Goal: Task Accomplishment & Management: Use online tool/utility

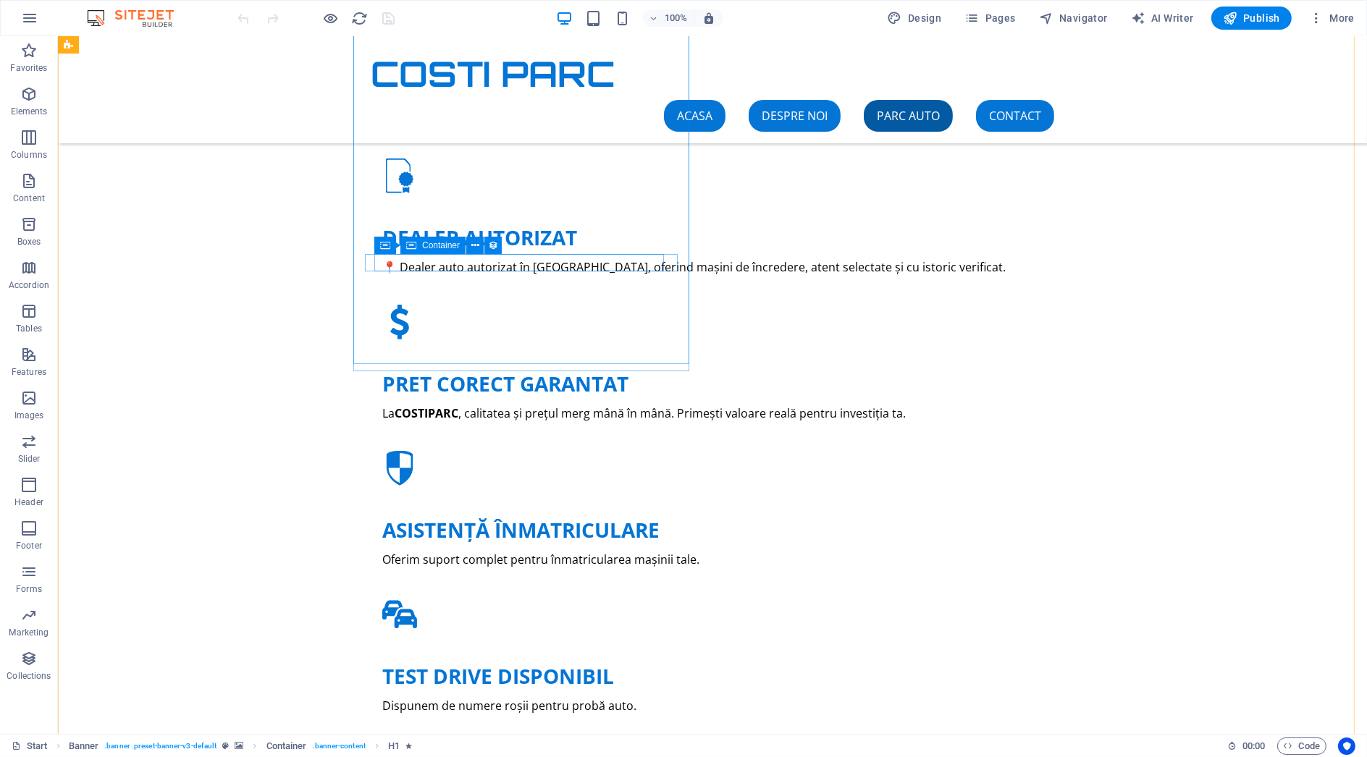
scroll to position [1367, 0]
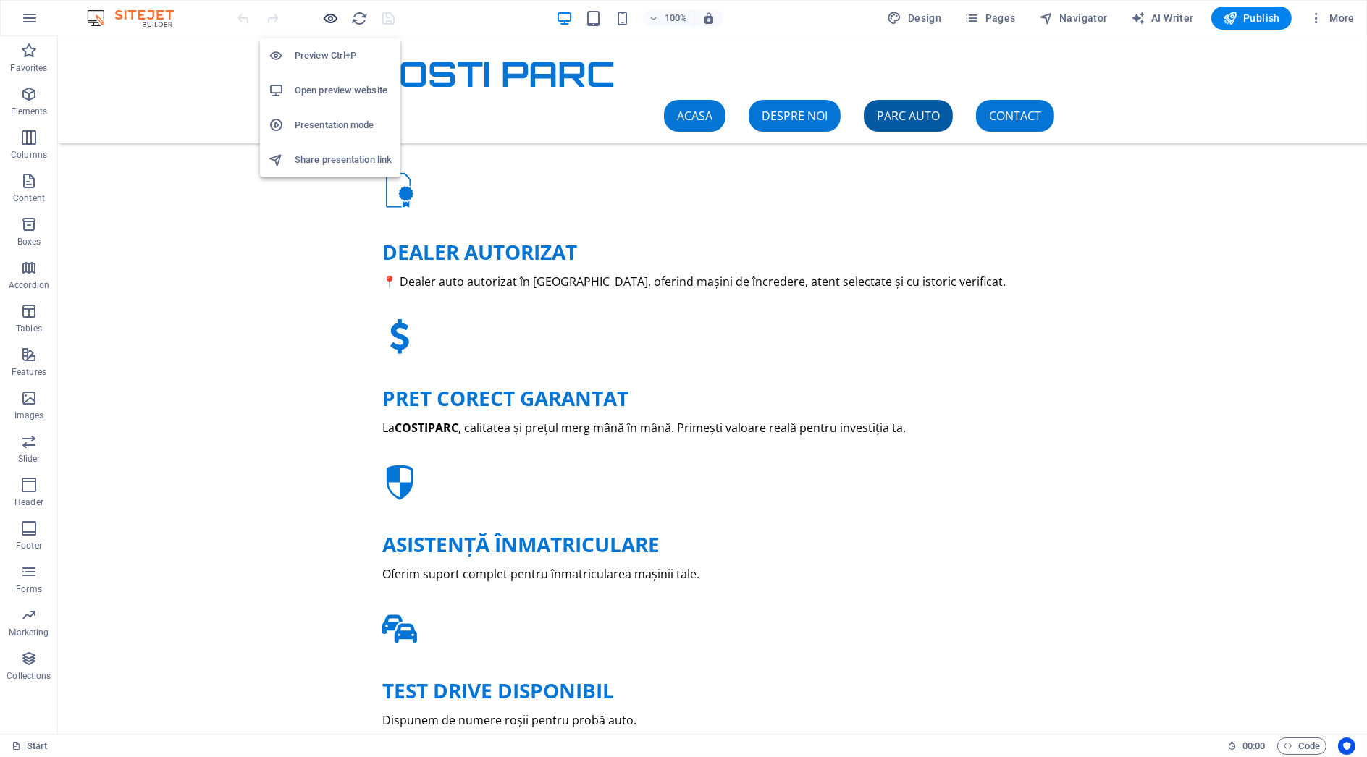
click at [337, 18] on icon "button" at bounding box center [331, 18] width 17 height 17
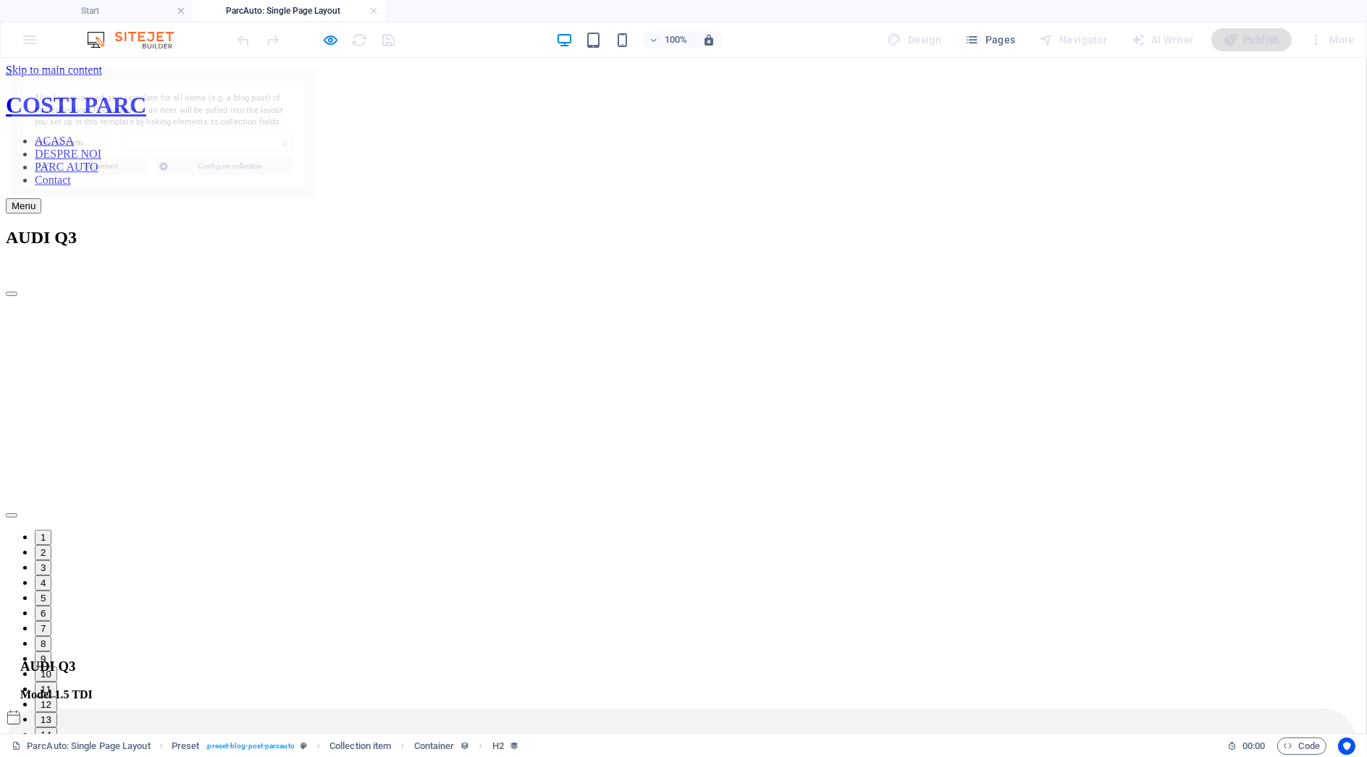
scroll to position [0, 0]
select select "68de3cf143a95aae480549db"
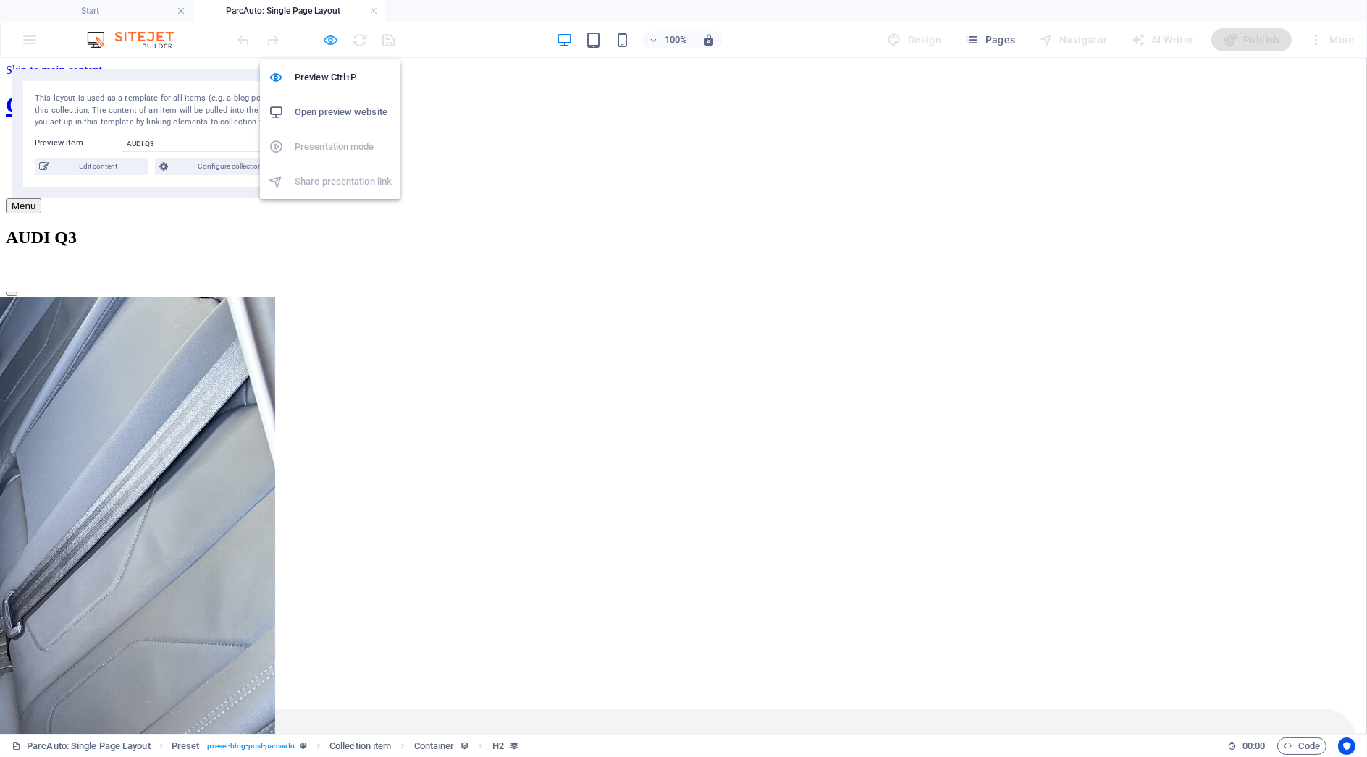
click at [332, 41] on icon "button" at bounding box center [331, 40] width 17 height 17
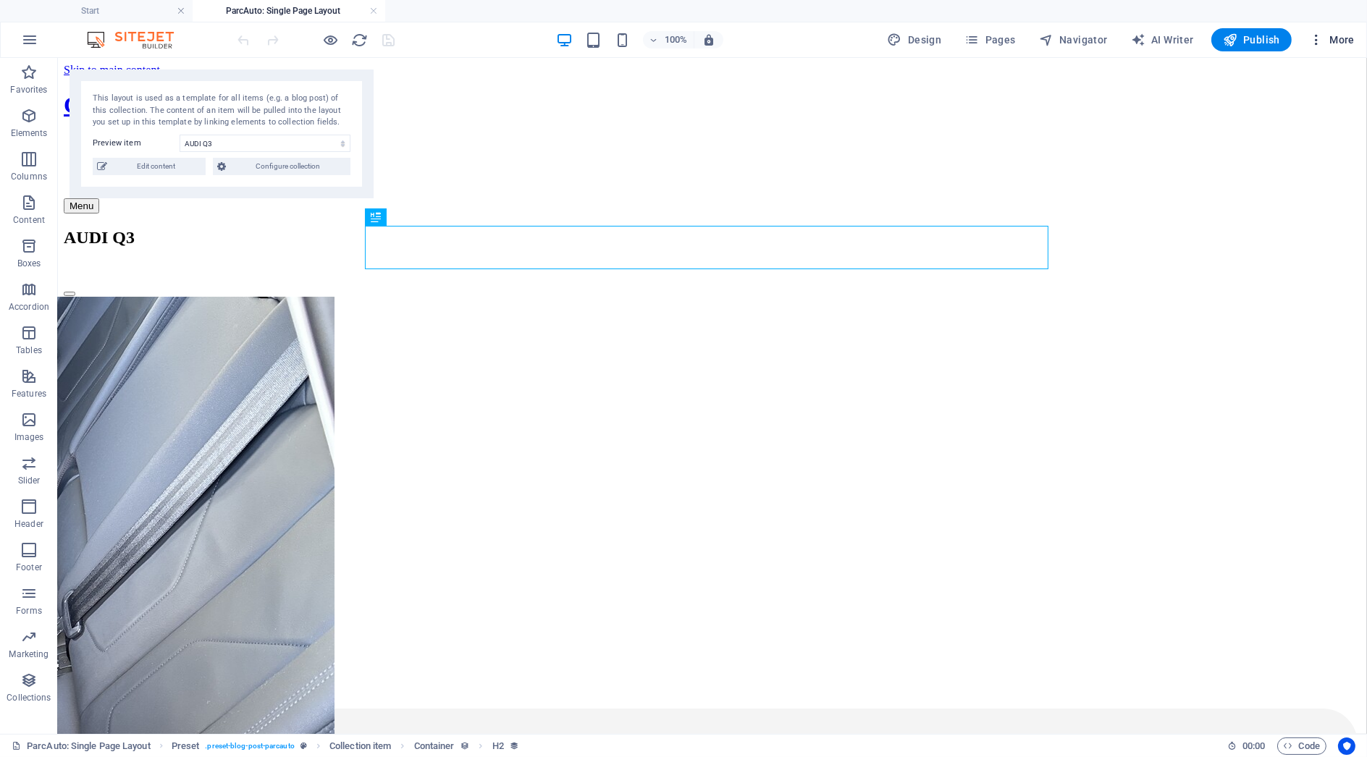
click at [1334, 37] on span "More" at bounding box center [1332, 40] width 46 height 14
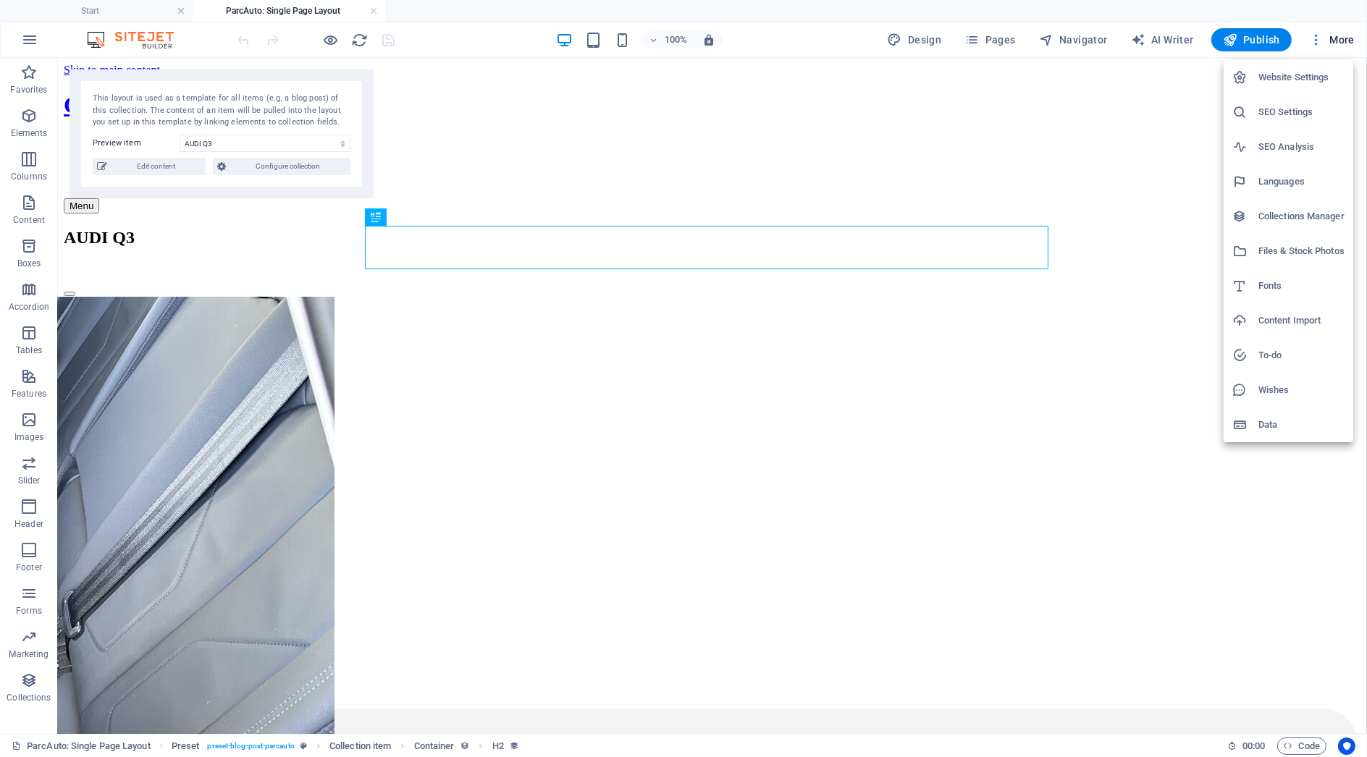
click at [1323, 219] on h6 "Collections Manager" at bounding box center [1302, 216] width 86 height 17
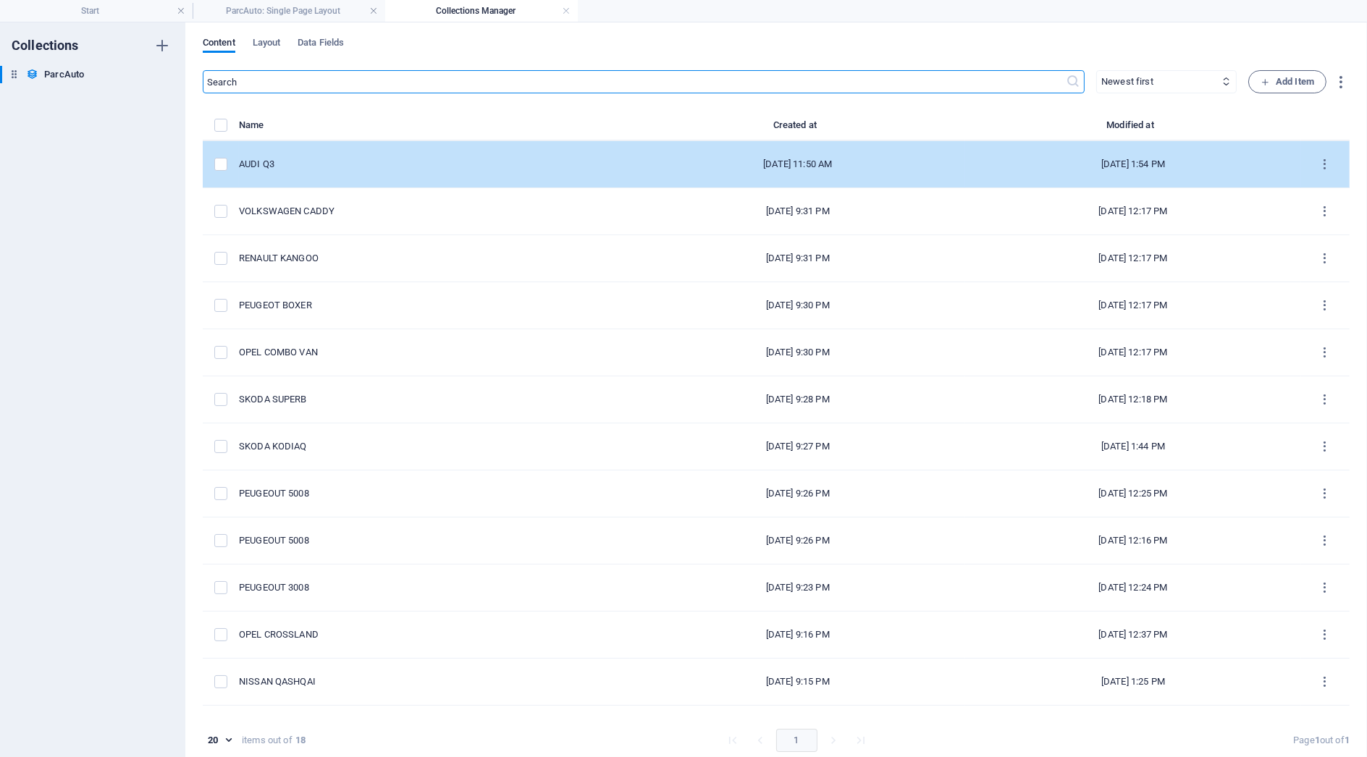
click at [304, 174] on td "AUDI Q3" at bounding box center [434, 164] width 391 height 47
select select "Benzina"
select select "Fata"
select select "Manuala"
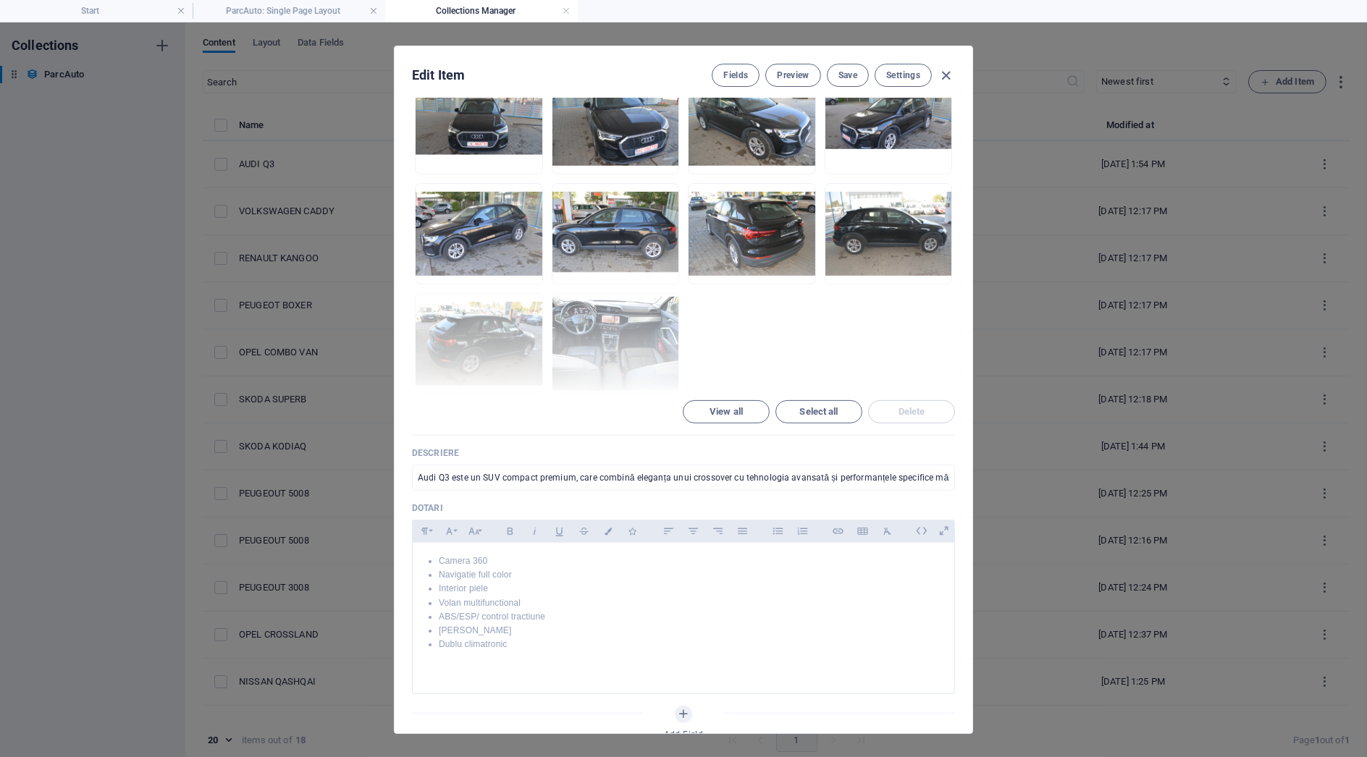
scroll to position [1046, 0]
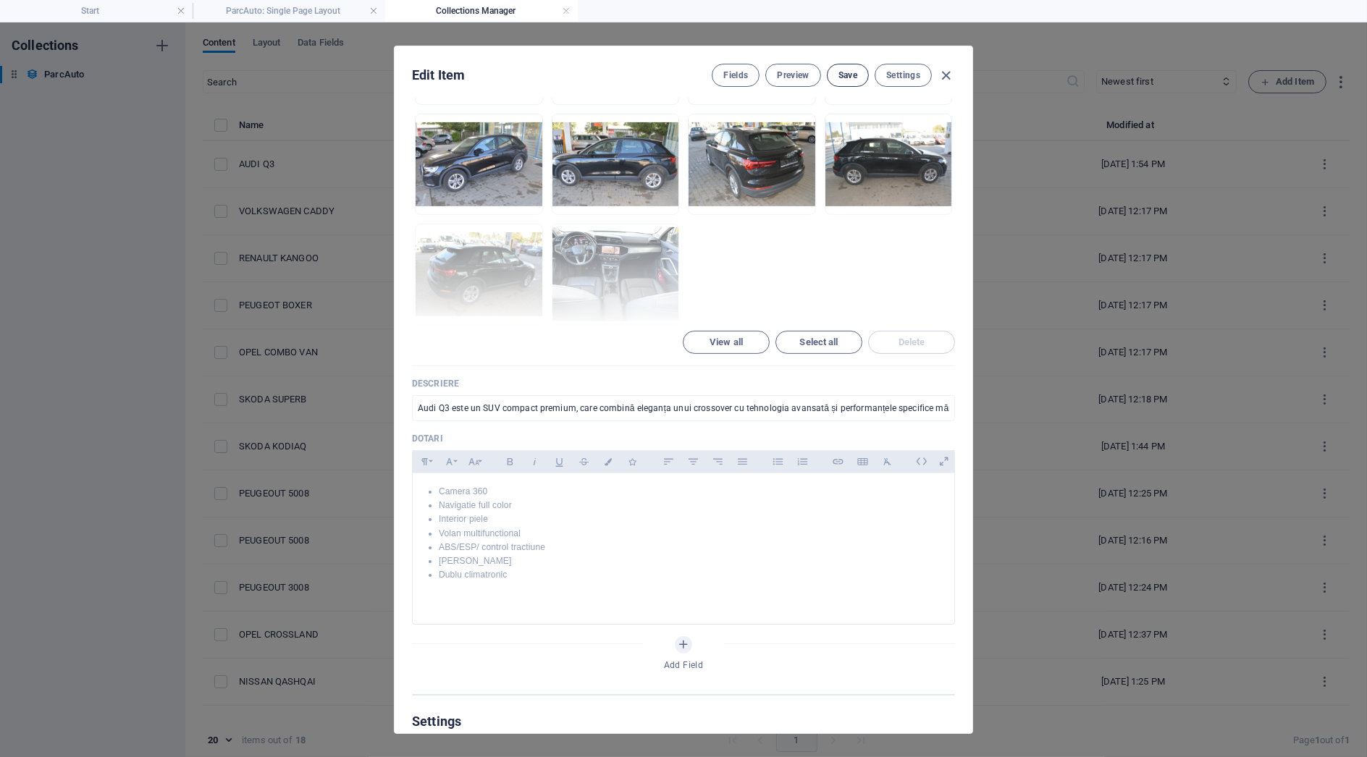
click at [857, 70] on button "Save" at bounding box center [848, 75] width 42 height 23
click at [947, 72] on icon "button" at bounding box center [947, 75] width 17 height 17
type input "audi-q3"
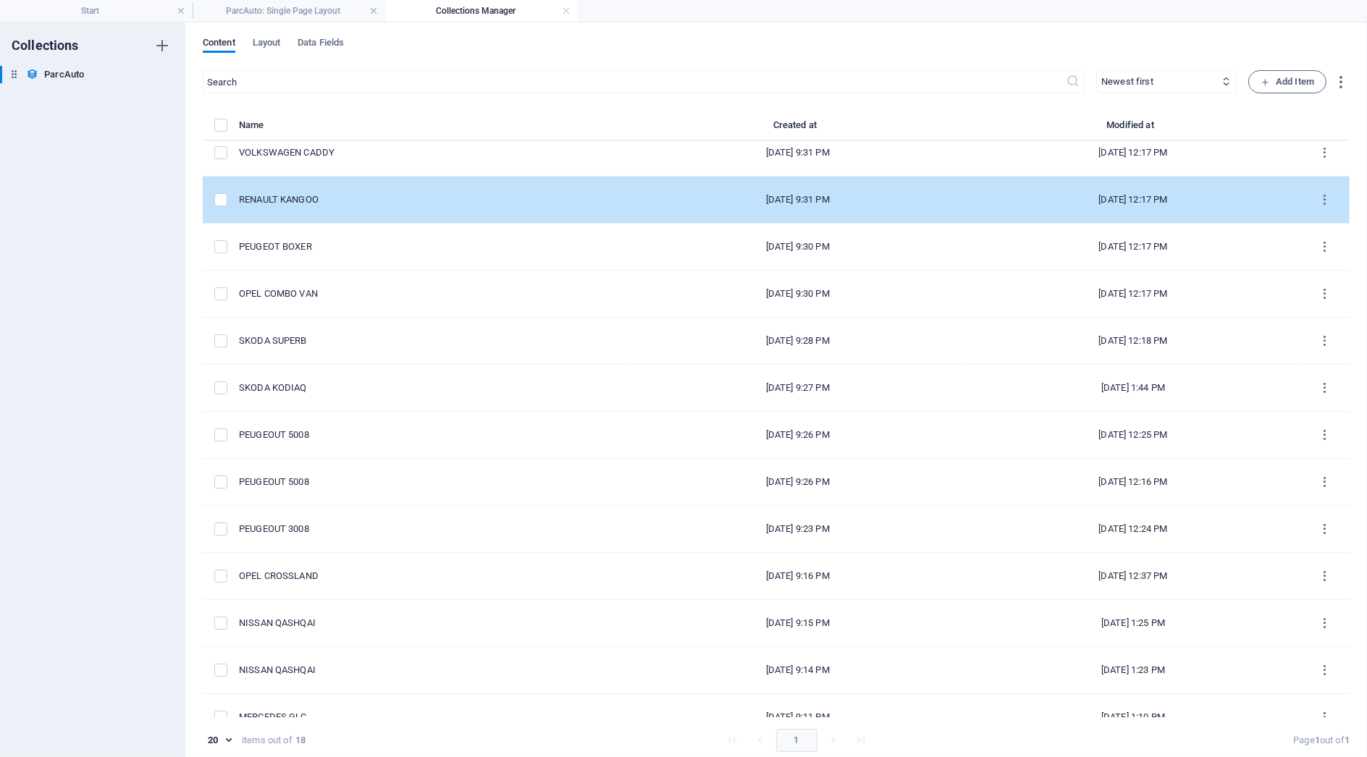
scroll to position [0, 0]
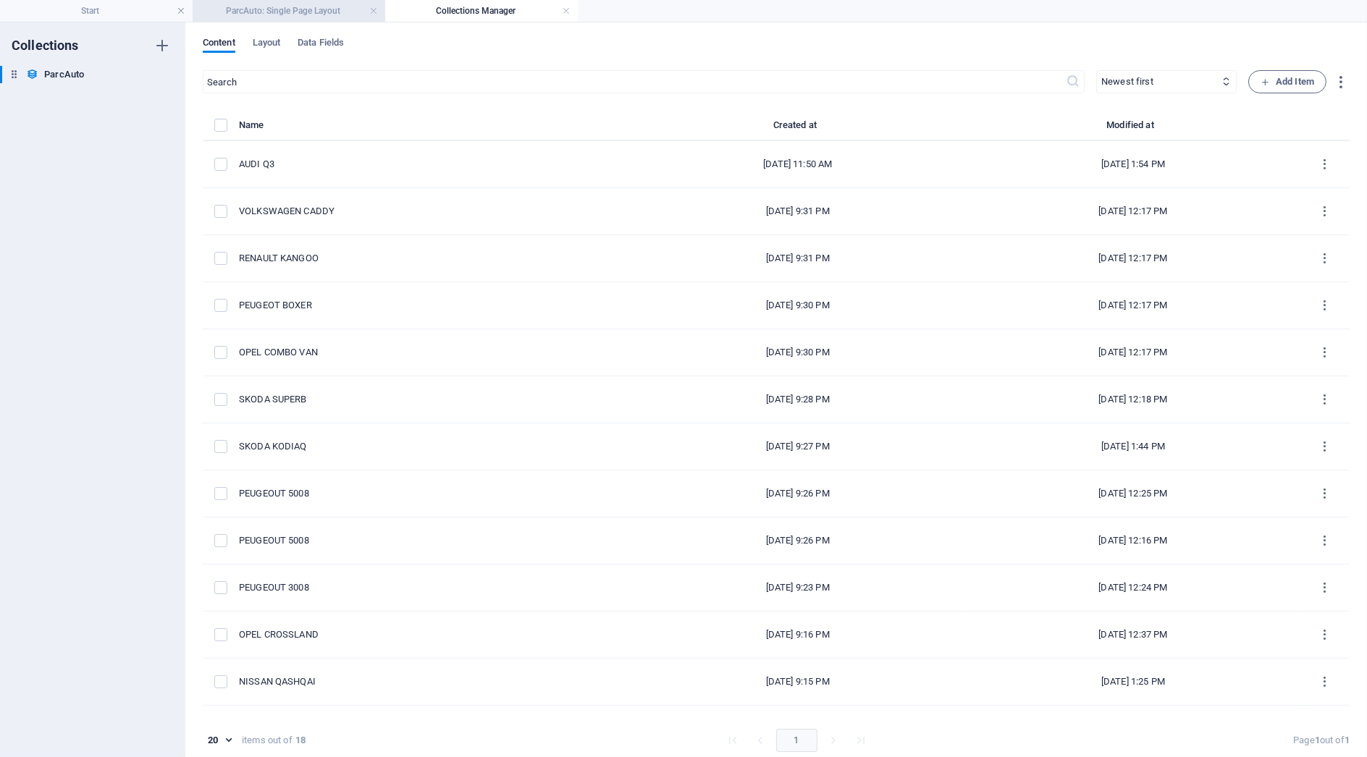
click at [282, 3] on h4 "ParcAuto: Single Page Layout" at bounding box center [289, 11] width 193 height 16
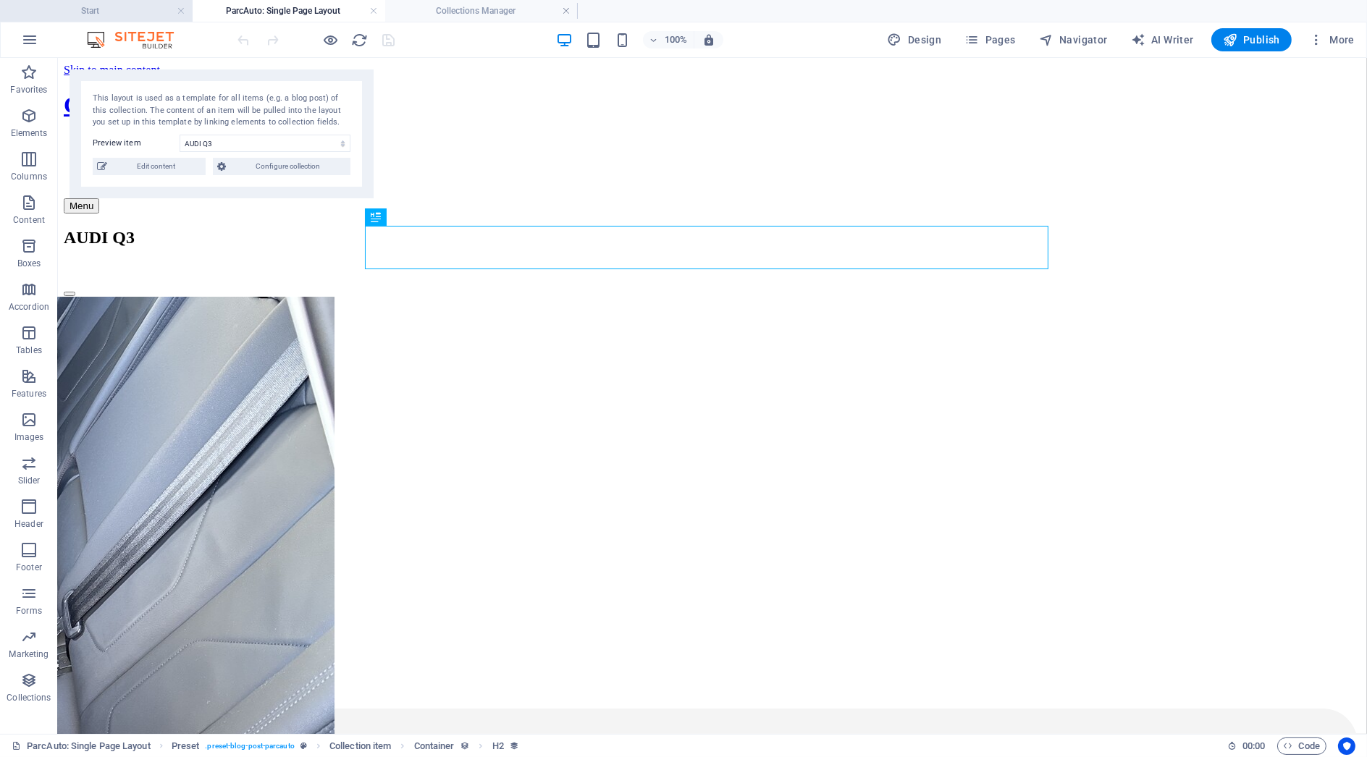
click at [131, 14] on h4 "Start" at bounding box center [96, 11] width 193 height 16
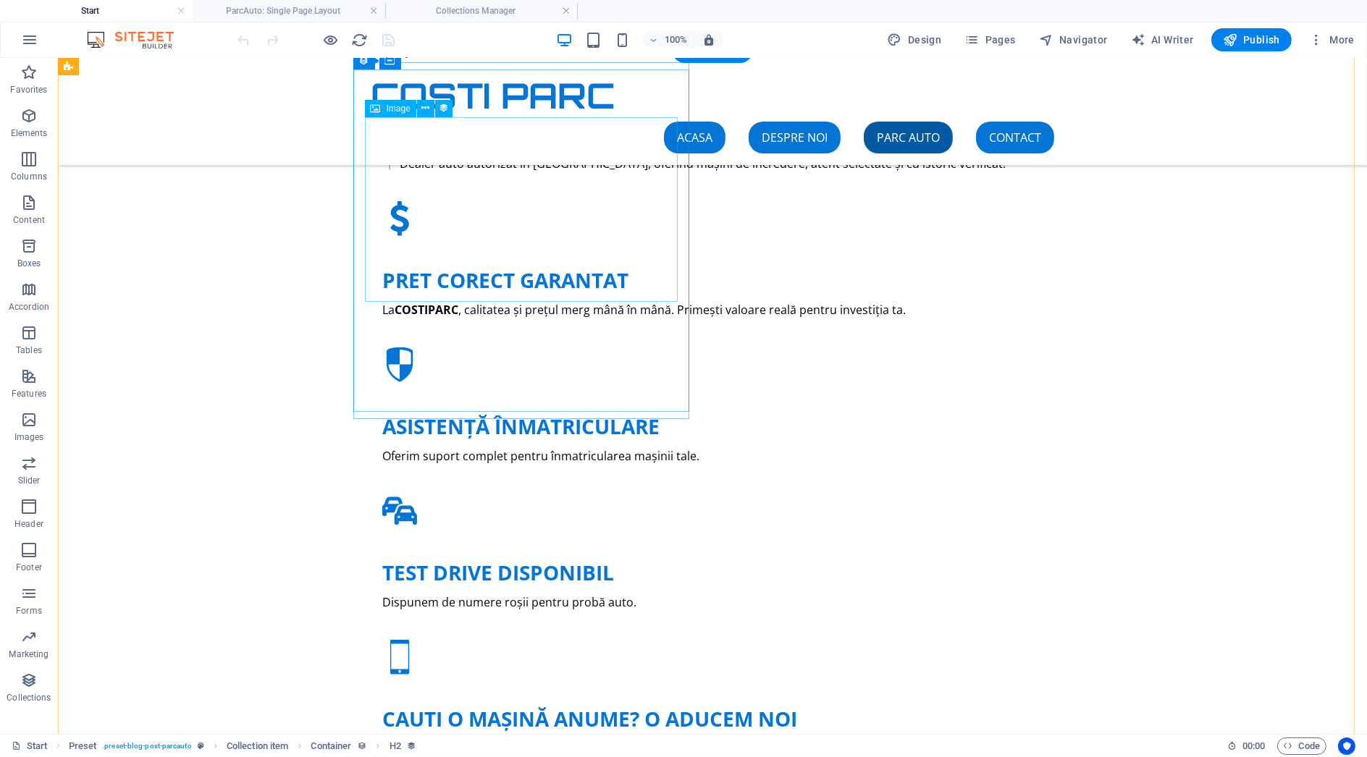
scroll to position [1325, 0]
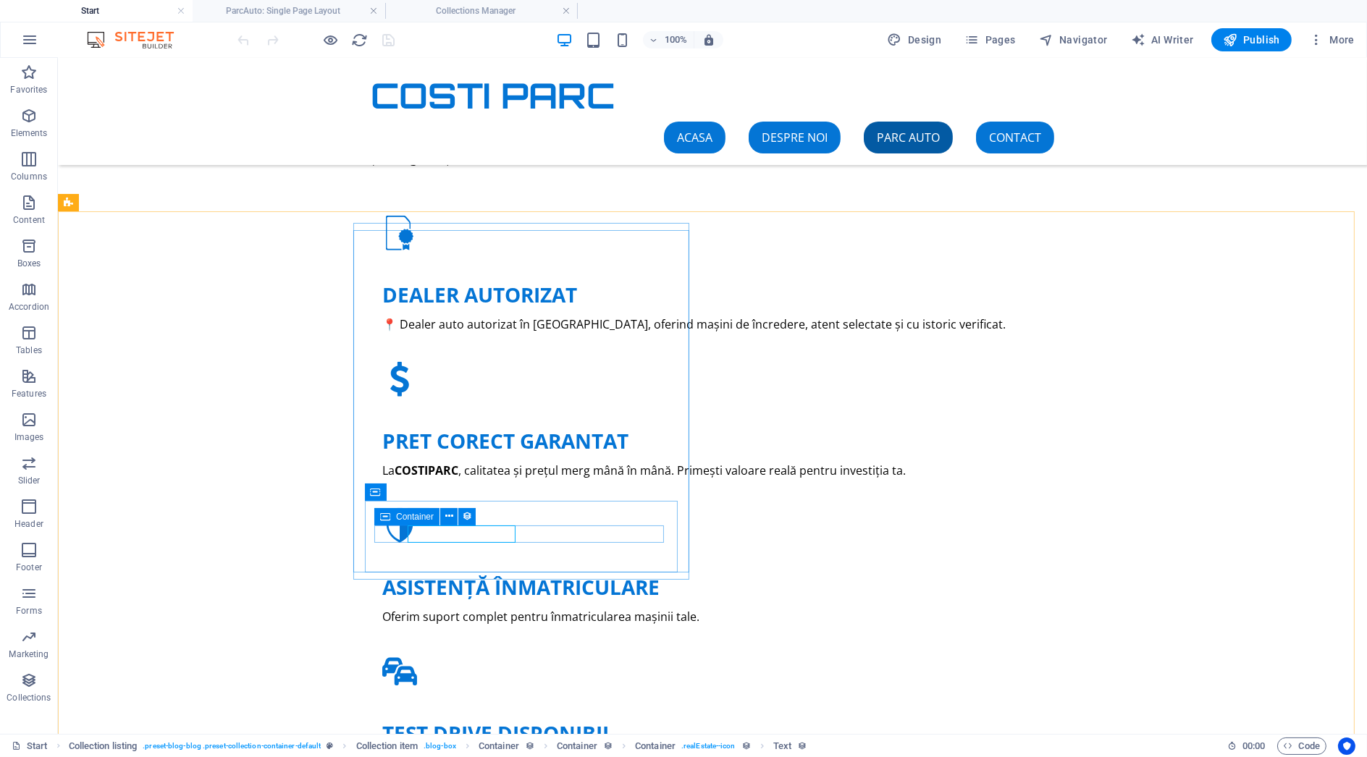
click at [389, 522] on icon at bounding box center [385, 516] width 10 height 17
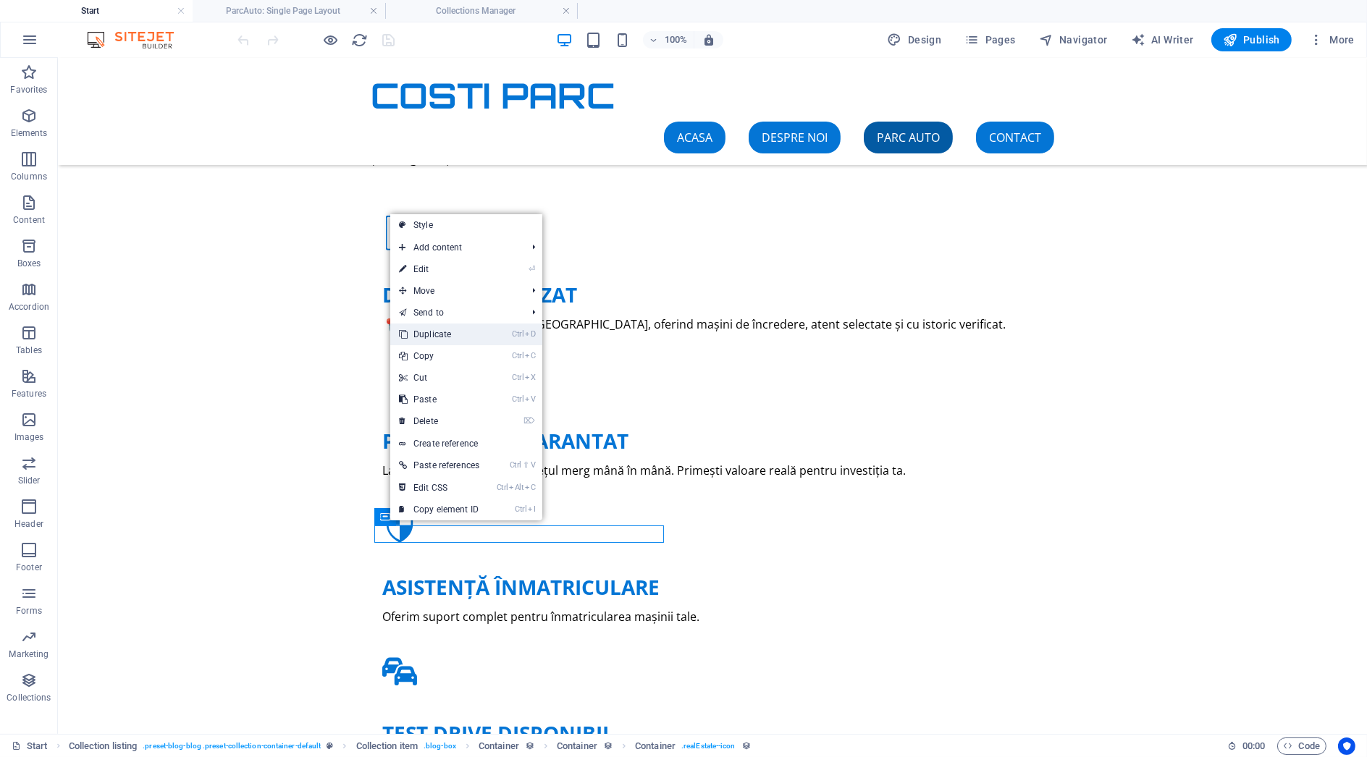
click at [477, 334] on link "Ctrl D Duplicate" at bounding box center [439, 335] width 98 height 22
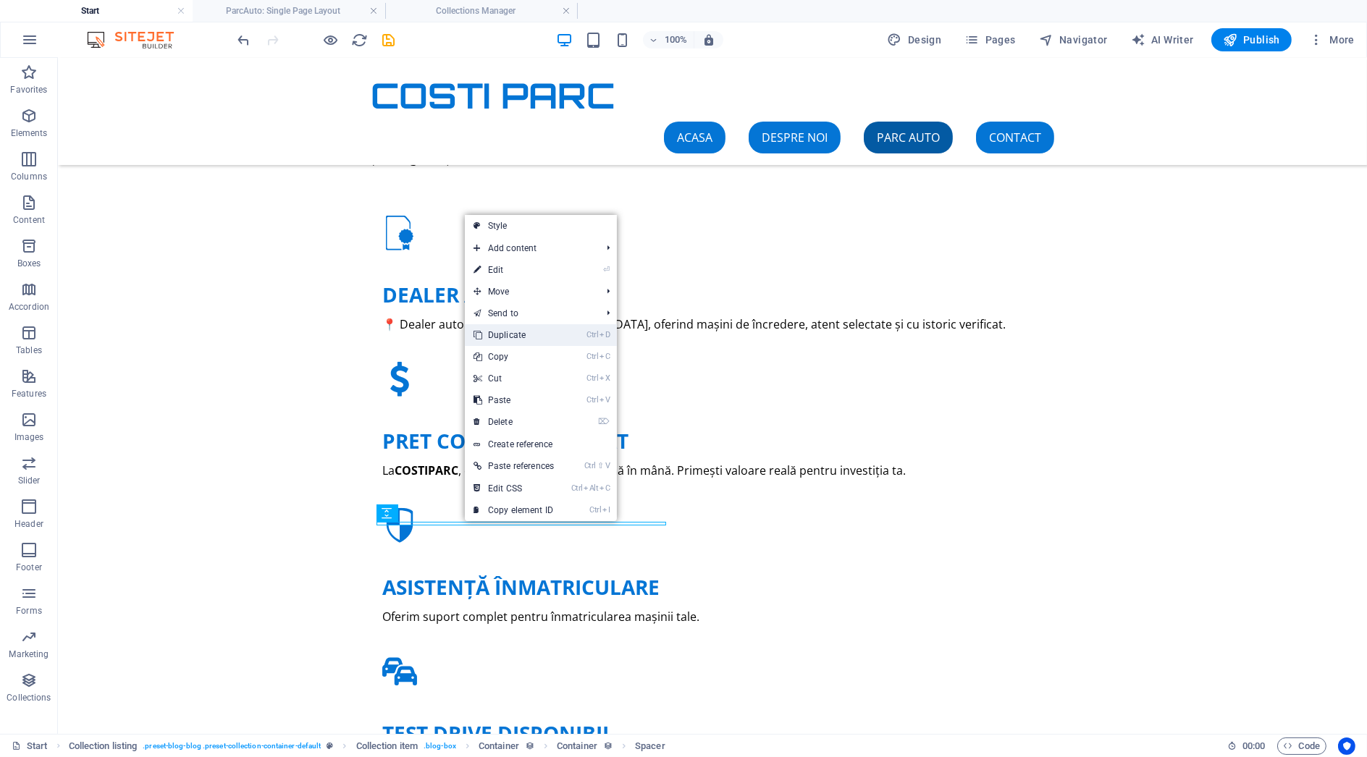
click at [554, 337] on link "Ctrl D Duplicate" at bounding box center [514, 335] width 98 height 22
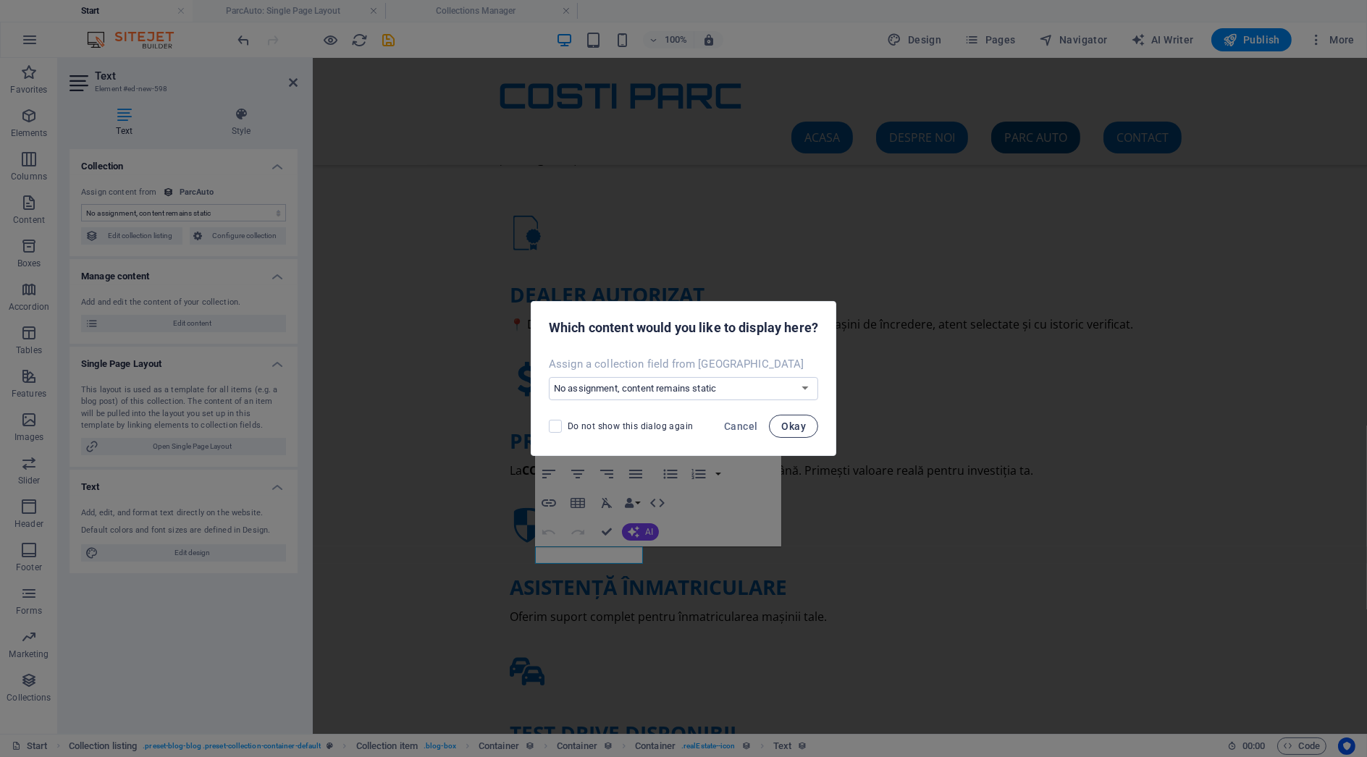
click at [787, 430] on span "Okay" at bounding box center [793, 427] width 25 height 12
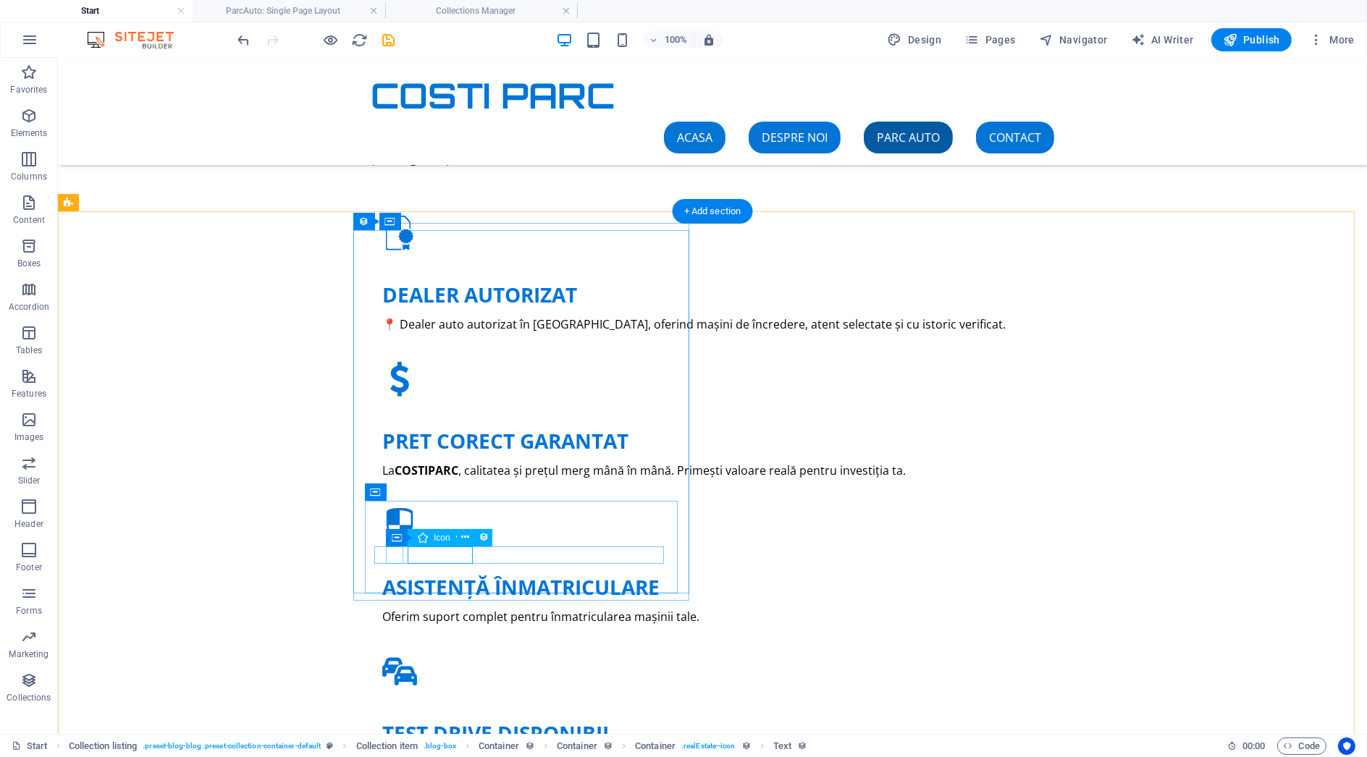
select select "xMidYMid"
select select "px"
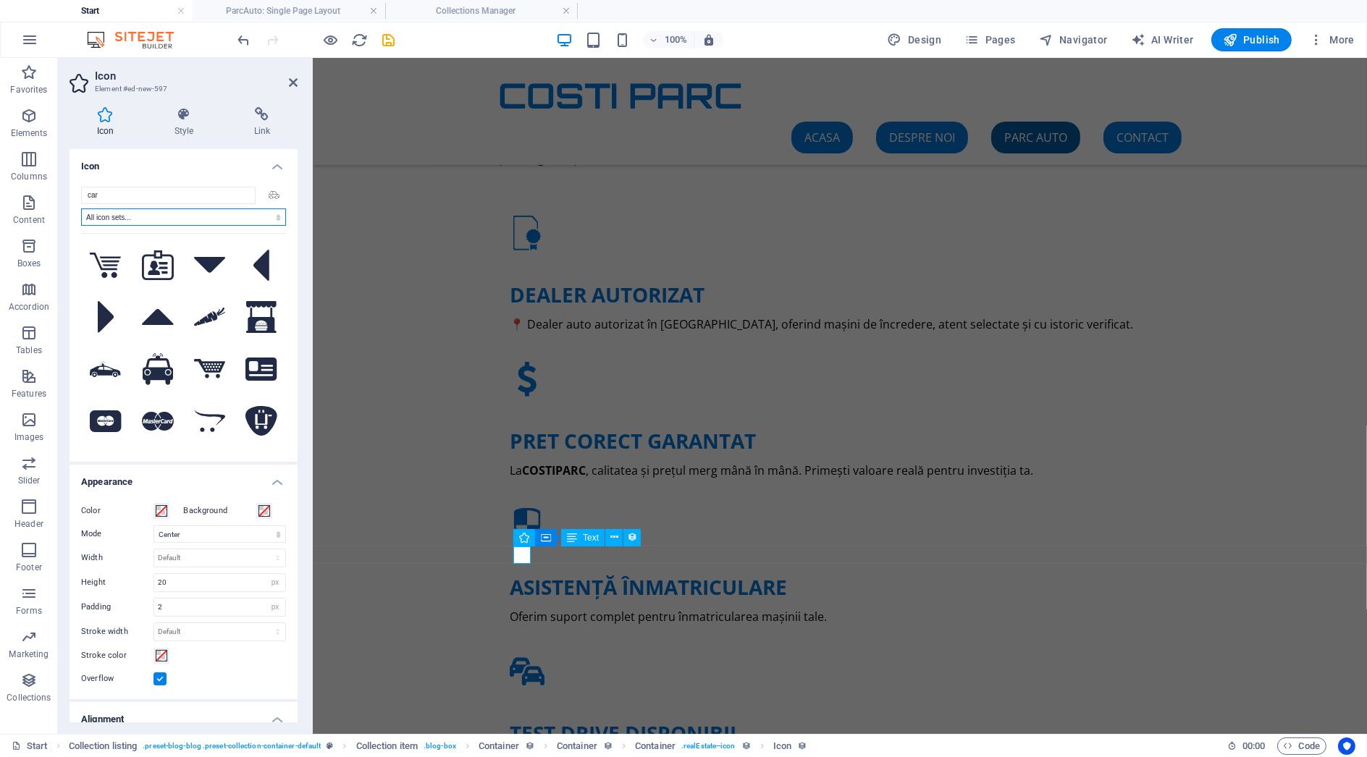
click at [180, 216] on select "All icon sets... IcoFont Ionicons FontAwesome Brands FontAwesome Duotone FontAw…" at bounding box center [183, 217] width 205 height 17
click at [81, 209] on select "All icon sets... IcoFont Ionicons FontAwesome Brands FontAwesome Duotone FontAw…" at bounding box center [183, 217] width 205 height 17
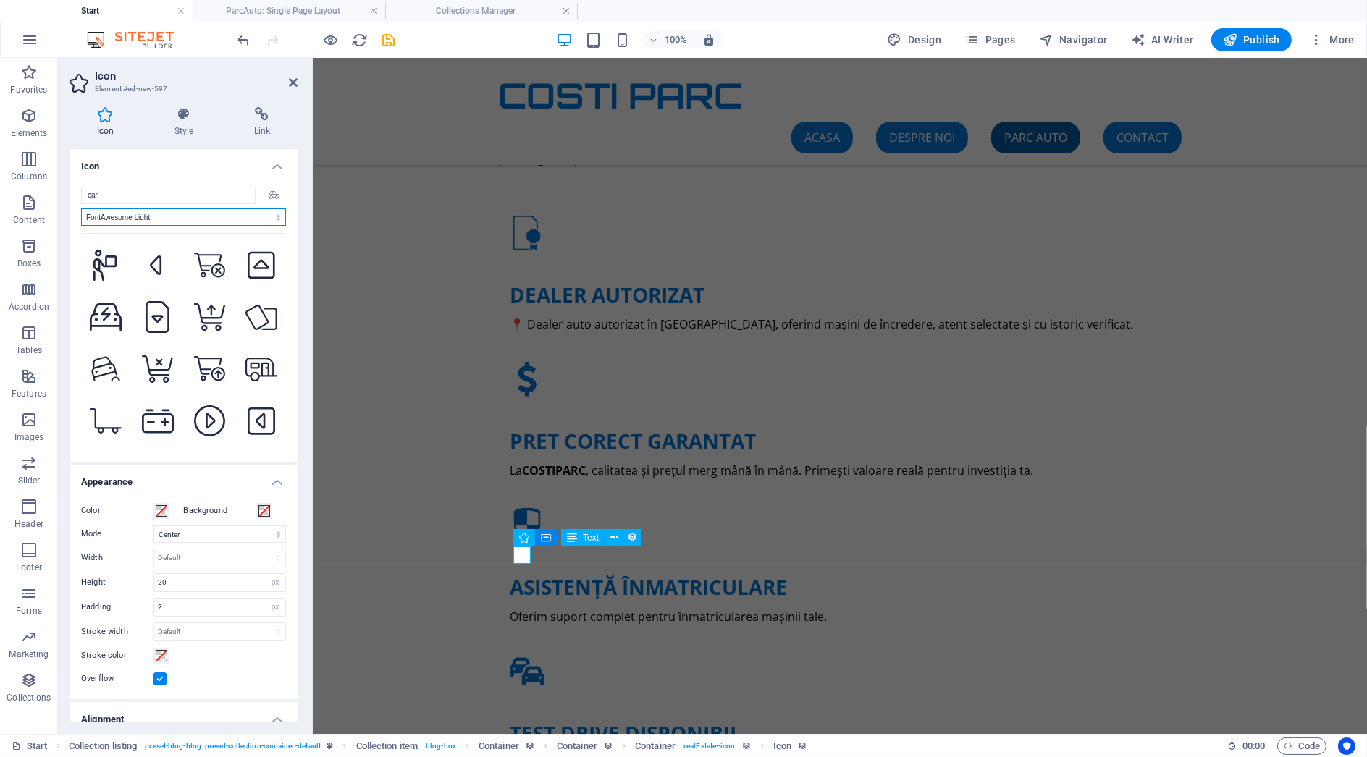
click at [193, 224] on select "All icon sets... IcoFont Ionicons FontAwesome Brands FontAwesome Duotone FontAw…" at bounding box center [183, 217] width 205 height 17
select select "font-awesome-thin"
click at [81, 209] on select "All icon sets... IcoFont Ionicons FontAwesome Brands FontAwesome Duotone FontAw…" at bounding box center [183, 217] width 205 height 17
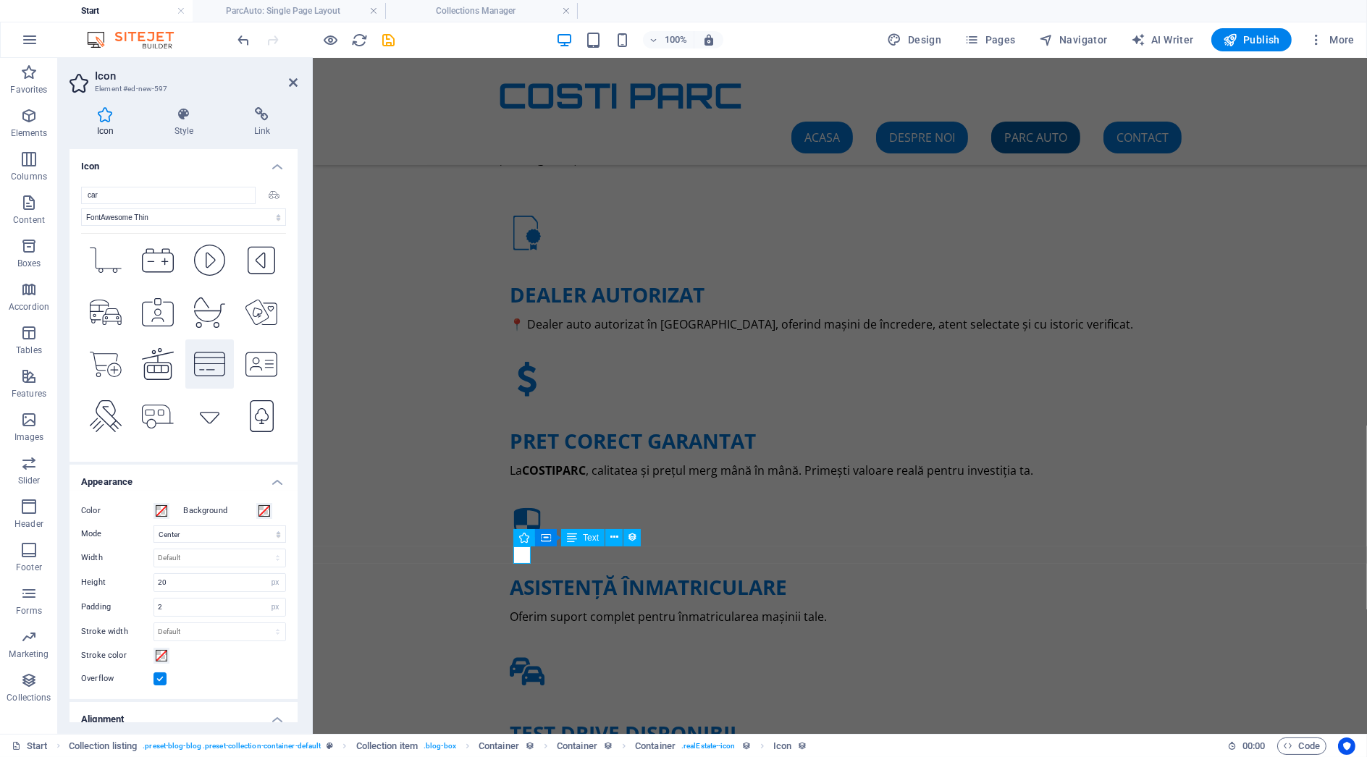
click at [209, 364] on icon at bounding box center [210, 365] width 32 height 28
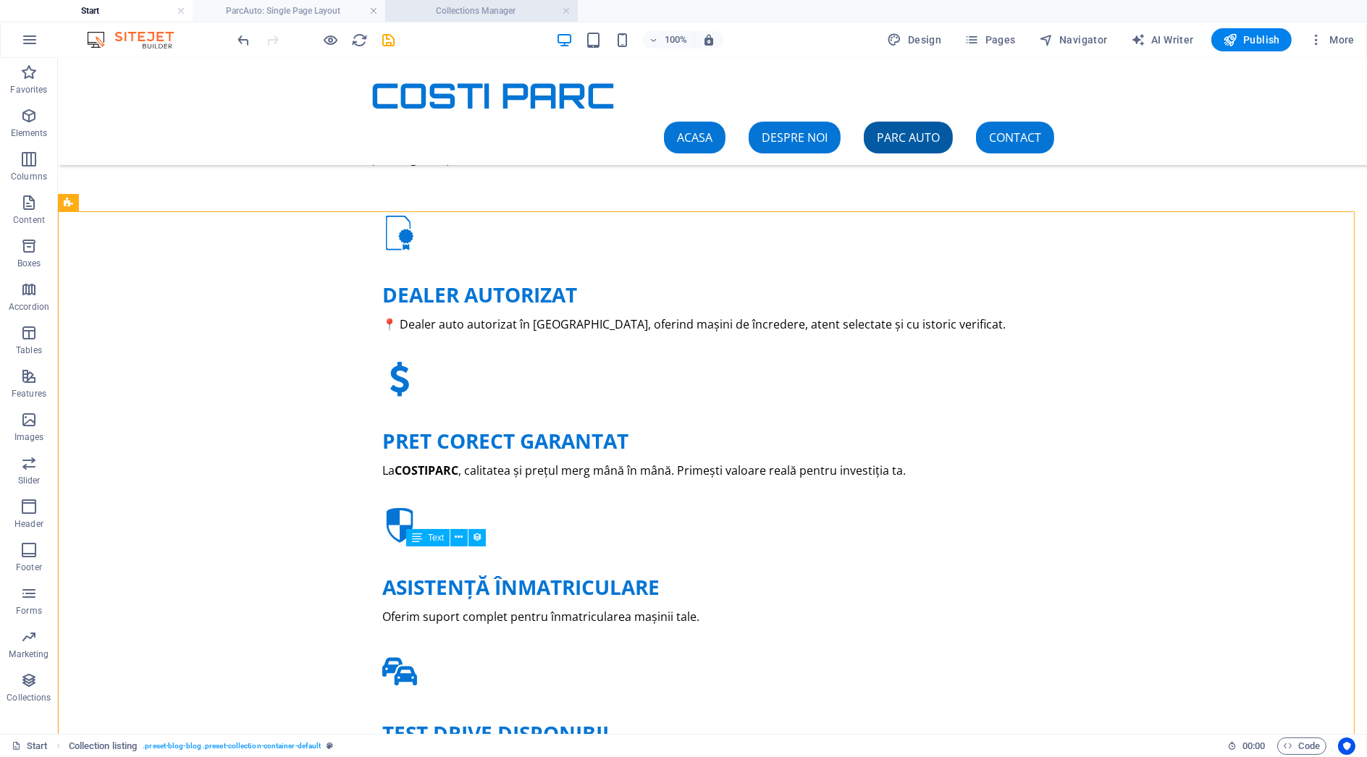
click at [474, 3] on h4 "Collections Manager" at bounding box center [481, 11] width 193 height 16
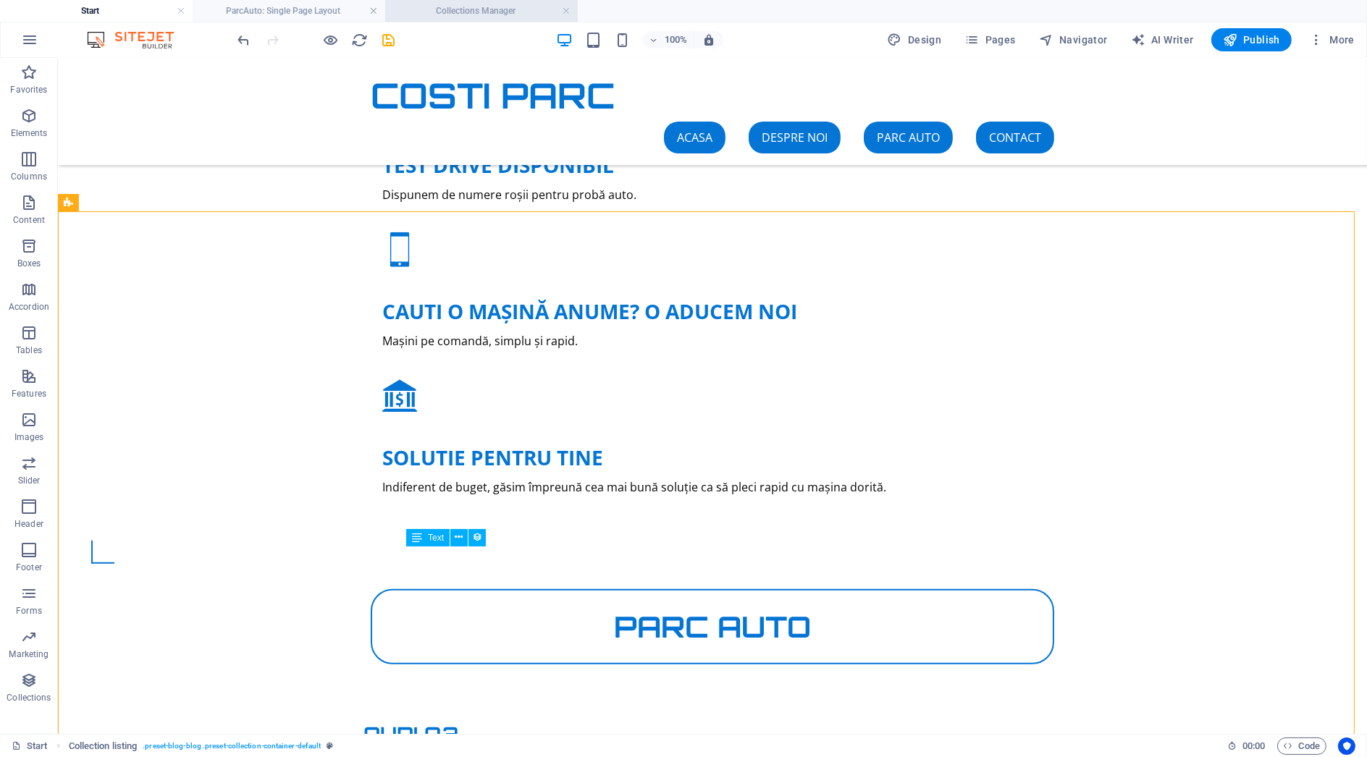
scroll to position [0, 0]
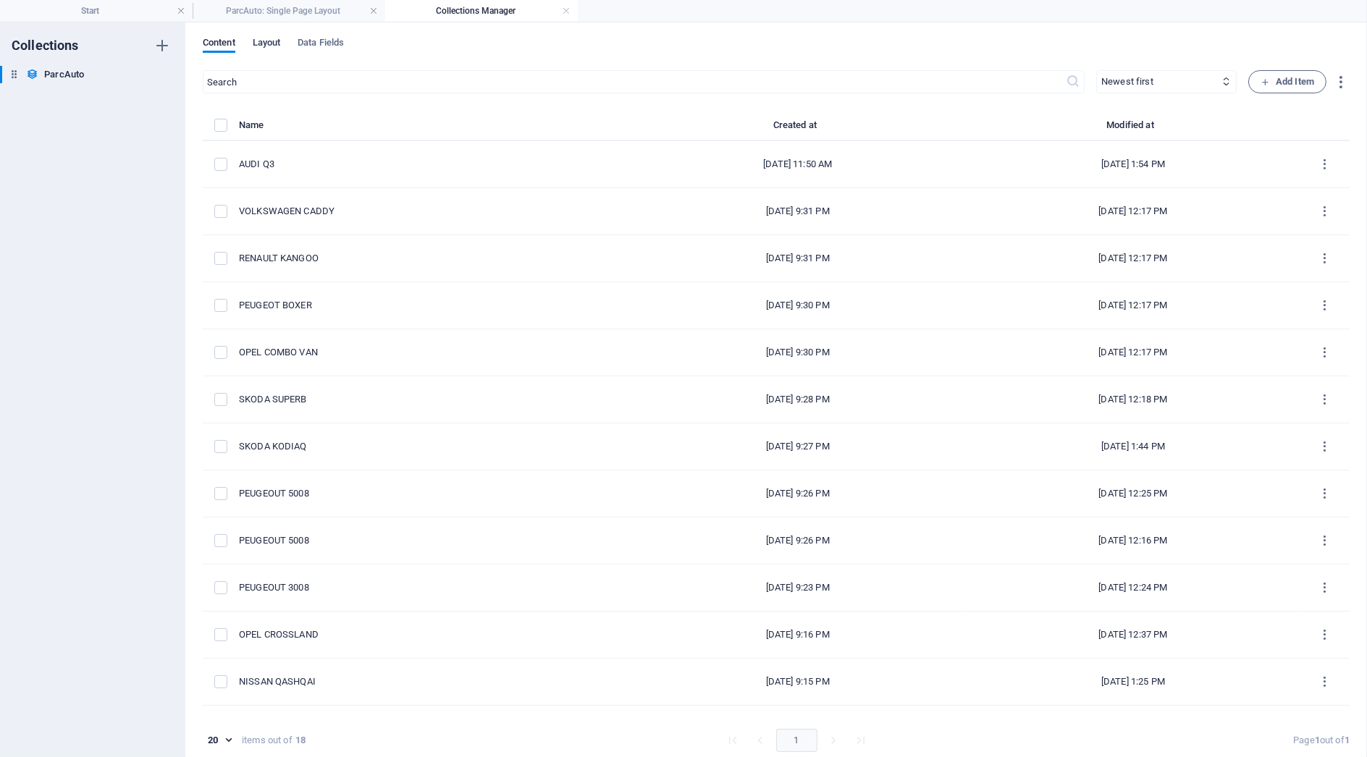
click at [274, 45] on span "Layout" at bounding box center [267, 44] width 28 height 20
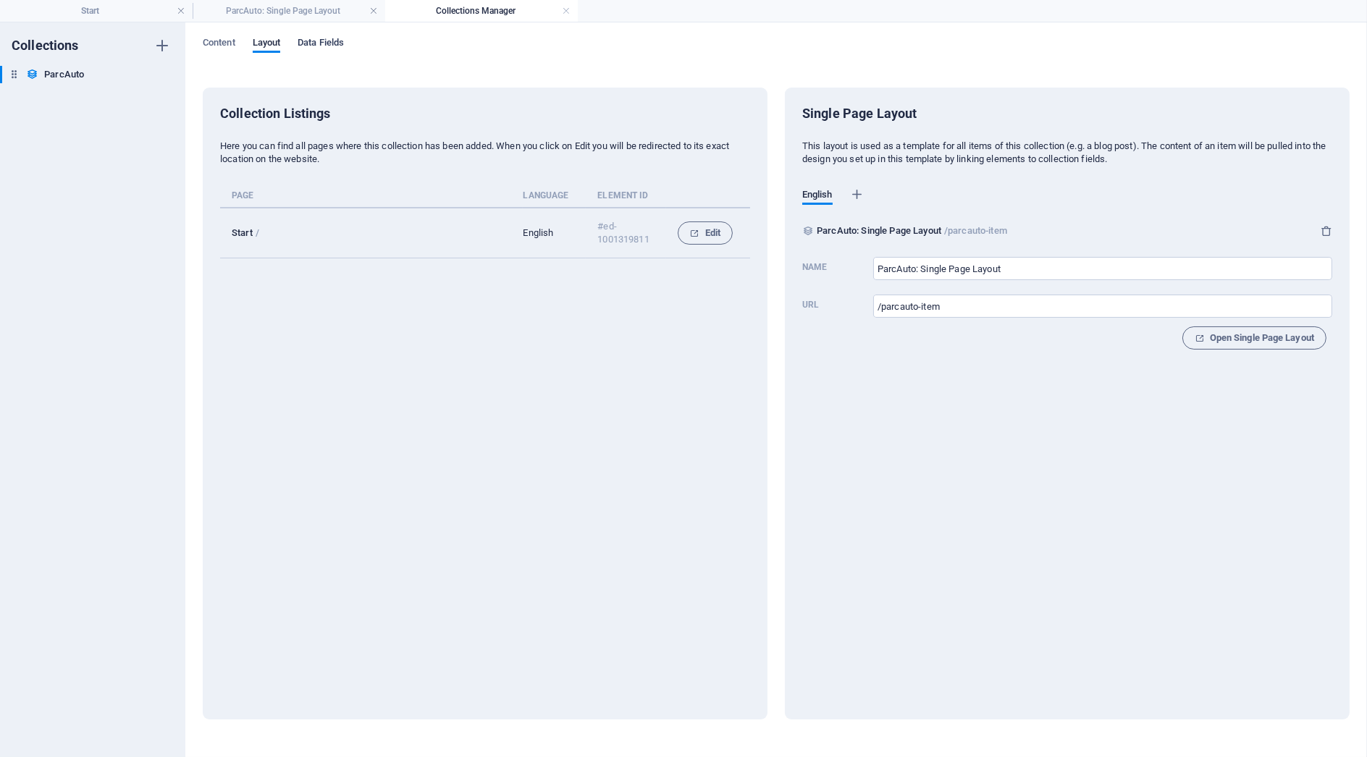
click at [303, 37] on span "Data Fields" at bounding box center [321, 44] width 46 height 20
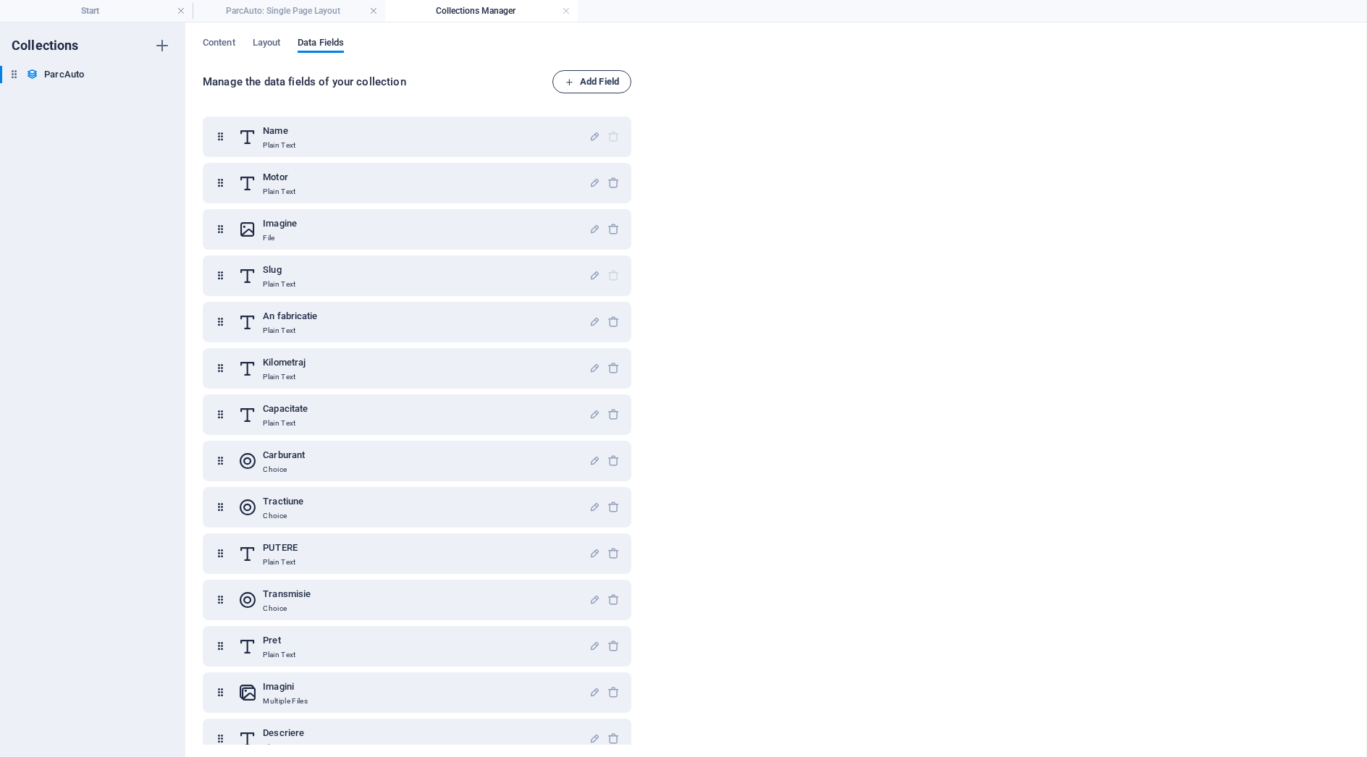
click at [595, 83] on span "Add Field" at bounding box center [592, 81] width 54 height 17
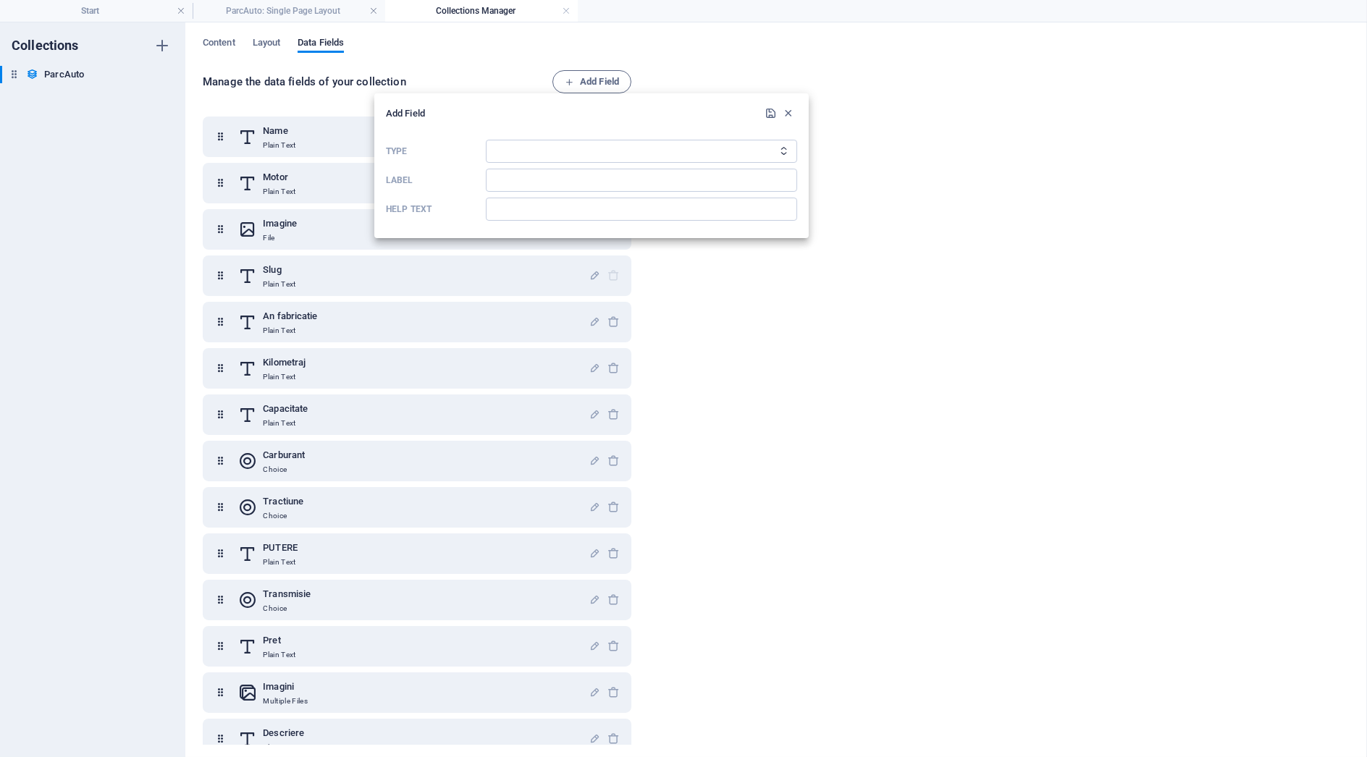
drag, startPoint x: 172, startPoint y: 47, endPoint x: 223, endPoint y: 65, distance: 53.8
click at [169, 49] on div at bounding box center [683, 378] width 1367 height 757
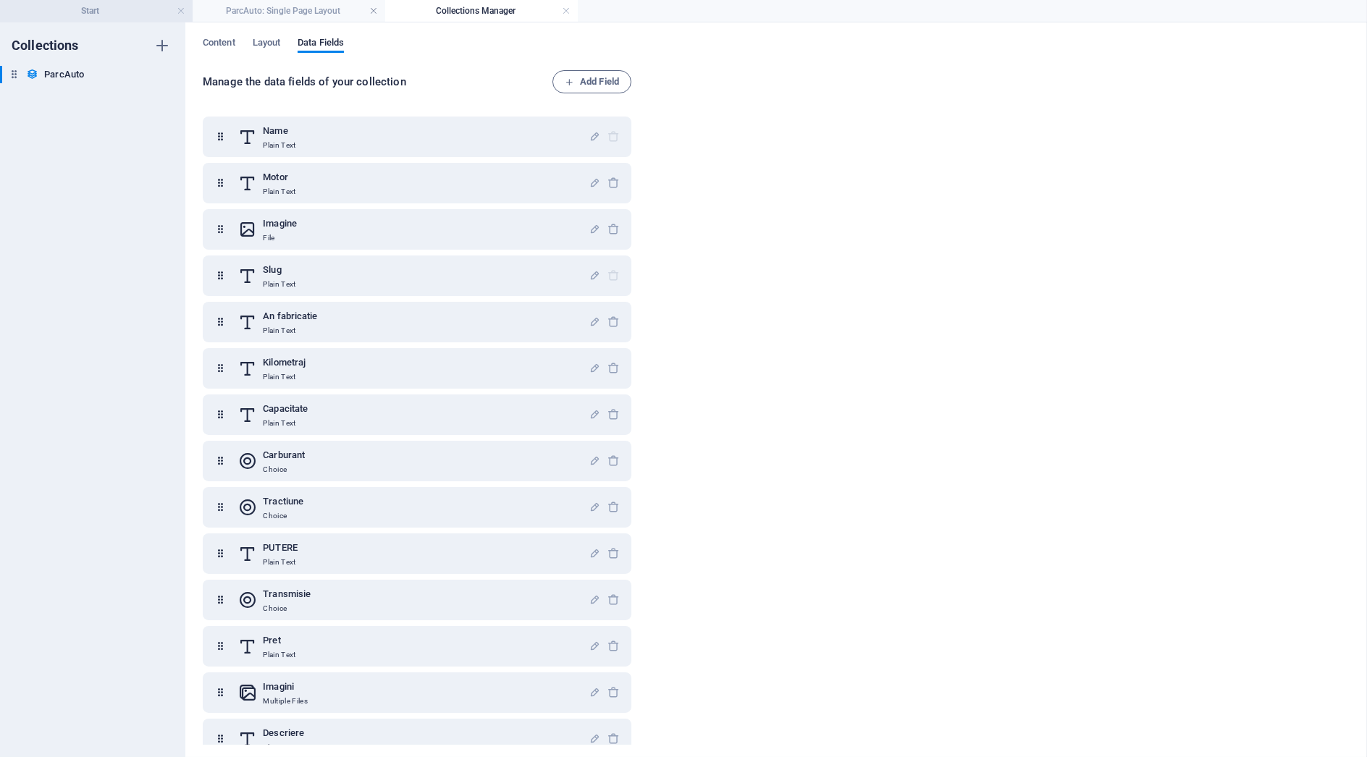
click at [130, 12] on h4 "Start" at bounding box center [96, 11] width 193 height 16
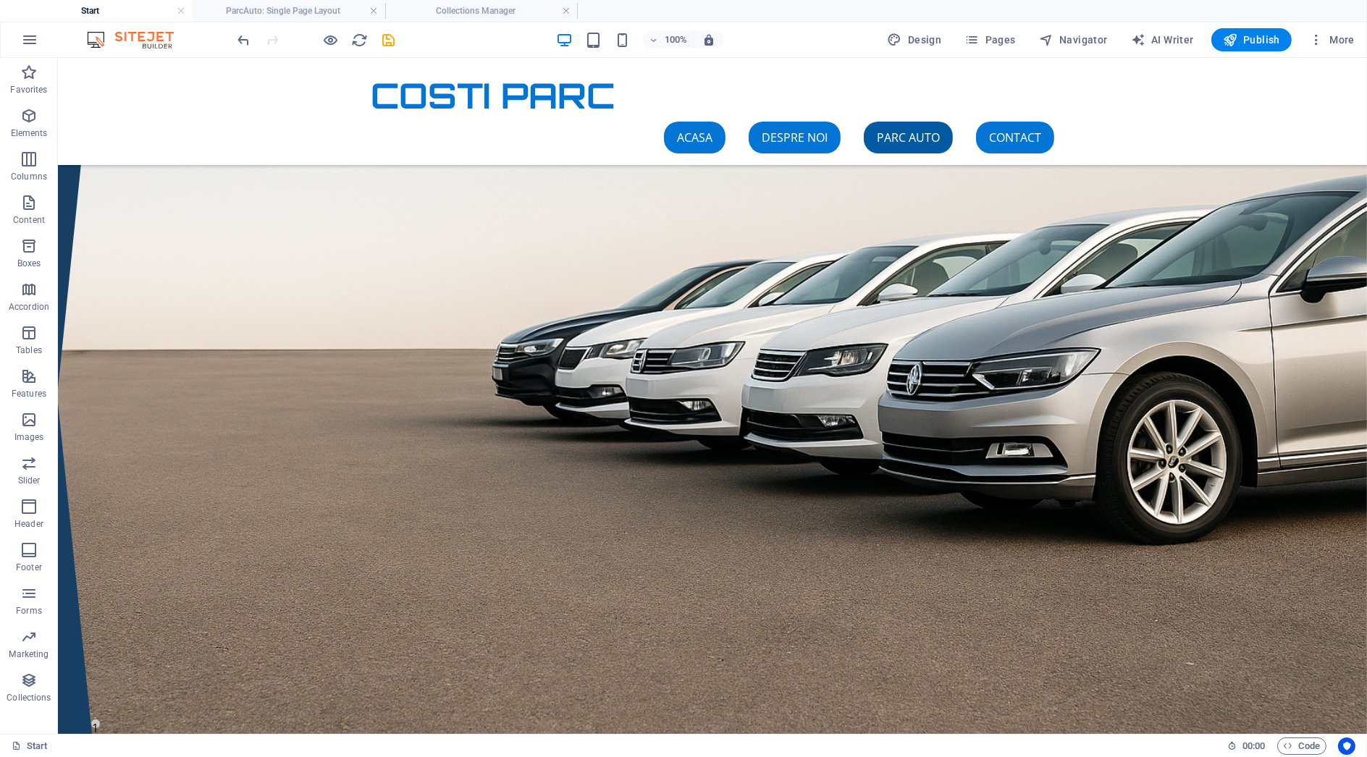
scroll to position [1325, 0]
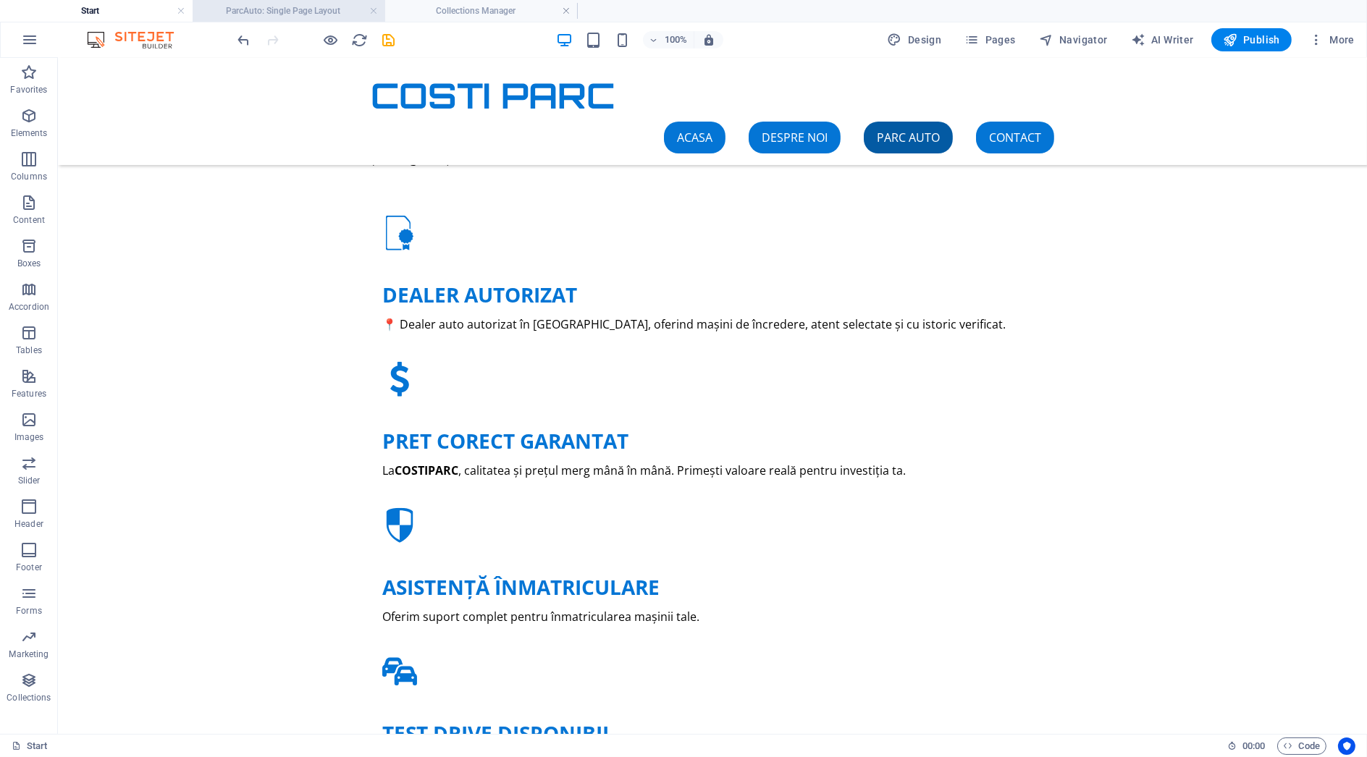
click at [304, 12] on h4 "ParcAuto: Single Page Layout" at bounding box center [289, 11] width 193 height 16
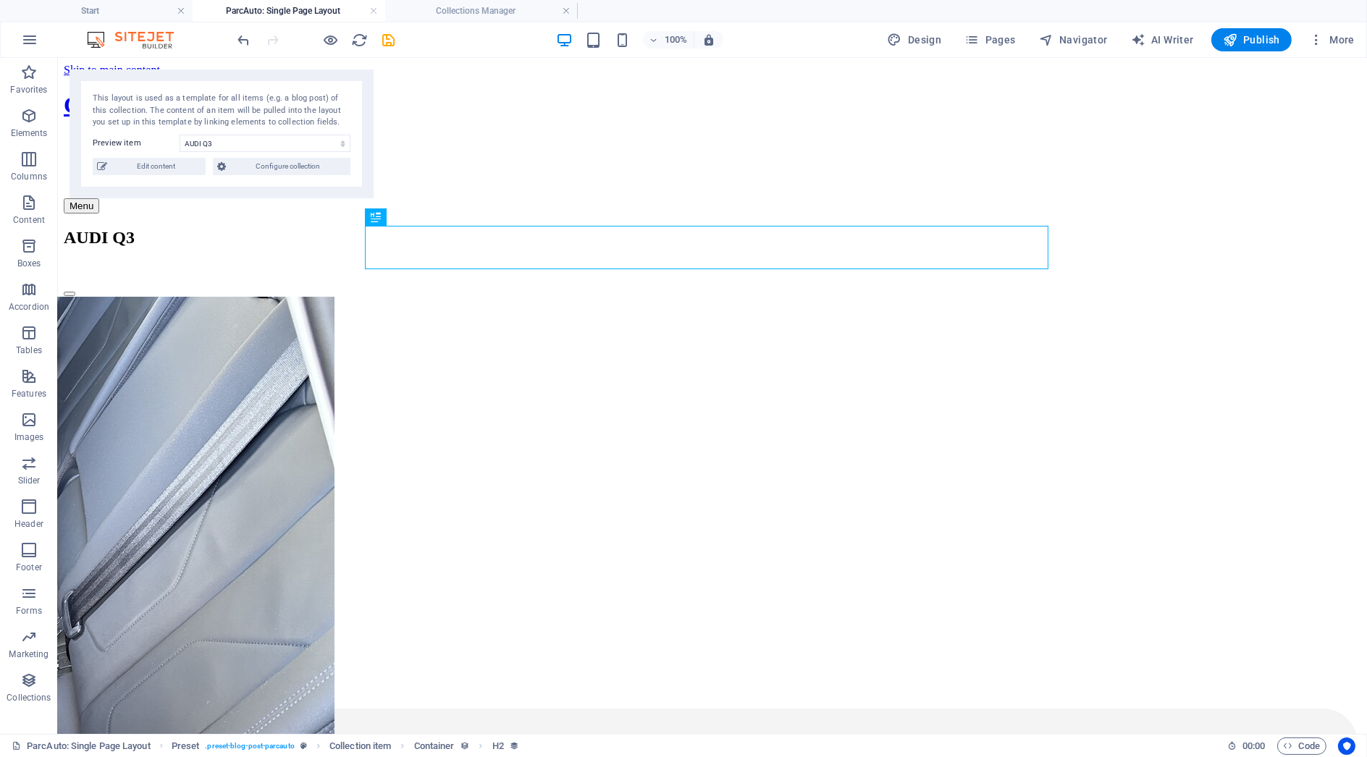
scroll to position [0, 0]
click at [435, 9] on h4 "Collections Manager" at bounding box center [481, 11] width 193 height 16
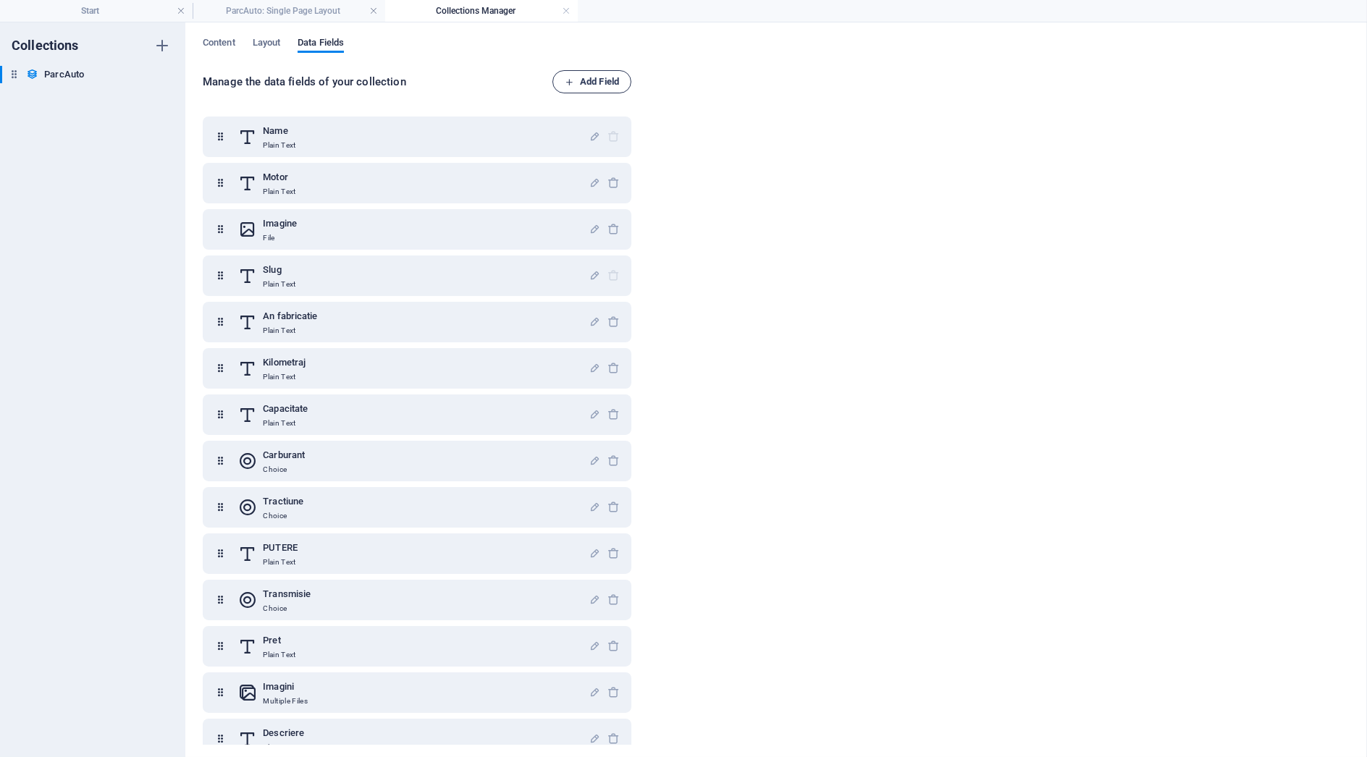
click at [597, 88] on span "Add Field" at bounding box center [592, 81] width 54 height 17
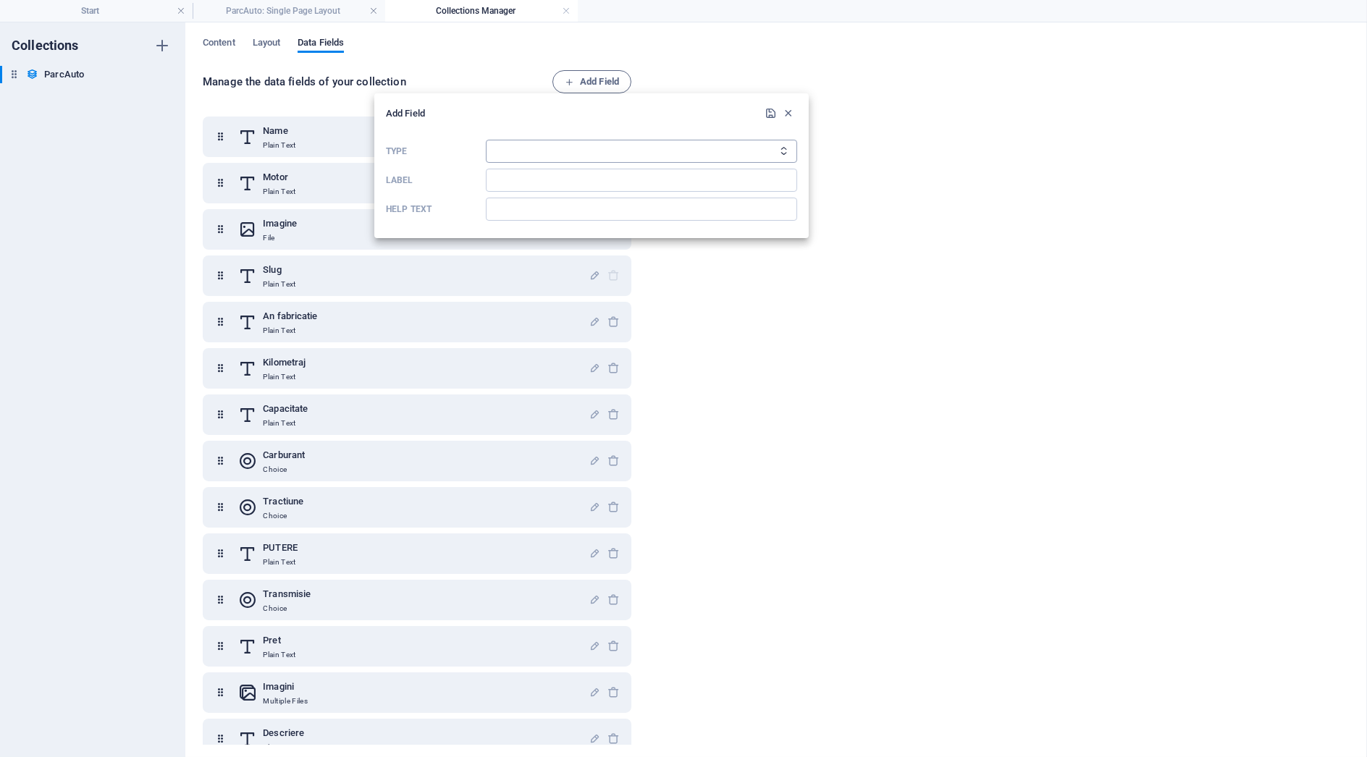
click at [537, 145] on select "Plain Text Link CMS Rich Text File Multiple Files Checkbox Choice Date Number" at bounding box center [641, 151] width 311 height 23
select select "text"
click at [486, 140] on select "Plain Text Link CMS Rich Text File Multiple Files Checkbox Choice Date Number" at bounding box center [641, 151] width 311 height 23
click at [516, 178] on input "Label" at bounding box center [641, 180] width 311 height 23
type input "Inmatriculat"
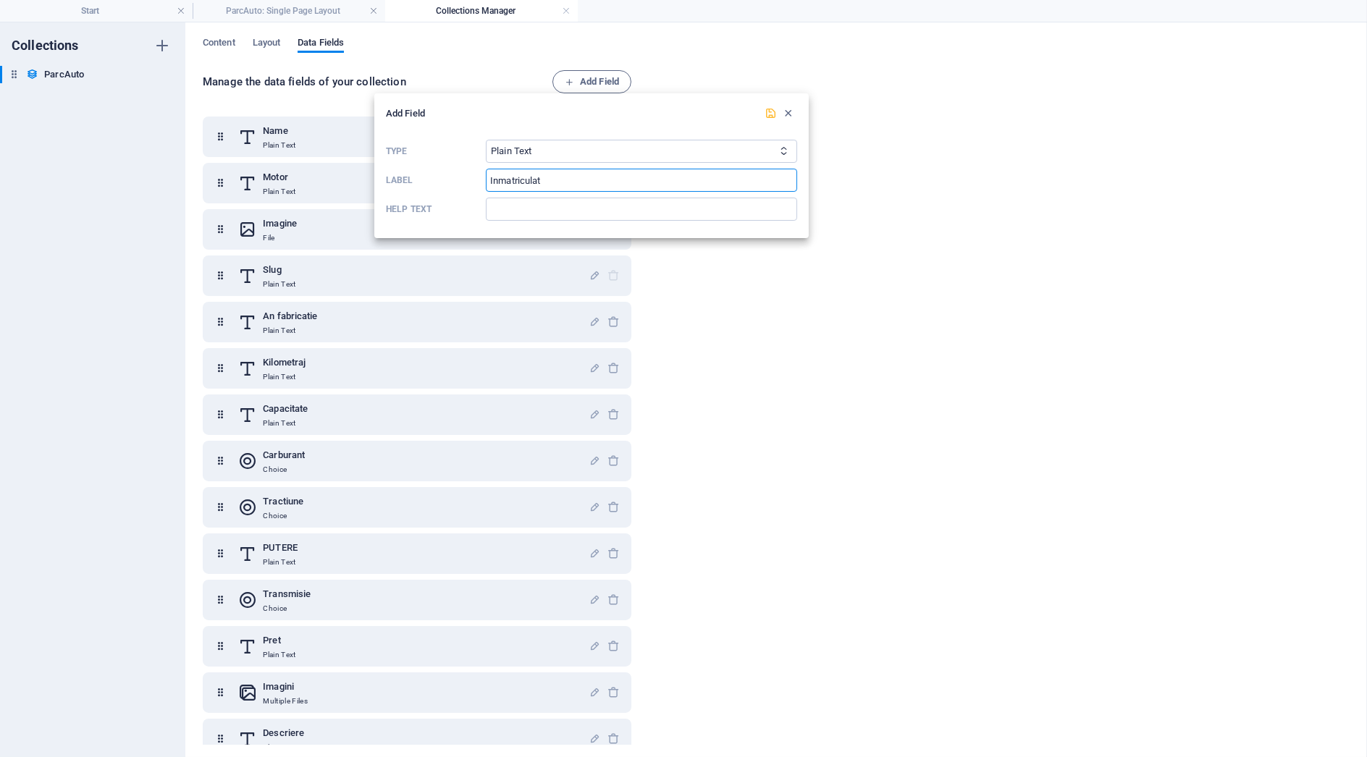
click at [771, 112] on icon "submit" at bounding box center [771, 113] width 12 height 12
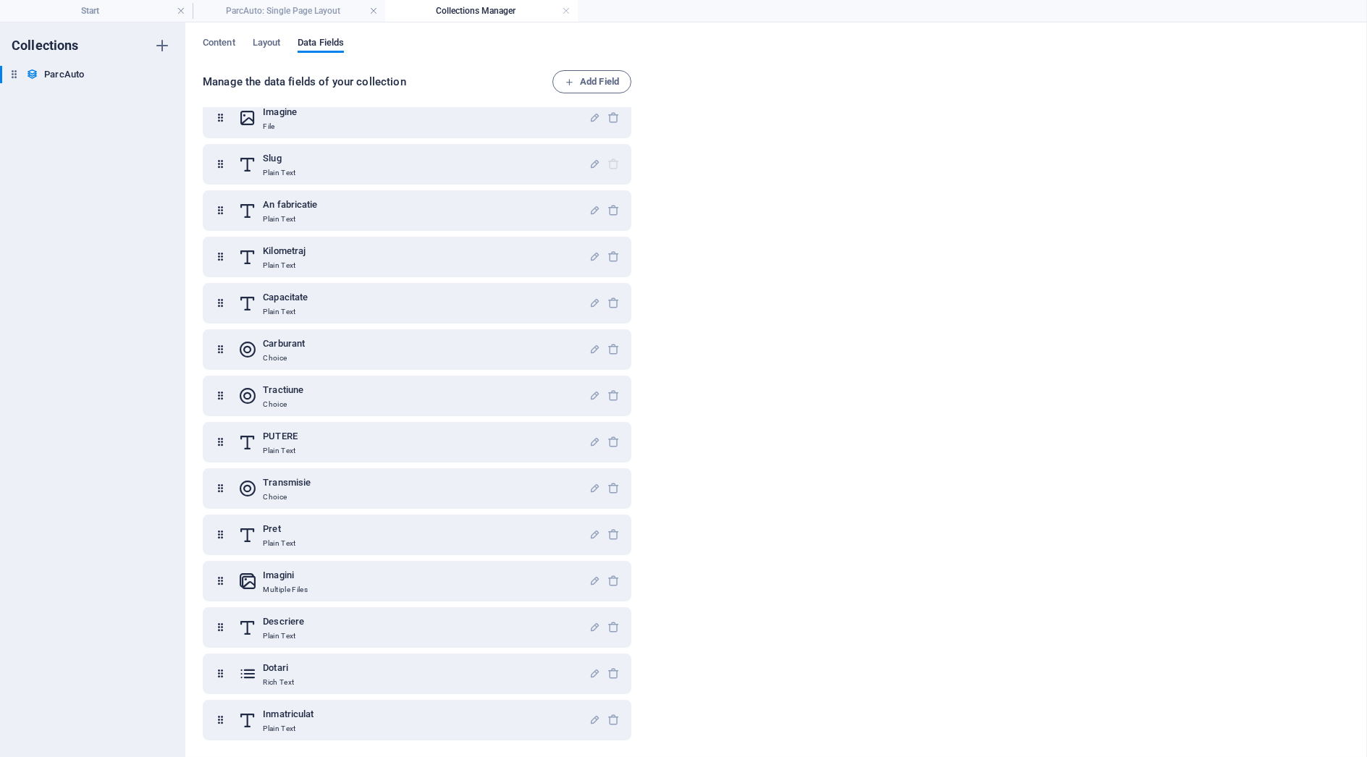
scroll to position [112, 0]
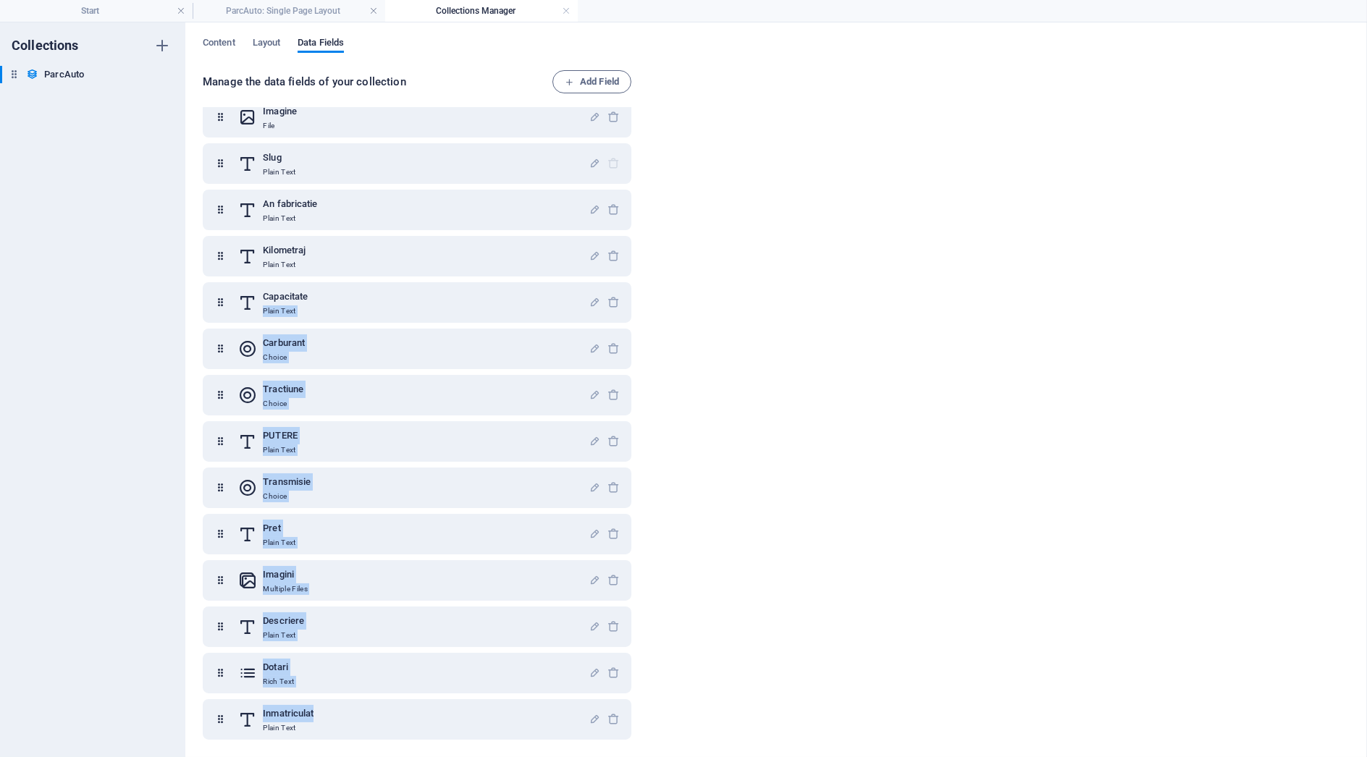
drag, startPoint x: 324, startPoint y: 719, endPoint x: 408, endPoint y: 277, distance: 450.2
click at [408, 277] on div "Name Plain Text Motor Plain Text Imagine File Slug Plain Text An fabricatie Pla…" at bounding box center [417, 372] width 429 height 736
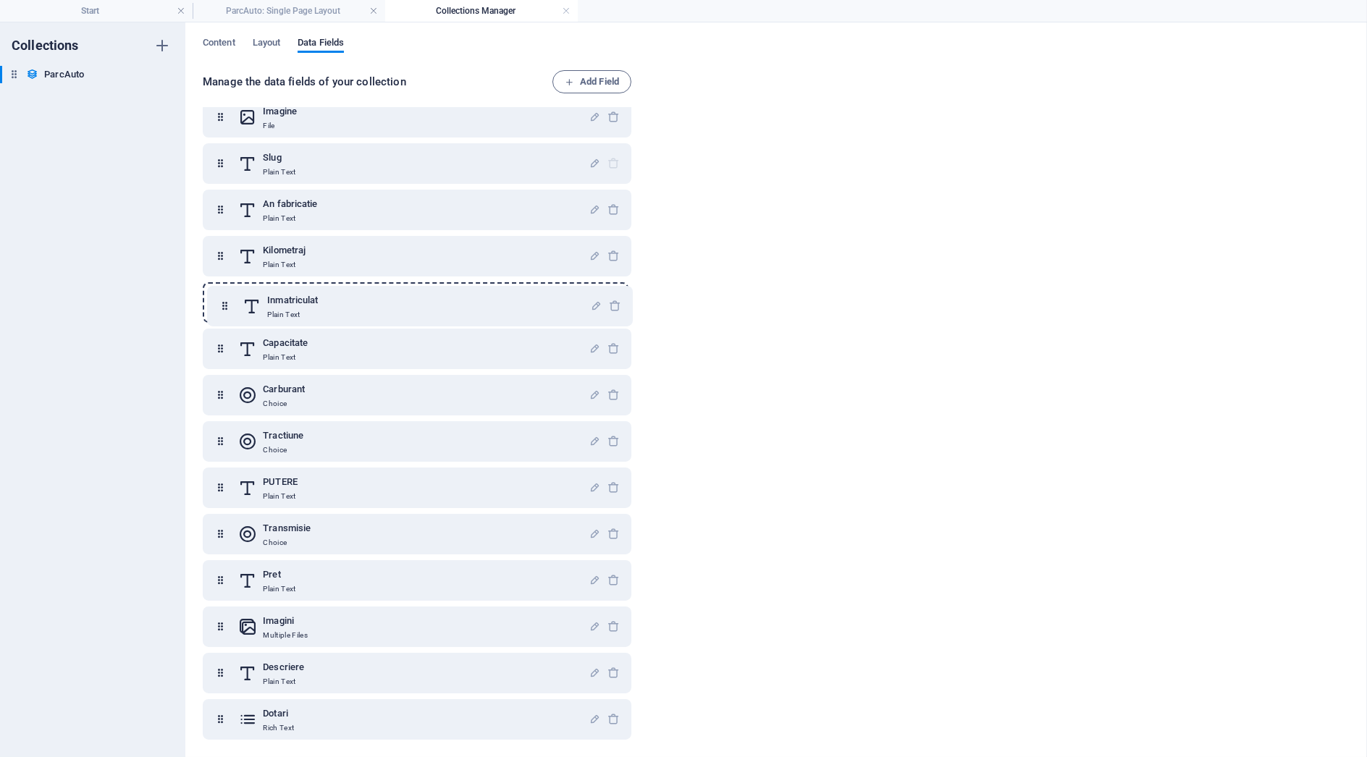
drag, startPoint x: 224, startPoint y: 720, endPoint x: 227, endPoint y: 303, distance: 416.4
click at [227, 303] on div "Name Plain Text Motor Plain Text Imagine File Slug Plain Text An fabricatie Pla…" at bounding box center [417, 372] width 429 height 736
click at [595, 301] on icon "button" at bounding box center [595, 302] width 12 height 12
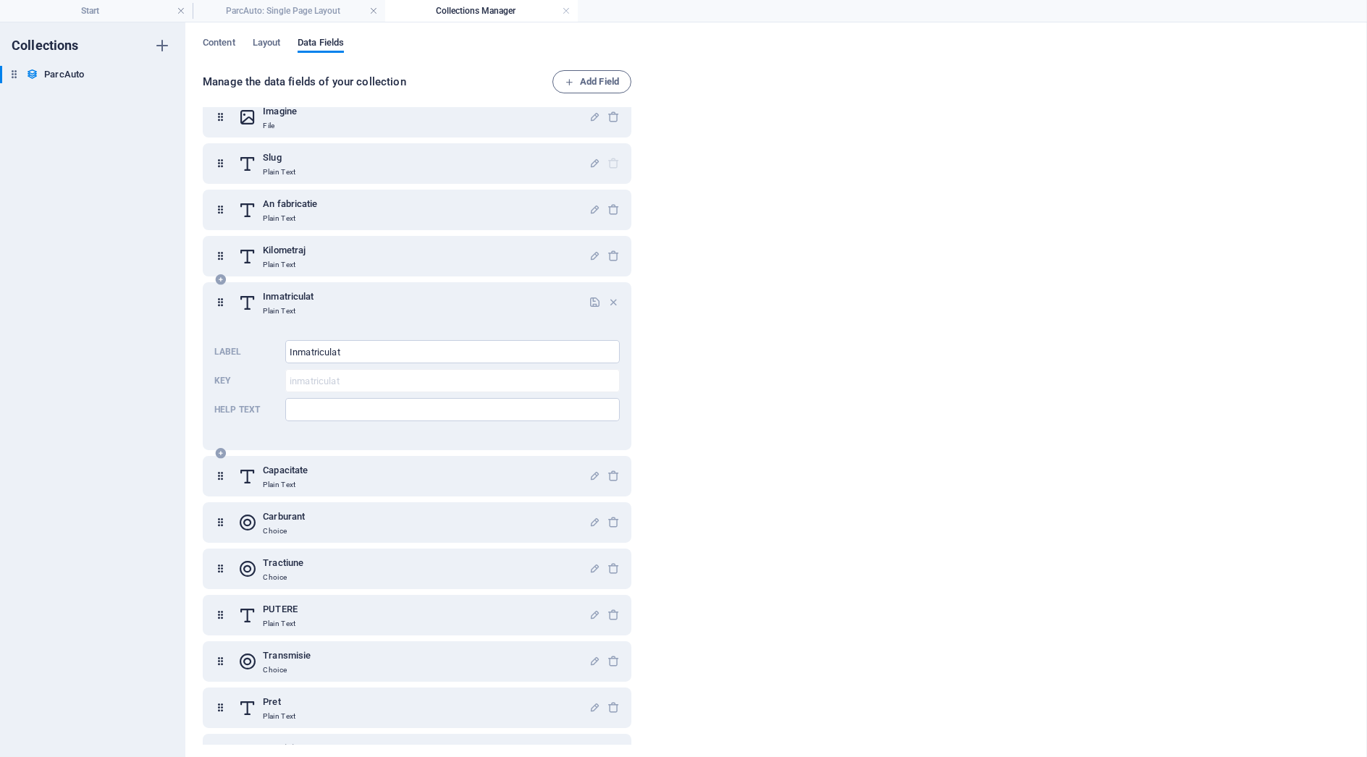
click at [398, 393] on div "Label Inmatriculat ​ Key inmatriculat ​ Help text ​" at bounding box center [417, 381] width 406 height 93
click at [392, 405] on input "Help text" at bounding box center [452, 409] width 335 height 23
click at [227, 351] on p "Label" at bounding box center [246, 352] width 65 height 12
click at [259, 306] on div "Inmatriculat Plain Text" at bounding box center [413, 302] width 351 height 29
click at [249, 293] on icon at bounding box center [247, 302] width 19 height 29
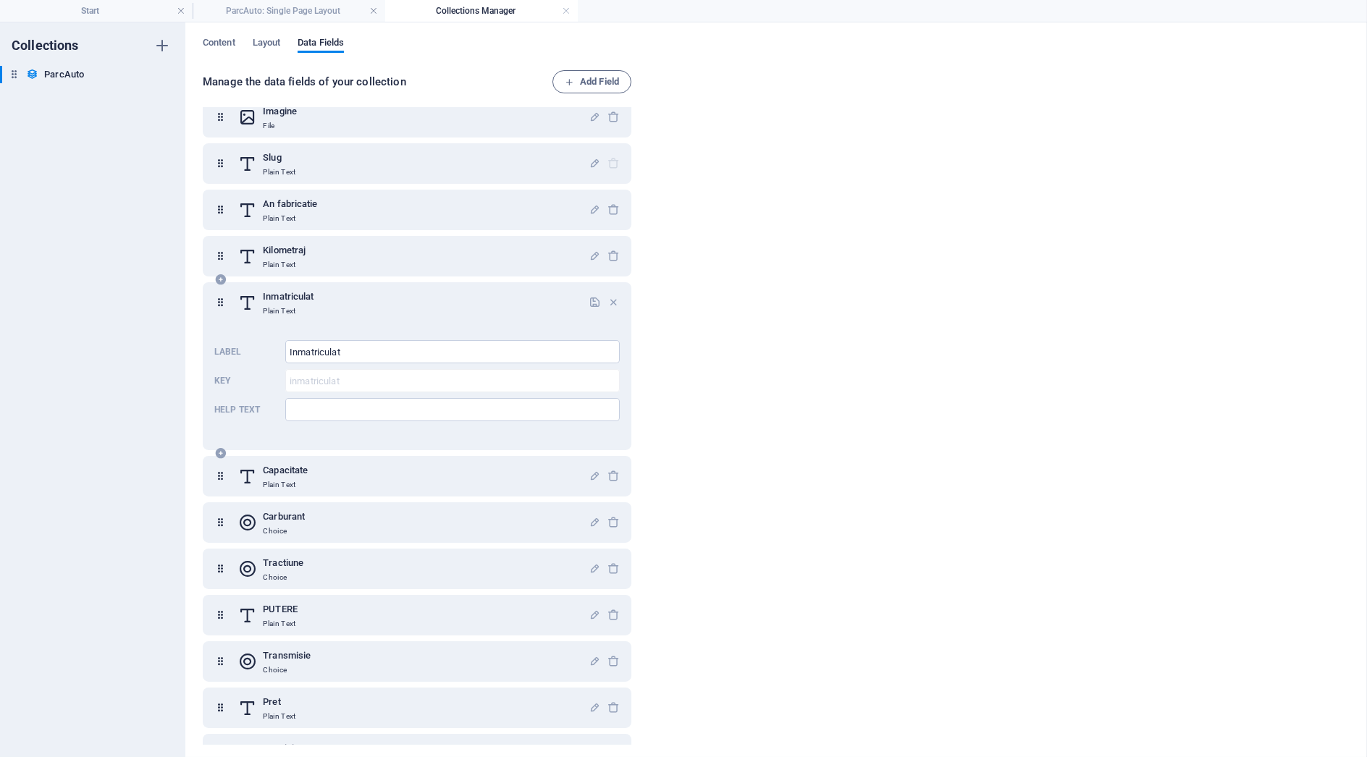
click at [220, 301] on icon at bounding box center [220, 302] width 12 height 29
click at [228, 306] on div "Inmatriculat Plain Text" at bounding box center [417, 302] width 406 height 29
click at [222, 303] on icon at bounding box center [220, 302] width 12 height 29
click at [608, 299] on icon "button" at bounding box center [614, 302] width 12 height 12
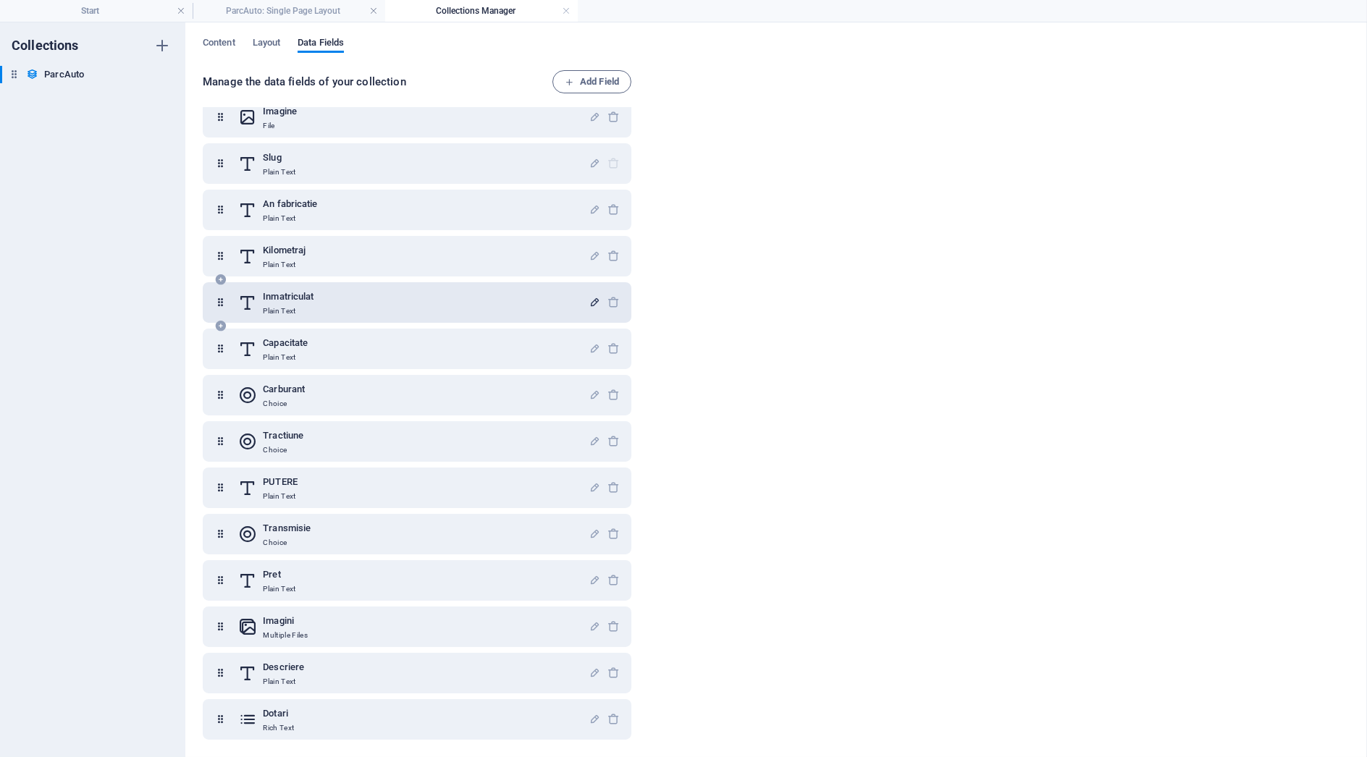
click at [595, 303] on icon "button" at bounding box center [595, 302] width 12 height 12
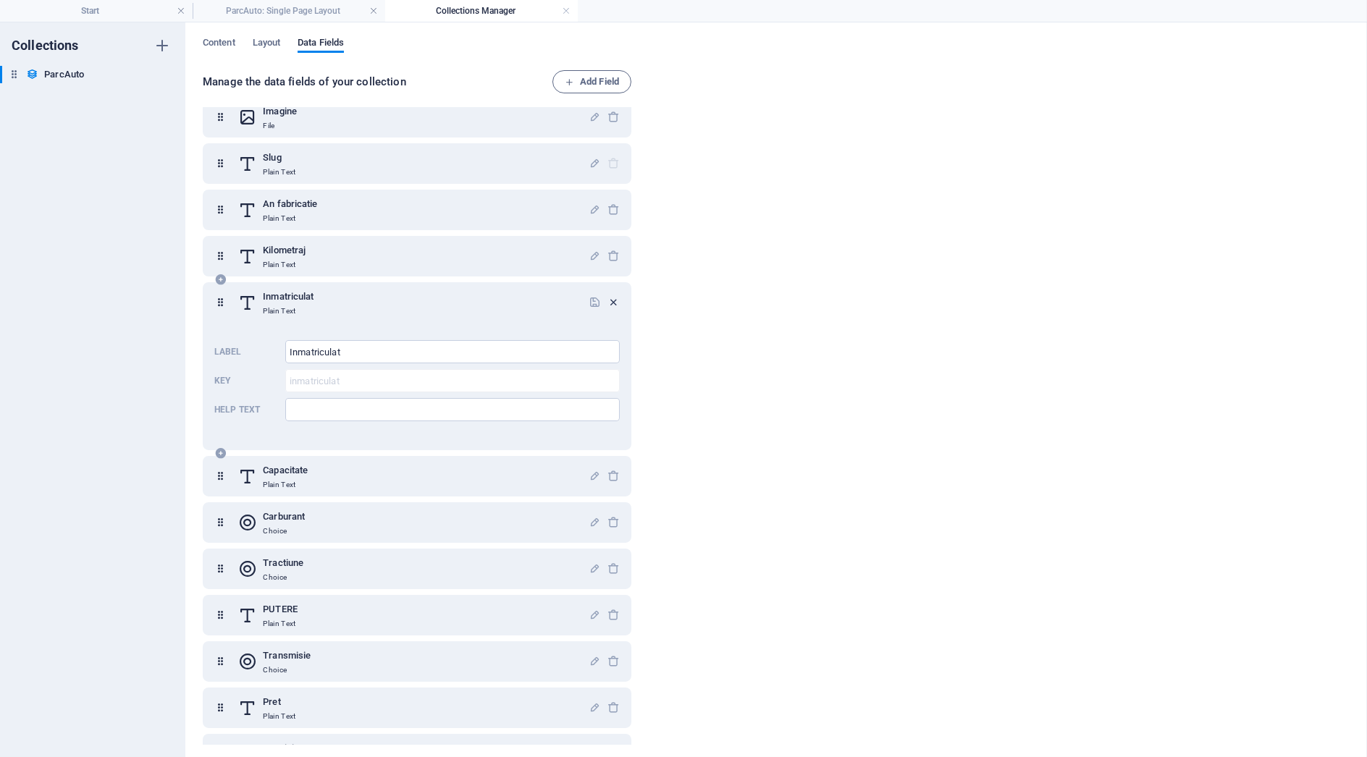
click at [614, 302] on icon "button" at bounding box center [614, 302] width 12 height 12
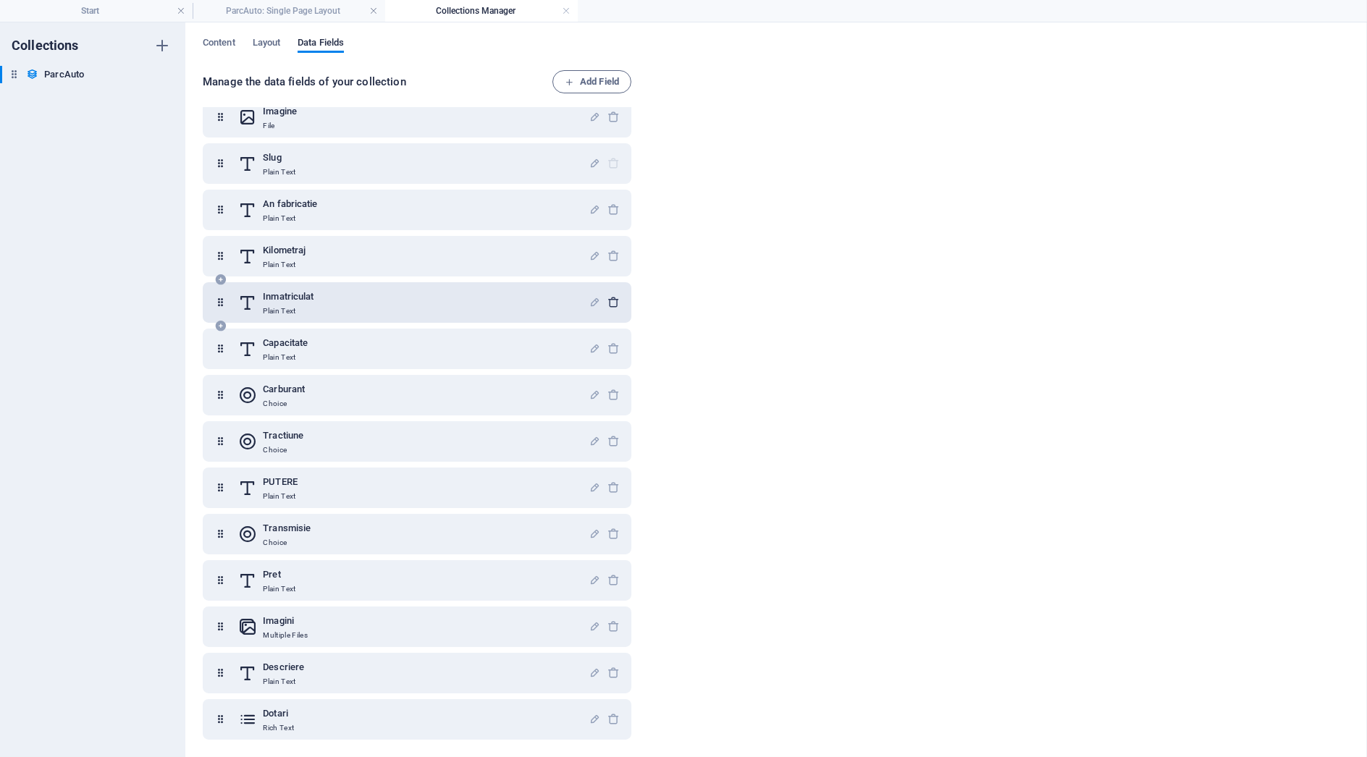
click at [612, 302] on icon "button" at bounding box center [614, 302] width 12 height 12
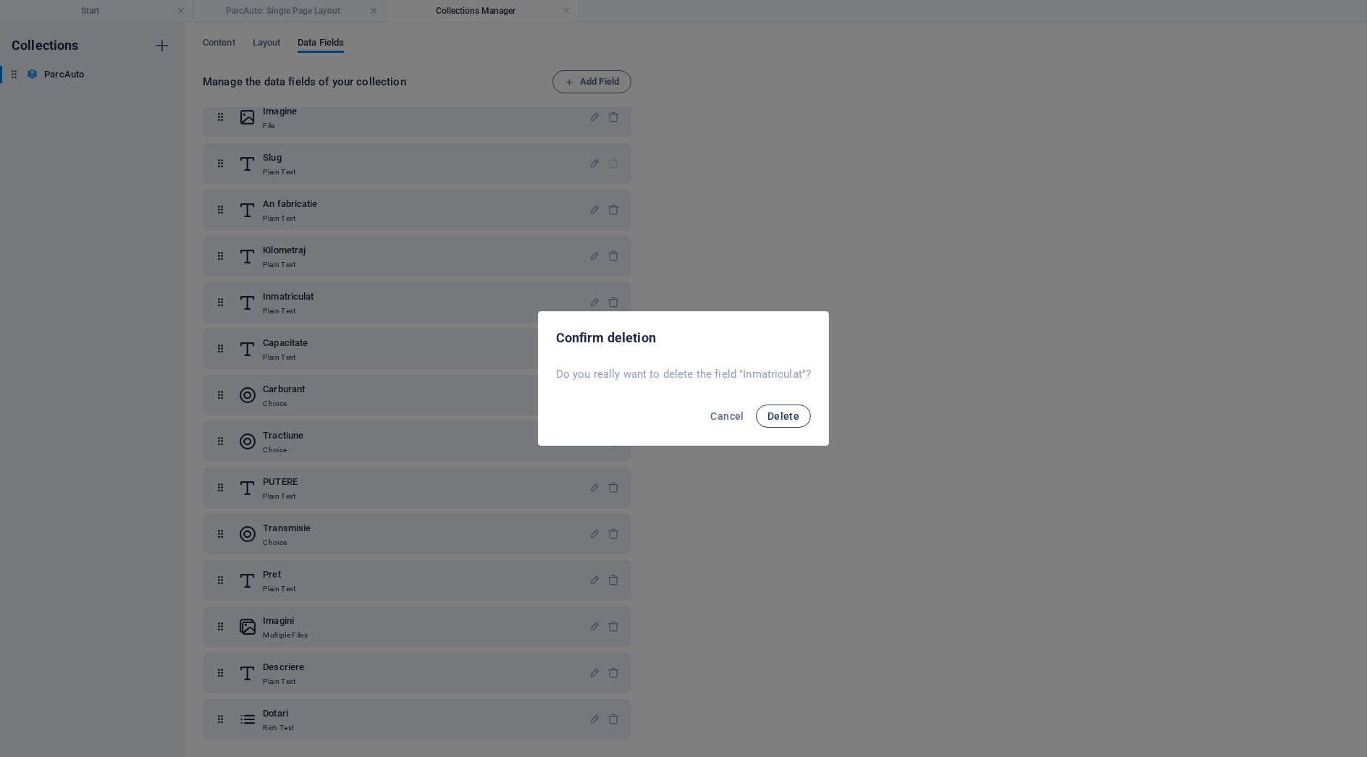
click at [766, 406] on button "Delete" at bounding box center [783, 416] width 55 height 23
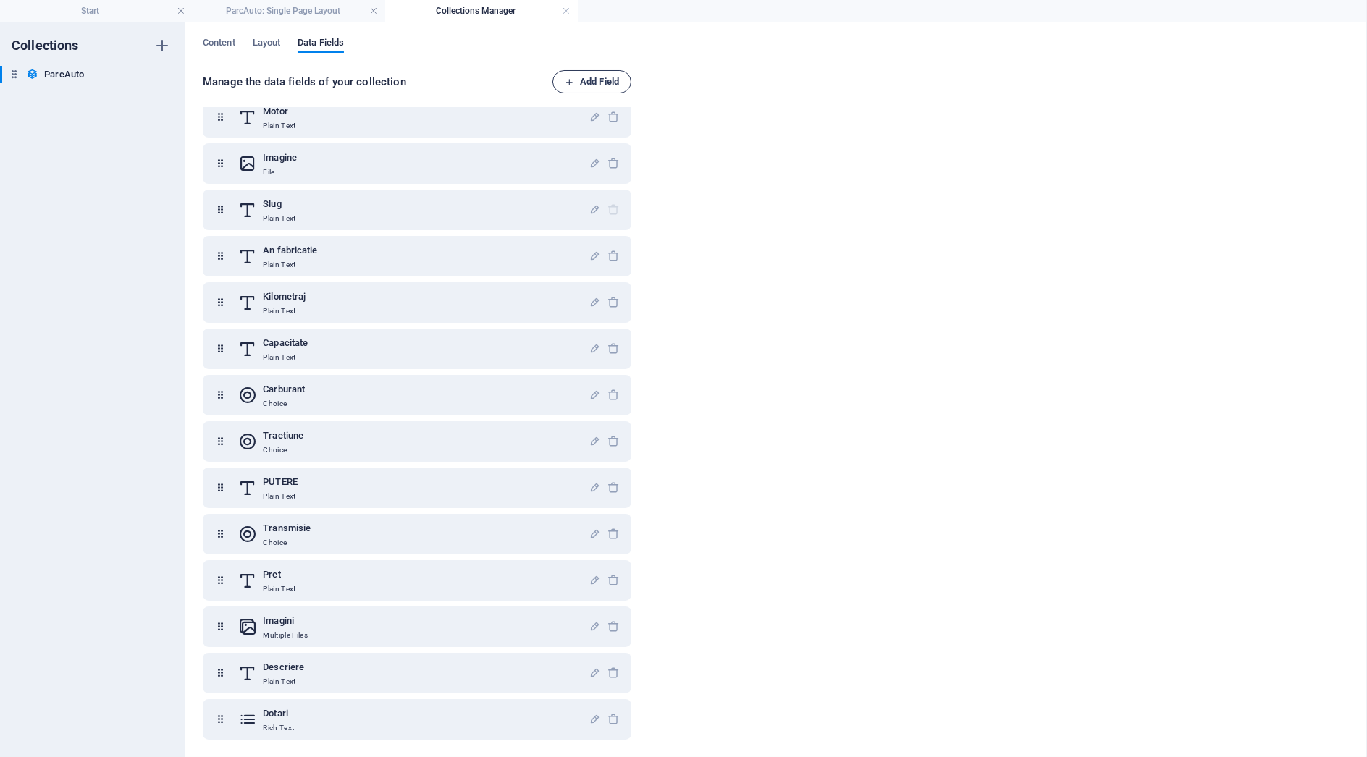
click at [621, 77] on button "Add Field" at bounding box center [592, 81] width 79 height 23
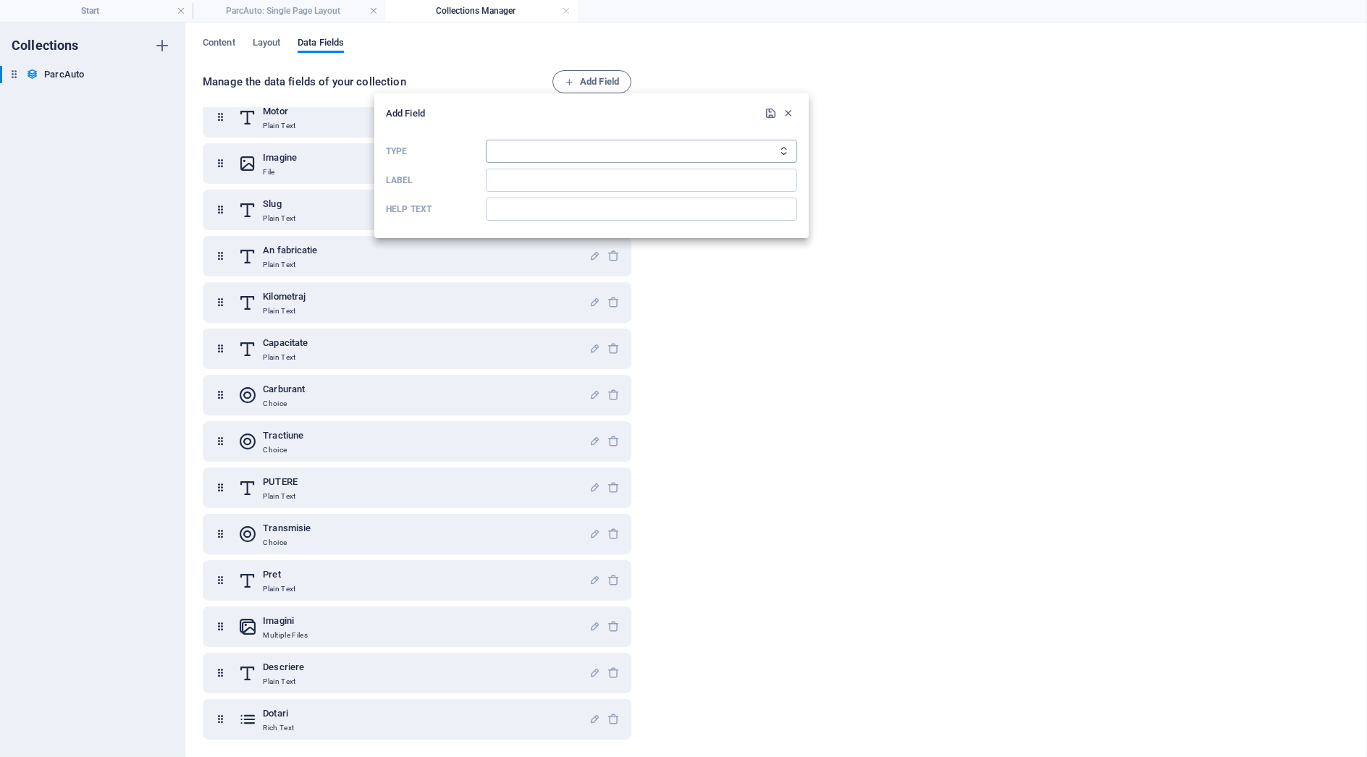
click at [567, 144] on select "Plain Text Link CMS Rich Text File Multiple Files Checkbox Choice Date Number" at bounding box center [641, 151] width 311 height 23
select select "choice"
click at [486, 140] on select "Plain Text Link CMS Rich Text File Multiple Files Checkbox Choice Date Number" at bounding box center [641, 151] width 311 height 23
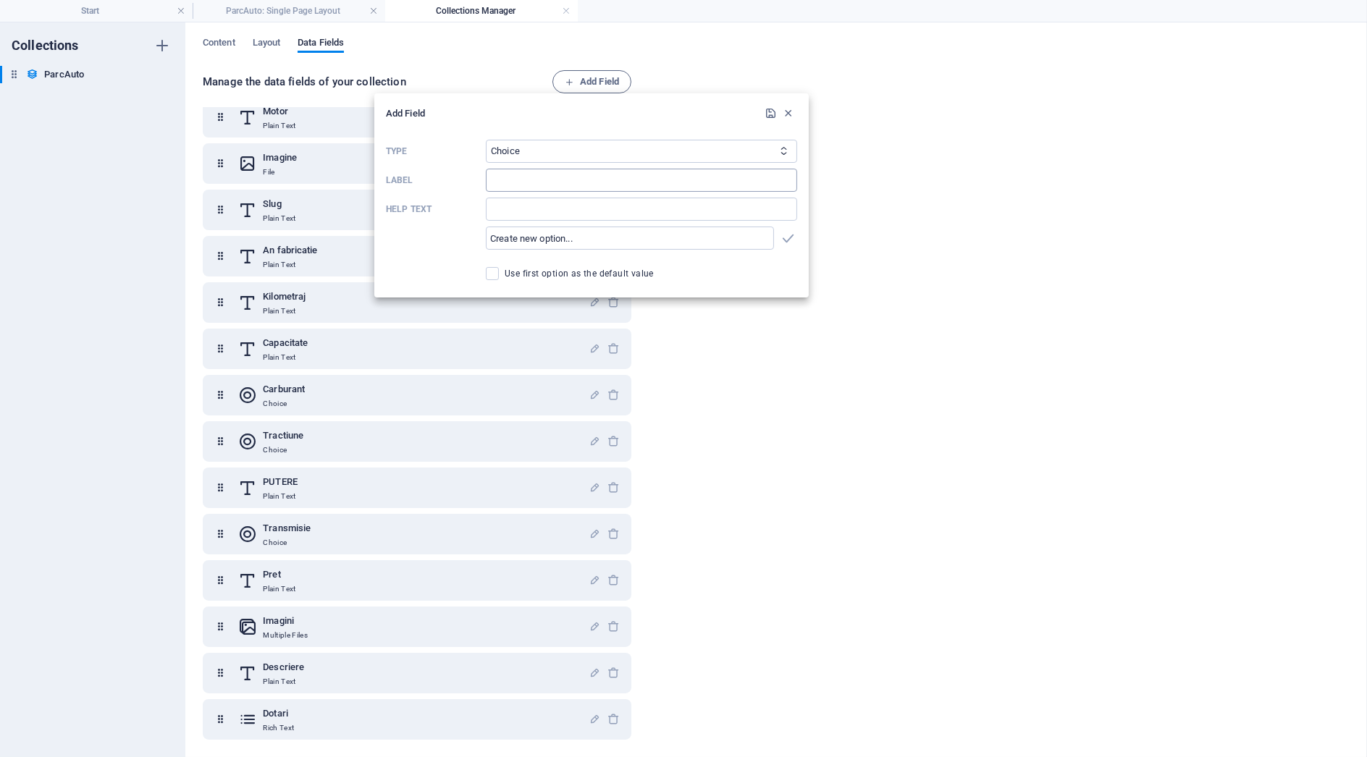
click at [535, 169] on input "Label" at bounding box center [641, 180] width 311 height 23
type input "Inmatriculat"
click at [555, 212] on input "Help text" at bounding box center [641, 209] width 311 height 23
click at [660, 198] on input "Help text" at bounding box center [641, 209] width 311 height 23
click at [666, 185] on input "Inmatriculat" at bounding box center [641, 180] width 311 height 23
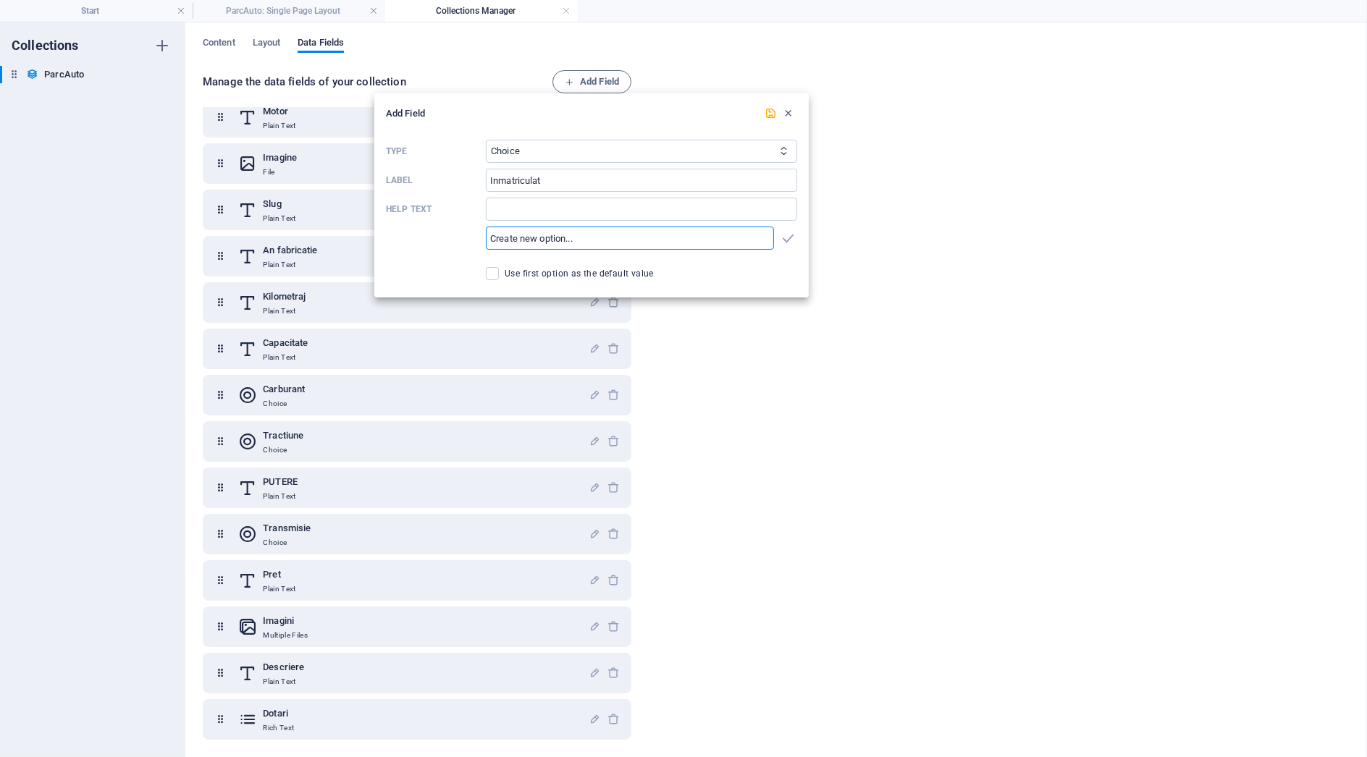
click at [672, 246] on input "text" at bounding box center [630, 238] width 288 height 23
type input "Da"
click at [603, 279] on span "Use first option as the default value" at bounding box center [579, 274] width 149 height 12
click at [505, 279] on input "Use first option as the default value" at bounding box center [495, 273] width 19 height 13
click at [603, 279] on span "Use first option as the default value" at bounding box center [579, 274] width 149 height 12
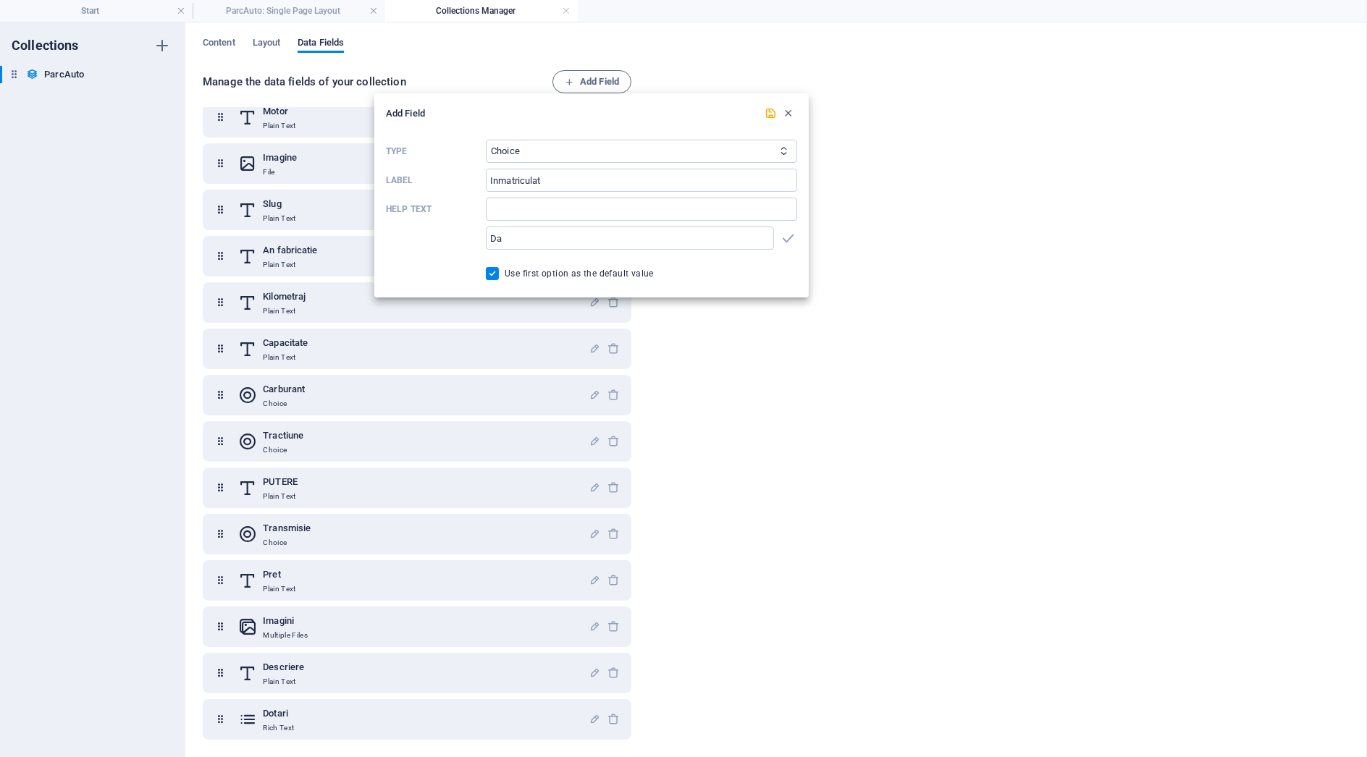
click at [505, 279] on input "Use first option as the default value" at bounding box center [495, 273] width 19 height 13
checkbox input "false"
click at [768, 109] on icon "submit" at bounding box center [771, 113] width 12 height 12
click at [583, 245] on input "Da" at bounding box center [630, 238] width 288 height 23
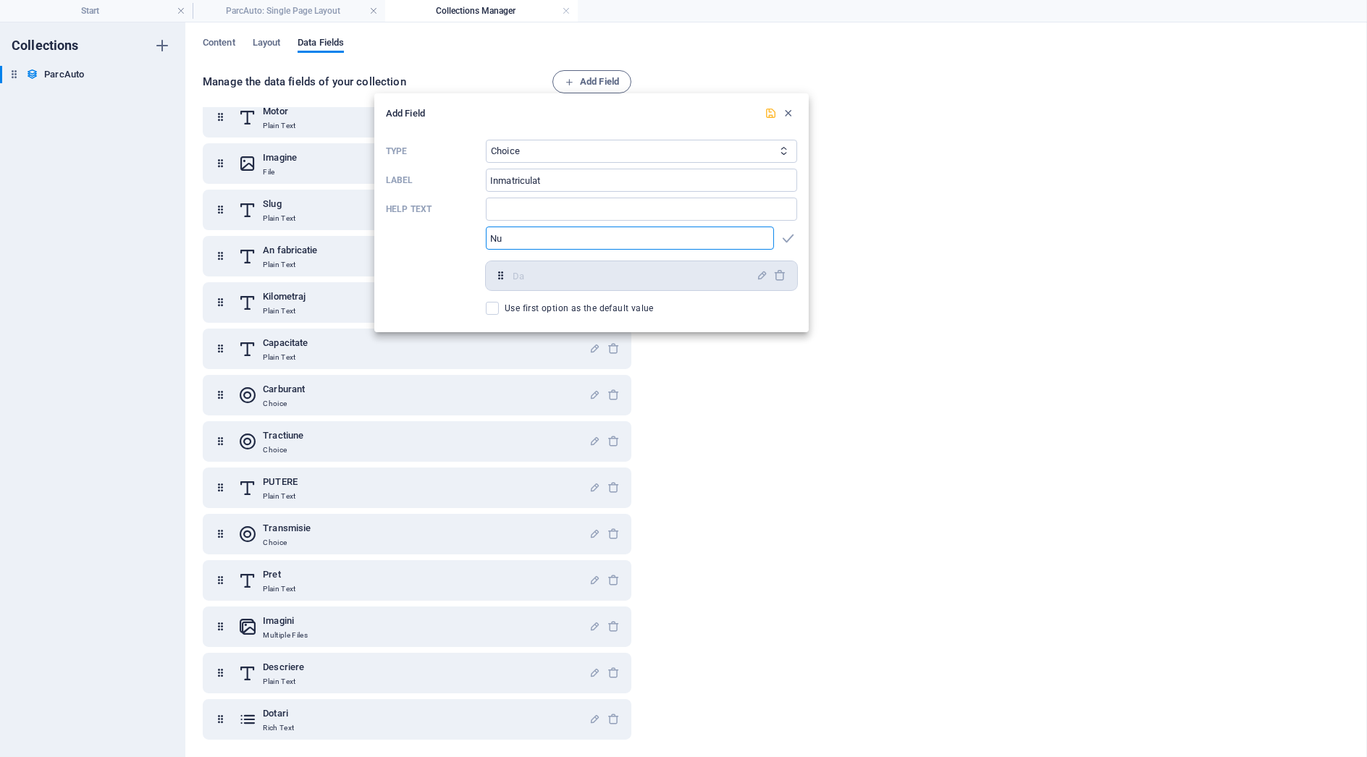
type input "Nu"
click at [769, 114] on icon "submit" at bounding box center [771, 113] width 12 height 12
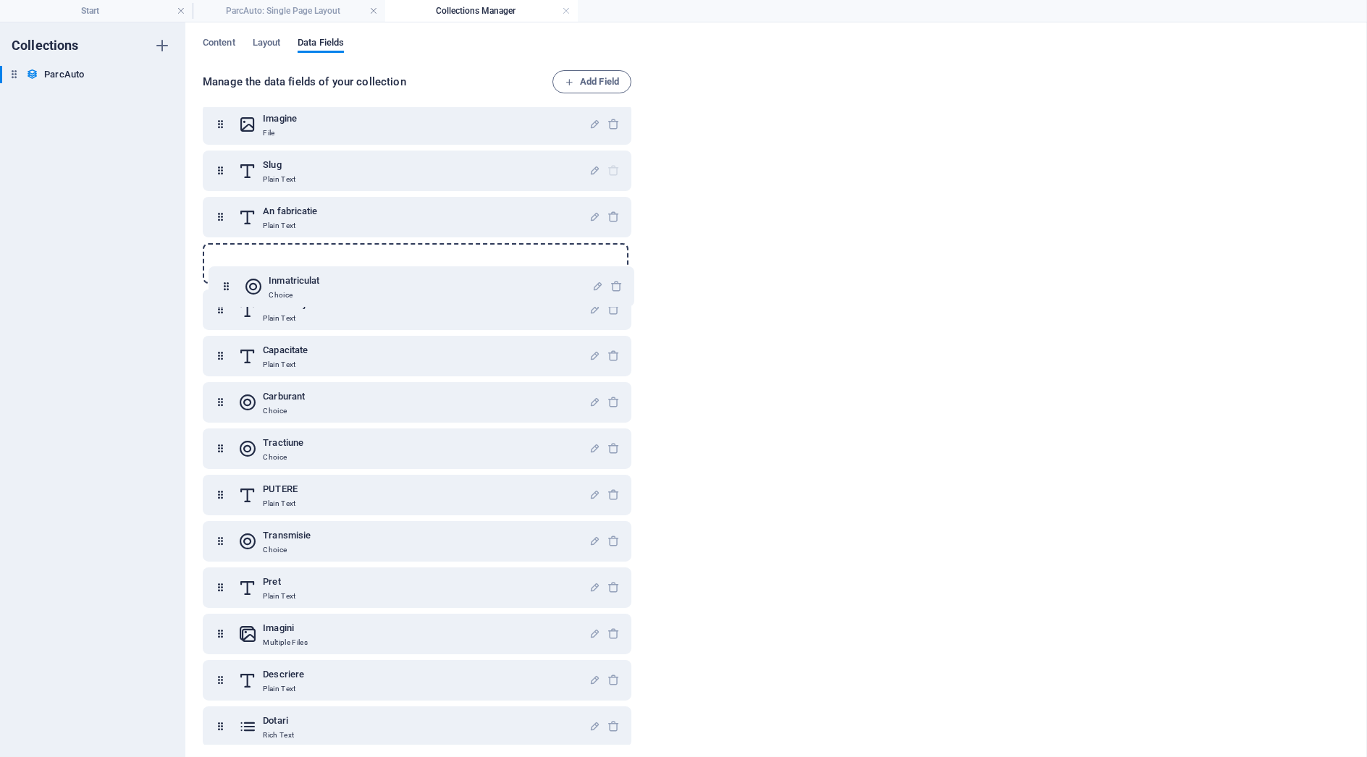
scroll to position [105, 0]
drag, startPoint x: 221, startPoint y: 718, endPoint x: 232, endPoint y: 298, distance: 419.5
click at [232, 298] on div "Name Plain Text Motor Plain Text Imagine File Slug Plain Text An fabricatie Pla…" at bounding box center [417, 380] width 429 height 736
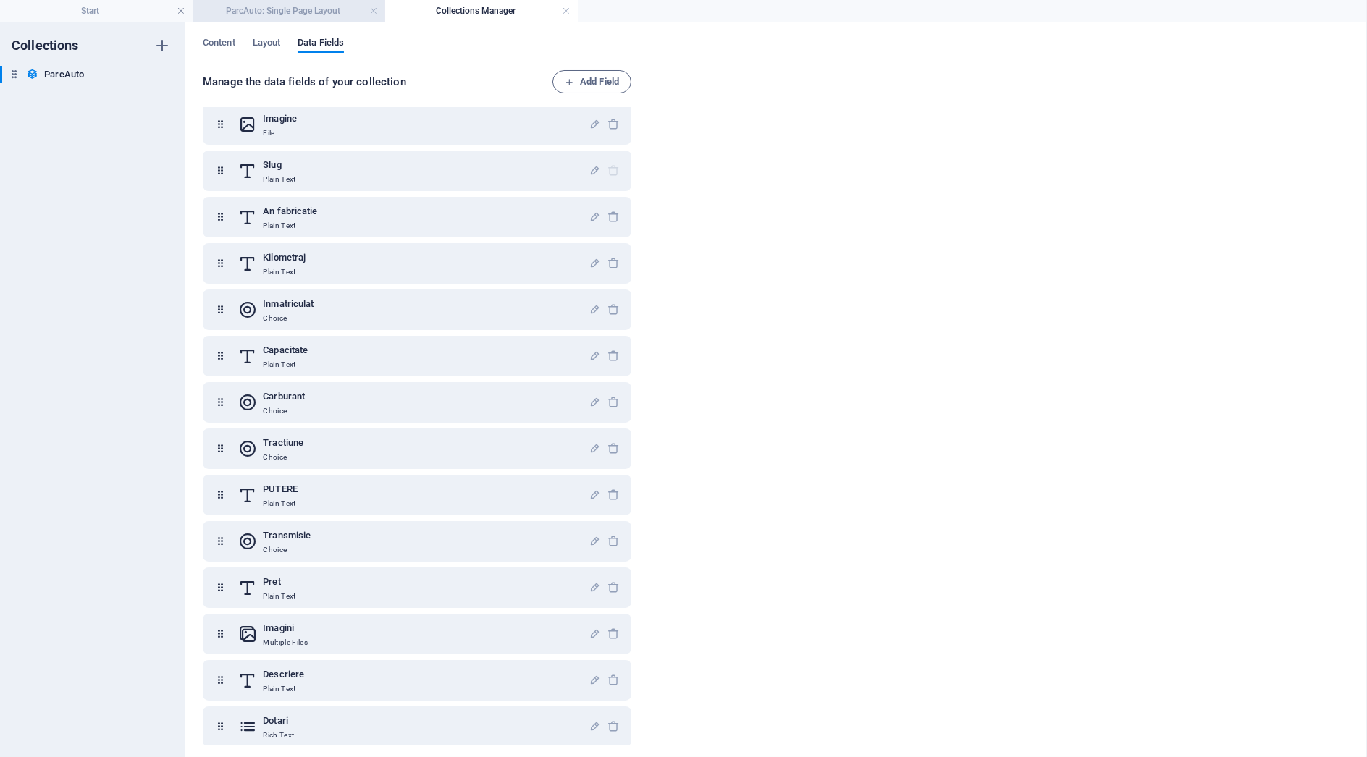
click at [285, 20] on li "ParcAuto: Single Page Layout" at bounding box center [289, 11] width 193 height 22
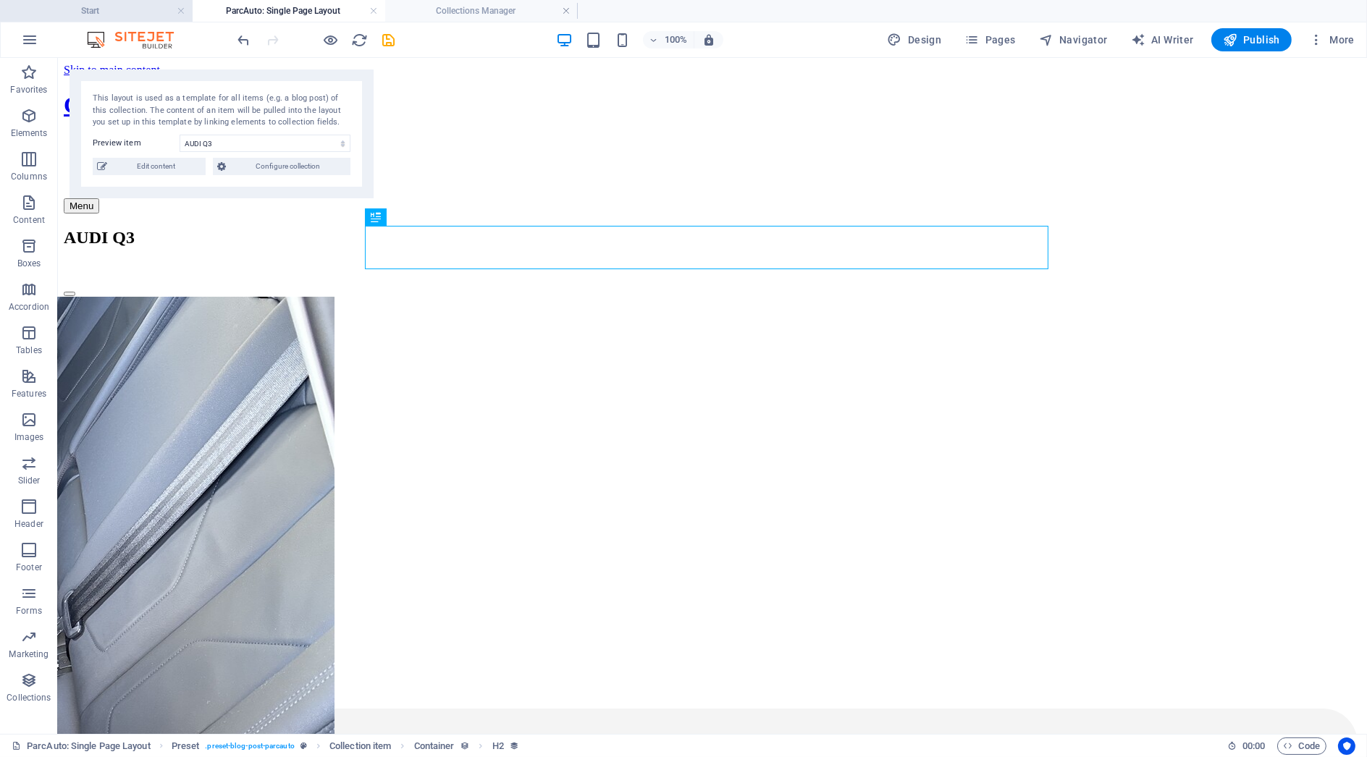
click at [134, 9] on h4 "Start" at bounding box center [96, 11] width 193 height 16
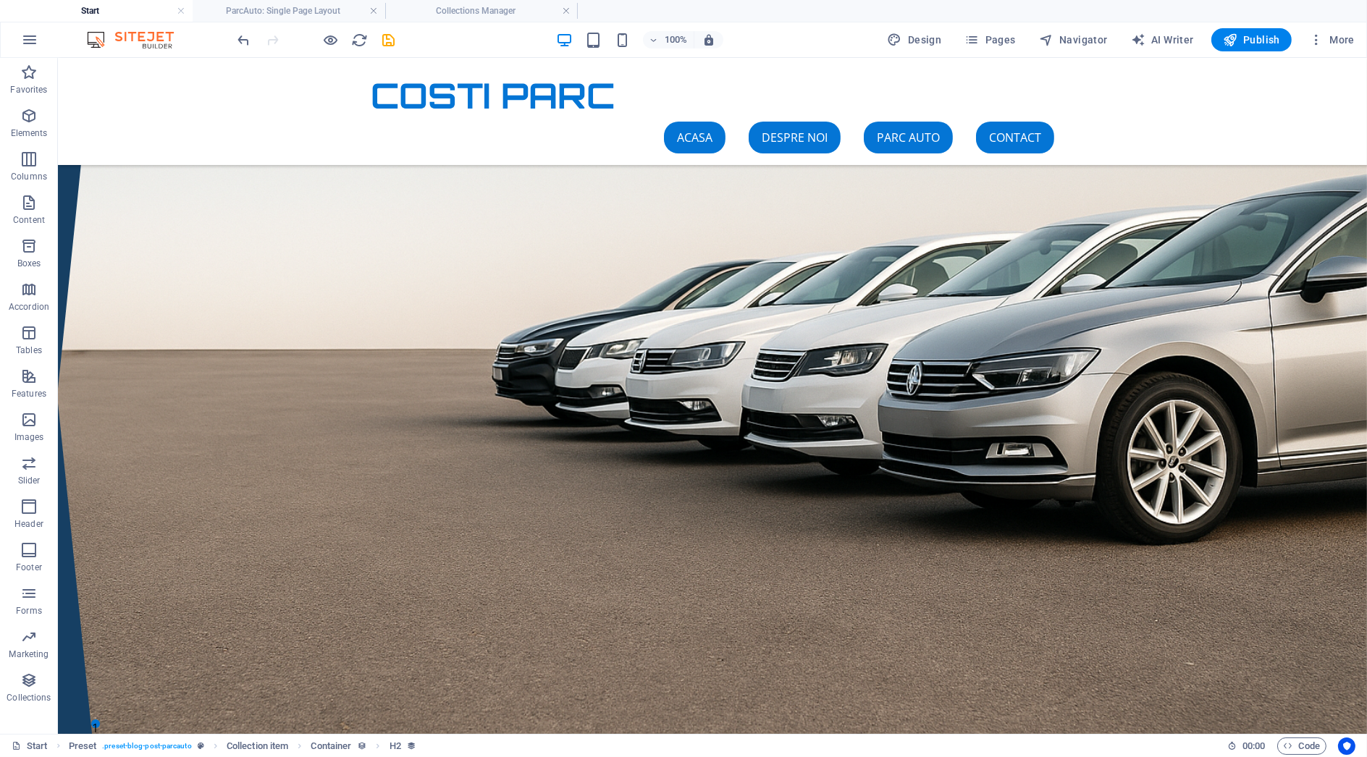
scroll to position [1325, 0]
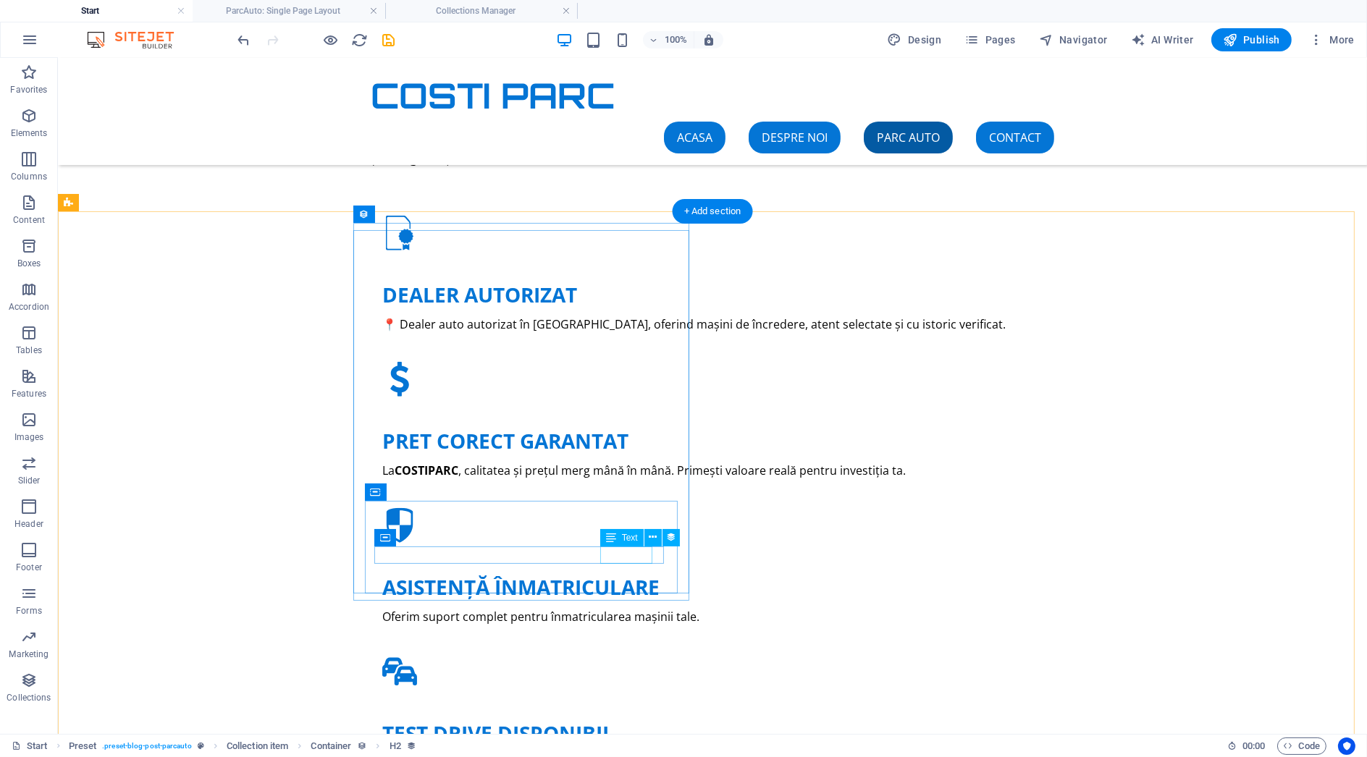
select select "capacitate"
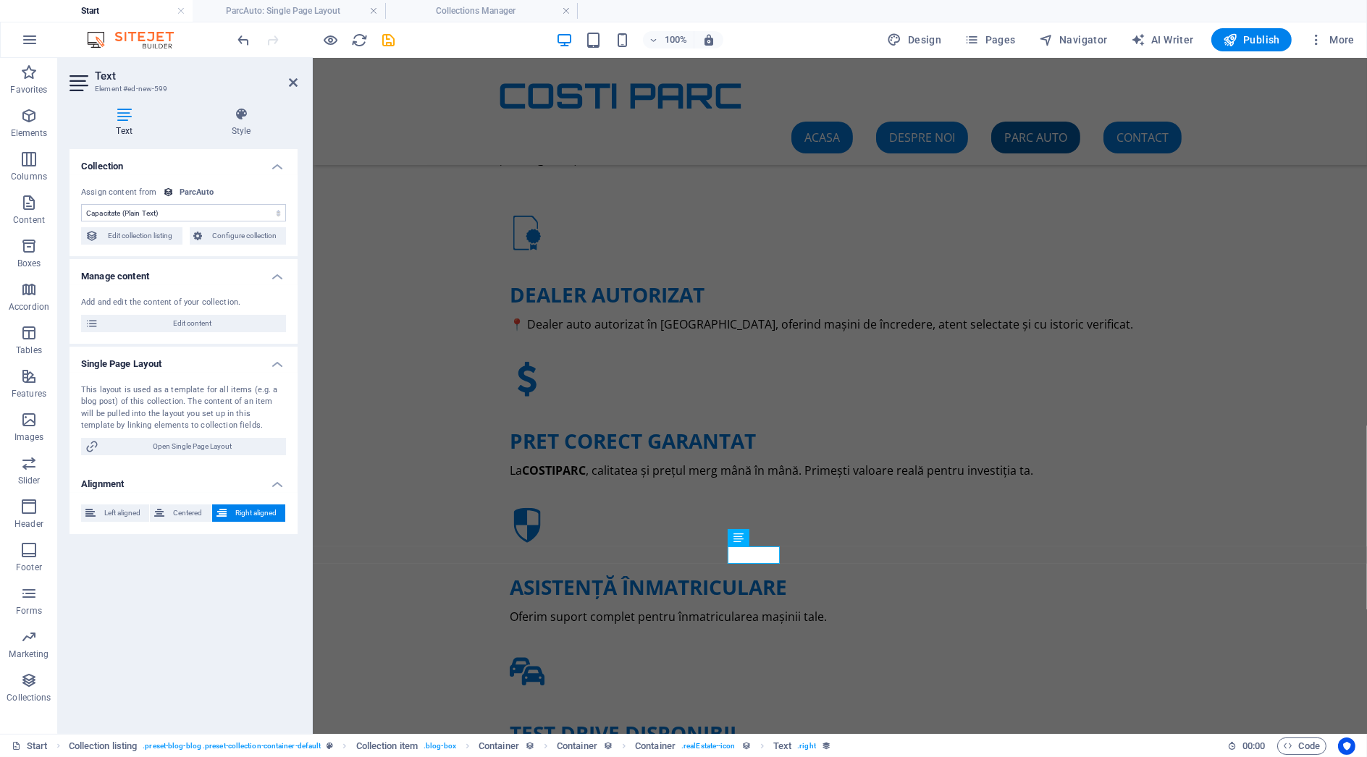
click at [153, 211] on select "No assignment, content remains static Created at (Date) Updated at (Date) Name …" at bounding box center [183, 212] width 205 height 17
click at [510, 14] on h4 "Collections Manager" at bounding box center [481, 11] width 193 height 16
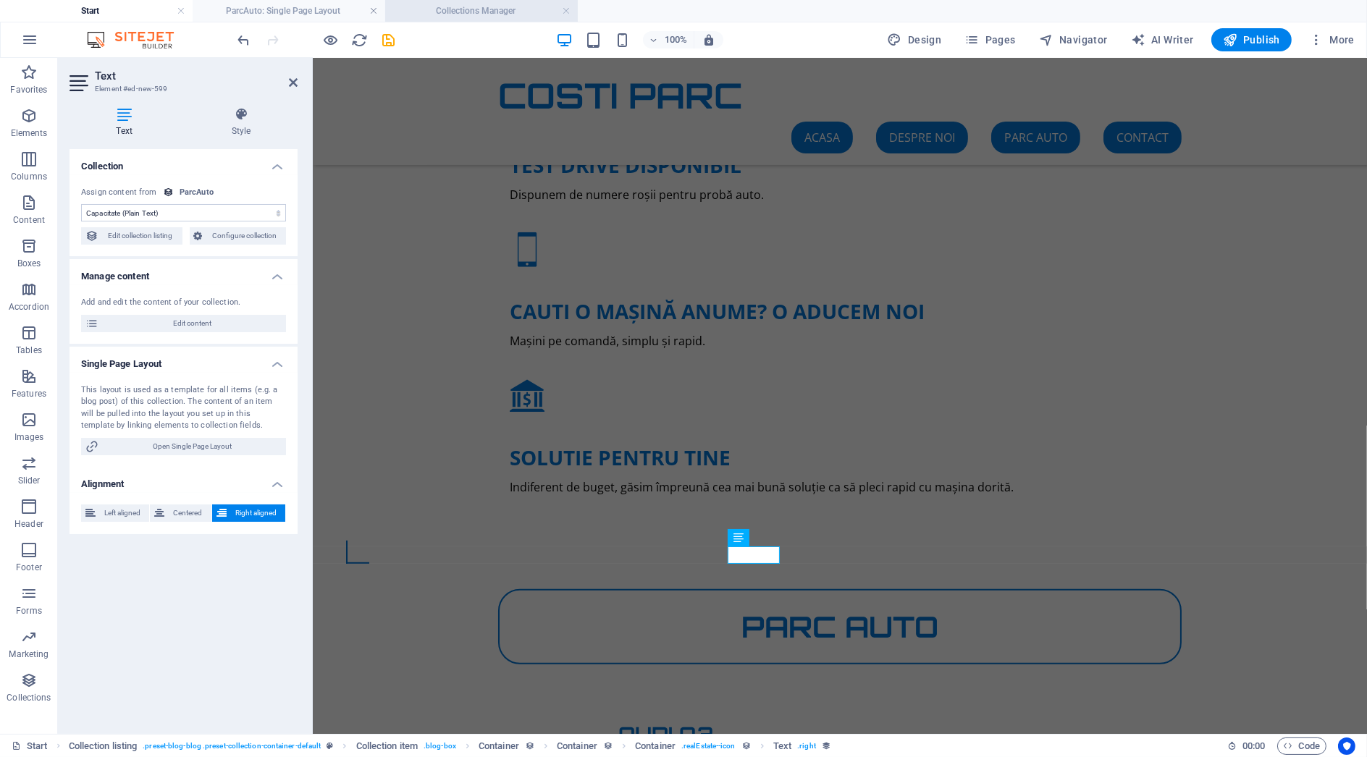
scroll to position [0, 0]
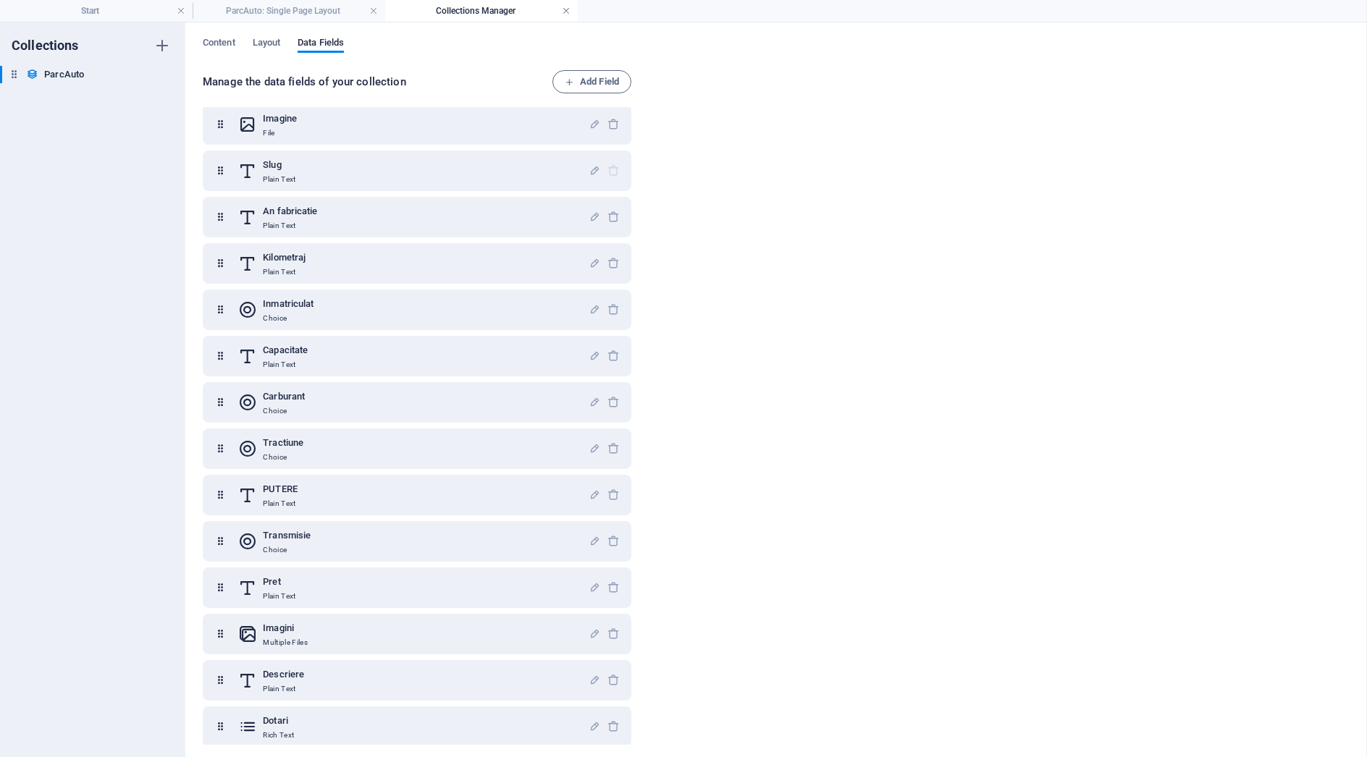
click at [569, 14] on link at bounding box center [566, 11] width 9 height 14
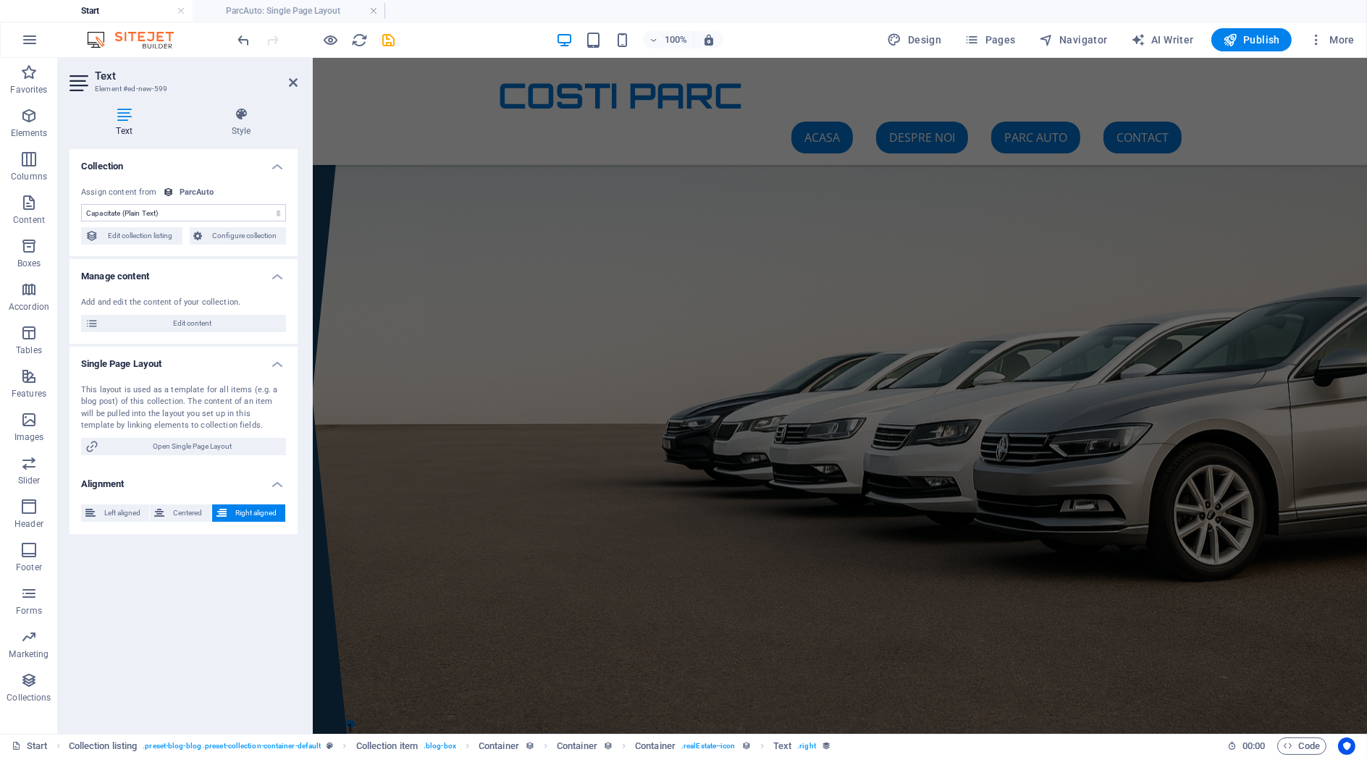
scroll to position [1325, 0]
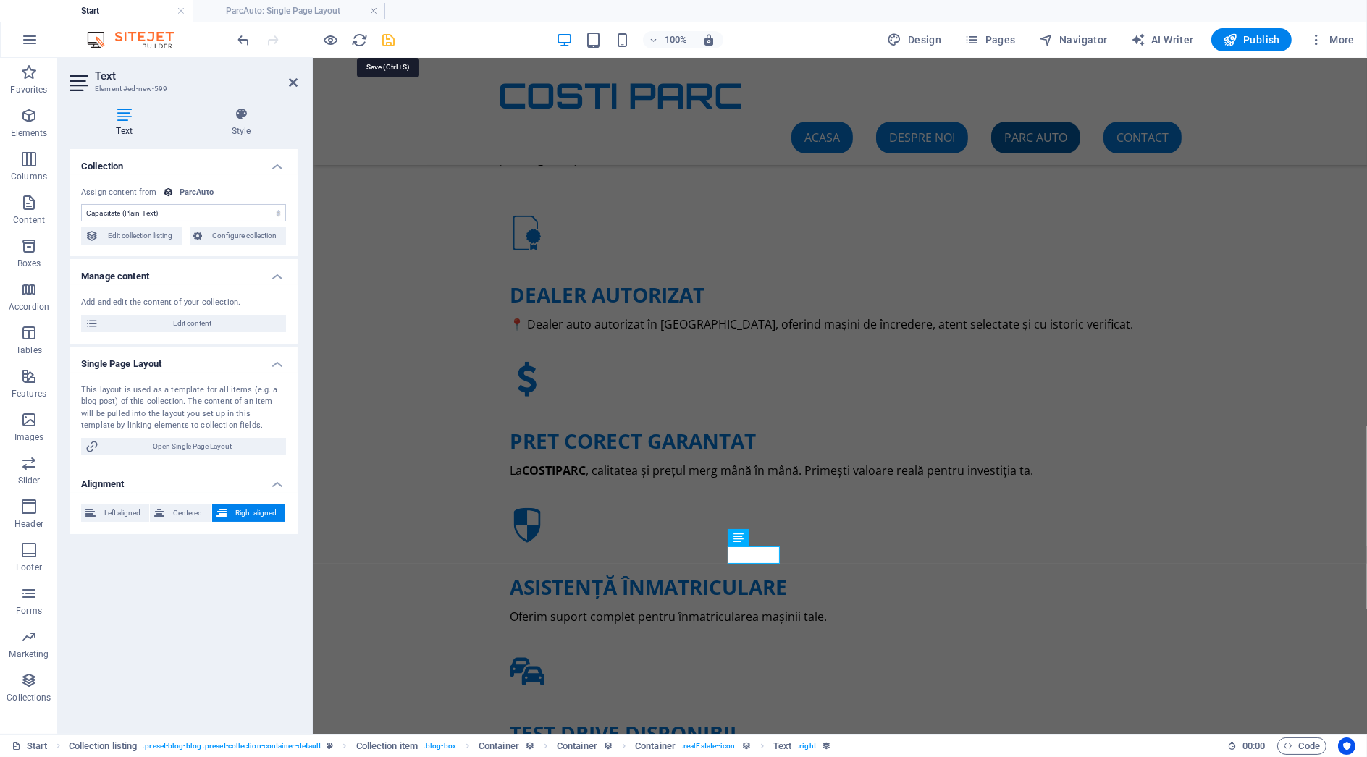
click at [387, 41] on icon "save" at bounding box center [389, 40] width 17 height 17
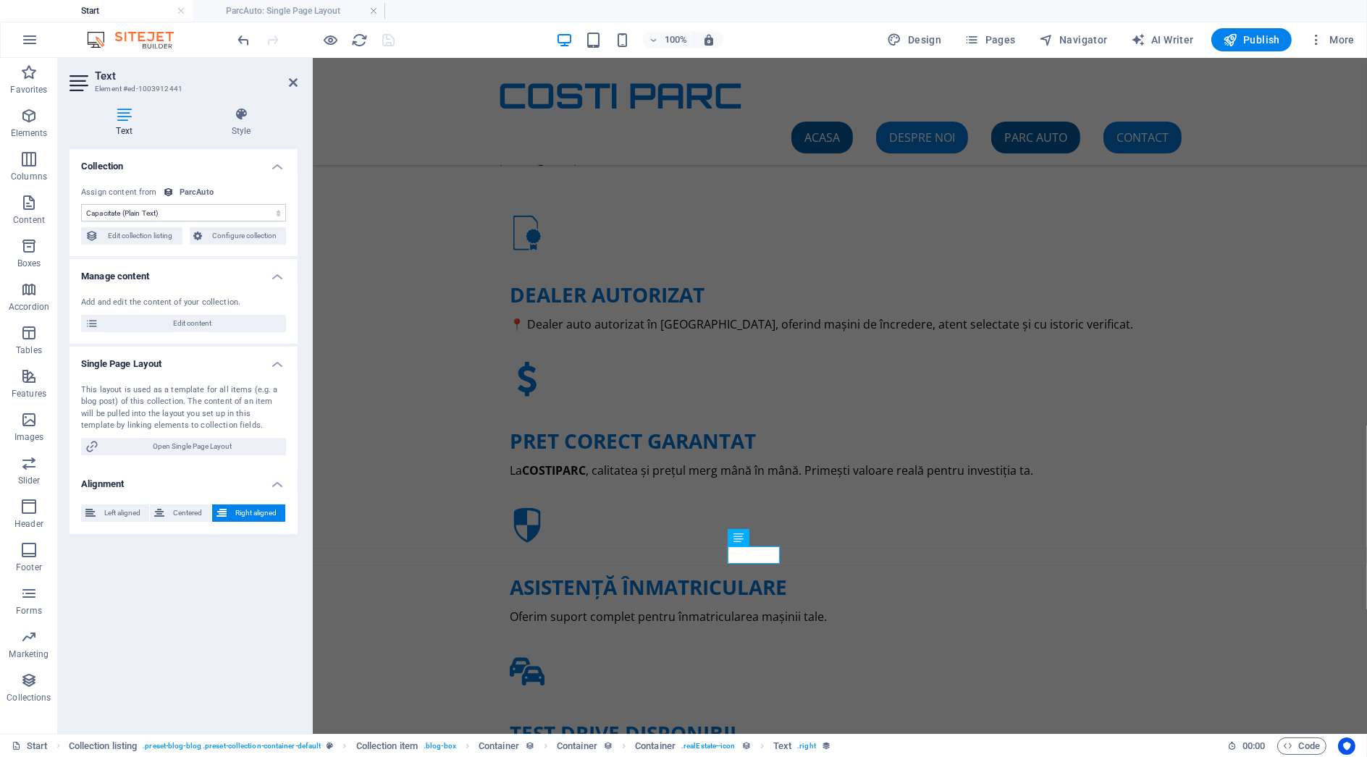
click at [194, 215] on select "No assignment, content remains static Created at (Date) Updated at (Date) Name …" at bounding box center [183, 212] width 205 height 17
select select "inmatriculat"
click at [81, 204] on select "No assignment, content remains static Created at (Date) Updated at (Date) Name …" at bounding box center [183, 212] width 205 height 17
click at [391, 39] on icon "save" at bounding box center [389, 40] width 17 height 17
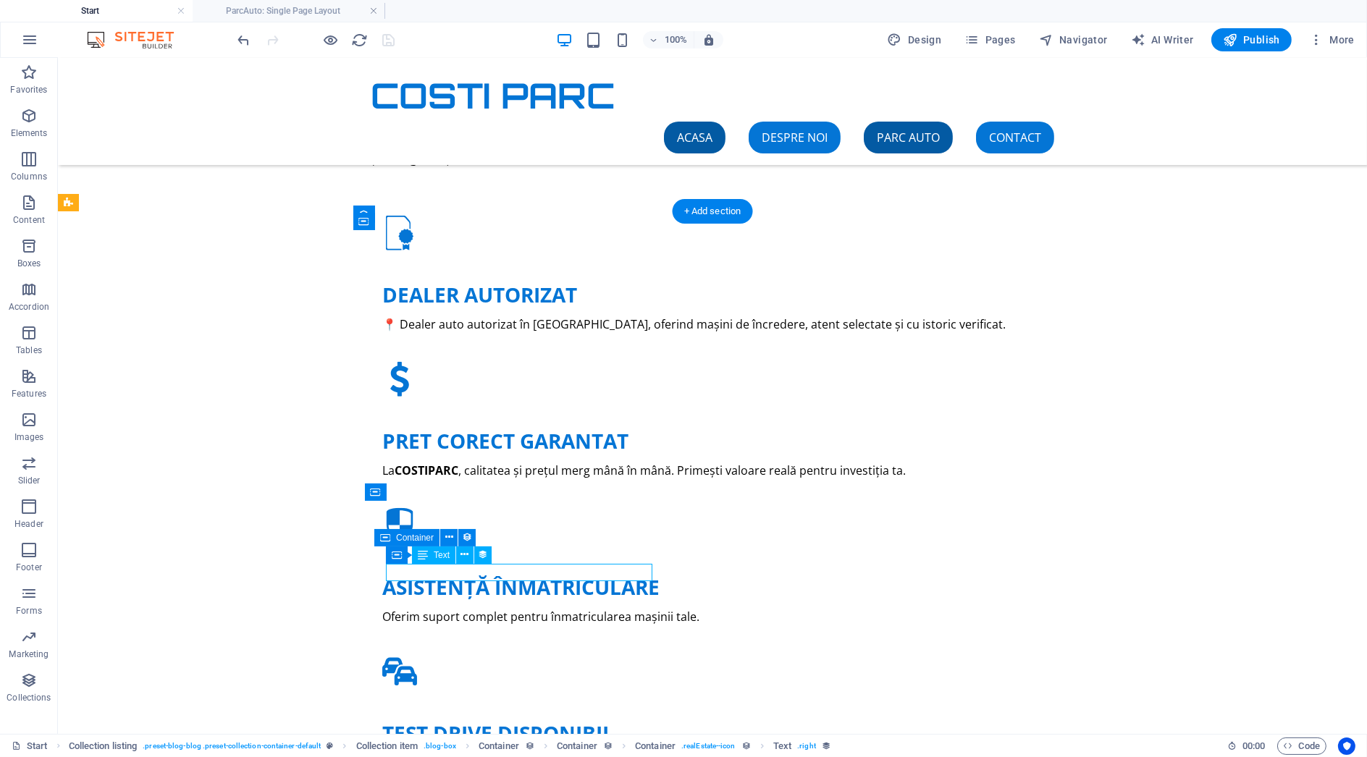
select select "inmatriculat"
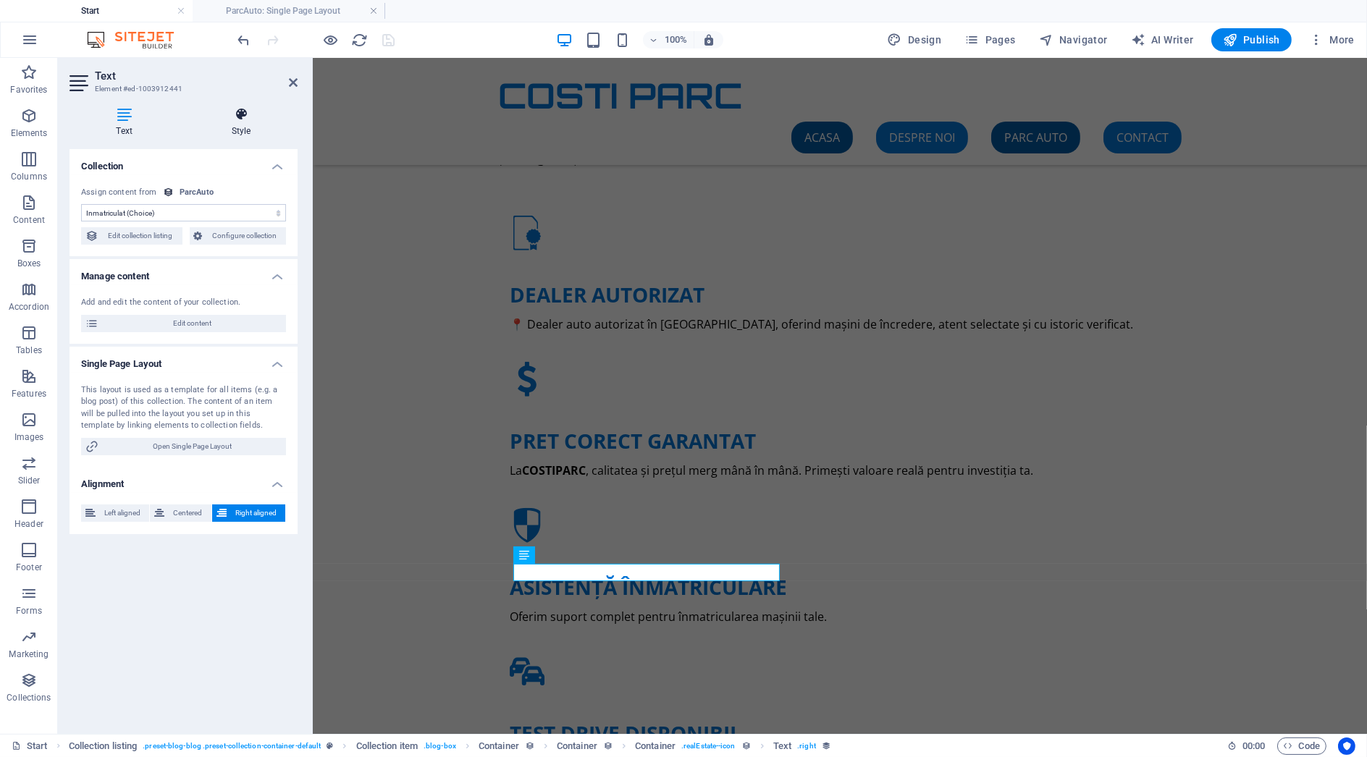
click at [233, 126] on h4 "Style" at bounding box center [241, 122] width 113 height 30
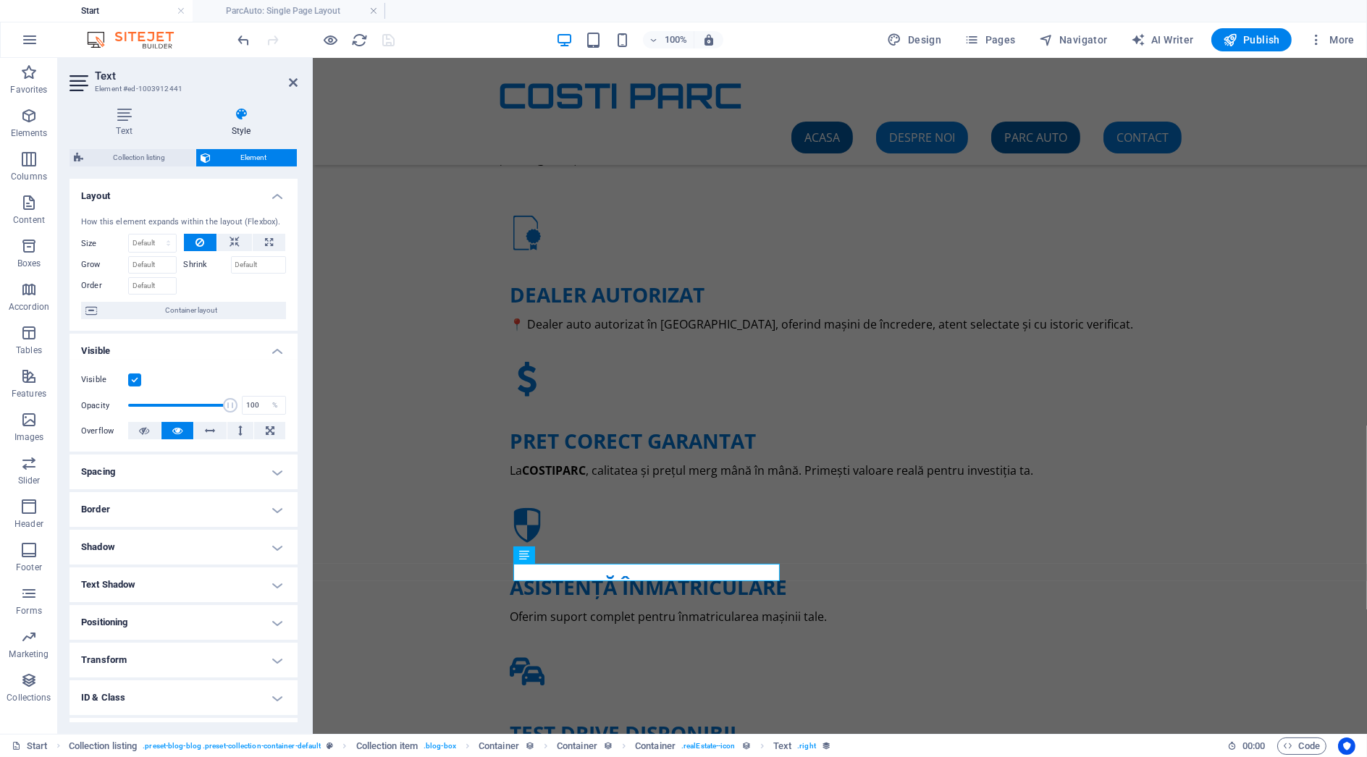
click at [232, 232] on div "How this element expands within the layout (Flexbox). Size Default auto px % 1/…" at bounding box center [184, 268] width 228 height 127
click at [232, 233] on div "How this element expands within the layout (Flexbox). Size Default auto px % 1/…" at bounding box center [184, 268] width 228 height 127
click at [232, 240] on icon at bounding box center [235, 242] width 10 height 17
click at [337, 43] on icon "button" at bounding box center [331, 40] width 17 height 17
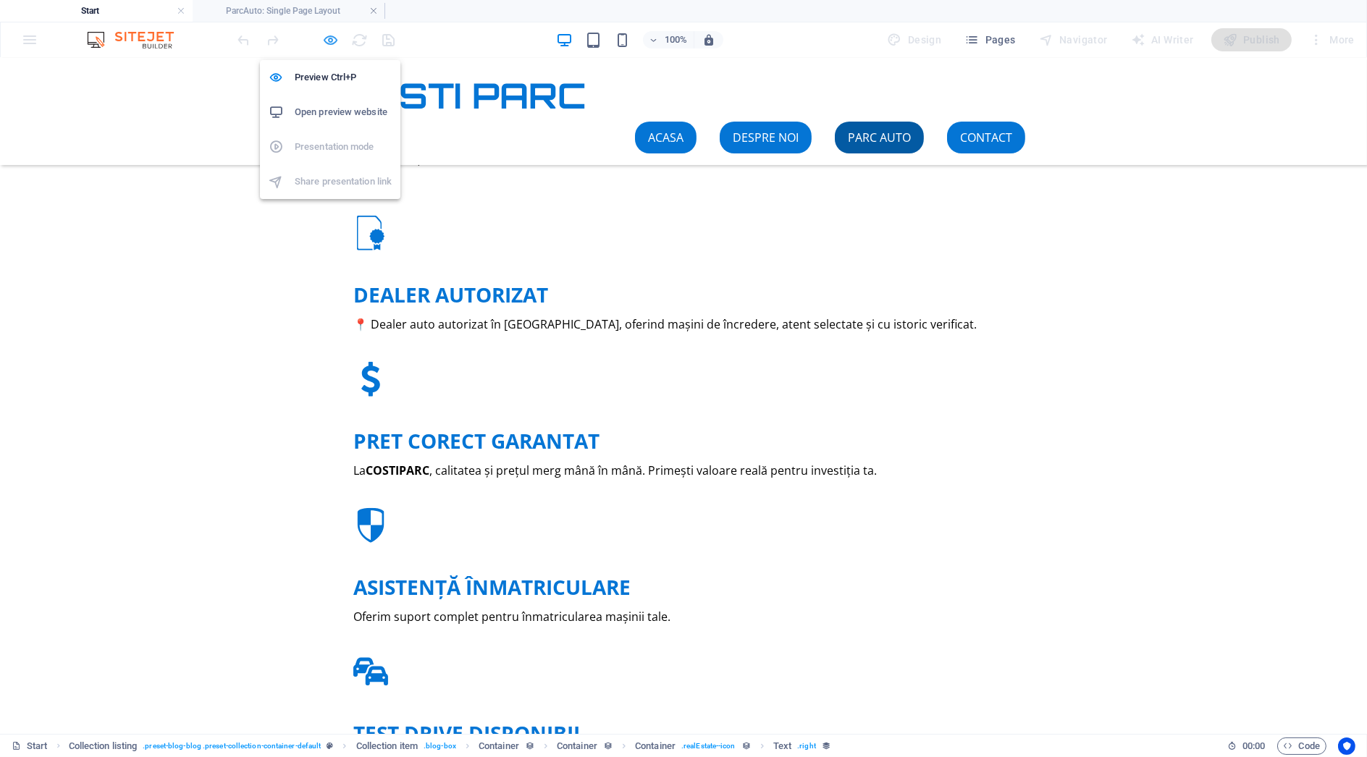
click at [335, 42] on icon "button" at bounding box center [331, 40] width 17 height 17
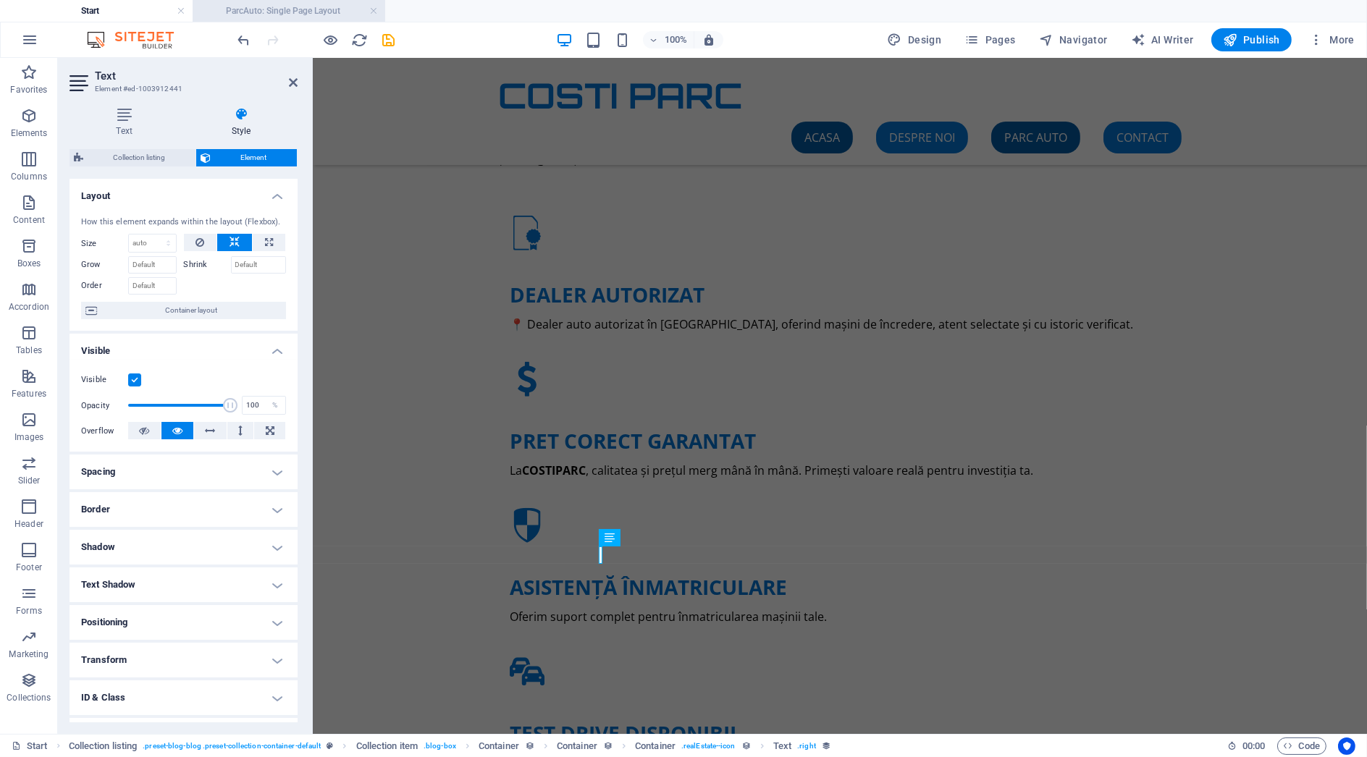
click at [262, 14] on h4 "ParcAuto: Single Page Layout" at bounding box center [289, 11] width 193 height 16
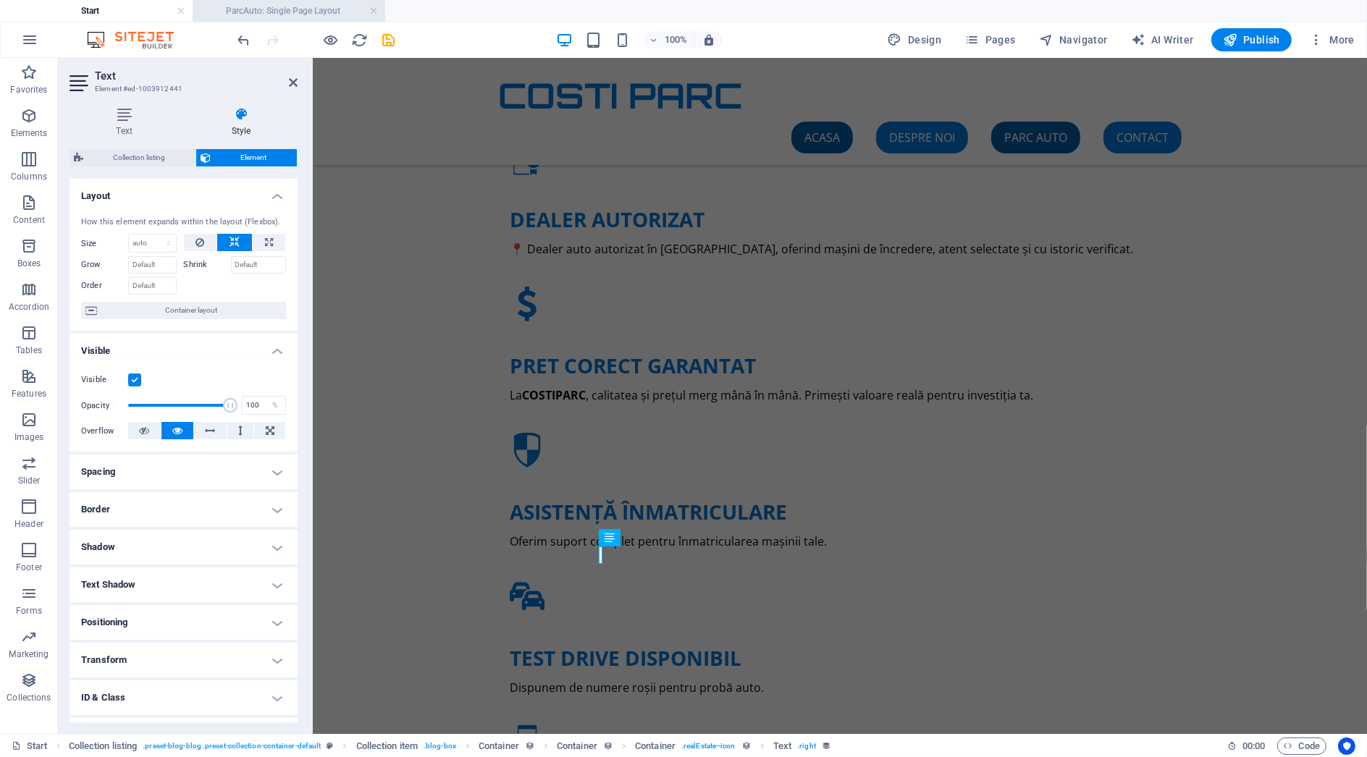
scroll to position [0, 0]
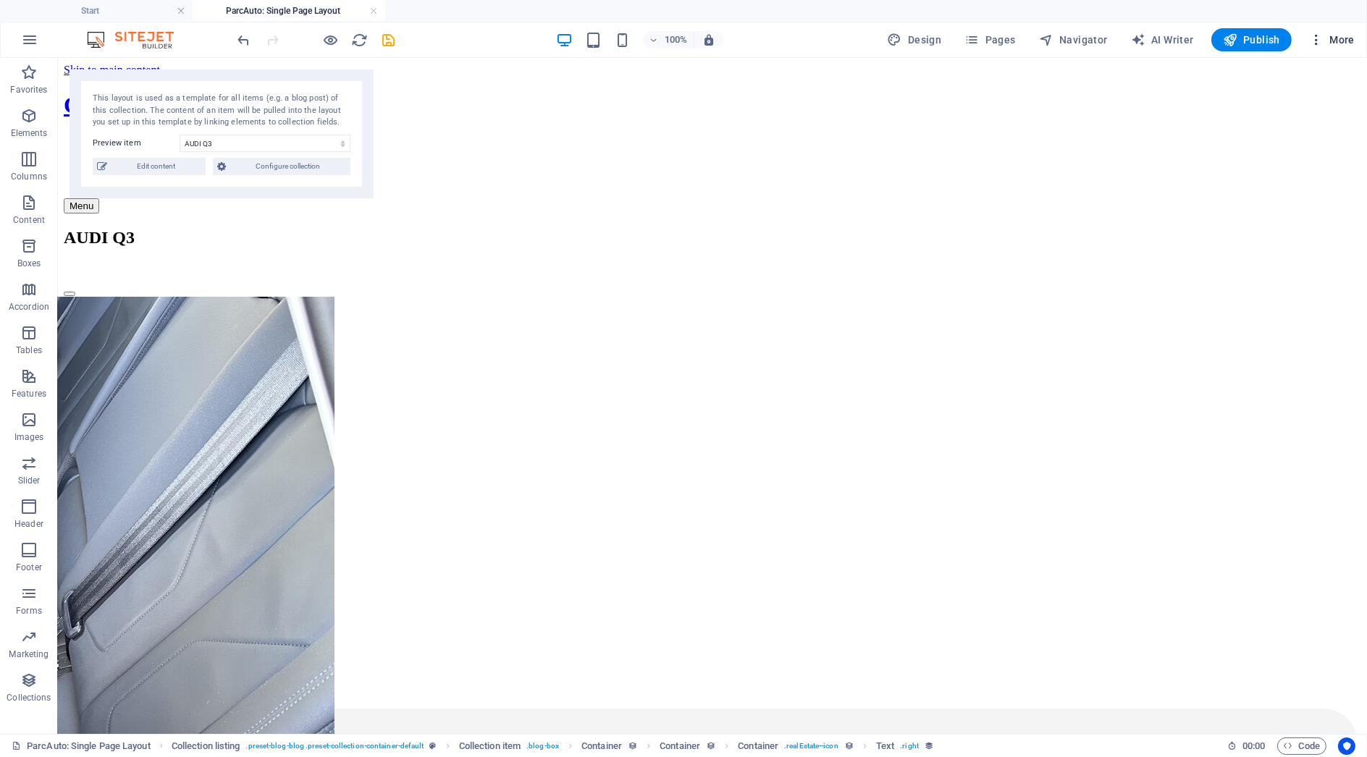
click at [1346, 35] on span "More" at bounding box center [1332, 40] width 46 height 14
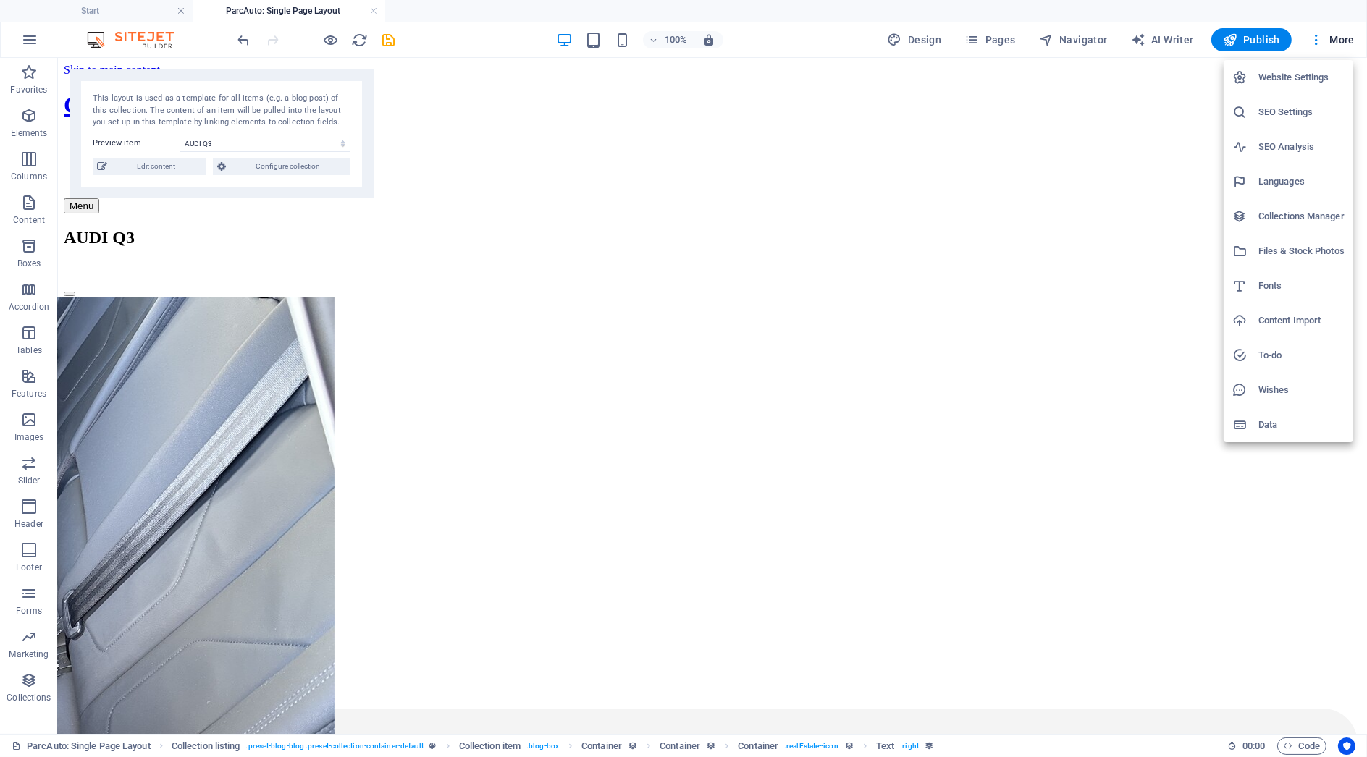
click at [1322, 223] on h6 "Collections Manager" at bounding box center [1302, 216] width 86 height 17
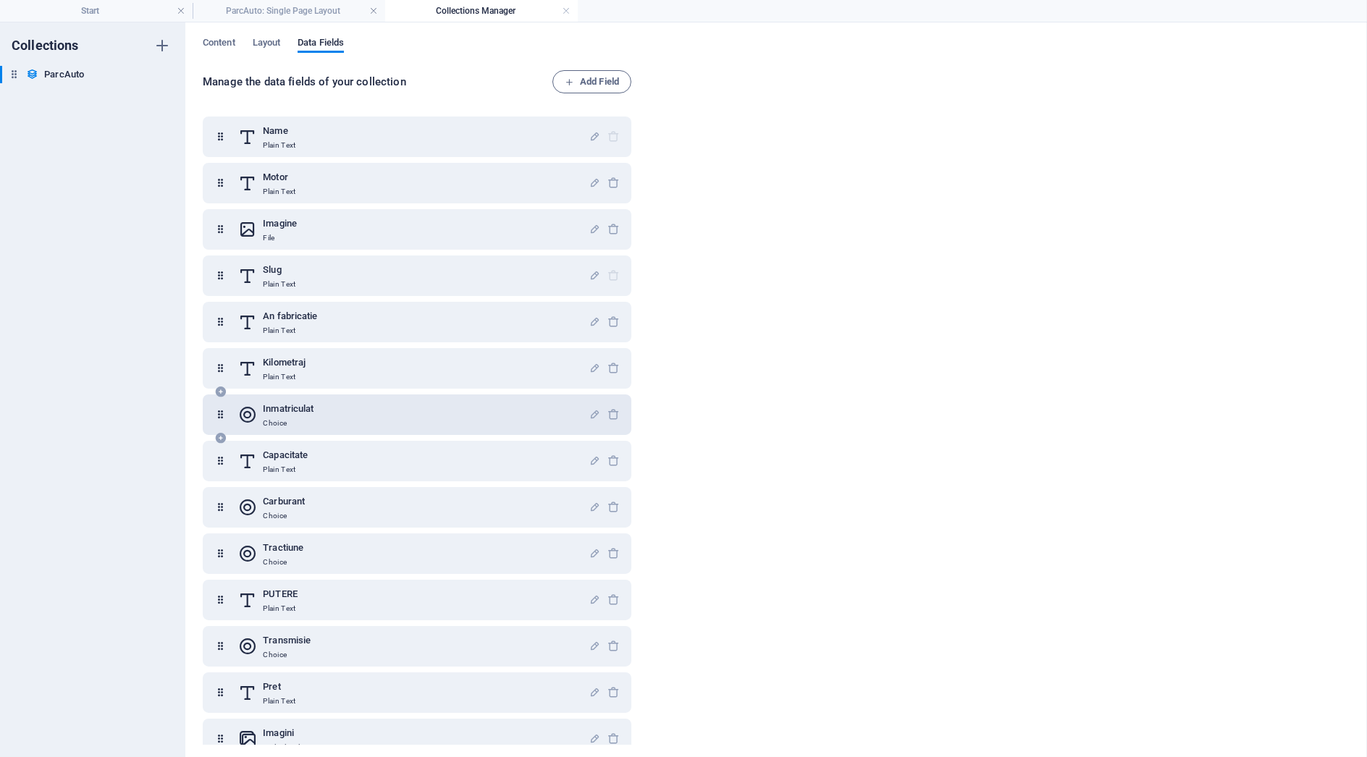
click at [447, 413] on div "Inmatriculat Choice" at bounding box center [413, 414] width 351 height 29
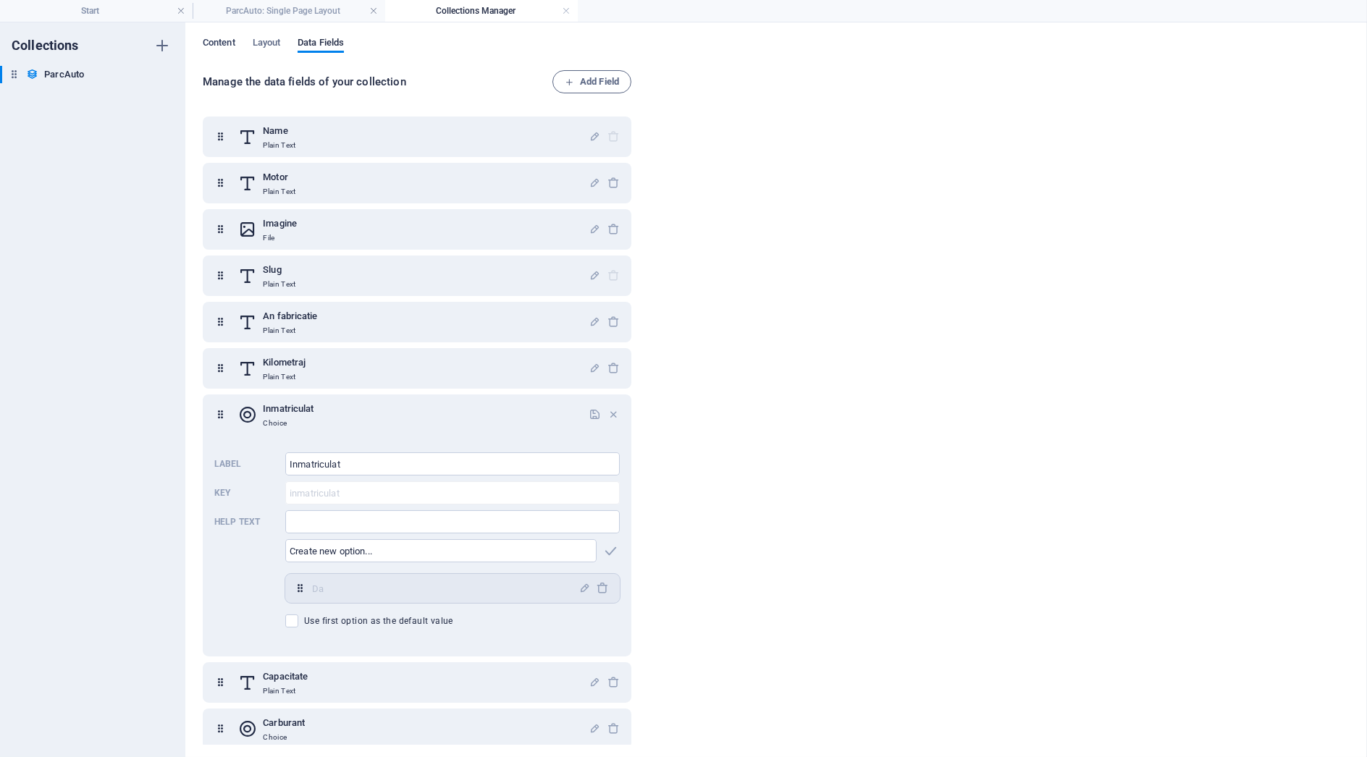
click at [219, 43] on span "Content" at bounding box center [219, 44] width 33 height 20
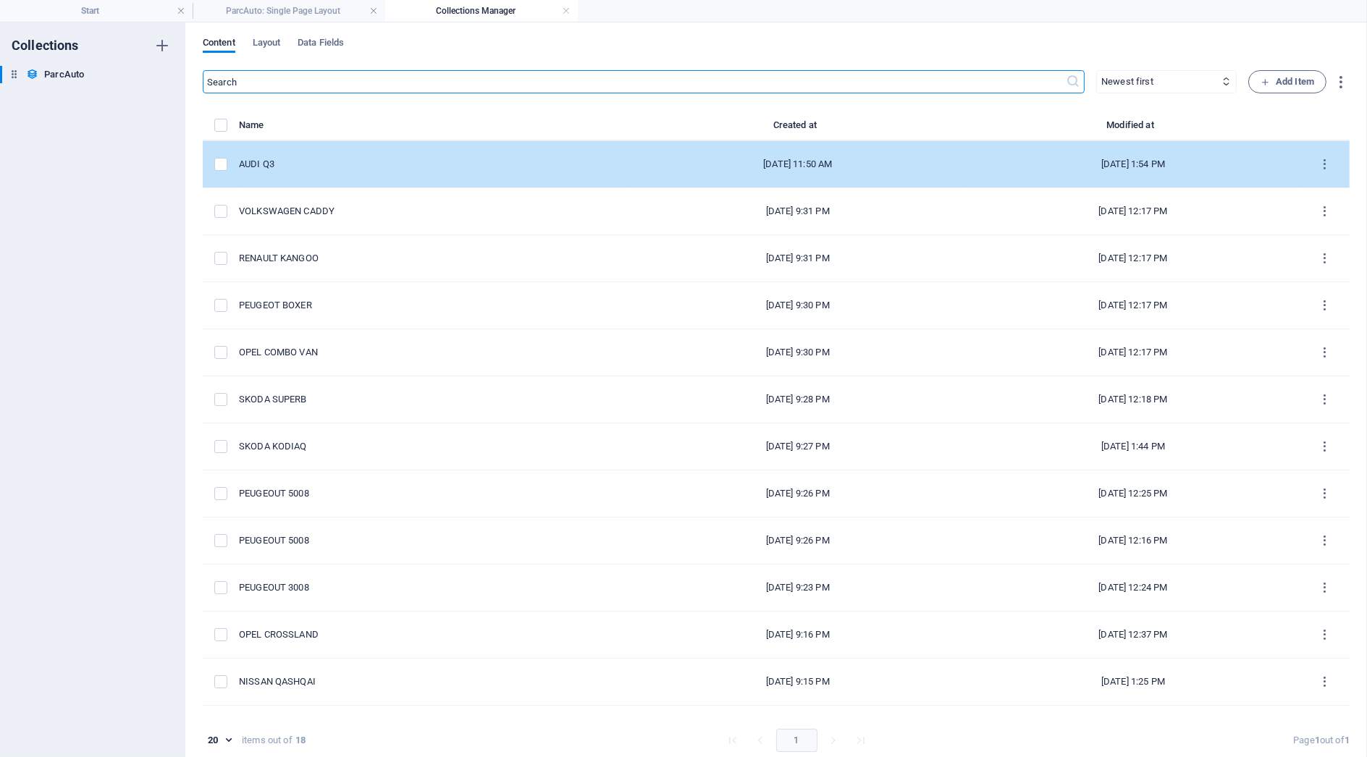
click at [319, 161] on div "AUDI Q3" at bounding box center [428, 164] width 379 height 13
select select "Benzina"
select select "Fata"
select select "Manuala"
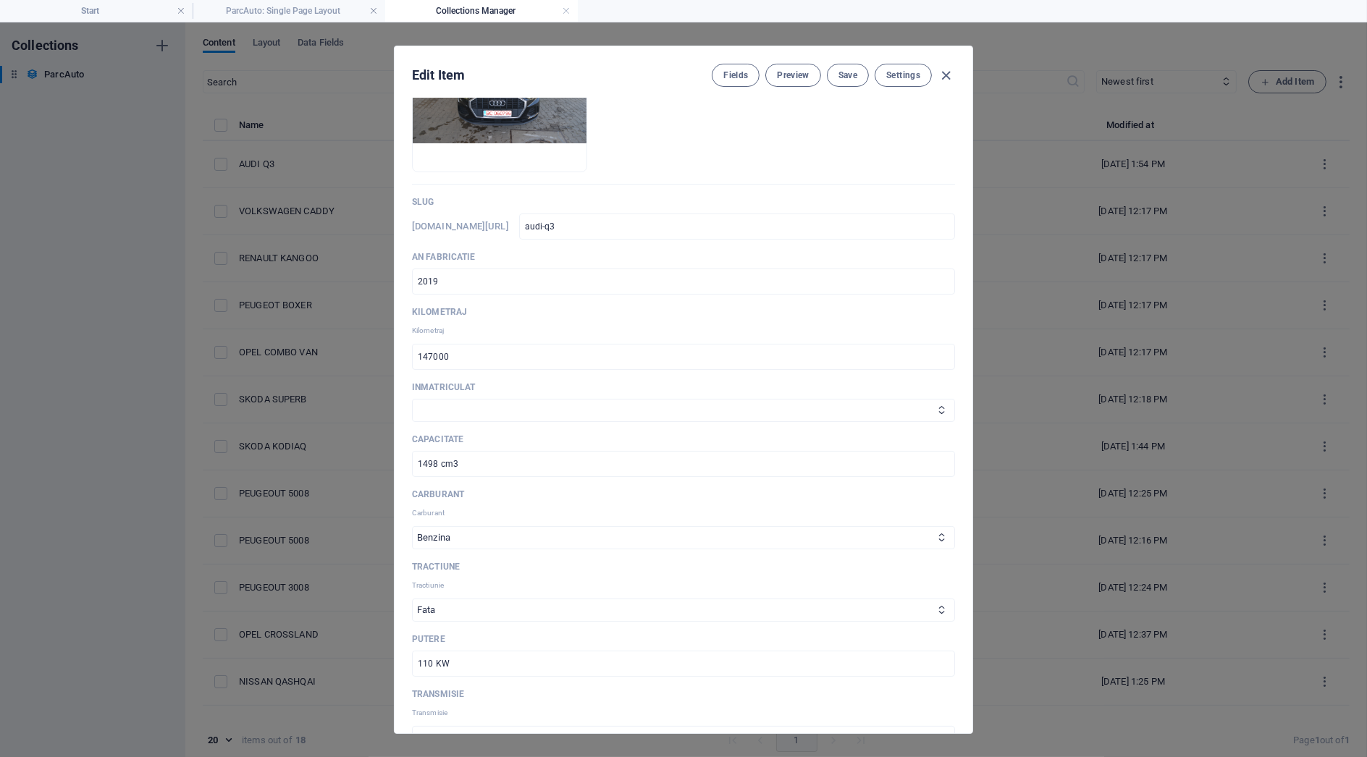
scroll to position [322, 0]
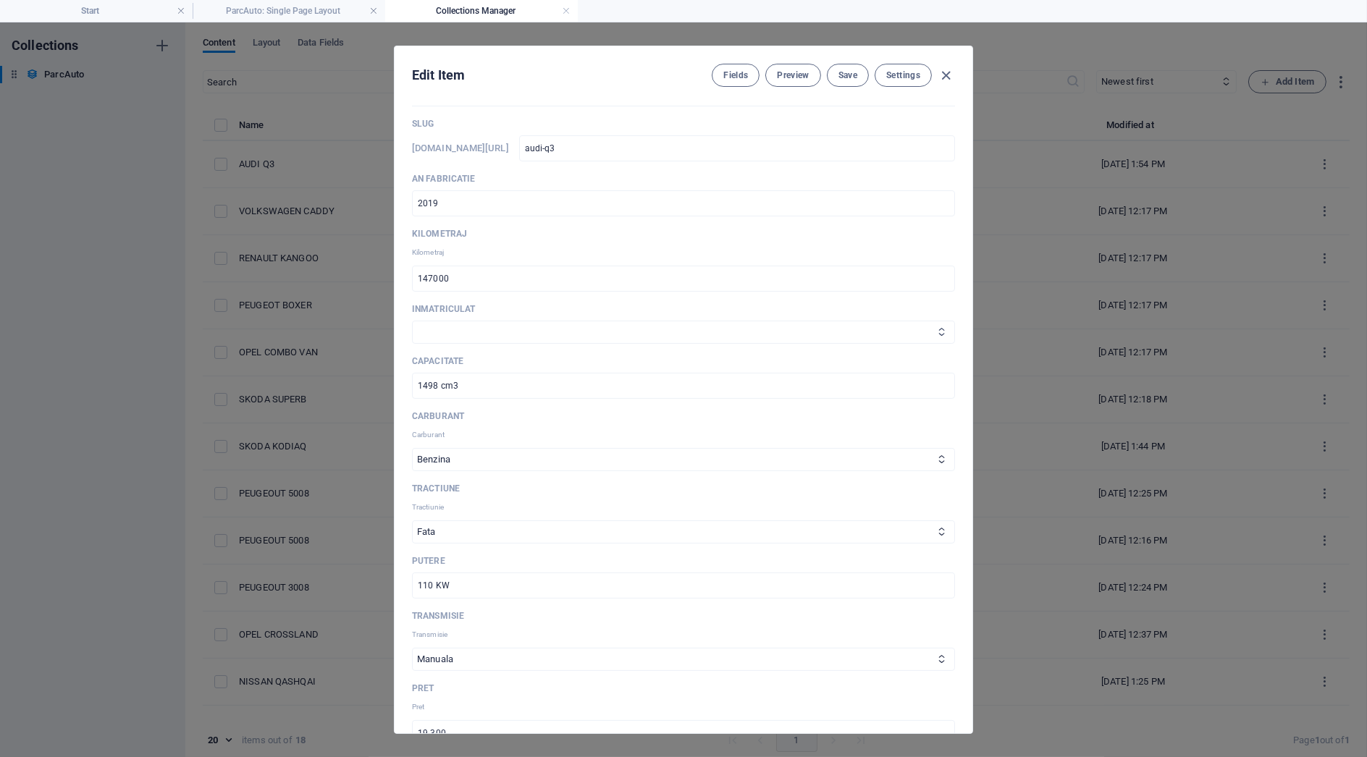
click at [526, 329] on select "Da" at bounding box center [683, 332] width 543 height 23
select select "Da"
click at [412, 321] on select "Da" at bounding box center [683, 332] width 543 height 23
click at [540, 333] on select "Da" at bounding box center [683, 332] width 543 height 23
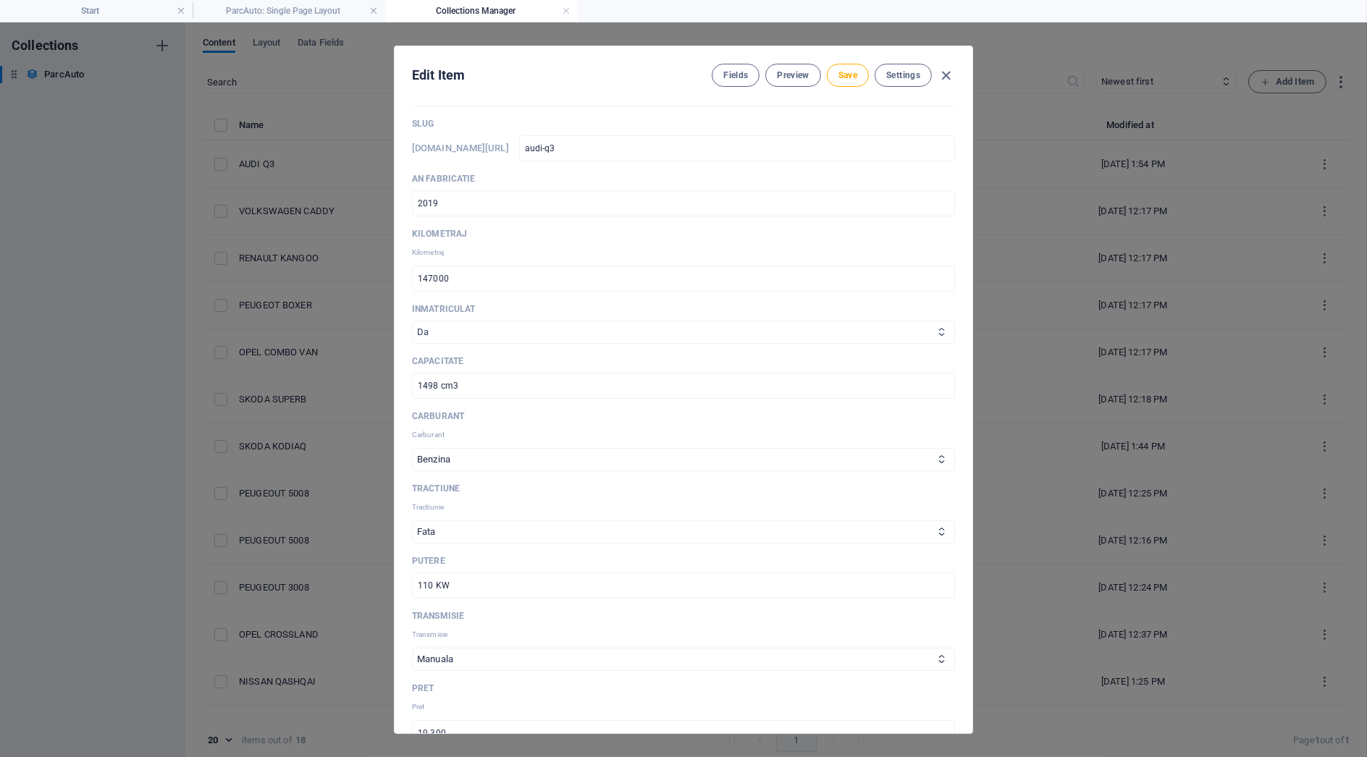
click at [517, 327] on select "Da" at bounding box center [683, 332] width 543 height 23
click at [850, 74] on span "Save" at bounding box center [848, 76] width 19 height 12
click at [949, 70] on icon "button" at bounding box center [947, 75] width 17 height 17
type input "audi-q3"
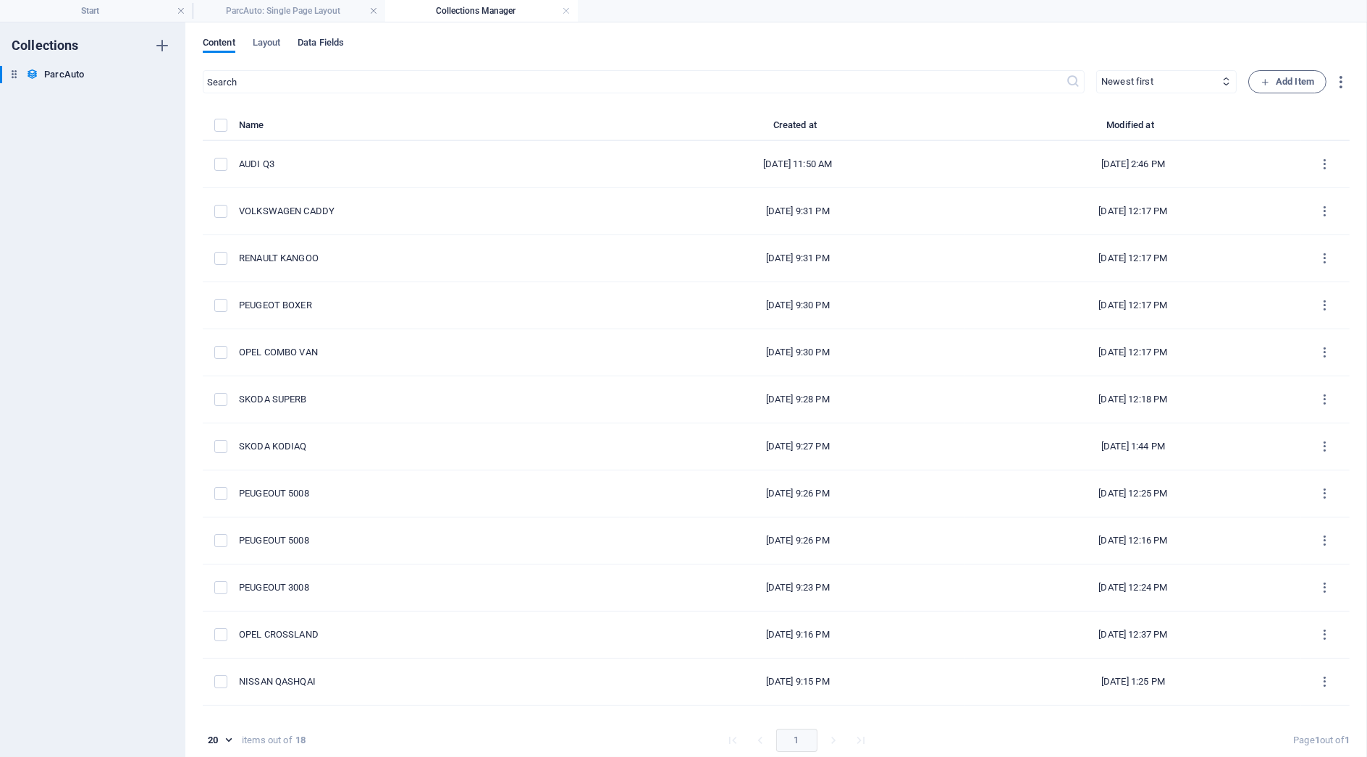
click at [316, 39] on span "Data Fields" at bounding box center [321, 44] width 46 height 20
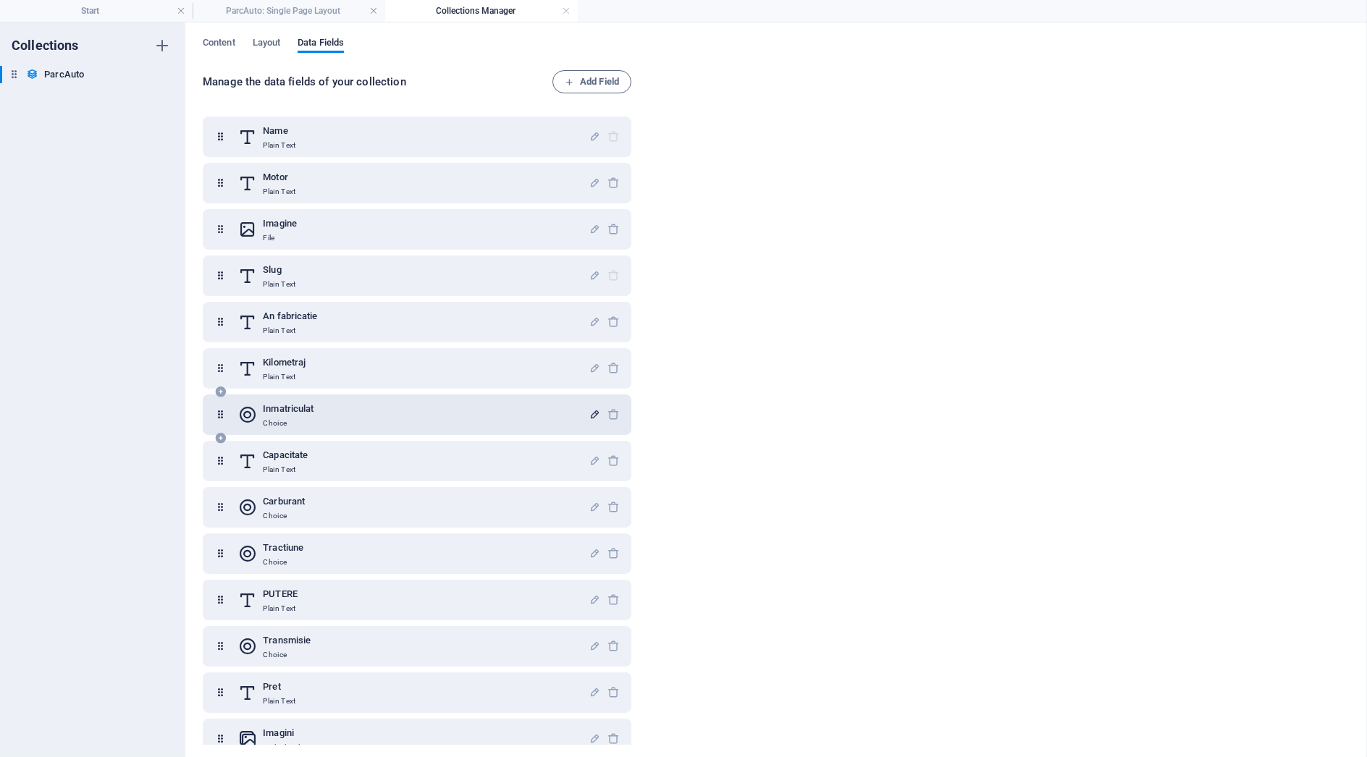
click at [597, 413] on icon "button" at bounding box center [595, 414] width 12 height 12
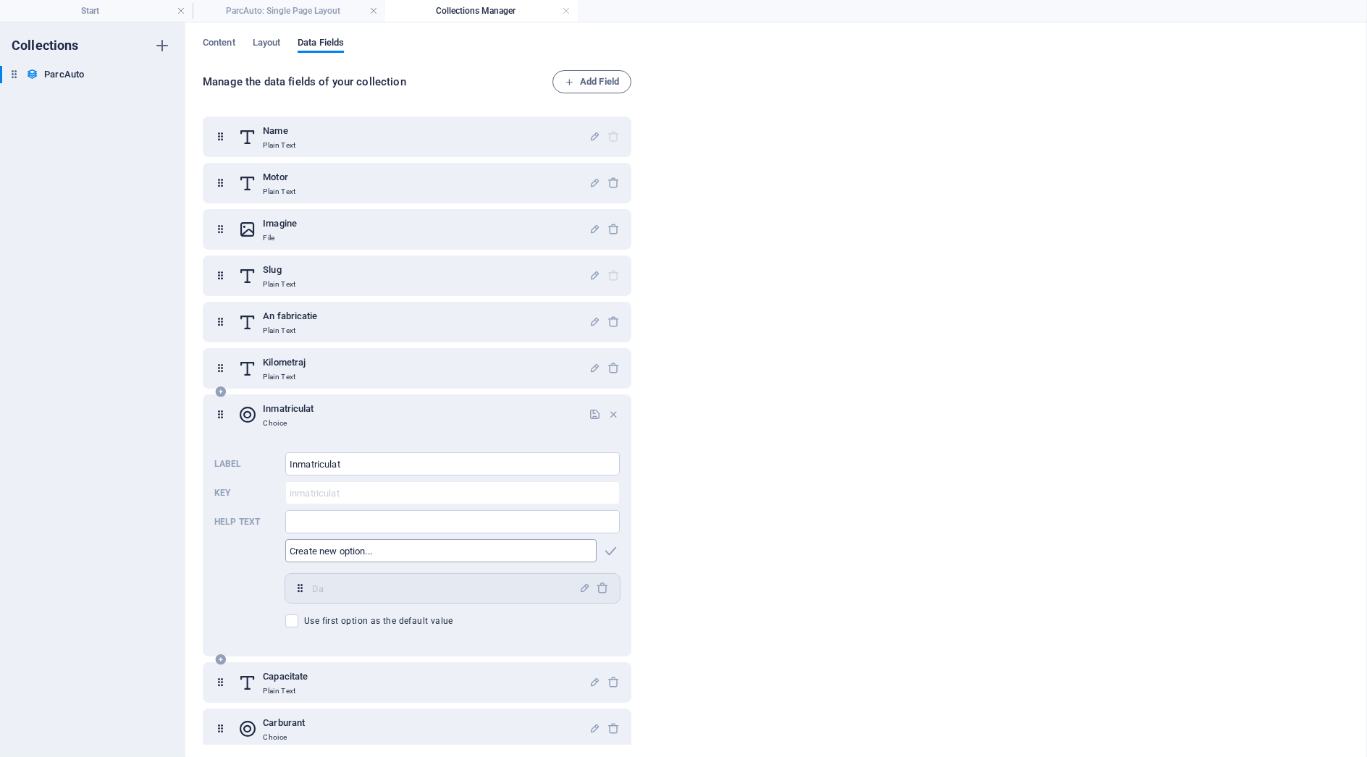
click at [415, 547] on input "text" at bounding box center [440, 551] width 311 height 23
type input "Nu"
click at [606, 556] on icon "button" at bounding box center [611, 551] width 17 height 17
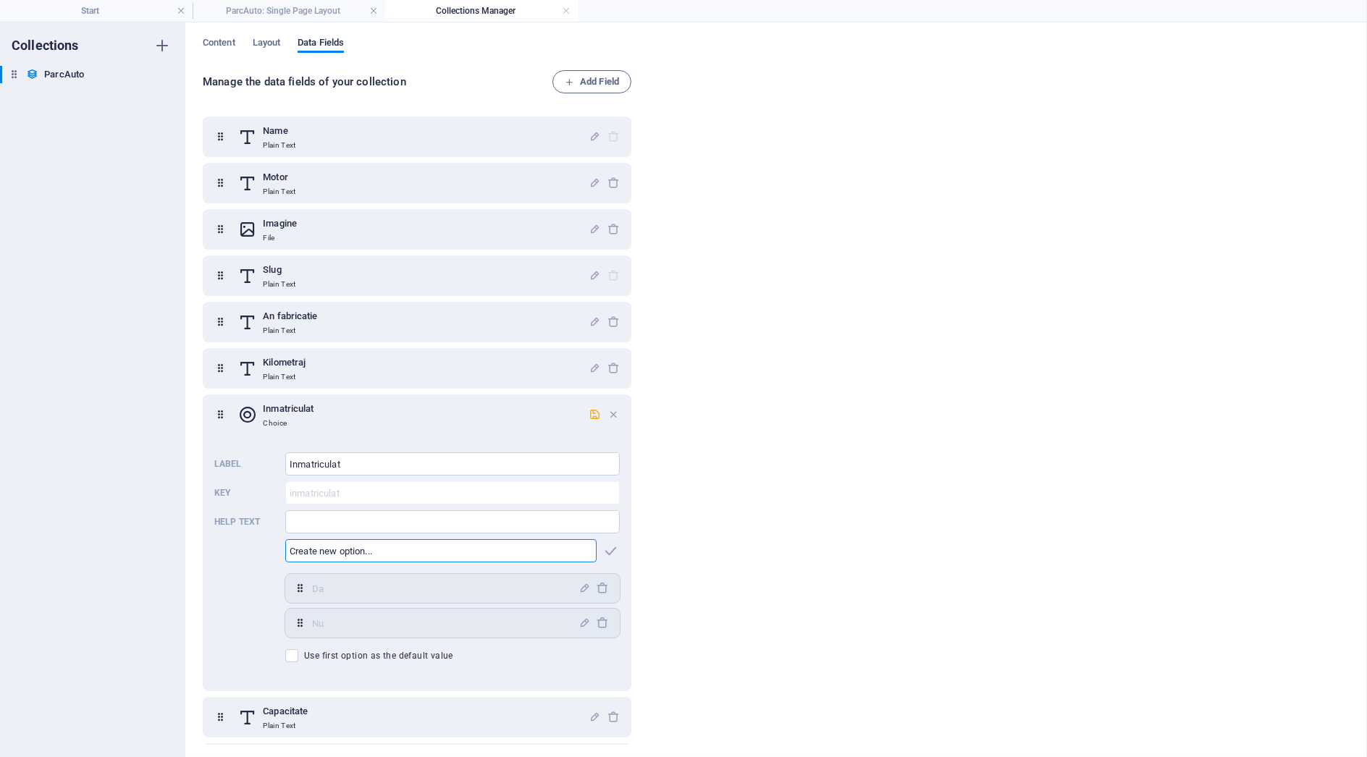
click at [562, 5] on h4 "Collections Manager" at bounding box center [481, 11] width 193 height 16
click at [563, 7] on link at bounding box center [566, 11] width 9 height 14
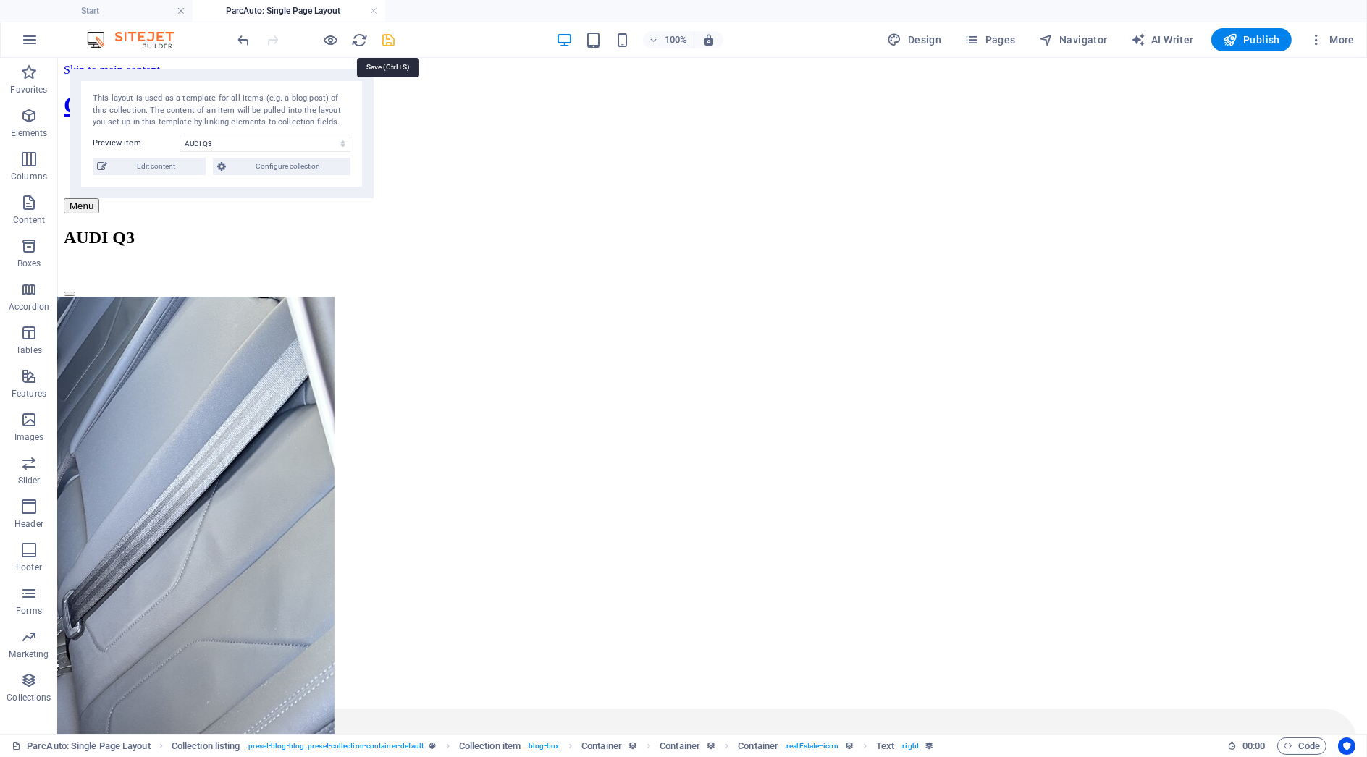
click at [387, 37] on icon "save" at bounding box center [389, 40] width 17 height 17
click at [373, 12] on link at bounding box center [373, 11] width 9 height 14
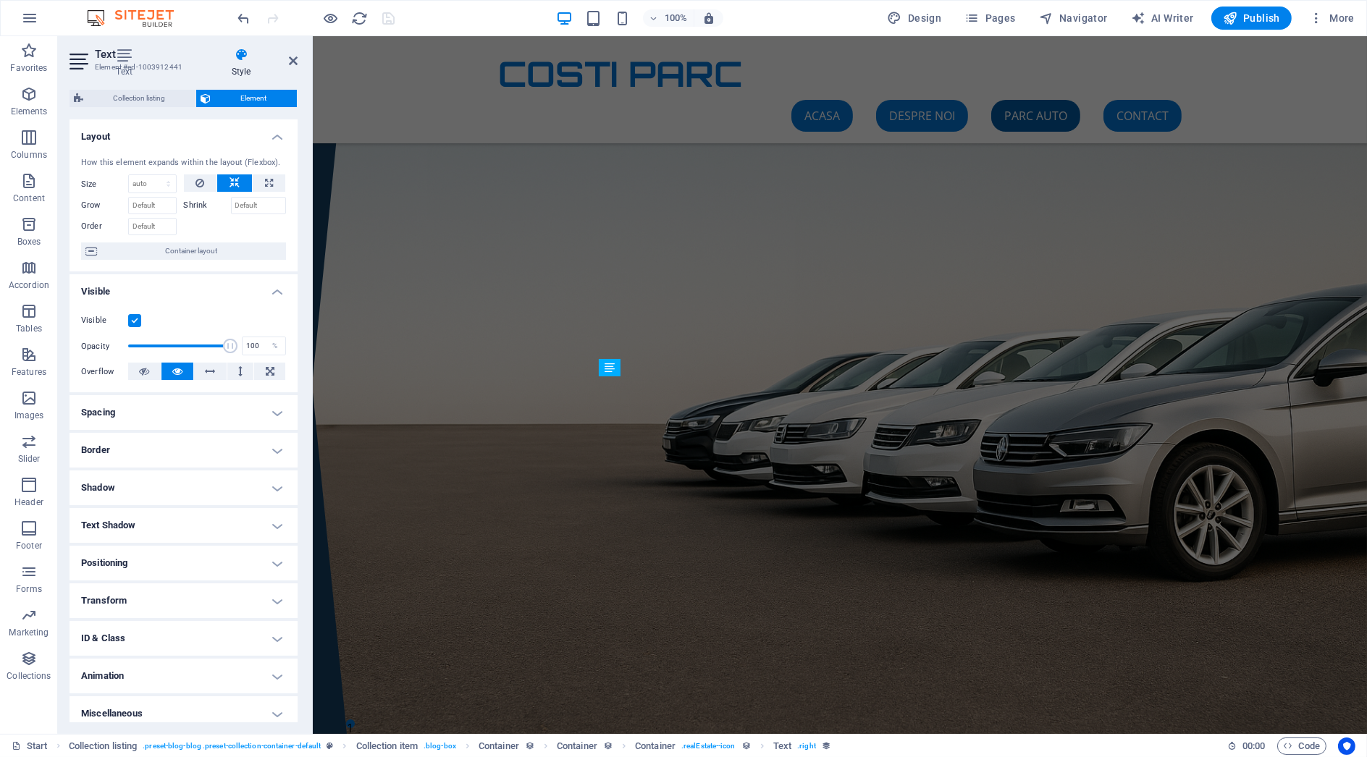
scroll to position [1325, 0]
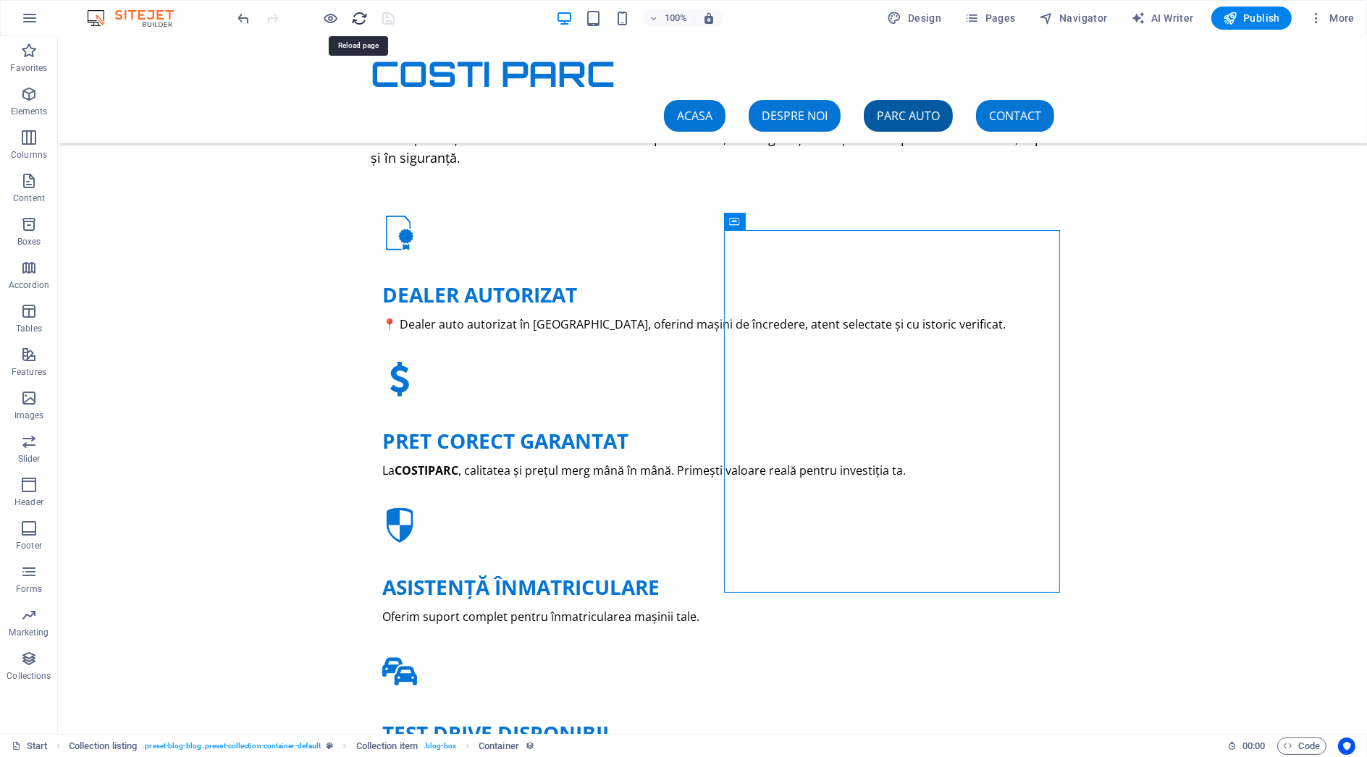
click at [358, 14] on icon "reload" at bounding box center [360, 18] width 17 height 17
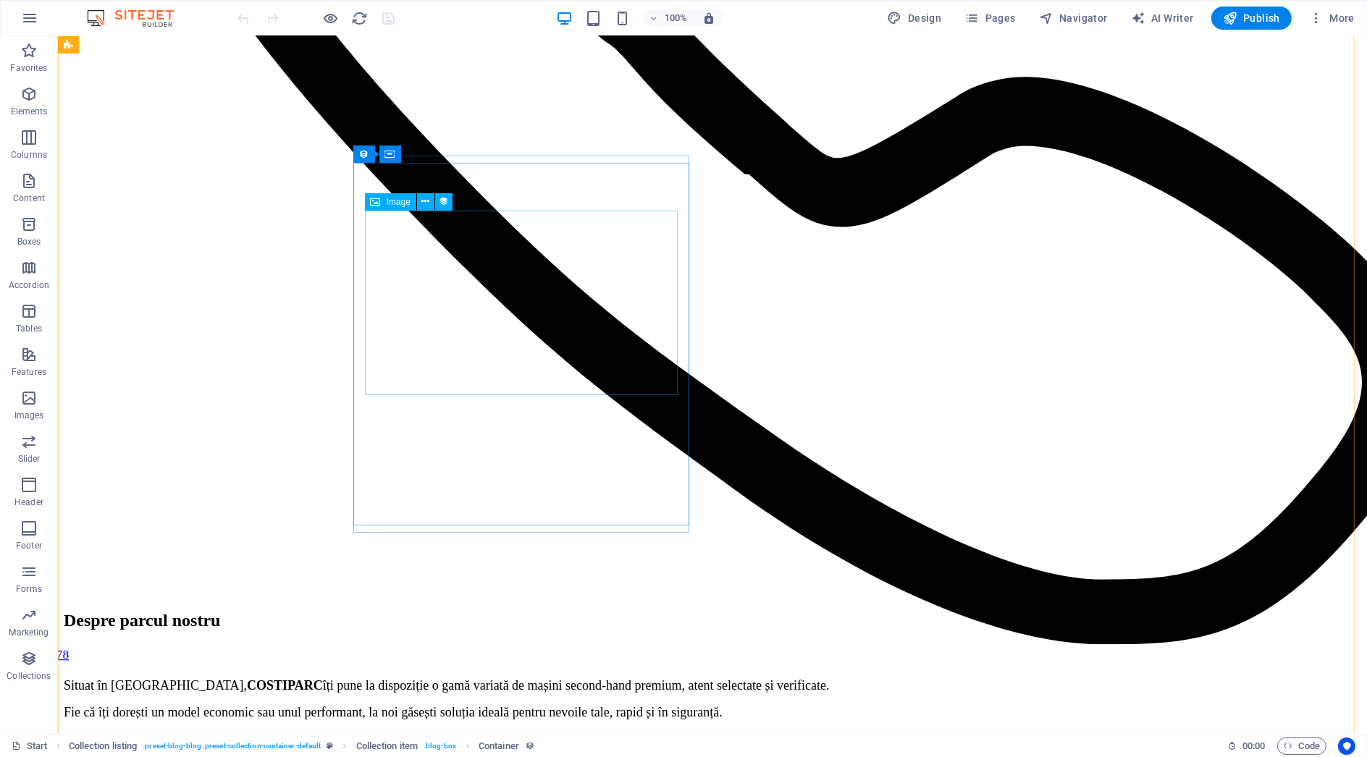
scroll to position [1770, 0]
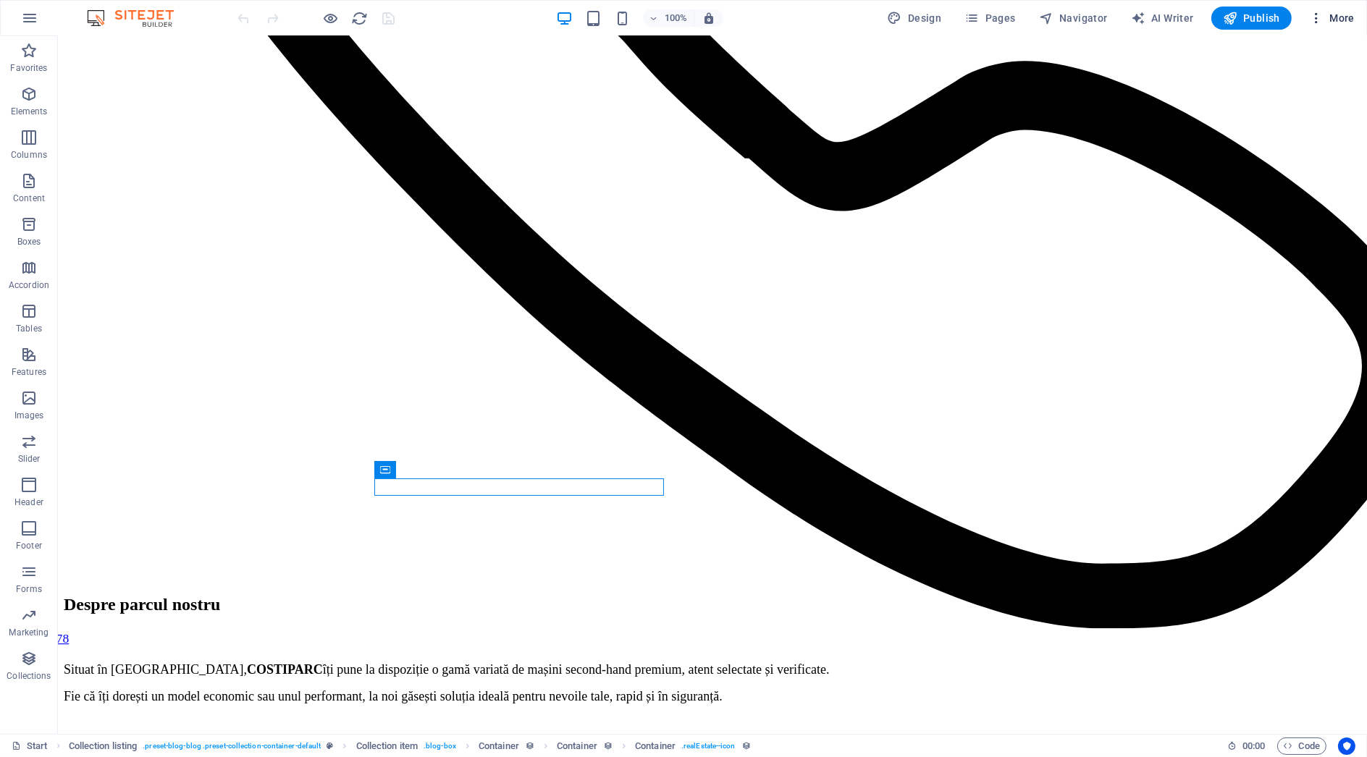
click at [1346, 20] on span "More" at bounding box center [1332, 18] width 46 height 14
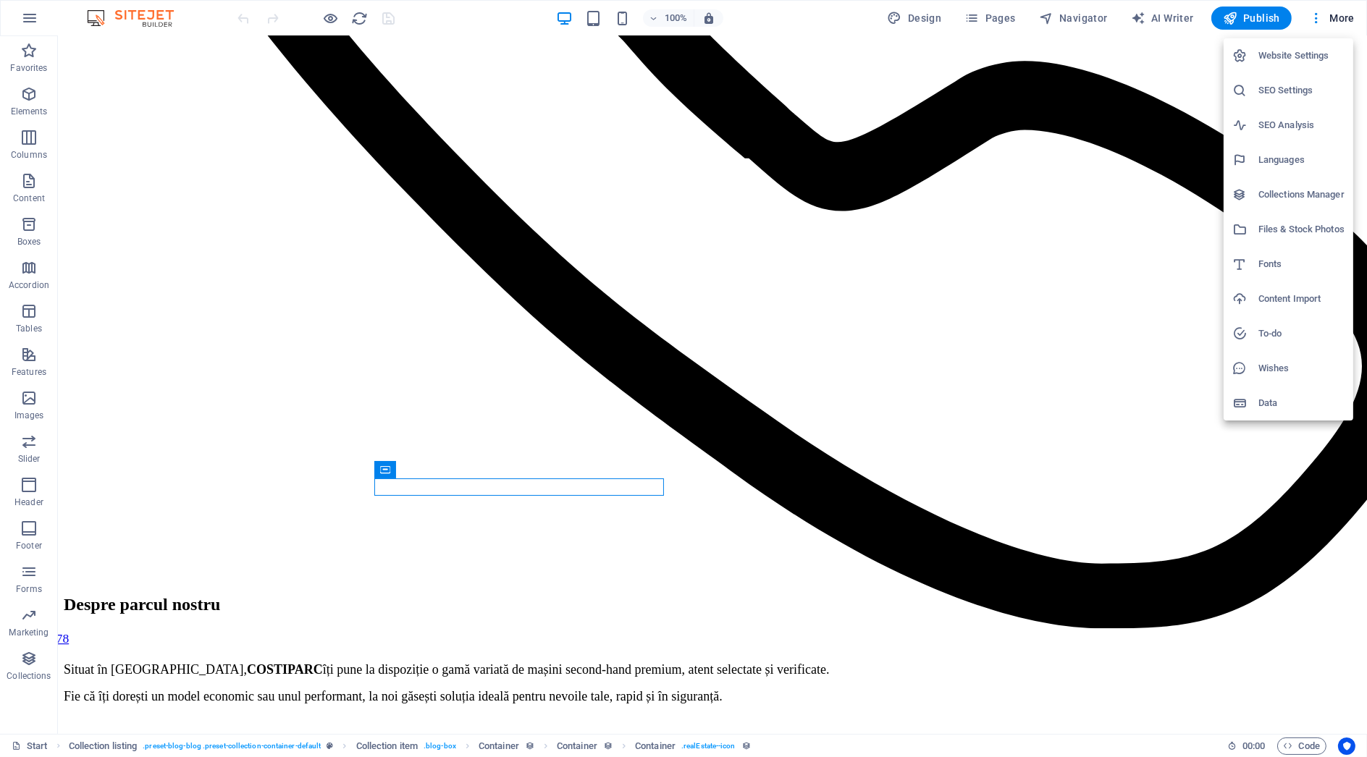
click at [1330, 194] on h6 "Collections Manager" at bounding box center [1302, 194] width 86 height 17
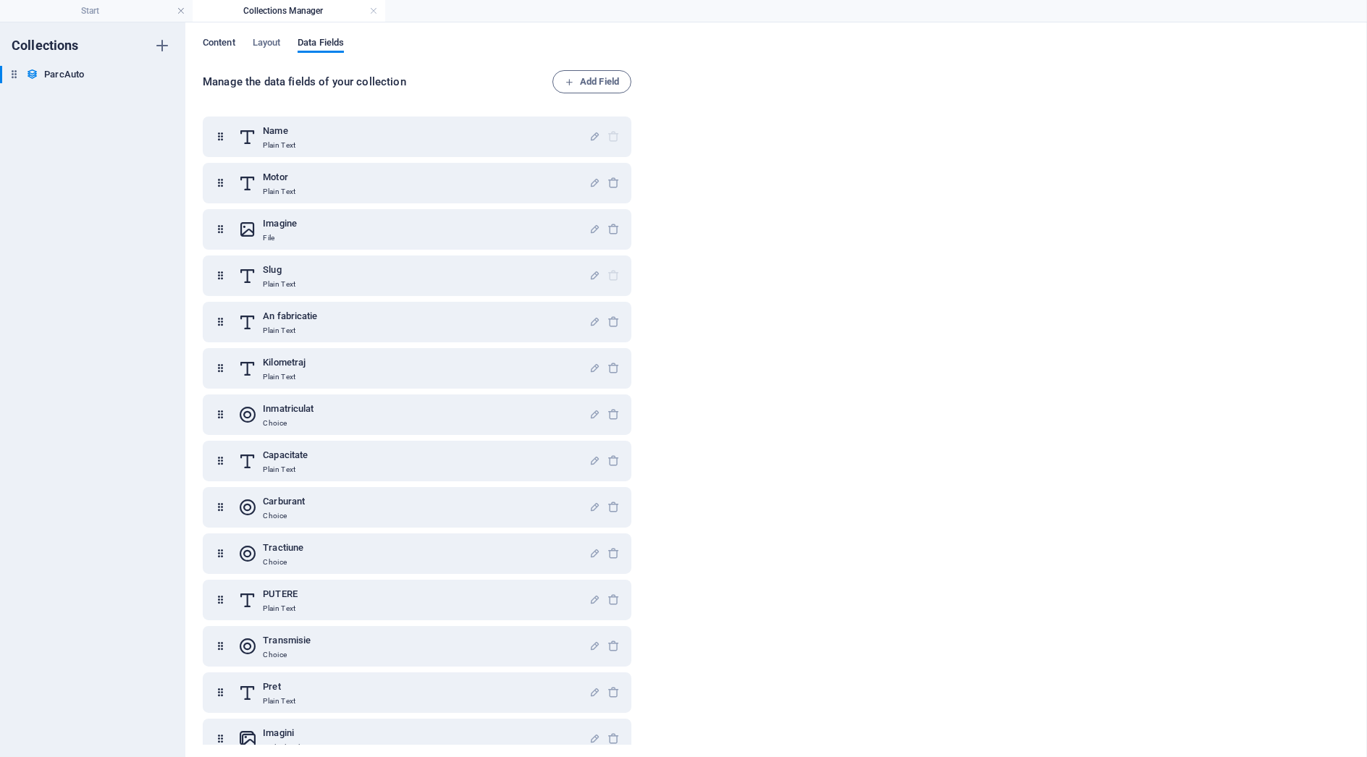
click at [223, 44] on span "Content" at bounding box center [219, 44] width 33 height 20
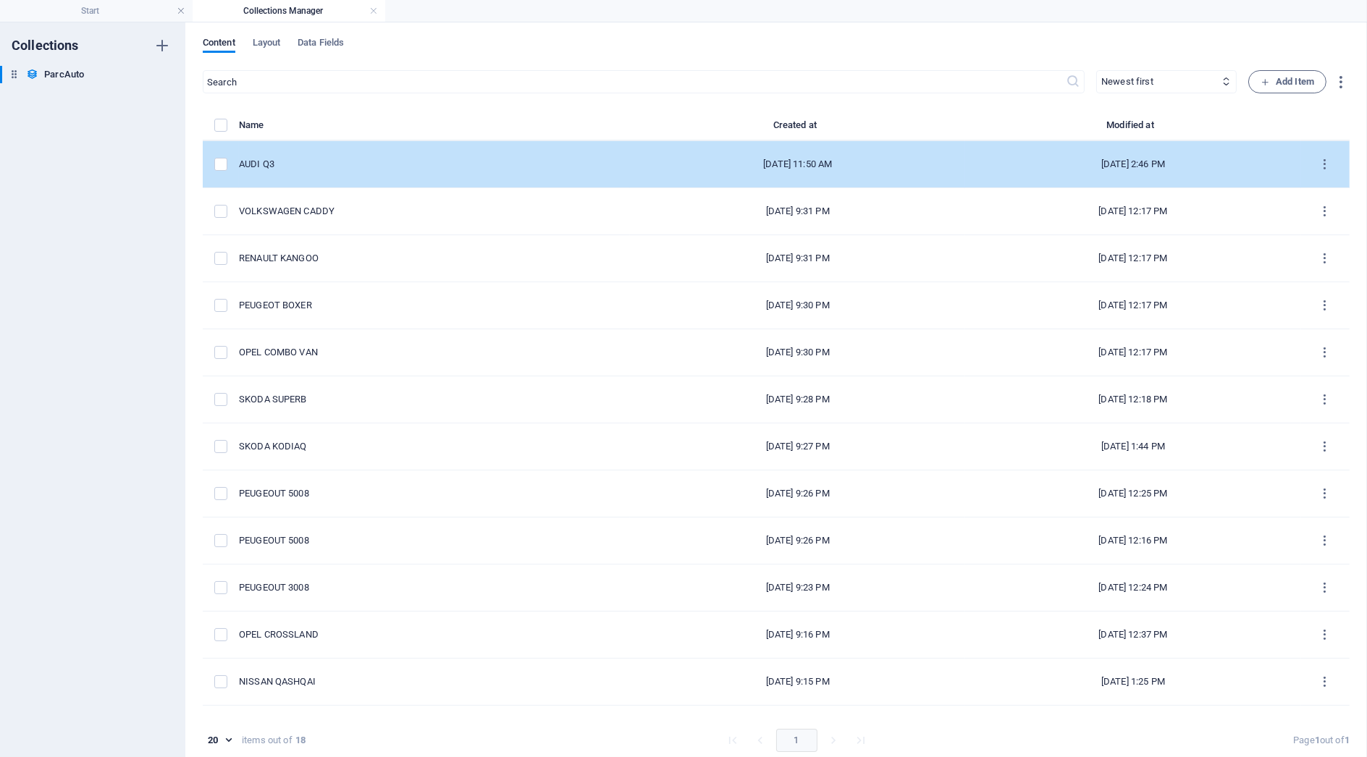
click at [366, 184] on td "AUDI Q3" at bounding box center [434, 164] width 391 height 47
select select "Da"
select select "Benzina"
select select "Fata"
select select "Manuala"
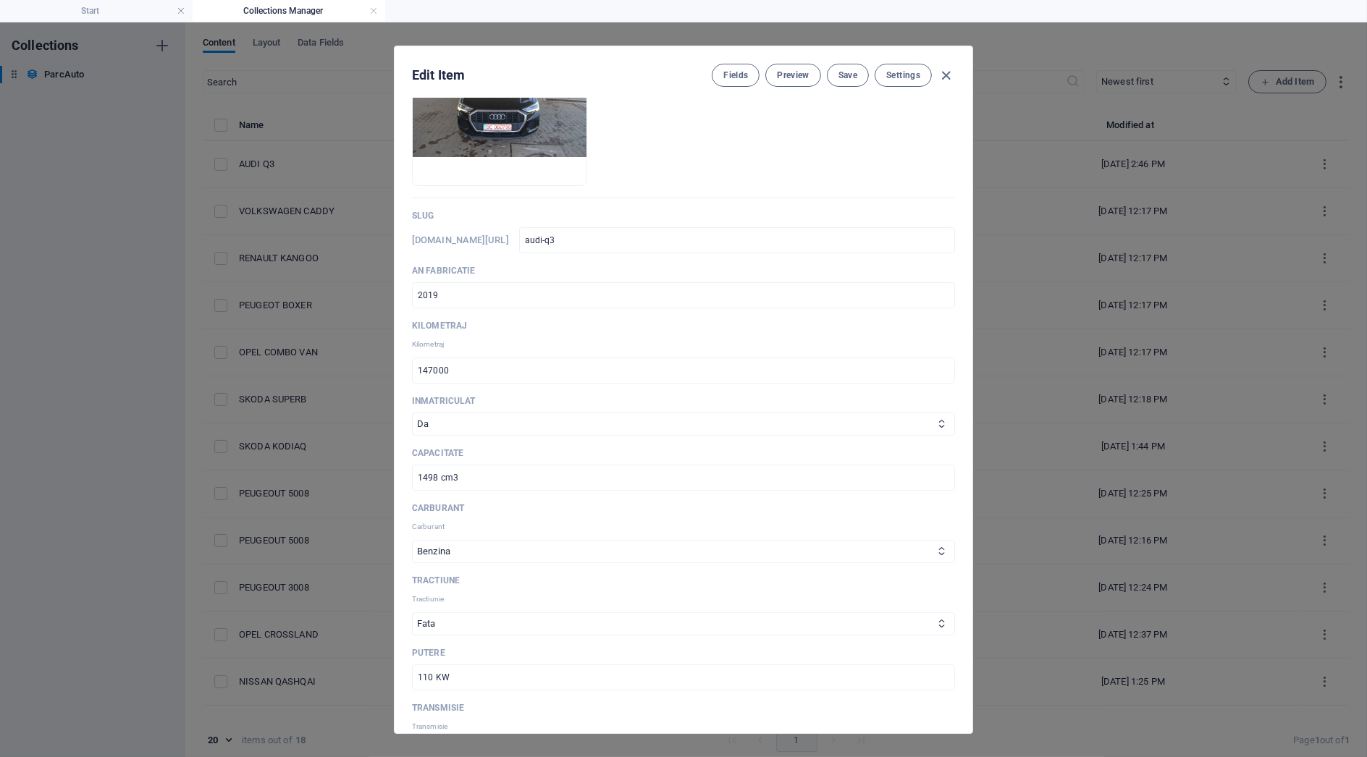
scroll to position [241, 0]
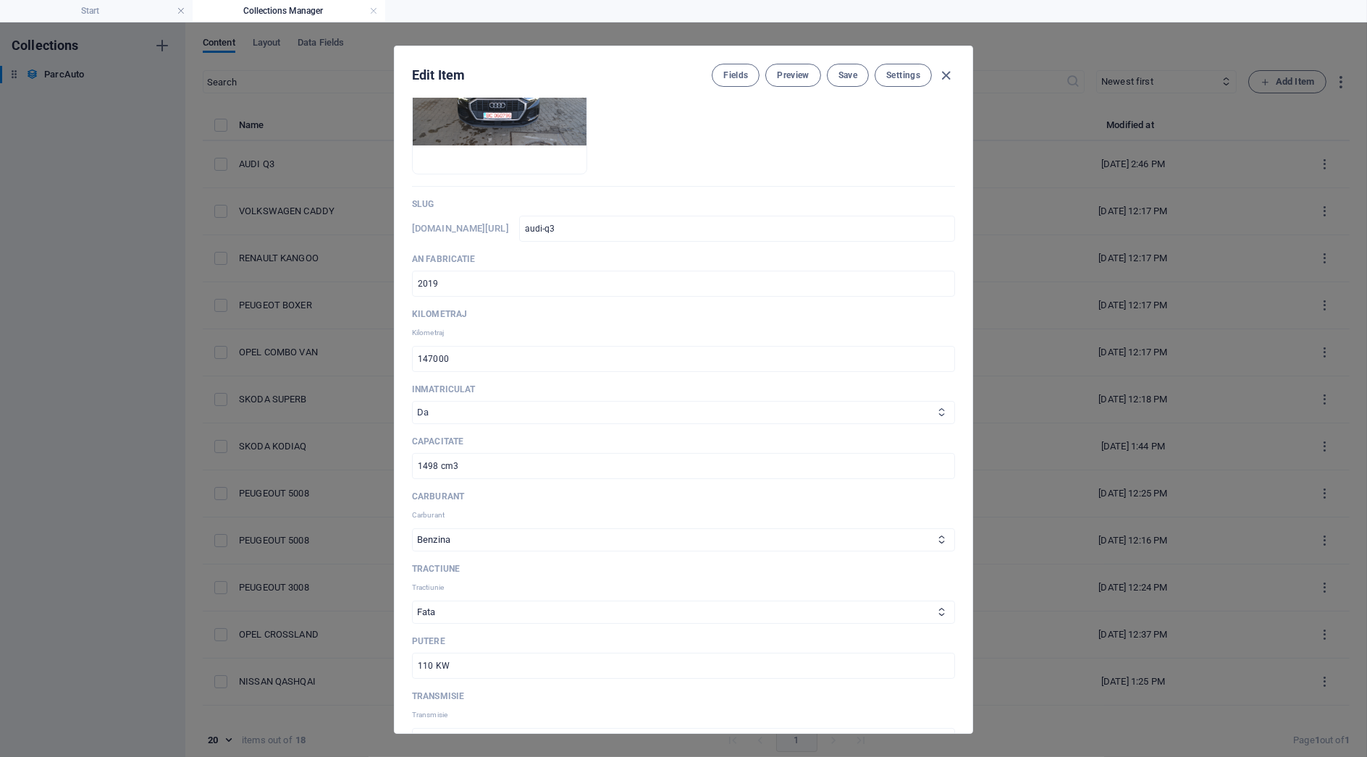
click at [475, 407] on select "Da" at bounding box center [683, 412] width 543 height 23
click at [412, 401] on select "Da" at bounding box center [683, 412] width 543 height 23
click at [858, 77] on button "Save" at bounding box center [848, 75] width 42 height 23
click at [941, 75] on icon "button" at bounding box center [947, 75] width 17 height 17
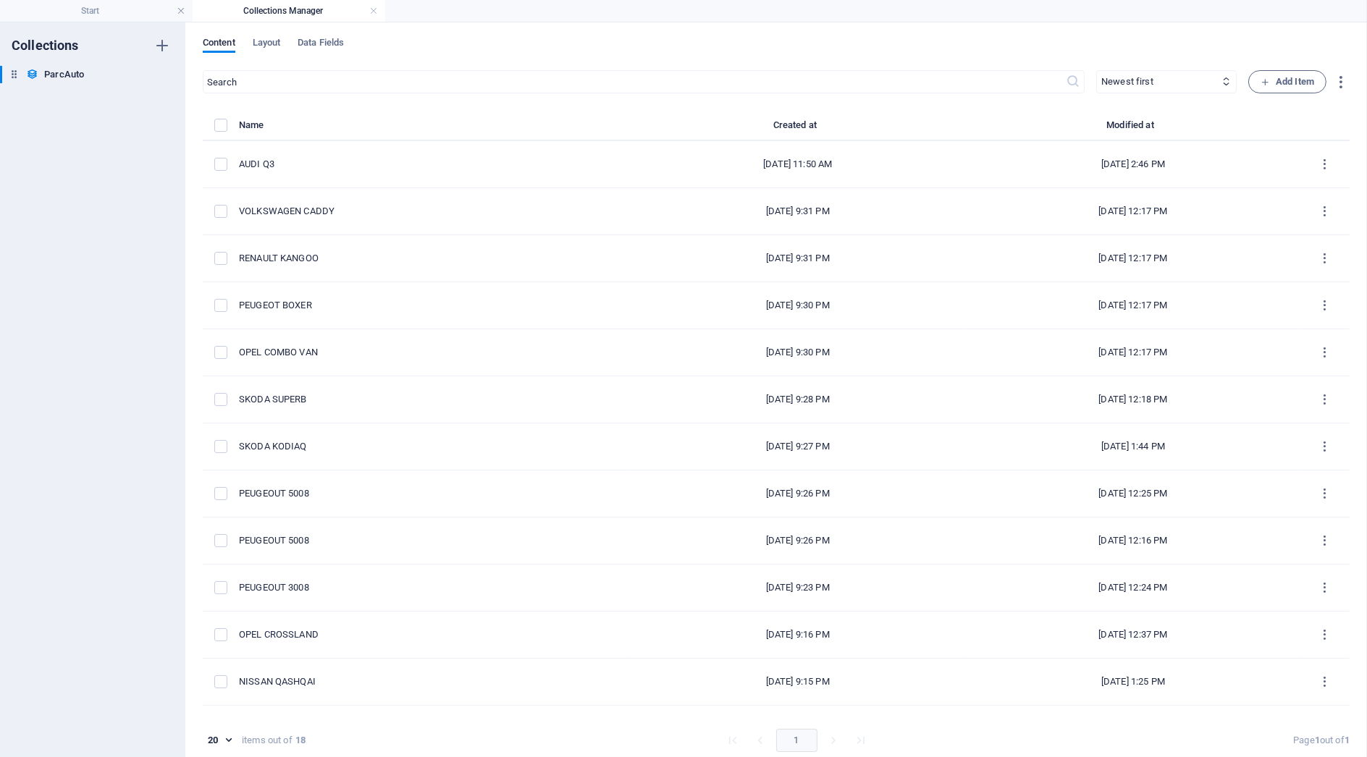
type input "audi-q3"
click at [100, 28] on div "Collections ParcAuto ParcAuto" at bounding box center [92, 389] width 185 height 735
click at [101, 18] on h4 "Start" at bounding box center [96, 11] width 193 height 16
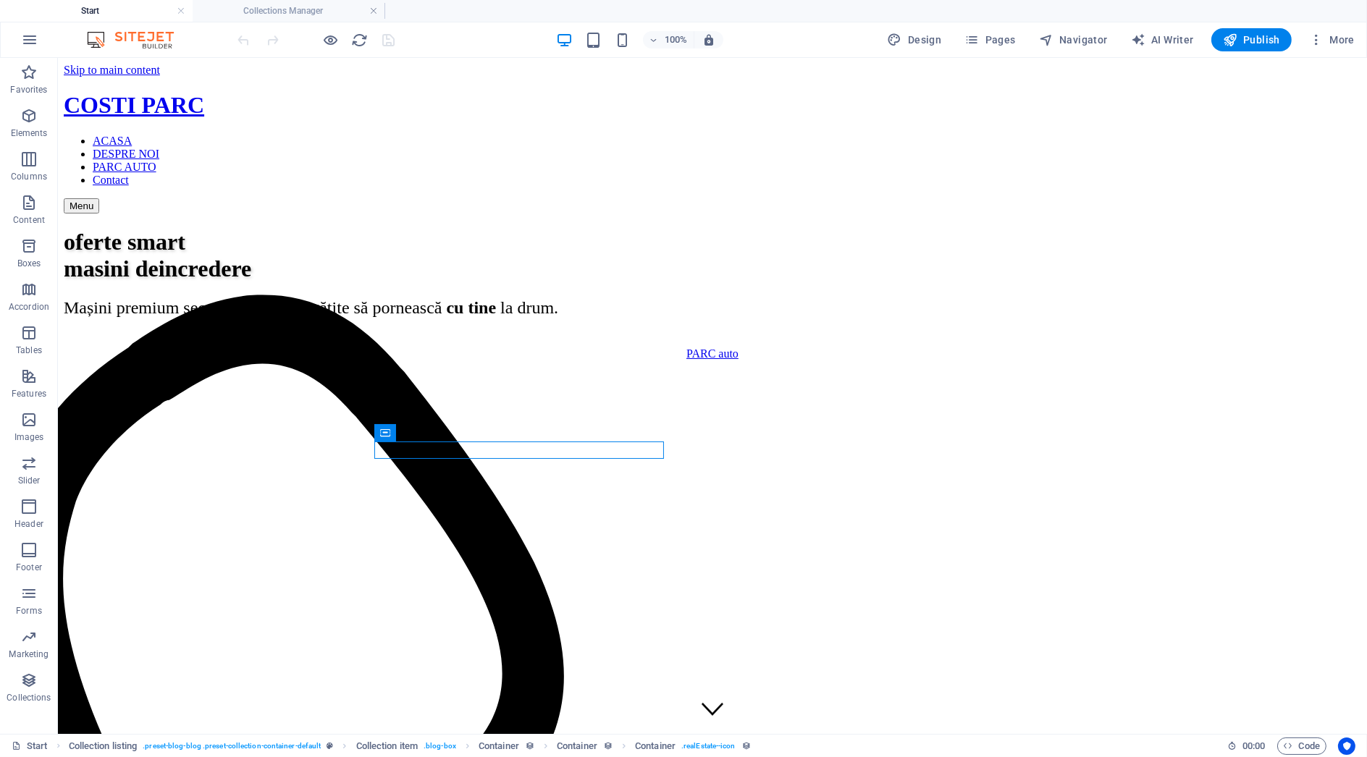
scroll to position [1808, 0]
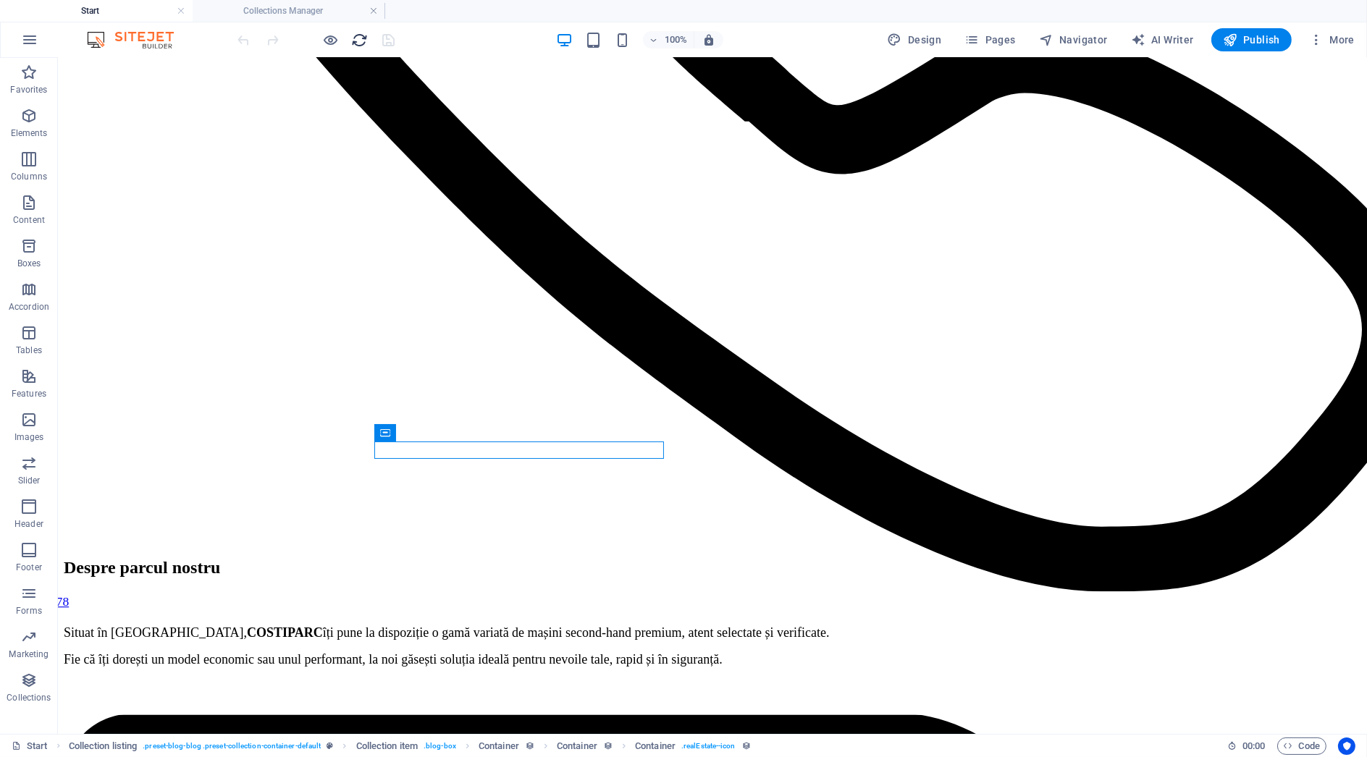
click at [364, 43] on icon "reload" at bounding box center [360, 40] width 17 height 17
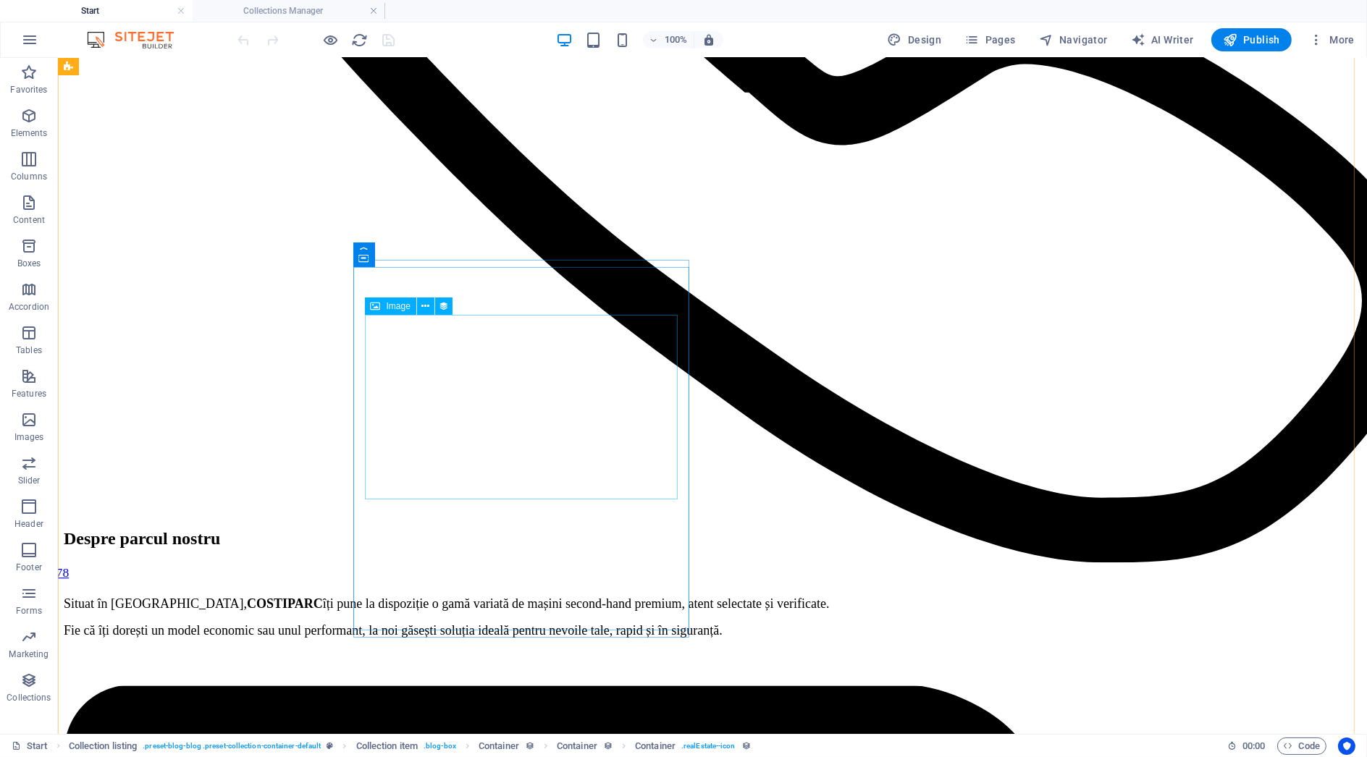
scroll to position [1850, 0]
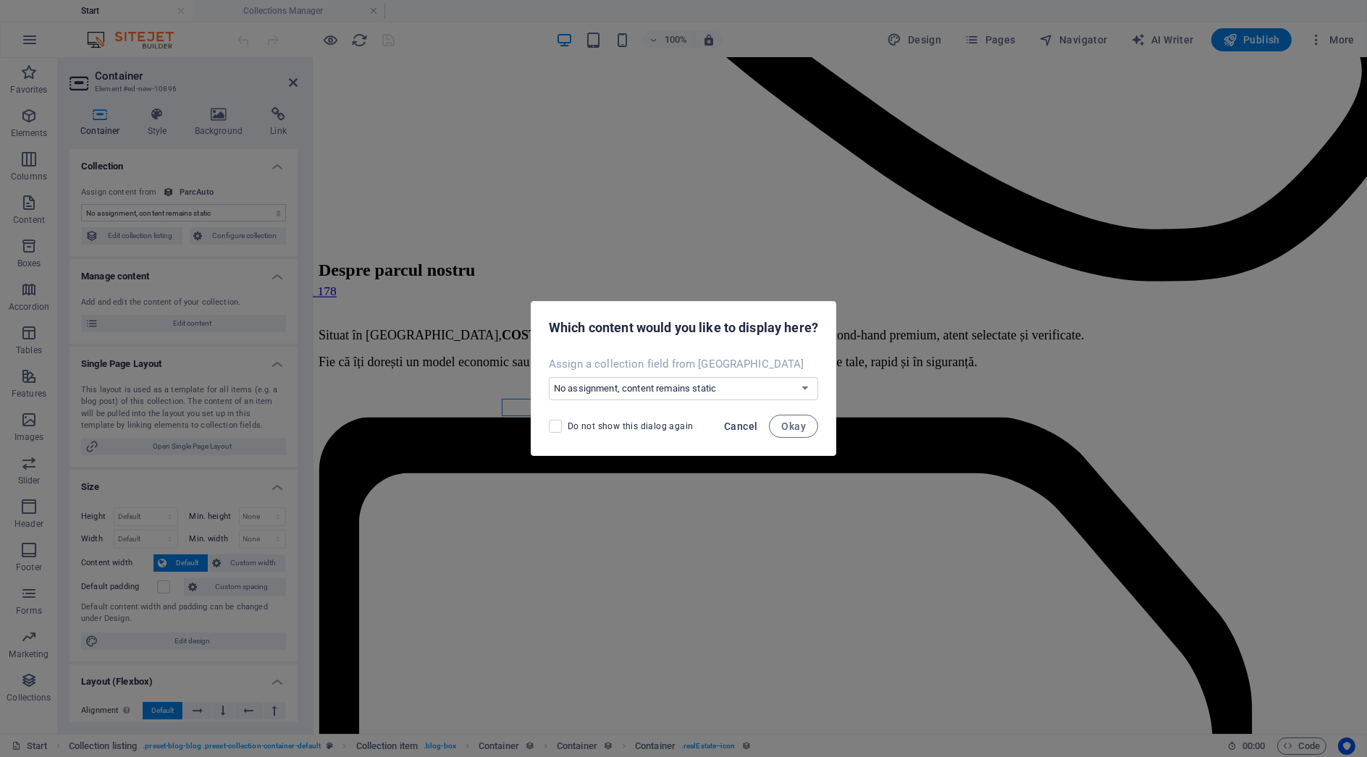
click at [750, 426] on span "Cancel" at bounding box center [740, 427] width 33 height 12
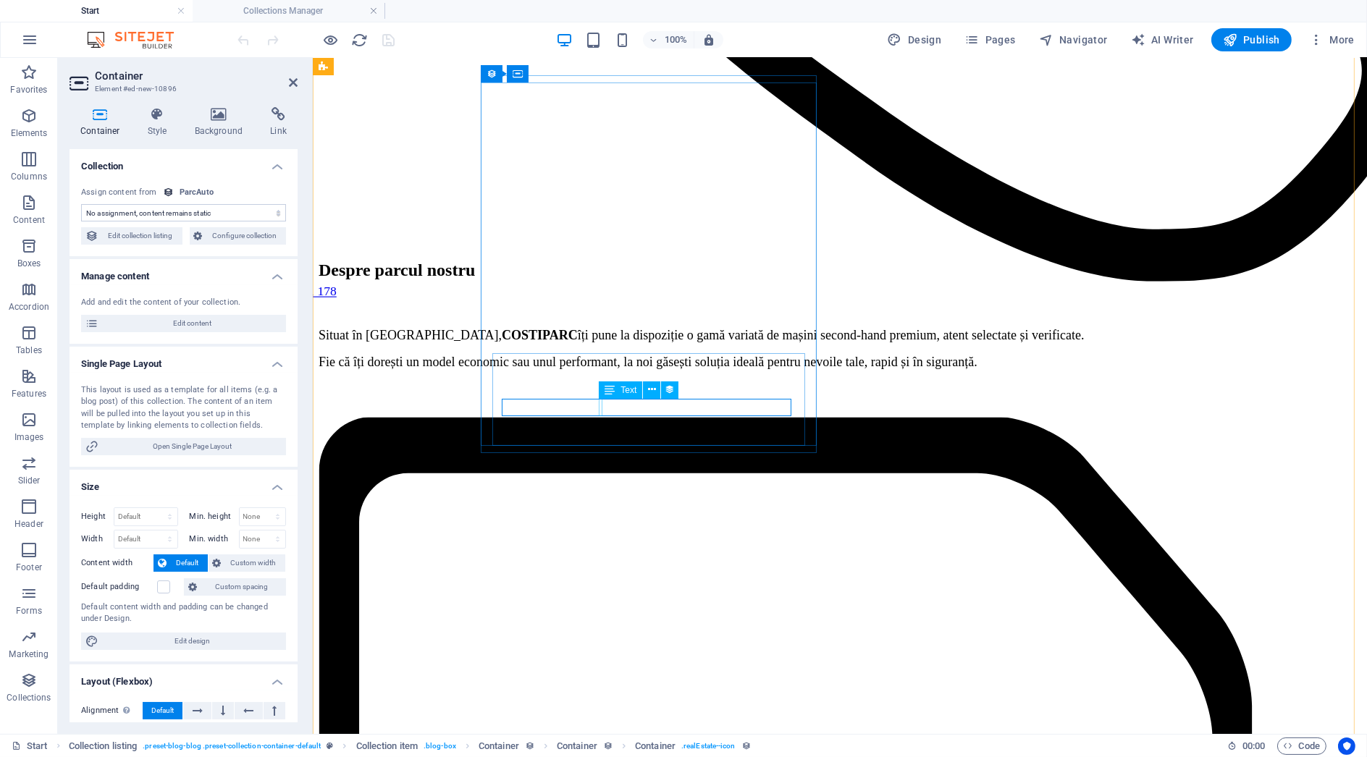
select select "inmatriculat"
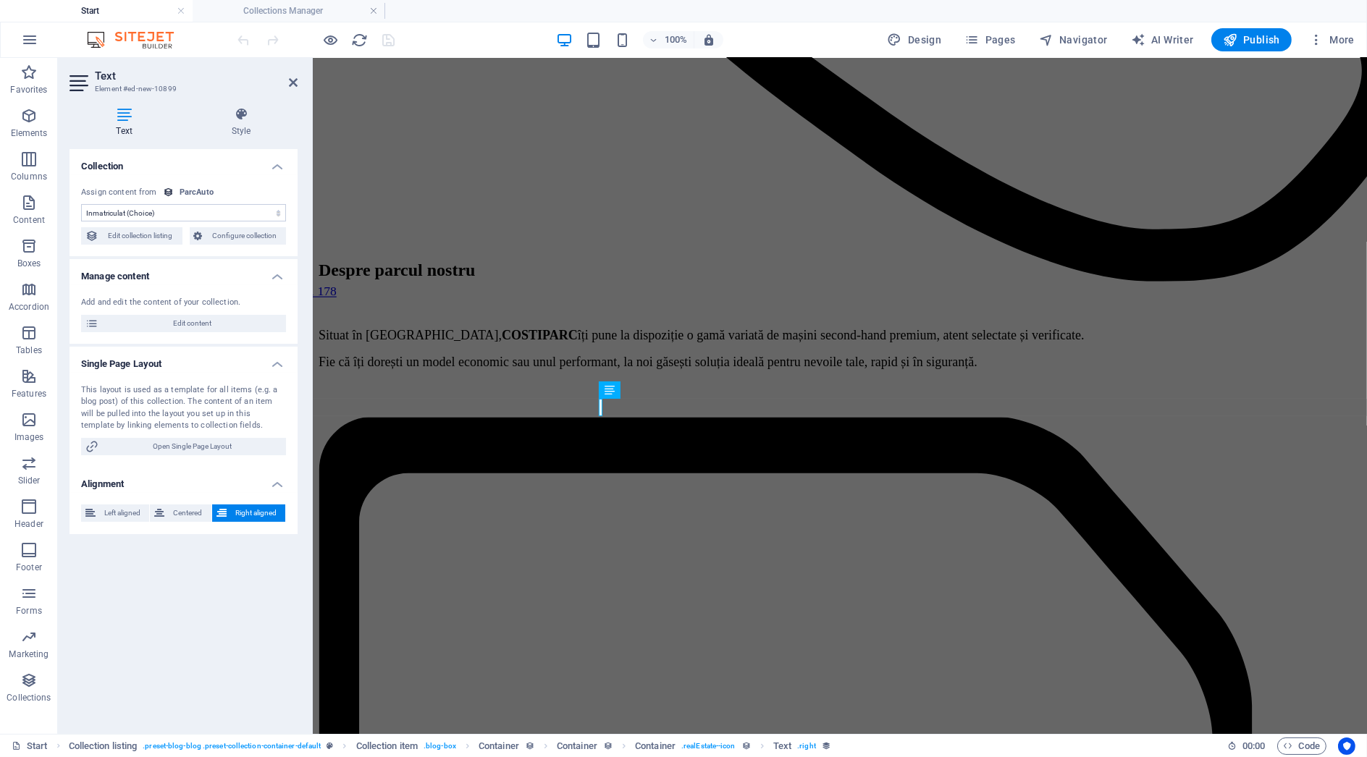
click at [123, 209] on select "No assignment, content remains static Created at (Date) Updated at (Date) Name …" at bounding box center [183, 212] width 205 height 17
click at [81, 204] on select "No assignment, content remains static Created at (Date) Updated at (Date) Name …" at bounding box center [183, 212] width 205 height 17
click at [228, 124] on h4 "Style" at bounding box center [241, 122] width 113 height 30
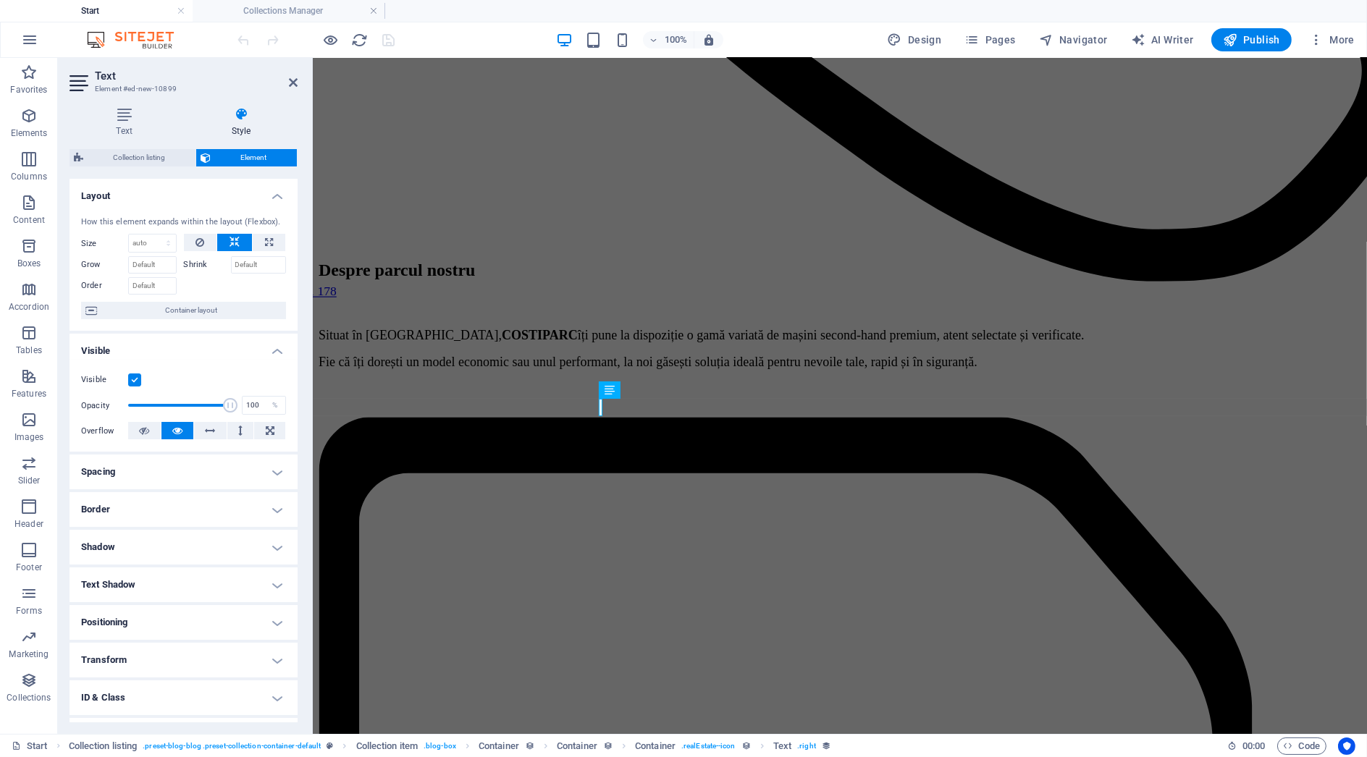
click at [179, 503] on h4 "Border" at bounding box center [184, 509] width 228 height 35
click at [179, 499] on h4 "Border" at bounding box center [184, 505] width 228 height 26
click at [182, 469] on h4 "Spacing" at bounding box center [184, 472] width 228 height 35
click at [184, 501] on select "Default auto px % rem vw vh Custom" at bounding box center [173, 501] width 67 height 17
click at [140, 493] on select "Default auto px % rem vw vh Custom" at bounding box center [173, 501] width 67 height 17
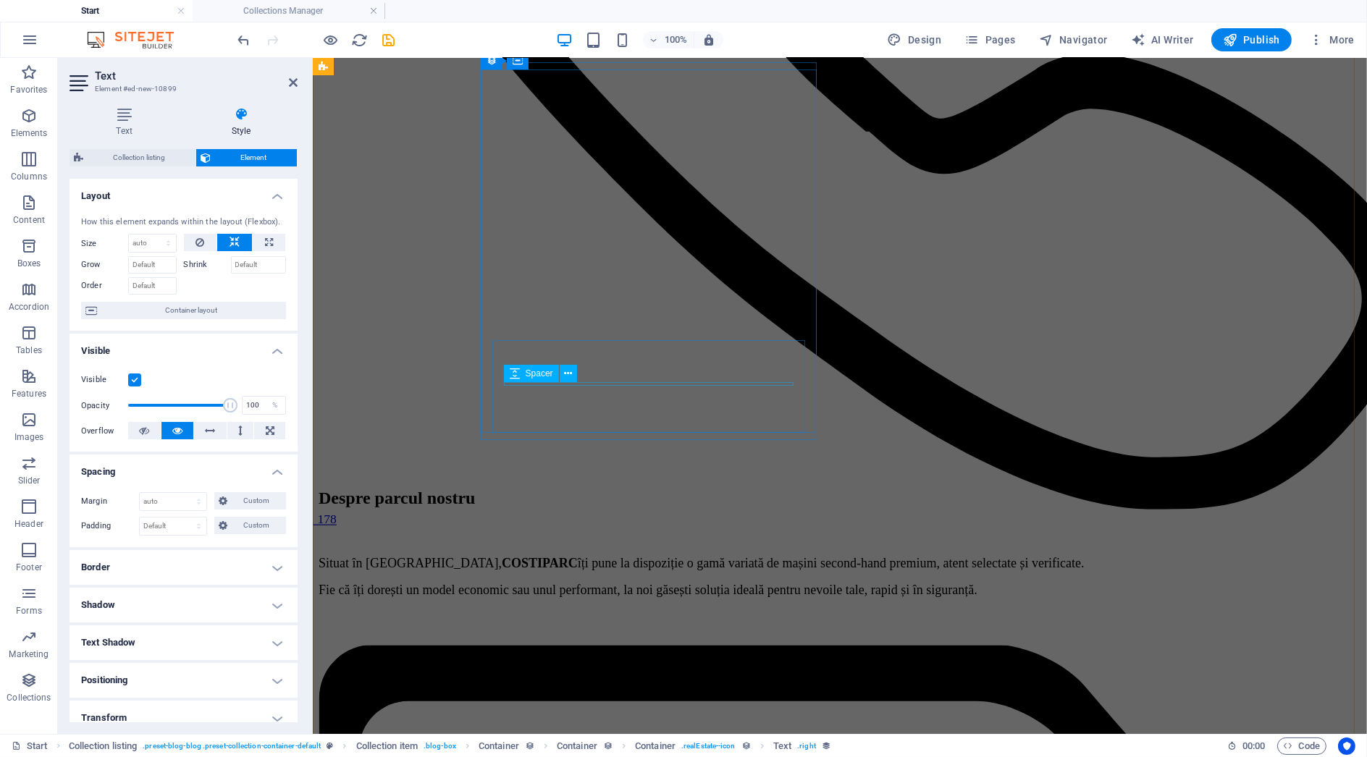
scroll to position [1690, 0]
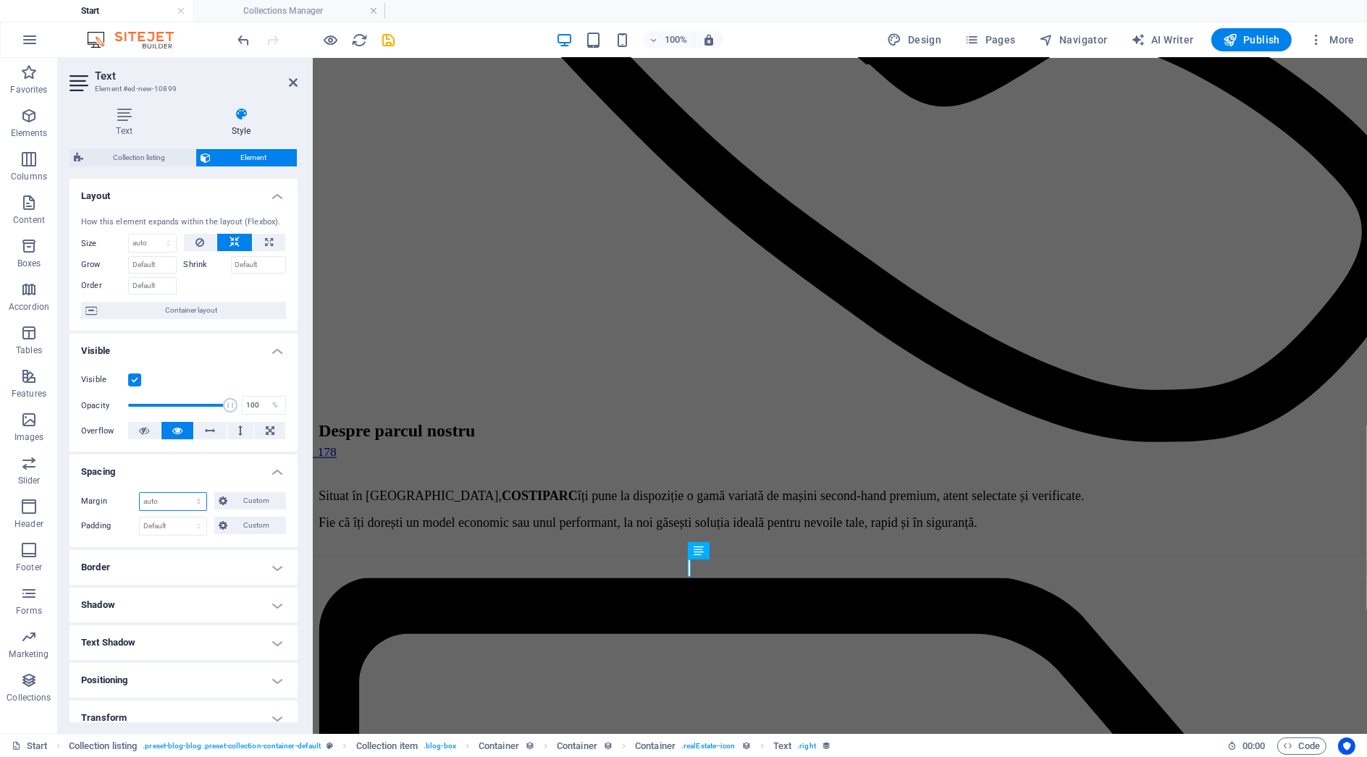
click at [188, 498] on select "Default auto px % rem vw vh Custom" at bounding box center [173, 501] width 67 height 17
click at [140, 493] on select "Default auto px % rem vw vh Custom" at bounding box center [173, 501] width 67 height 17
select select "DISABLED_OPTION_VALUE"
click at [254, 513] on div "Margin Default auto px % rem vw vh Custom Custom auto px % rem vw vh auto px % …" at bounding box center [184, 514] width 228 height 67
click at [254, 508] on span "Custom" at bounding box center [257, 500] width 50 height 17
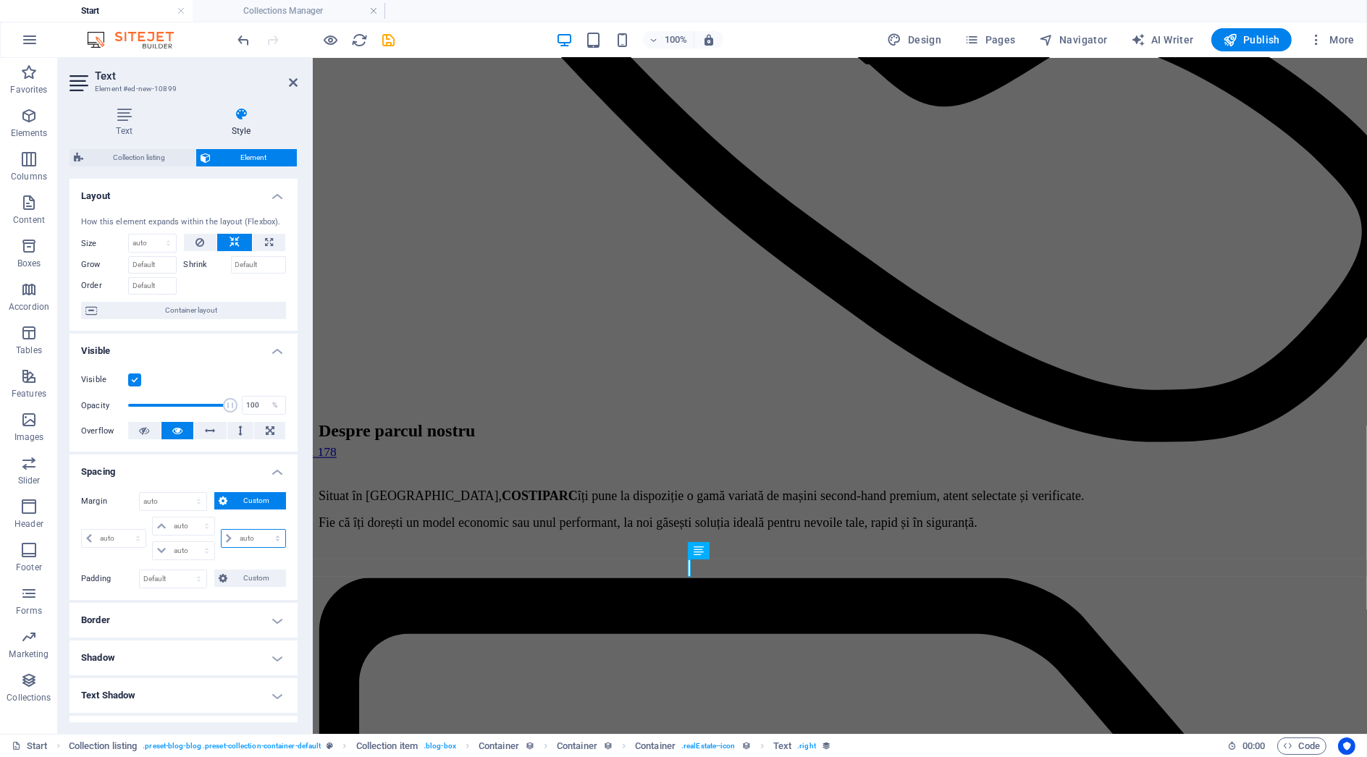
click at [256, 537] on select "auto px % rem vw vh" at bounding box center [254, 538] width 64 height 17
click at [222, 530] on select "auto px % rem vw vh" at bounding box center [254, 538] width 64 height 17
select select "DISABLED_OPTION_VALUE"
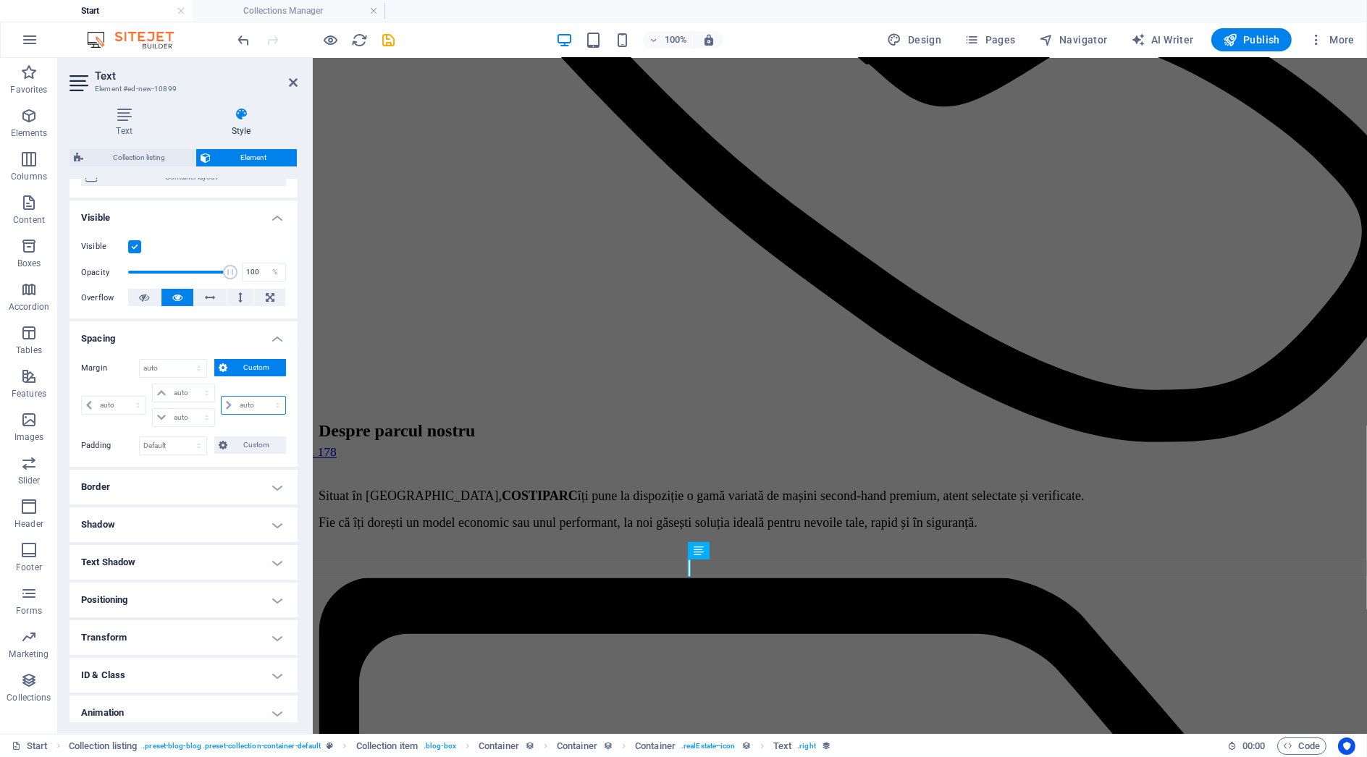
scroll to position [177, 0]
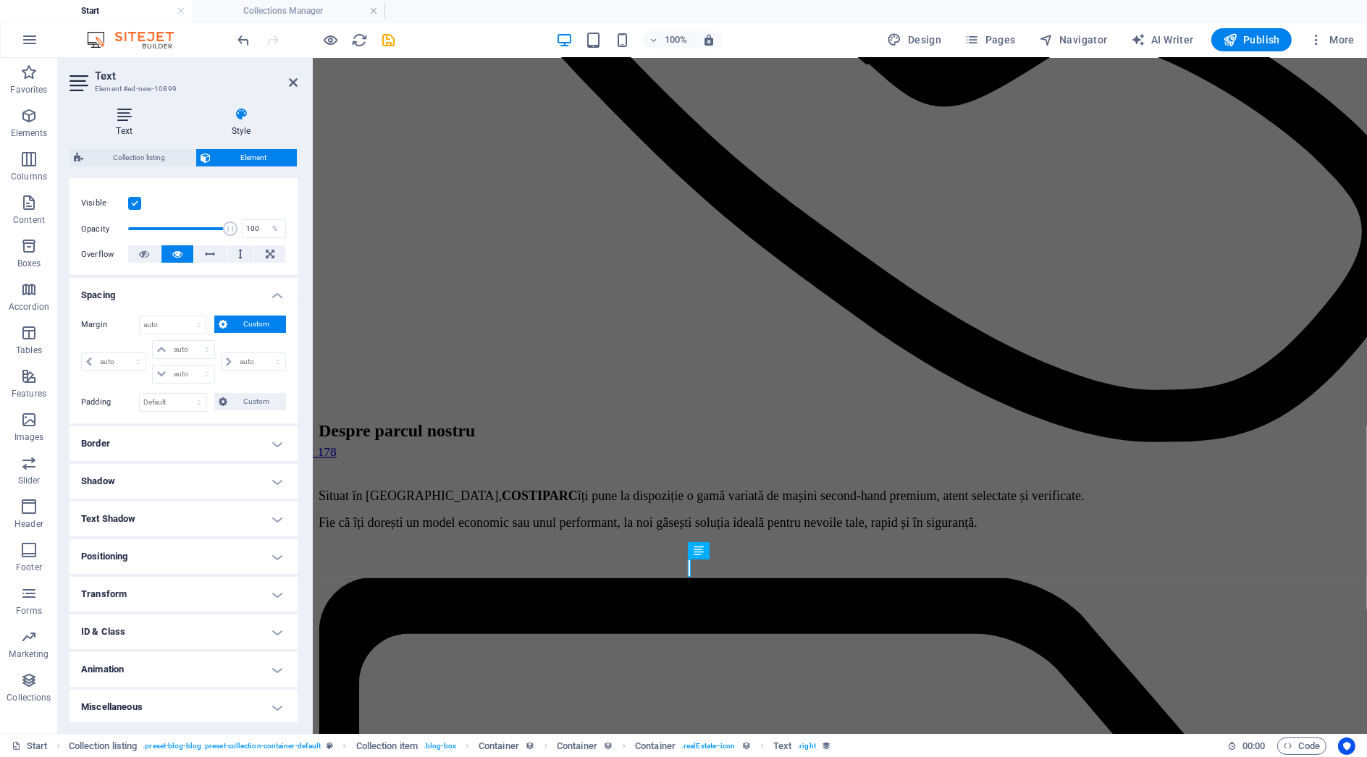
click at [127, 126] on h4 "Text" at bounding box center [127, 122] width 115 height 30
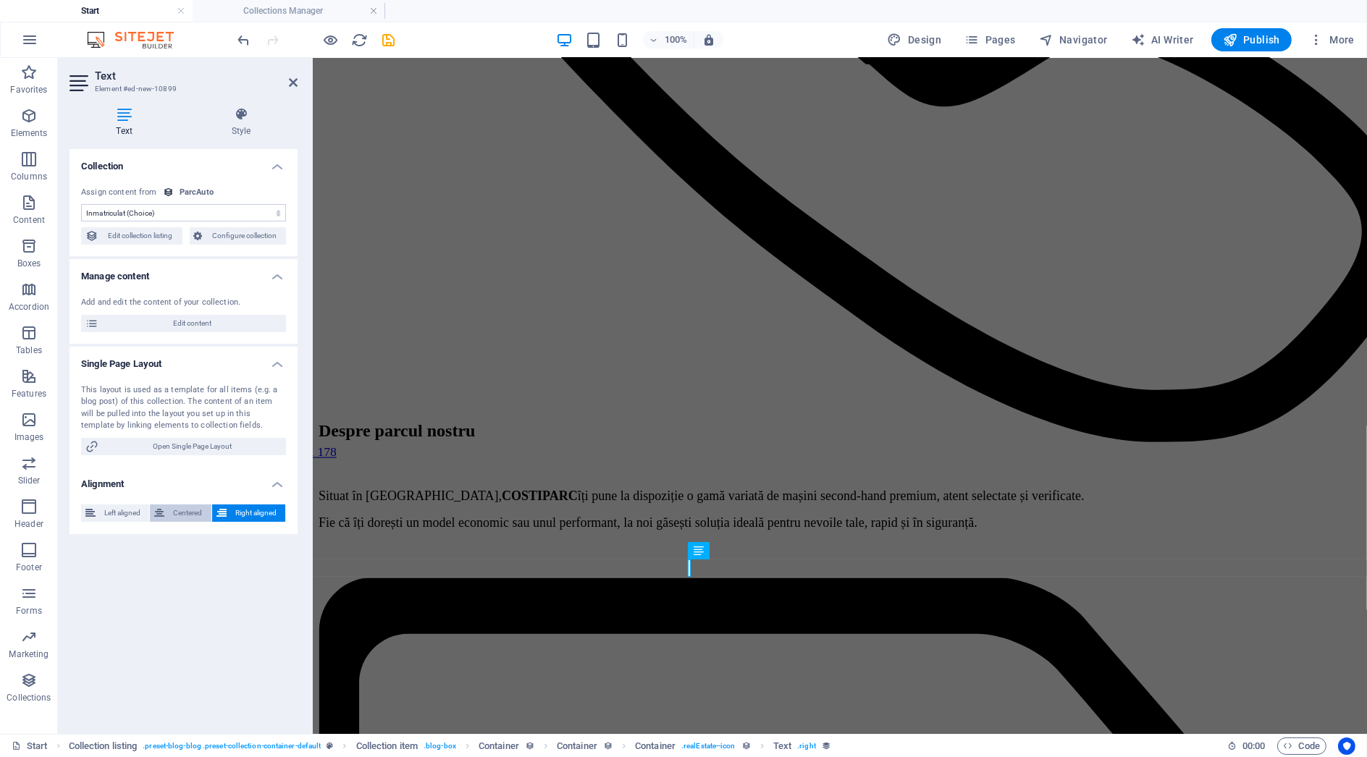
click at [192, 516] on span "Centered" at bounding box center [188, 513] width 38 height 17
click at [239, 511] on span "Right aligned" at bounding box center [256, 513] width 50 height 17
click at [203, 509] on span "Centered" at bounding box center [188, 513] width 38 height 17
click at [193, 511] on span "Centered" at bounding box center [188, 513] width 38 height 17
click at [116, 514] on span "Left aligned" at bounding box center [122, 513] width 45 height 17
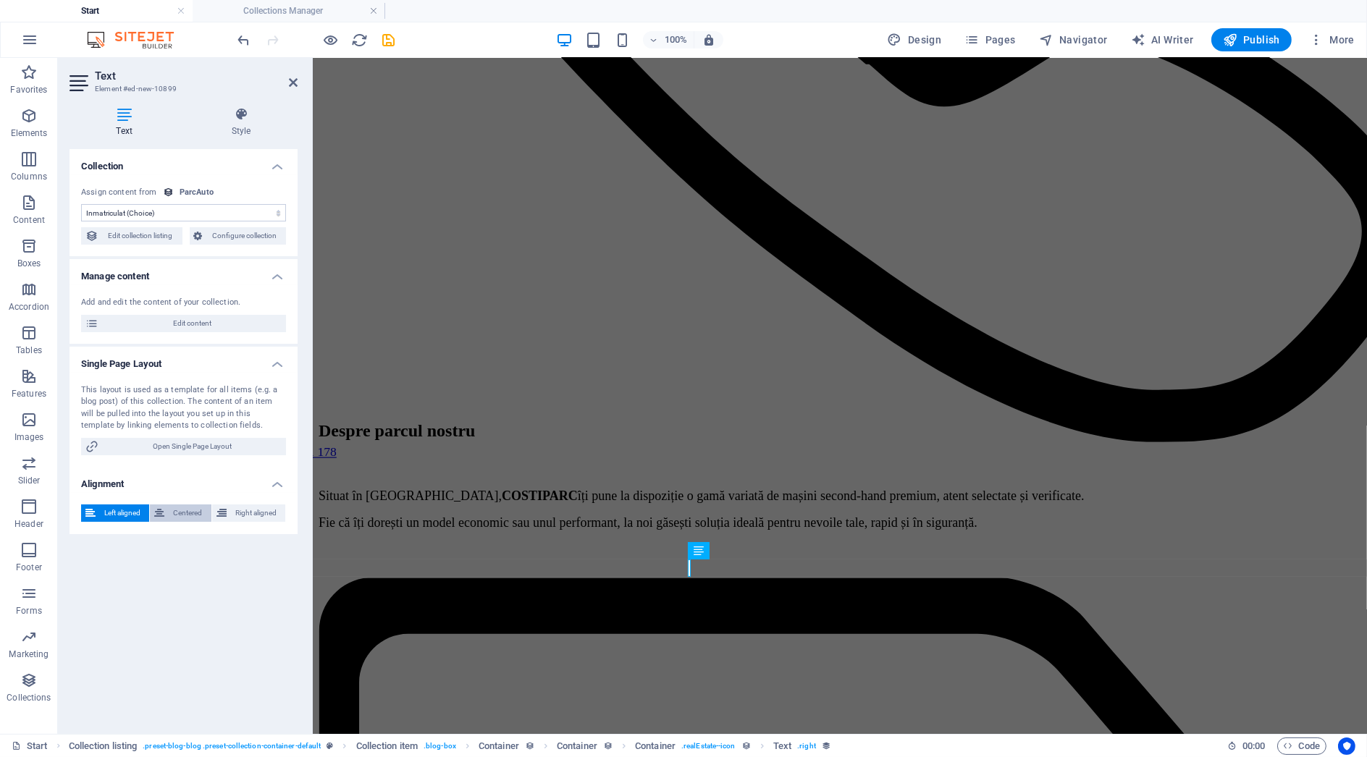
click at [177, 513] on span "Centered" at bounding box center [188, 513] width 38 height 17
click at [219, 510] on icon at bounding box center [222, 513] width 10 height 17
click at [389, 43] on icon "save" at bounding box center [389, 40] width 17 height 17
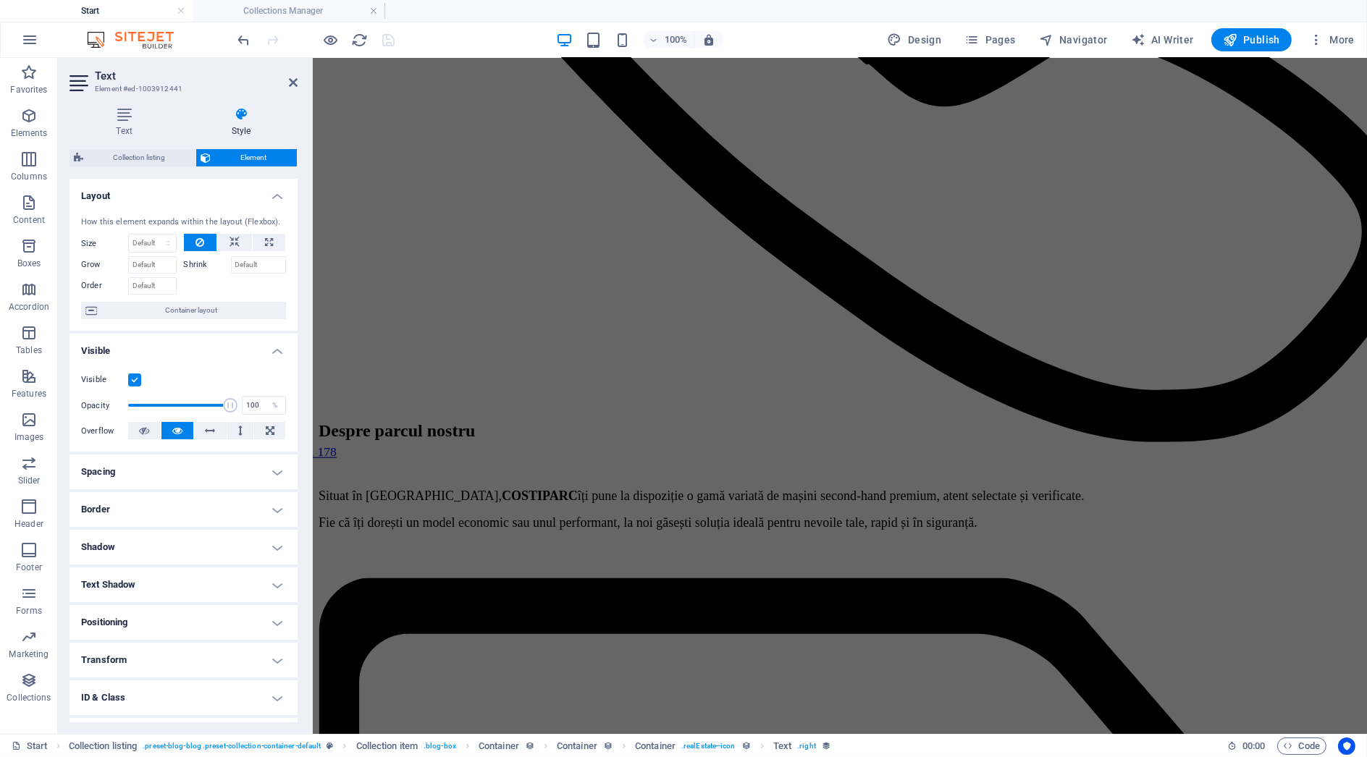
click at [298, 80] on aside "Text Element #ed-1003912441 Text Style Collection No assignment, content remain…" at bounding box center [185, 396] width 255 height 676
click at [295, 77] on icon at bounding box center [293, 83] width 9 height 12
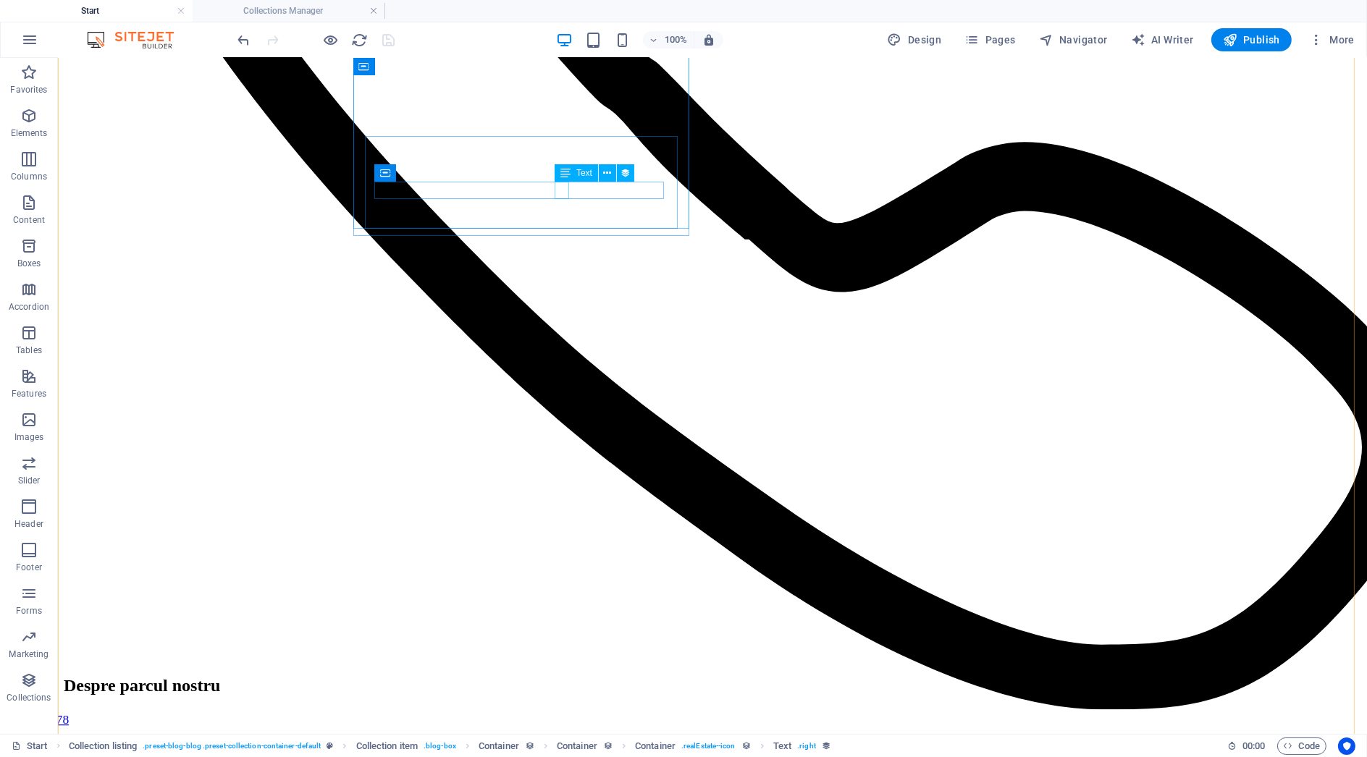
select select "inmatriculat"
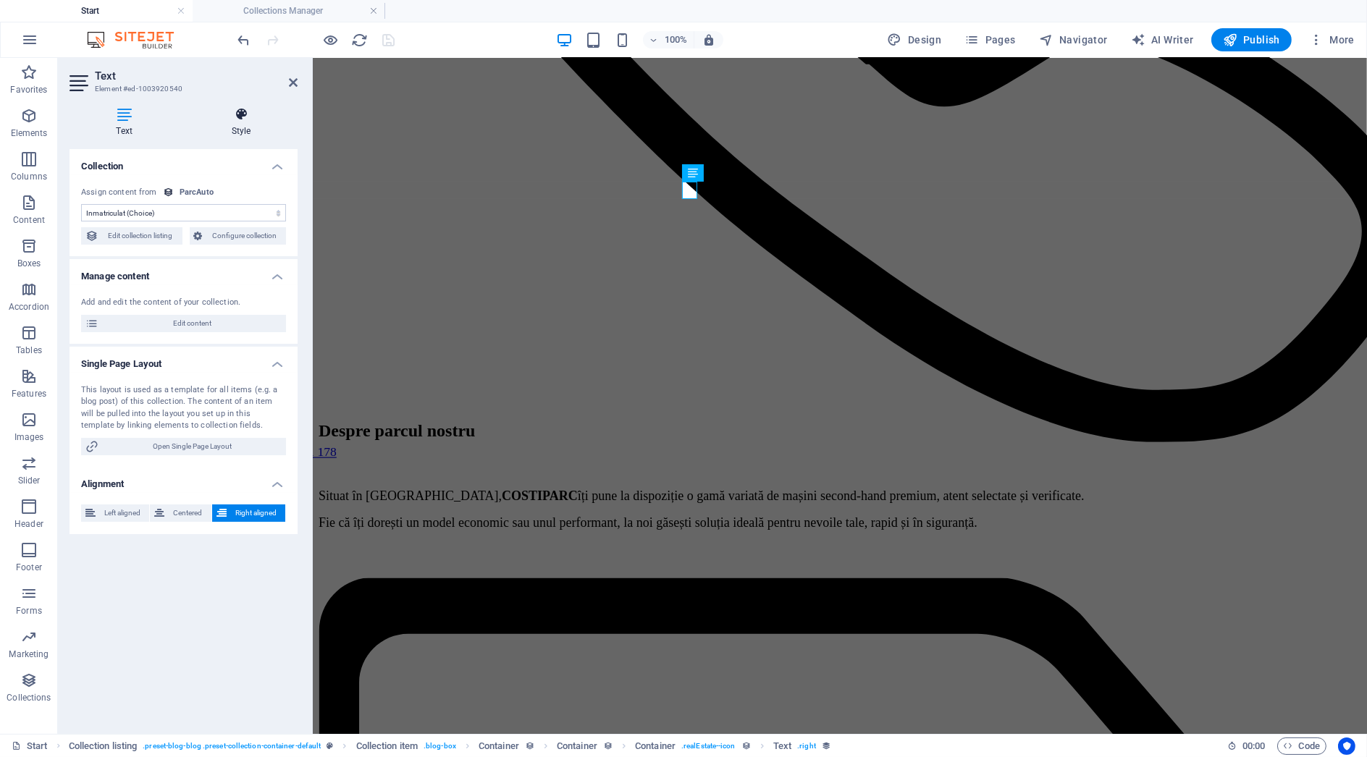
click at [237, 134] on h4 "Style" at bounding box center [241, 122] width 113 height 30
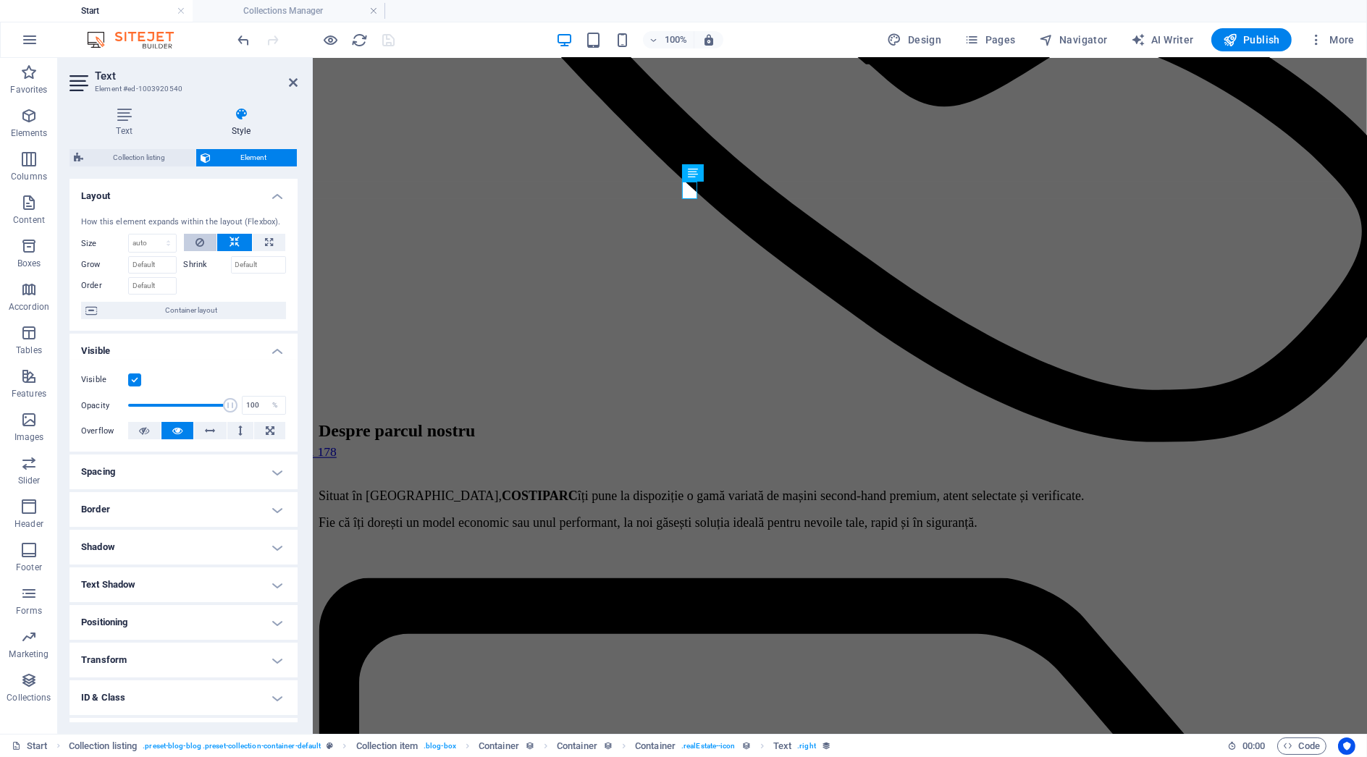
click at [204, 242] on button at bounding box center [200, 242] width 33 height 17
click at [225, 242] on button at bounding box center [234, 242] width 35 height 17
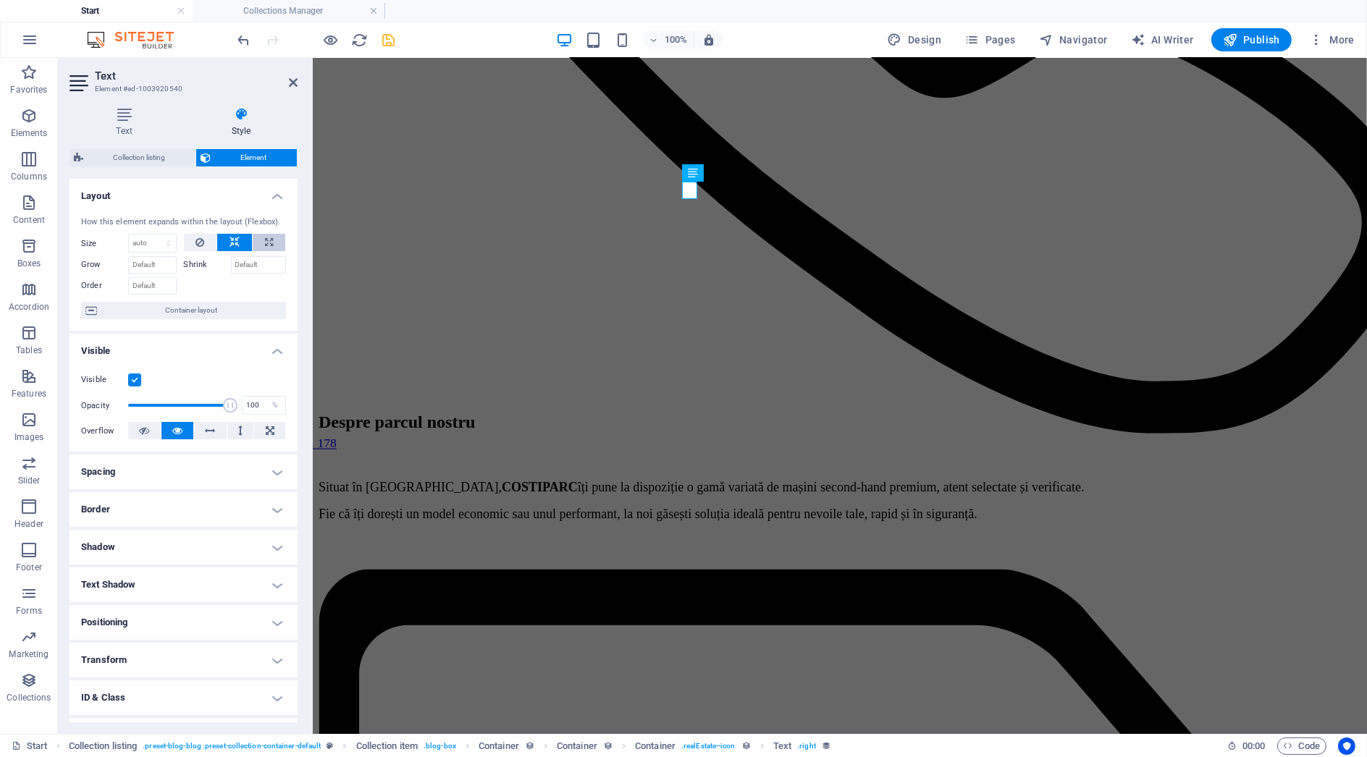
click at [256, 238] on button at bounding box center [269, 242] width 33 height 17
type input "100"
select select "%"
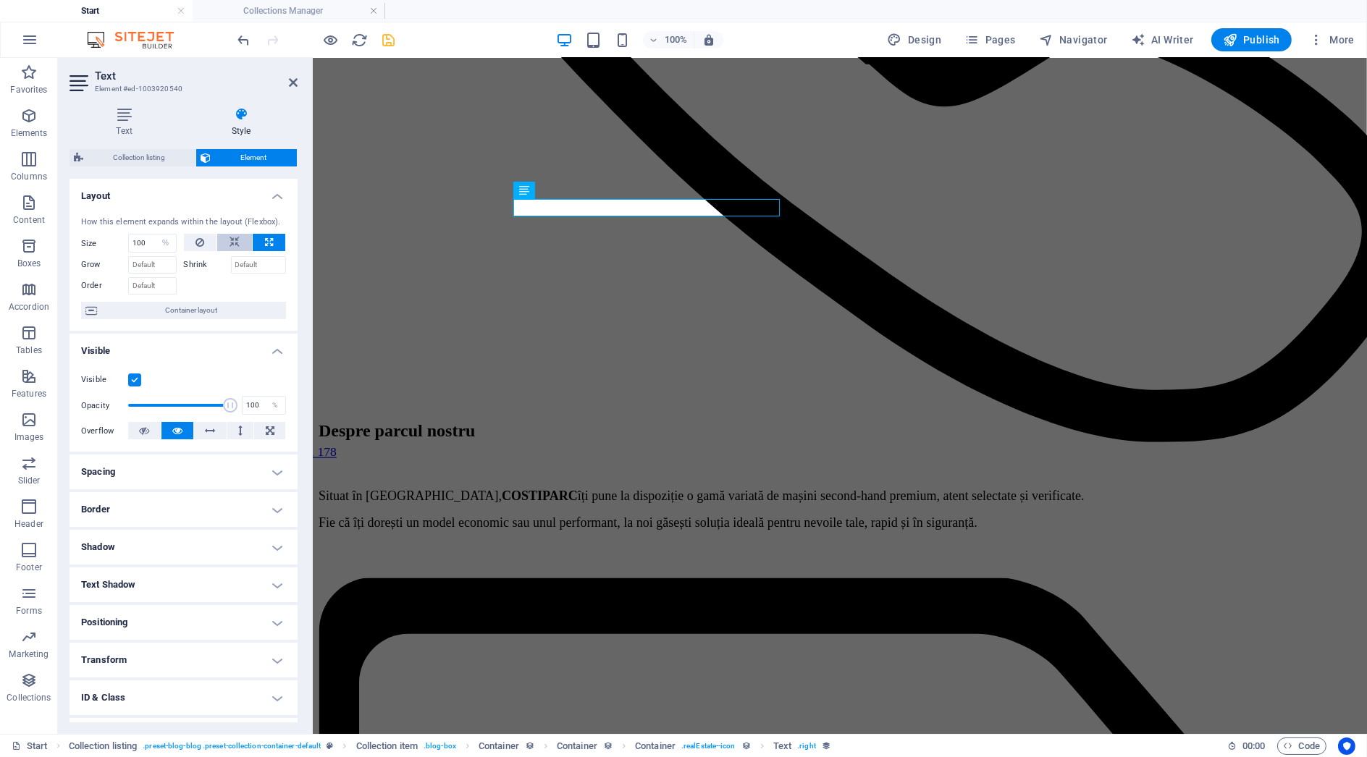
click at [240, 238] on button at bounding box center [234, 242] width 35 height 17
select select "DISABLED_OPTION_VALUE"
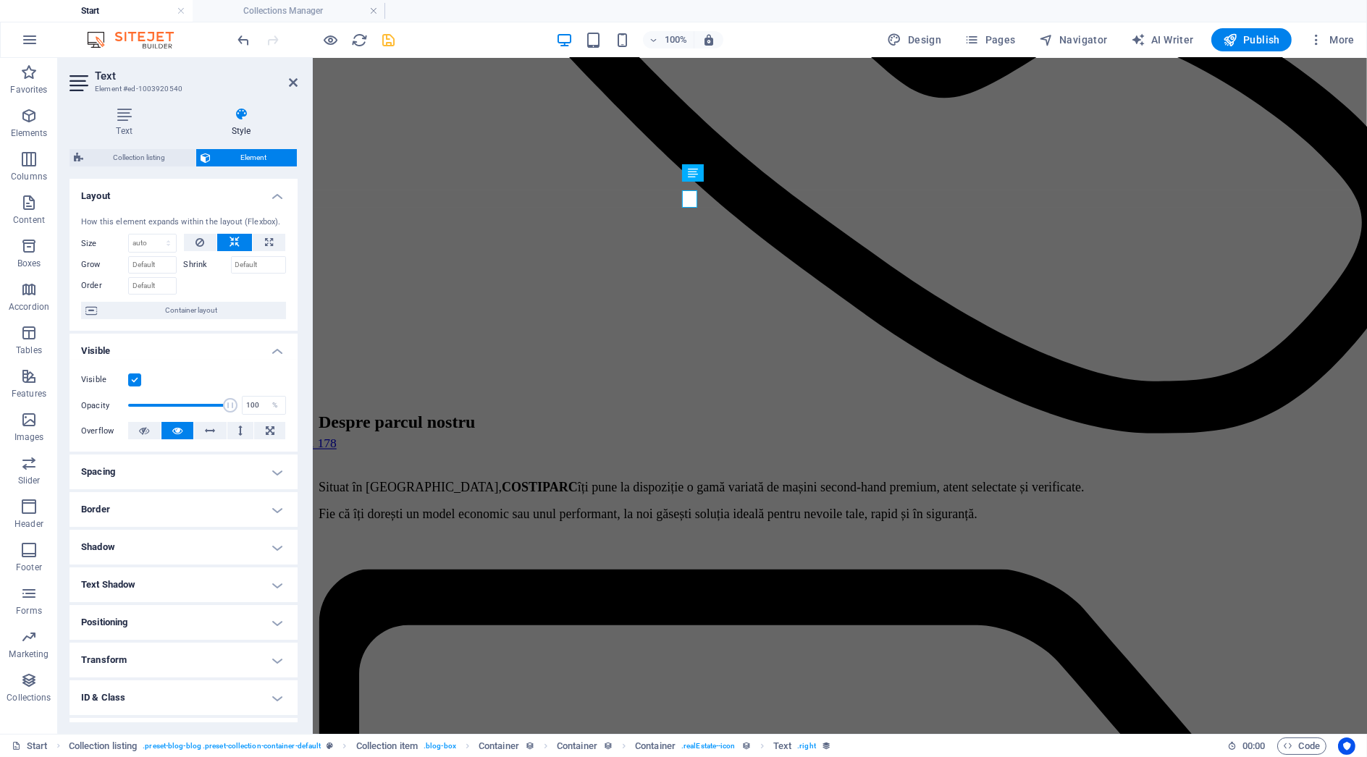
scroll to position [1690, 0]
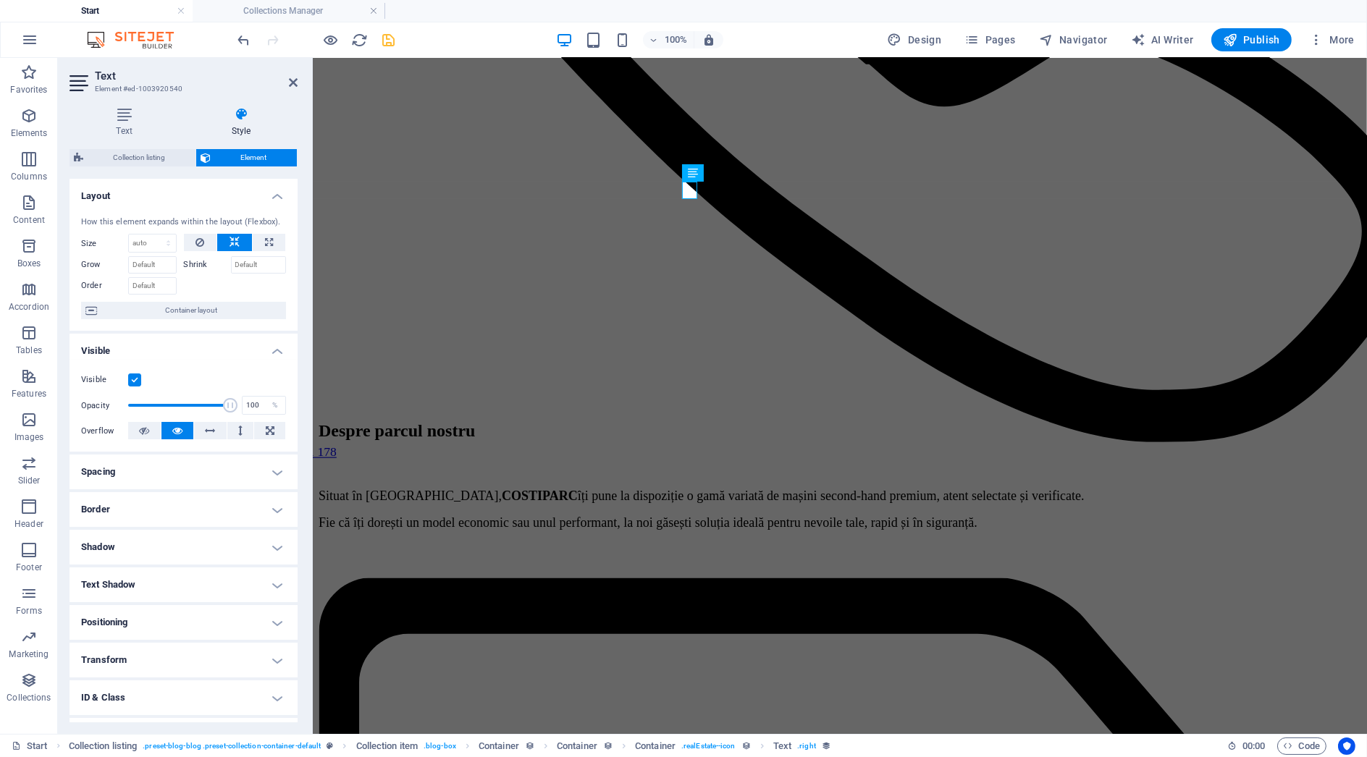
click at [214, 466] on h4 "Spacing" at bounding box center [184, 472] width 228 height 35
click at [177, 508] on select "Default auto px % rem vw vh Custom" at bounding box center [173, 501] width 67 height 17
click at [140, 493] on select "Default auto px % rem vw vh Custom" at bounding box center [173, 501] width 67 height 17
select select "DISABLED_OPTION_VALUE"
click at [235, 499] on span "Custom" at bounding box center [257, 500] width 50 height 17
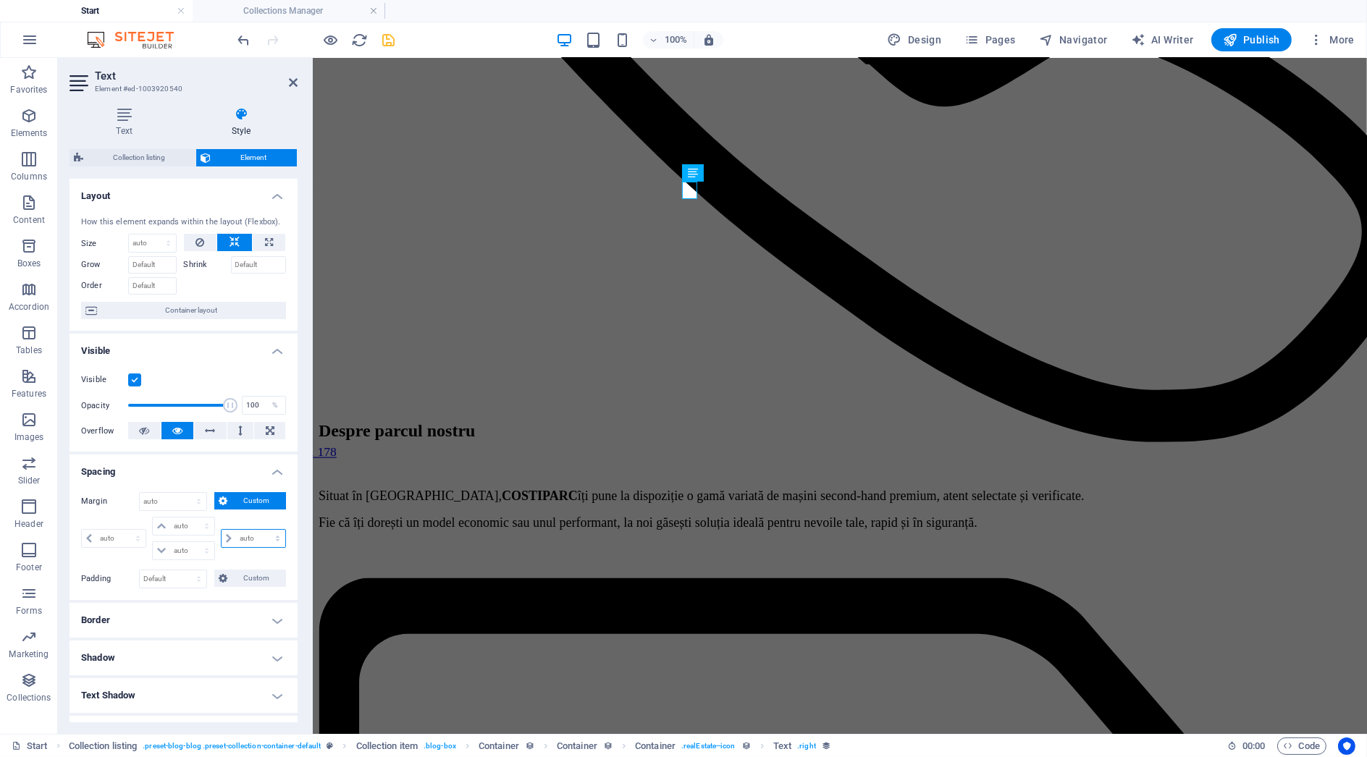
click at [250, 540] on select "auto px % rem vw vh" at bounding box center [254, 538] width 64 height 17
select select "px"
click at [262, 530] on select "auto px % rem vw vh" at bounding box center [254, 538] width 64 height 17
type input "0"
click at [385, 37] on icon "save" at bounding box center [389, 40] width 17 height 17
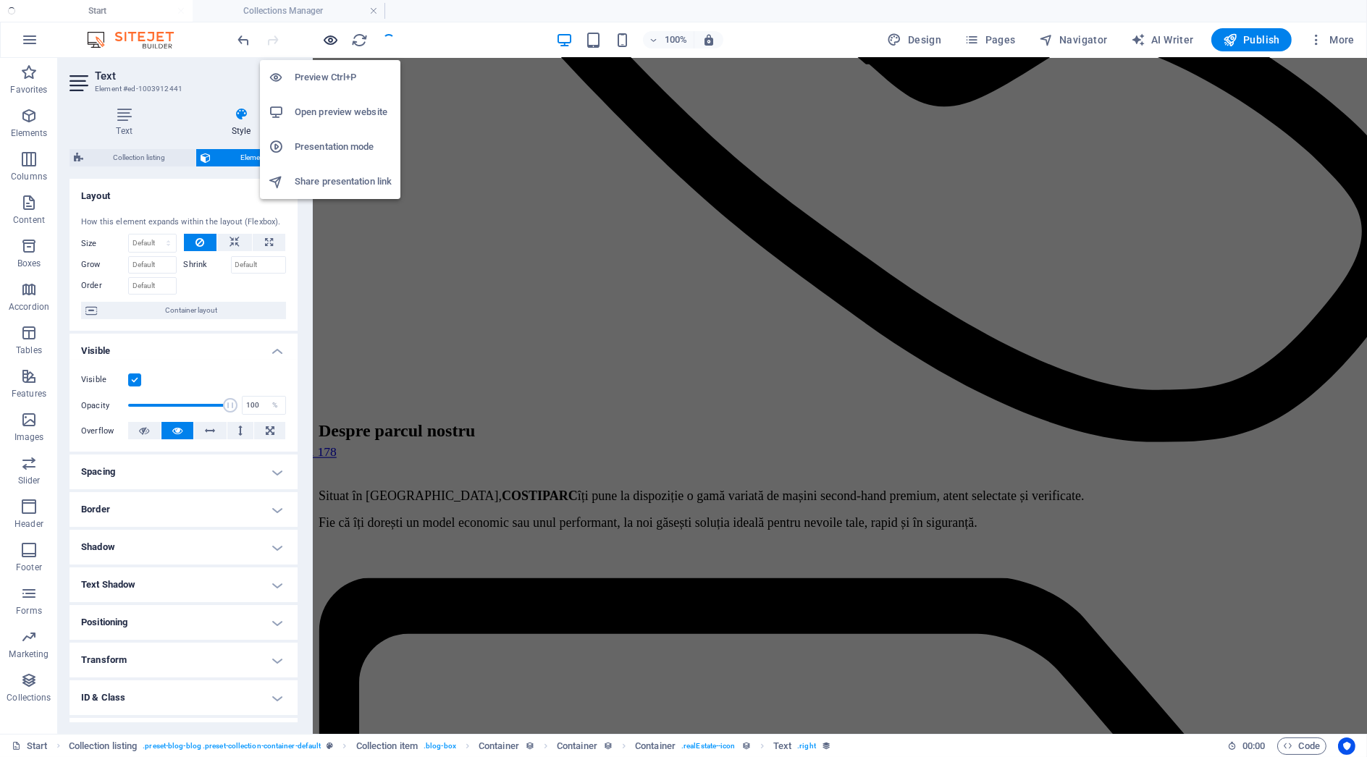
click at [330, 40] on icon "button" at bounding box center [331, 40] width 17 height 17
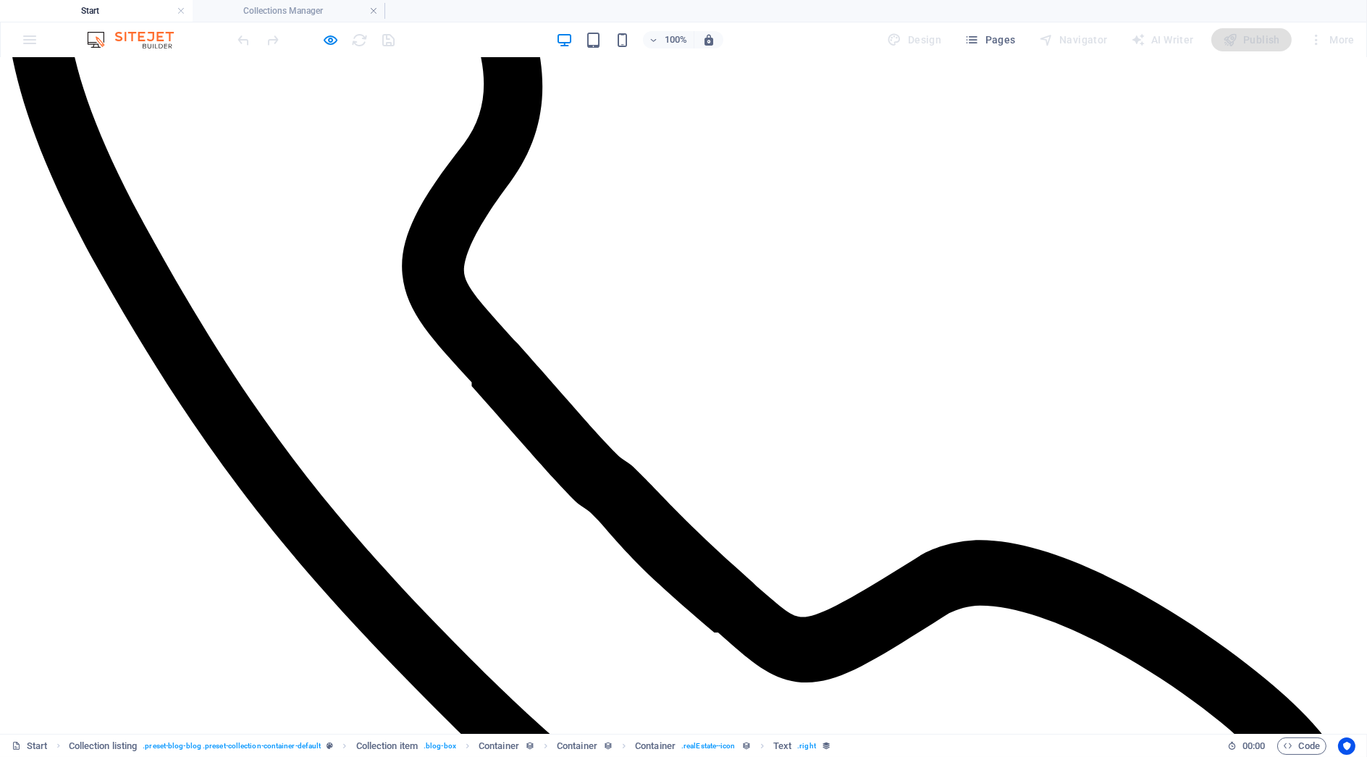
scroll to position [1287, 0]
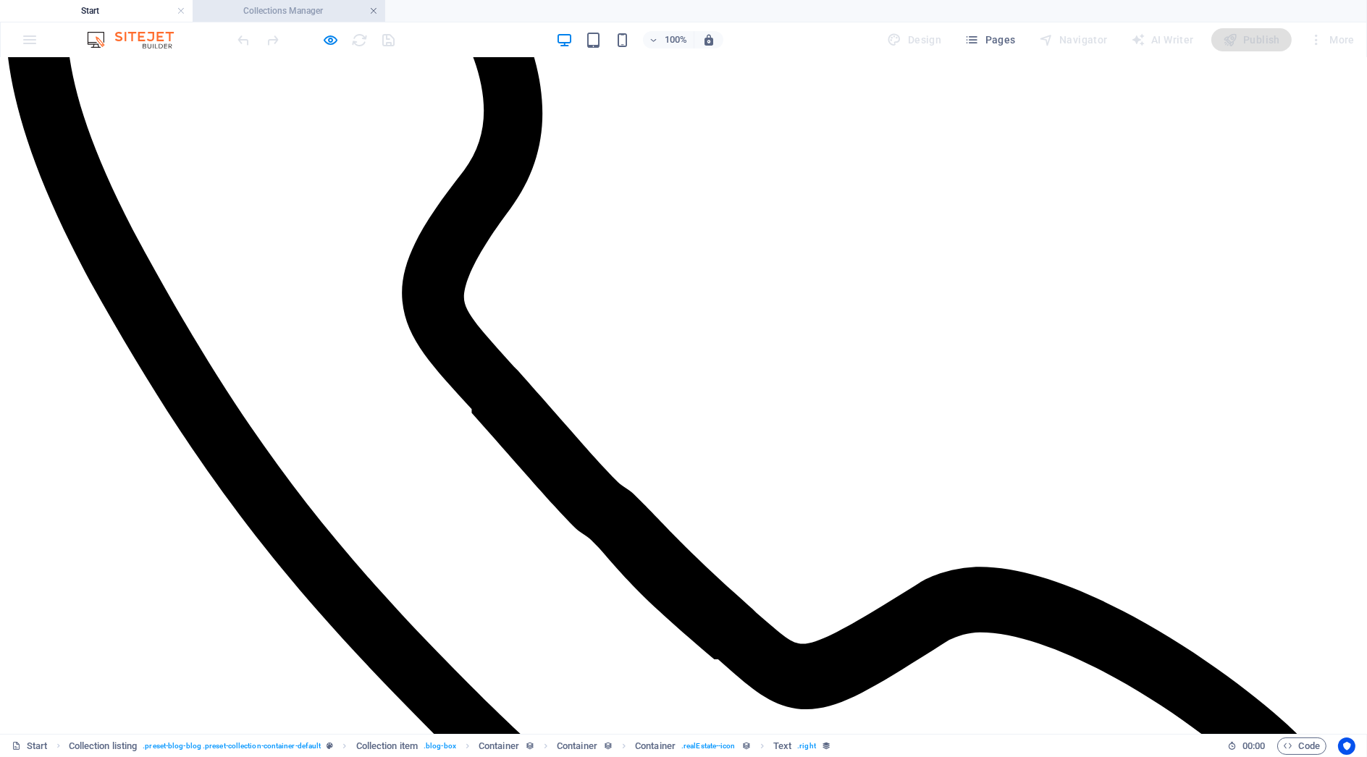
click at [377, 12] on link at bounding box center [373, 11] width 9 height 14
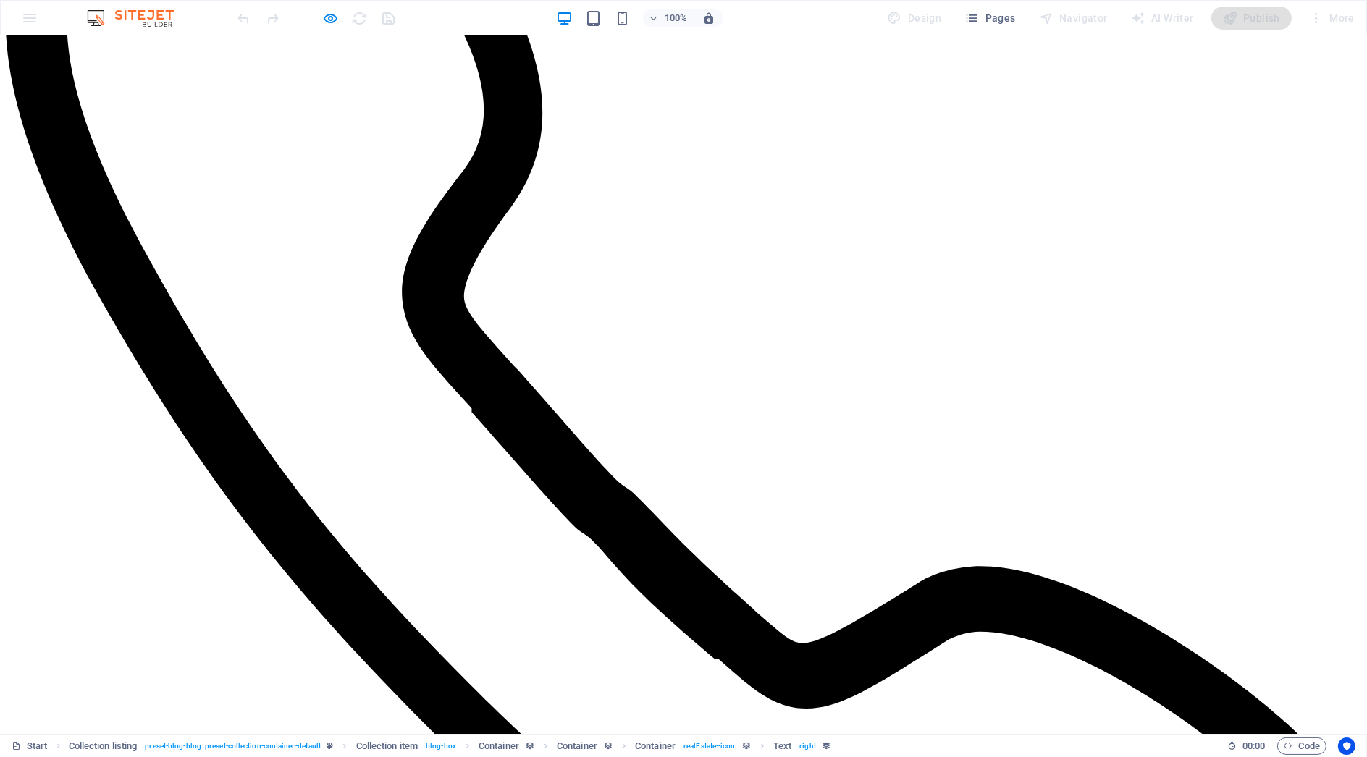
click at [343, 14] on div at bounding box center [316, 18] width 162 height 23
click at [337, 18] on icon "button" at bounding box center [331, 18] width 17 height 17
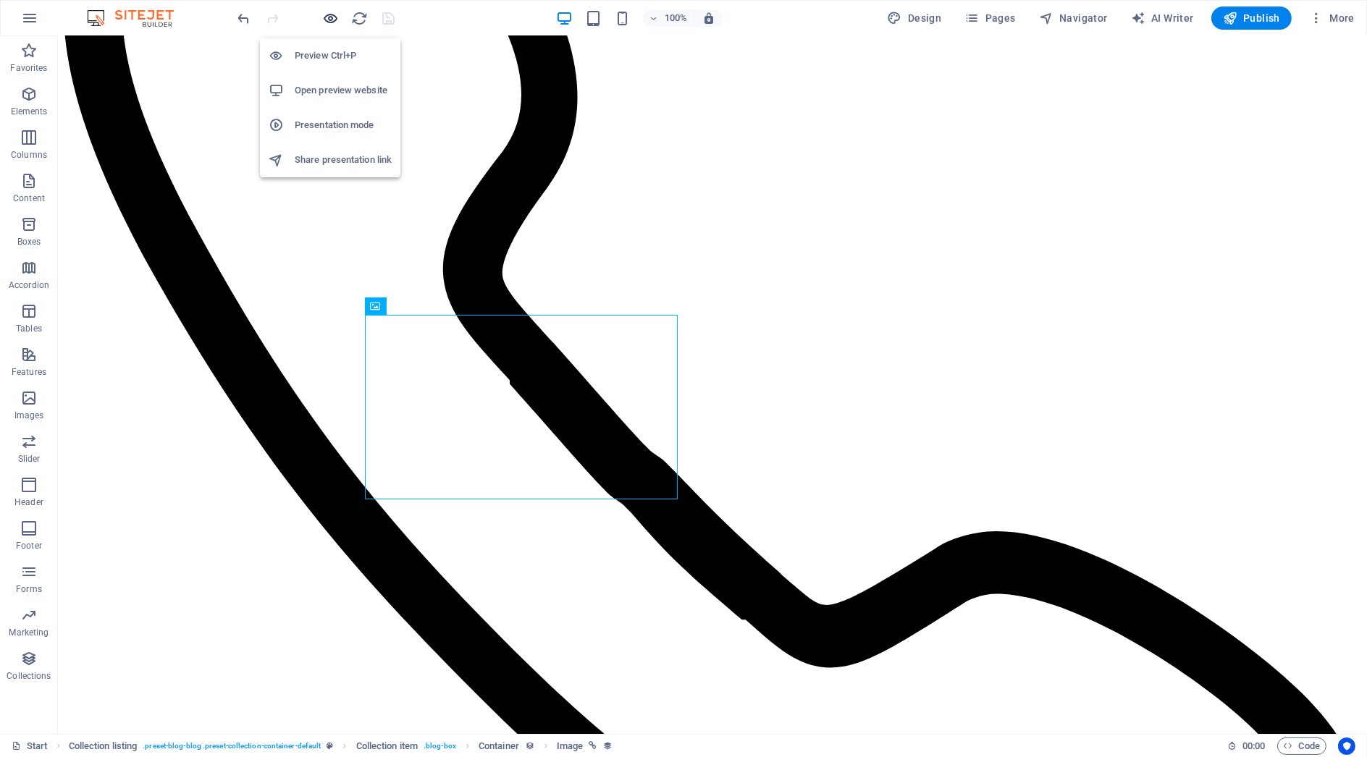
click at [332, 16] on icon "button" at bounding box center [331, 18] width 17 height 17
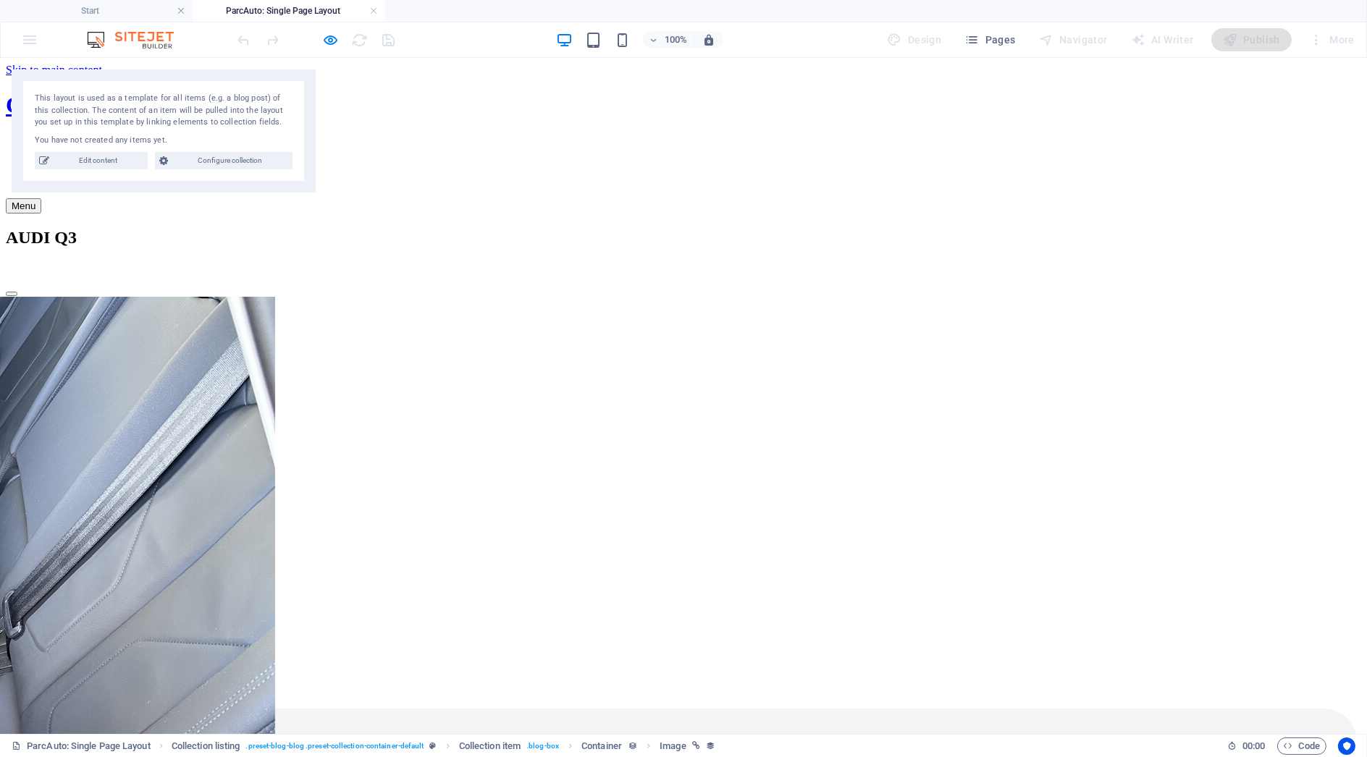
scroll to position [0, 0]
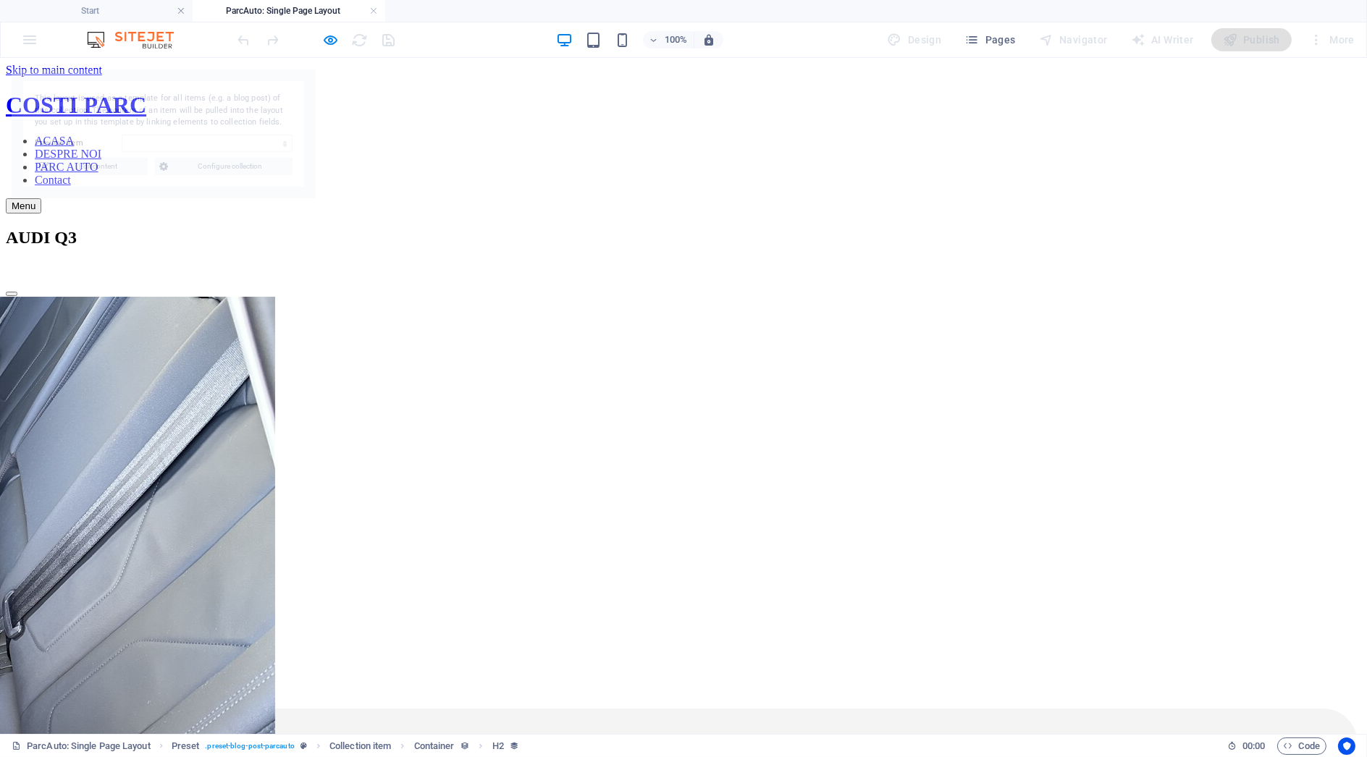
select select "68de3cf143a95aae480549db"
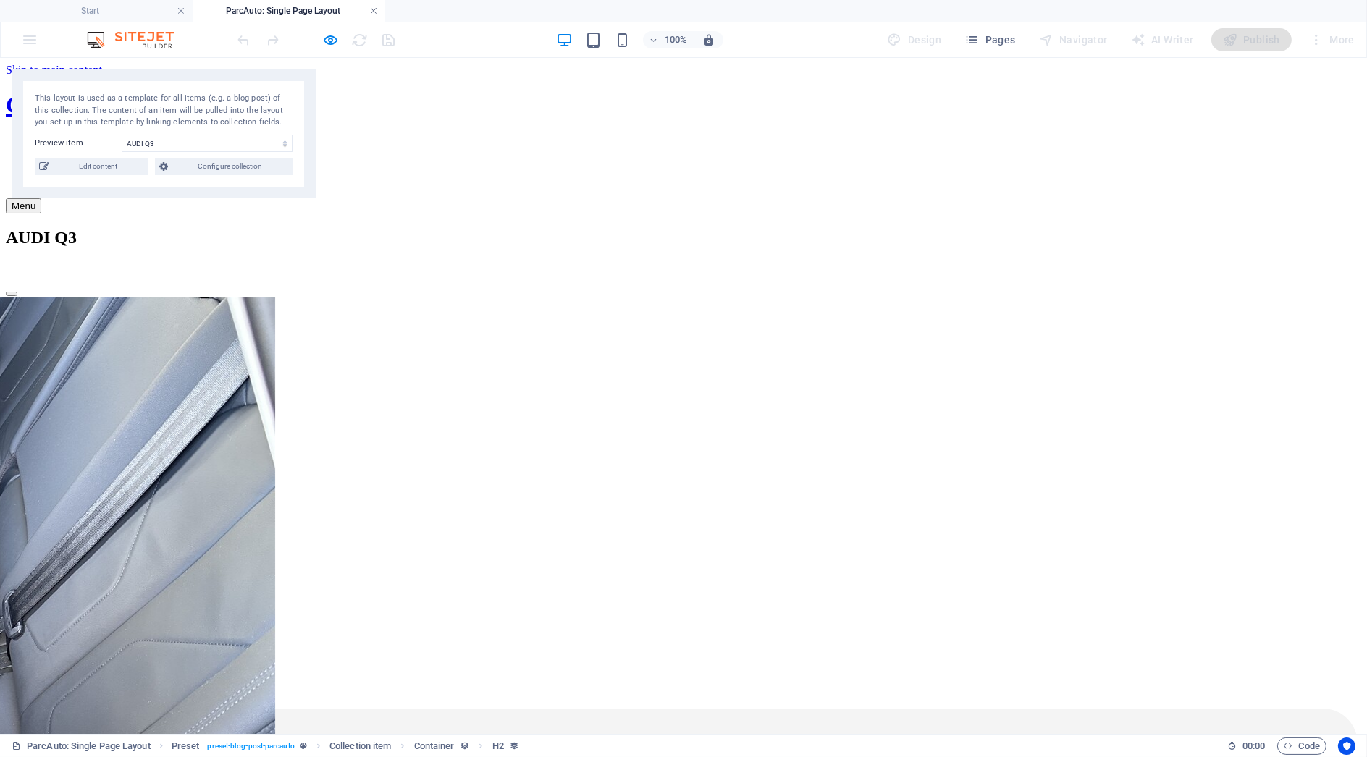
click at [370, 11] on link at bounding box center [373, 11] width 9 height 14
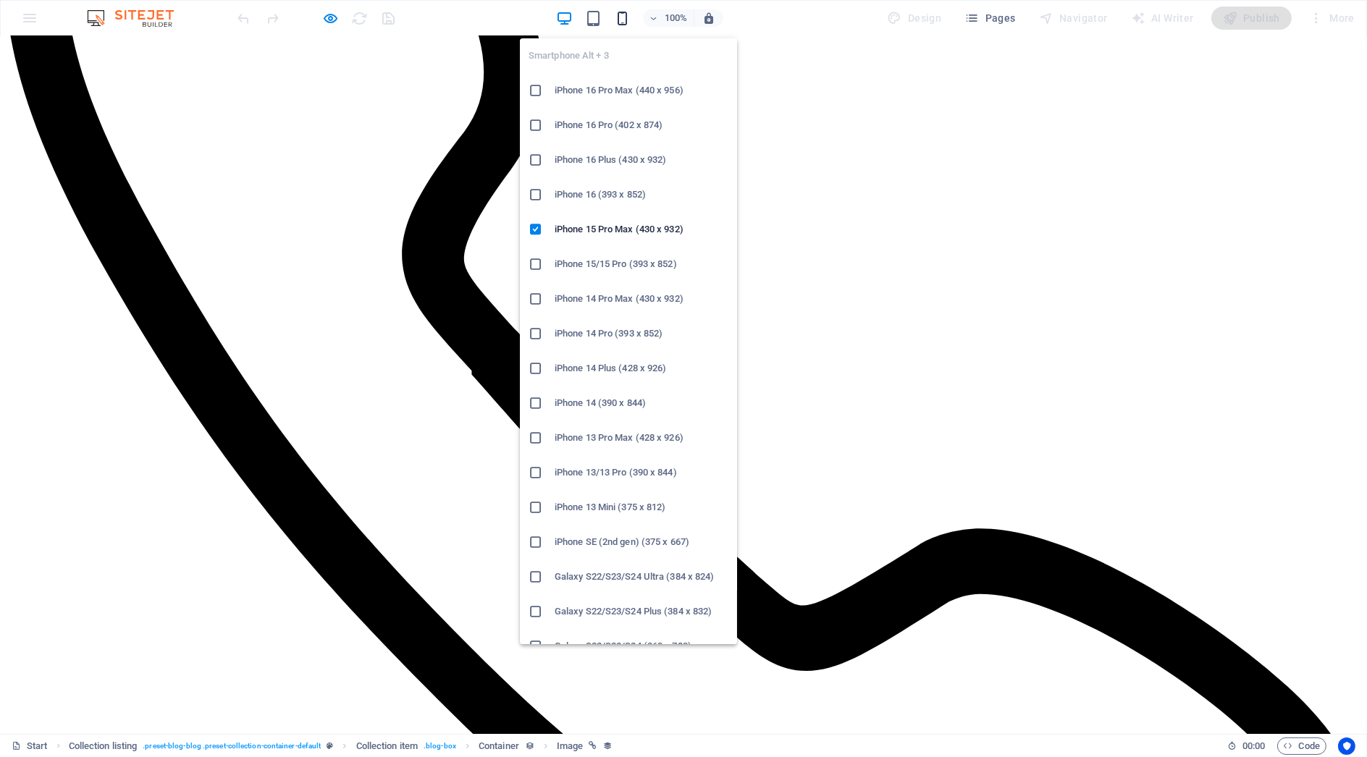
click at [623, 19] on icon "button" at bounding box center [622, 18] width 17 height 17
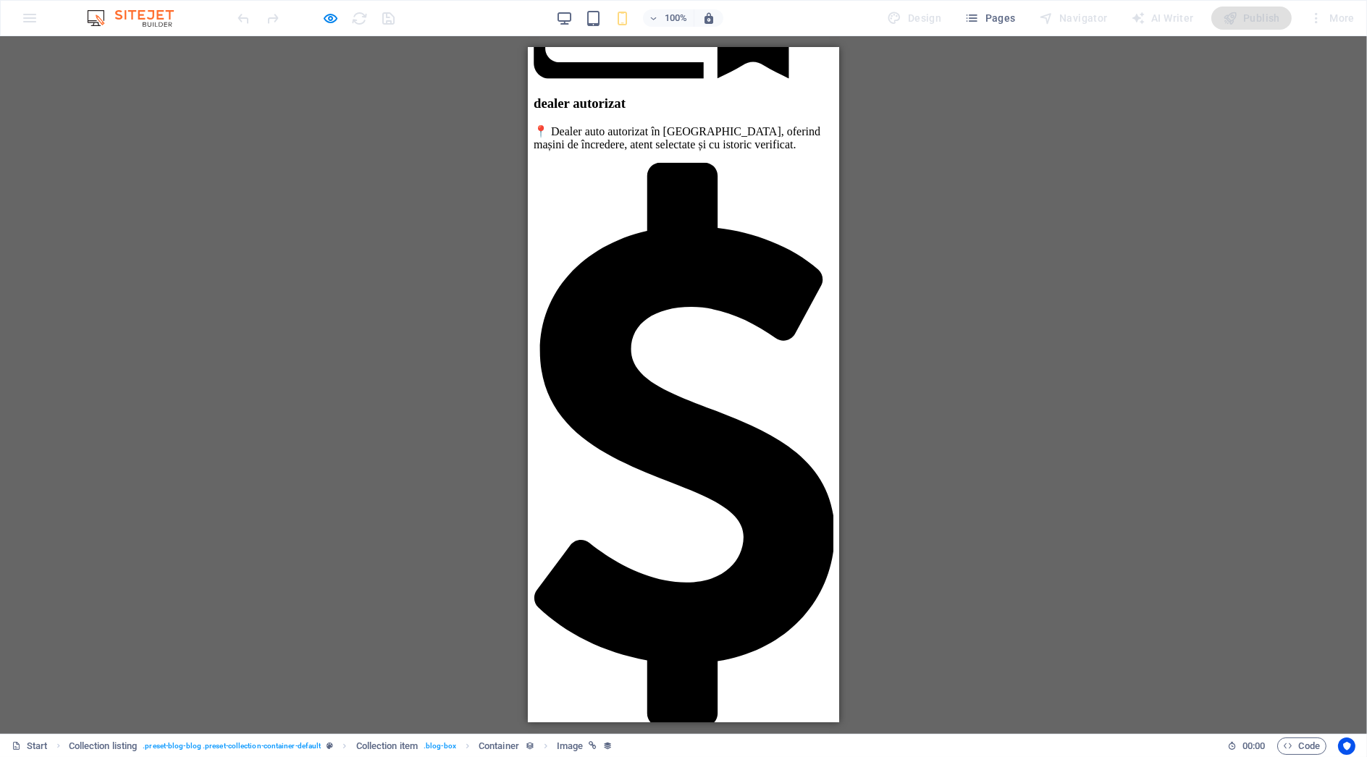
scroll to position [1871, 0]
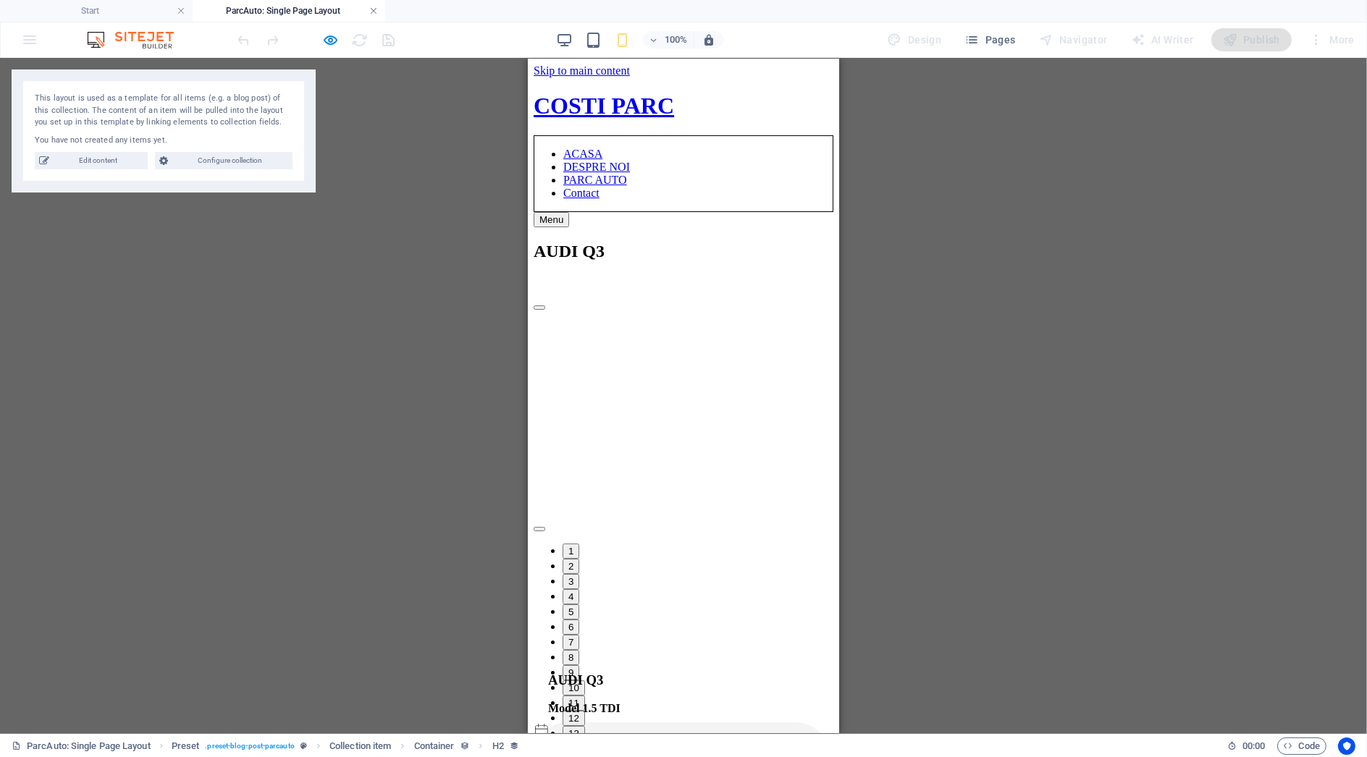
scroll to position [0, 0]
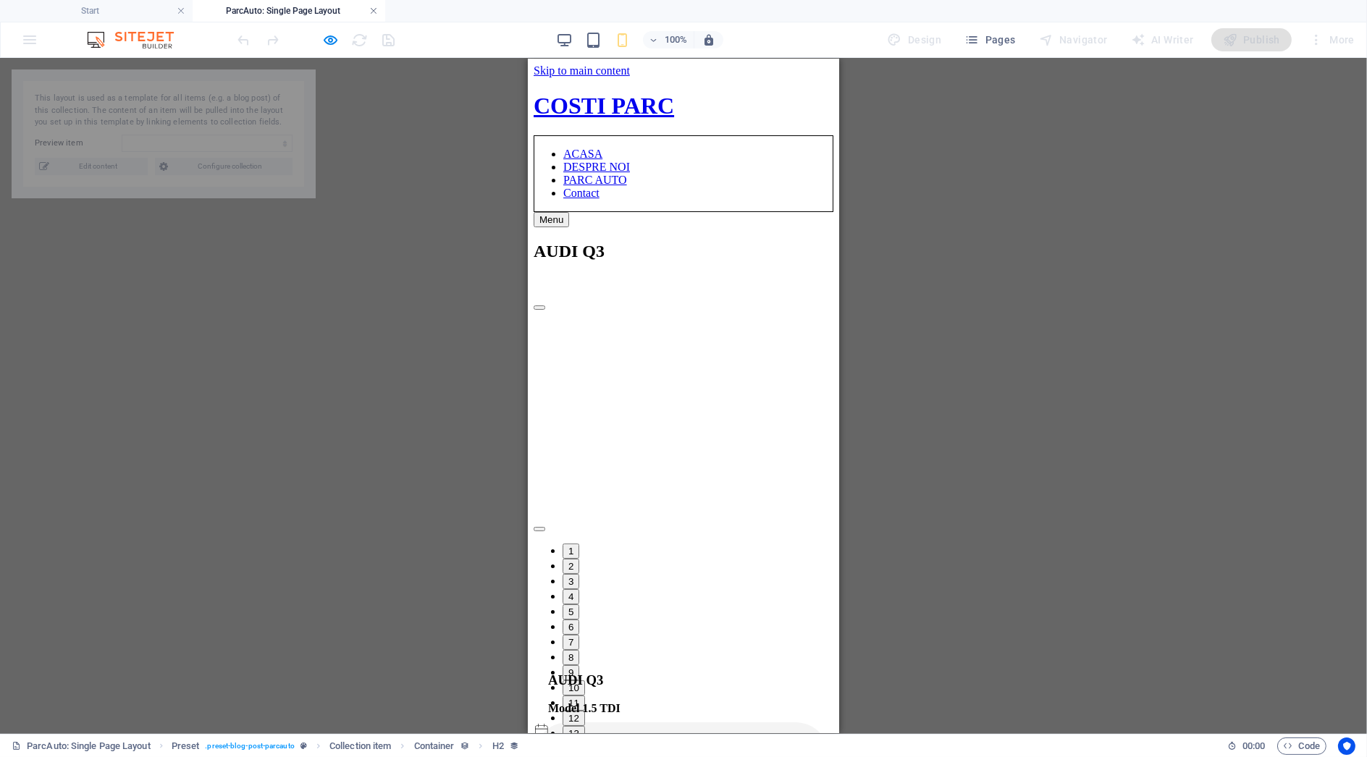
select select "68de3cf143a95aae480549db"
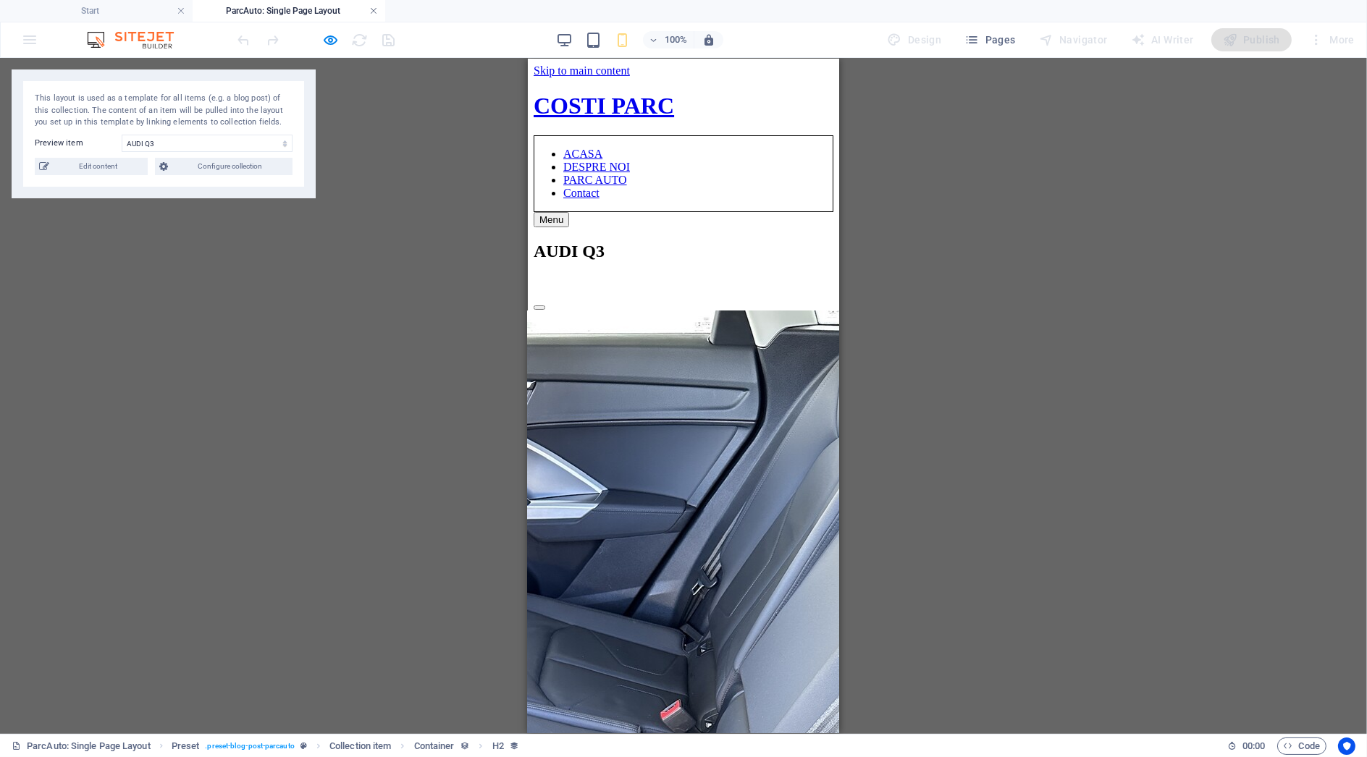
click at [377, 7] on link at bounding box center [373, 11] width 9 height 14
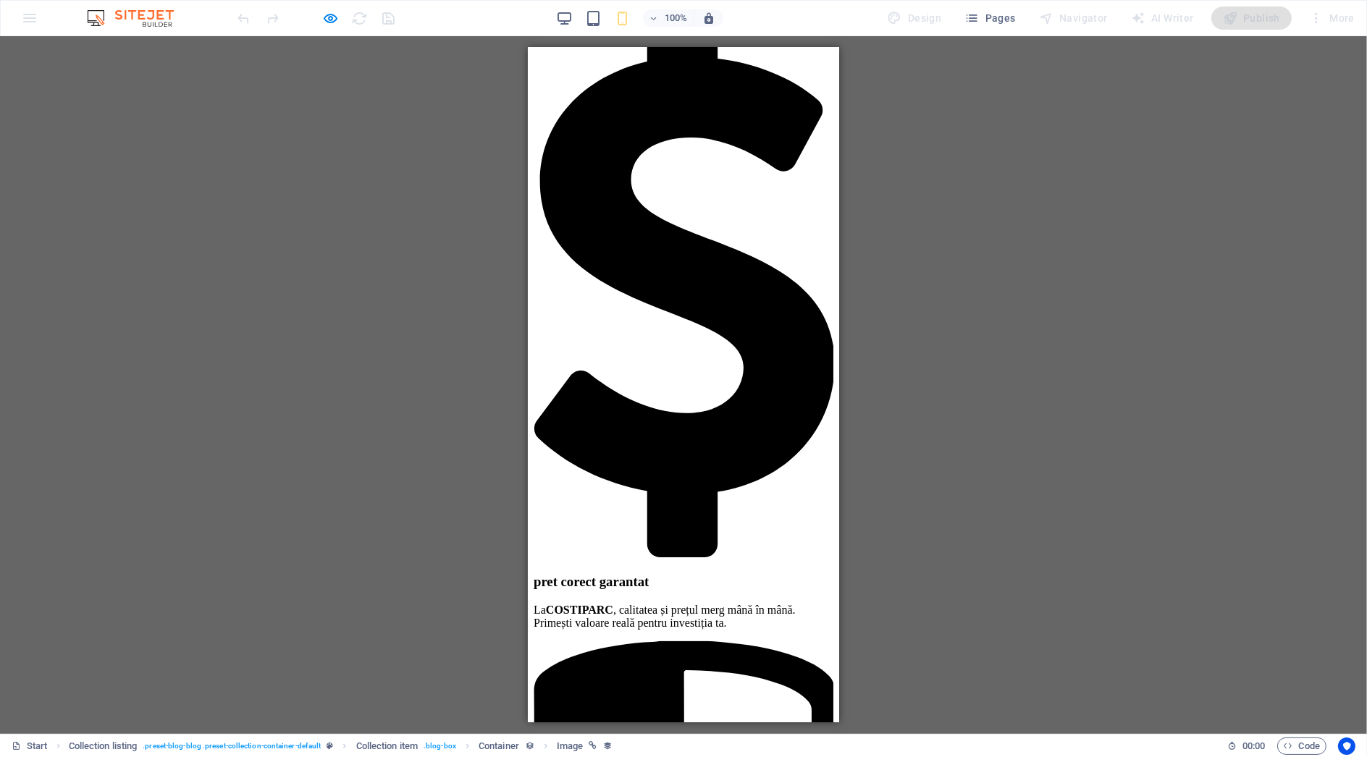
scroll to position [1549, 0]
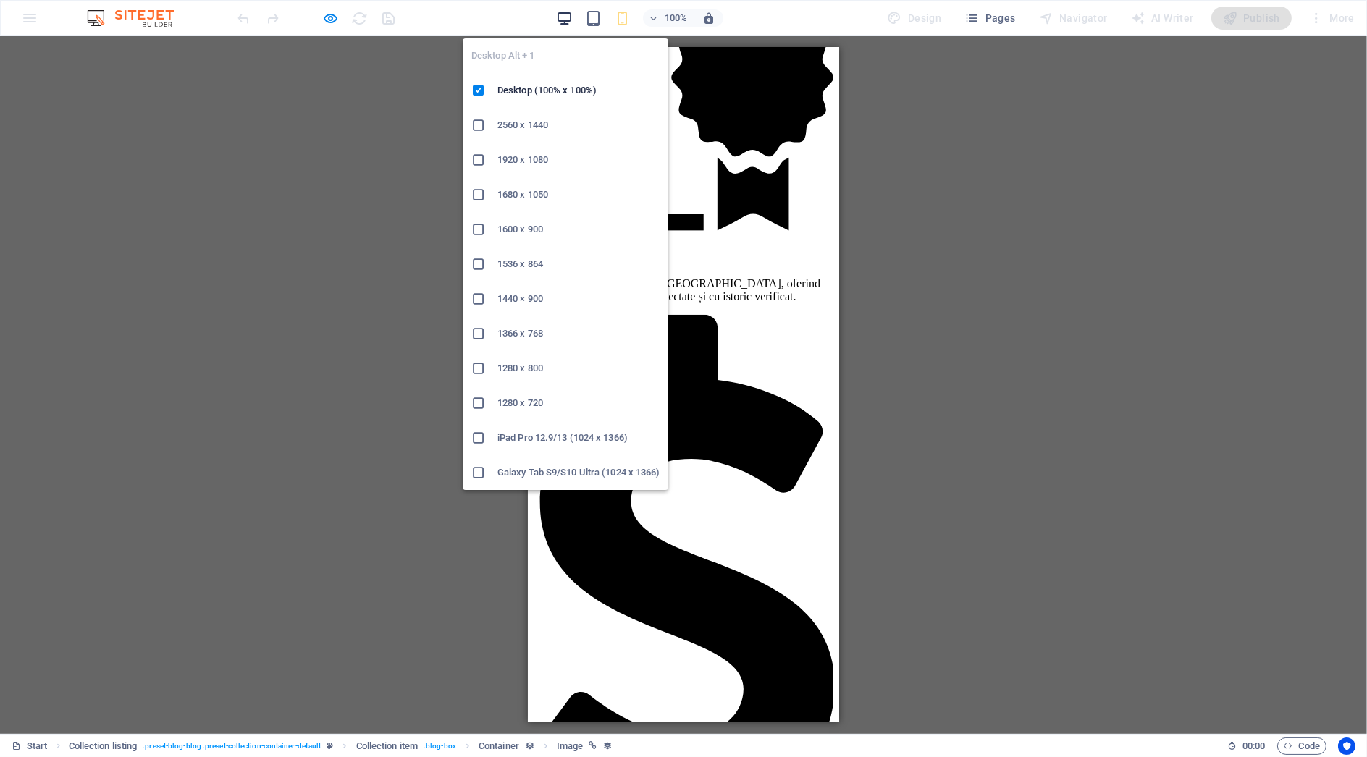
click at [572, 12] on icon "button" at bounding box center [564, 18] width 17 height 17
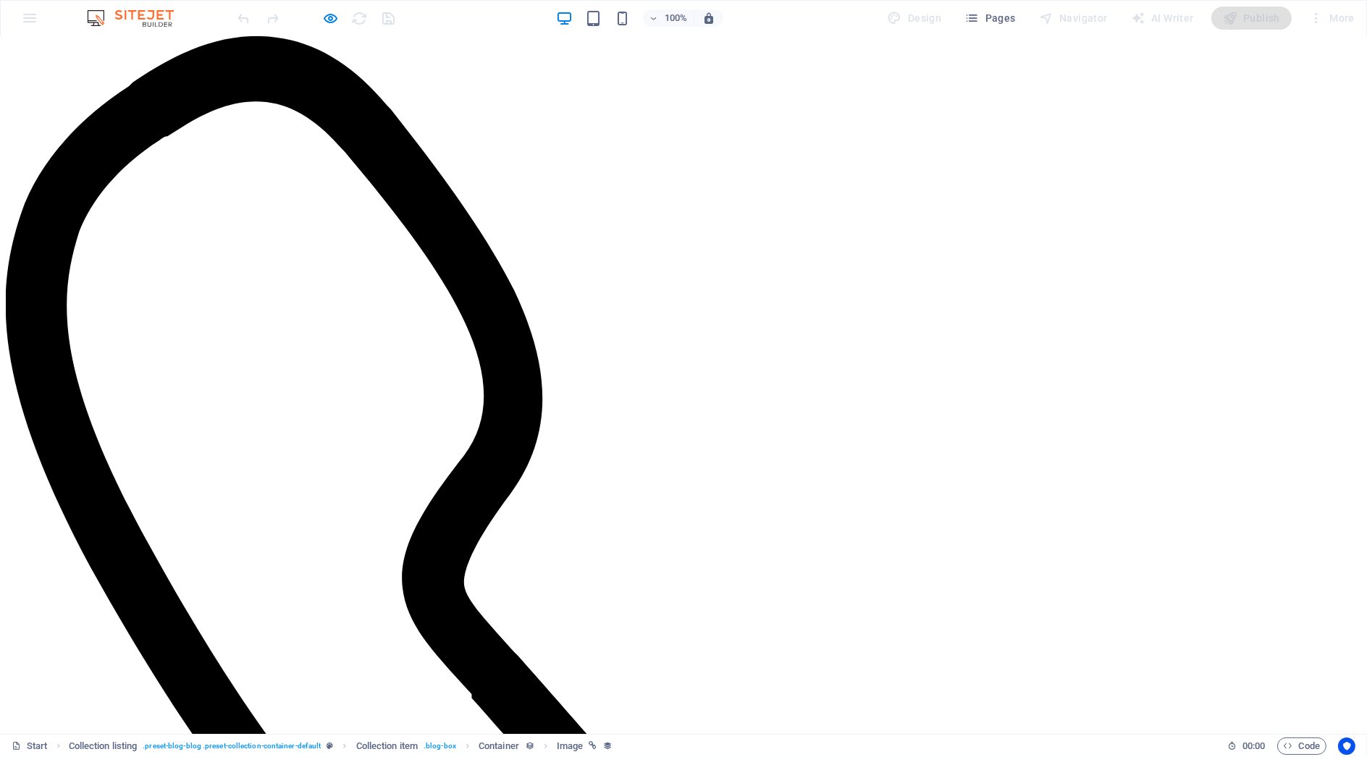
scroll to position [942, 0]
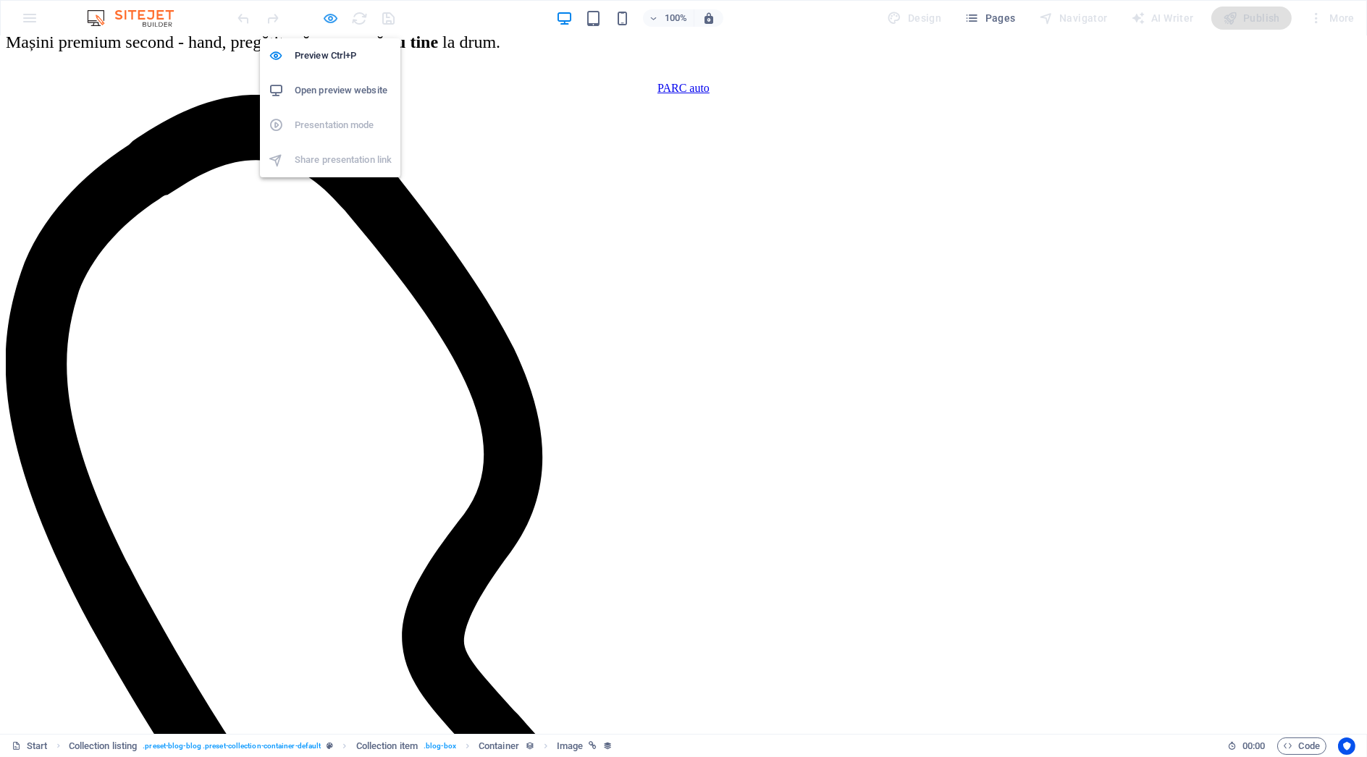
click at [333, 20] on icon "button" at bounding box center [331, 18] width 17 height 17
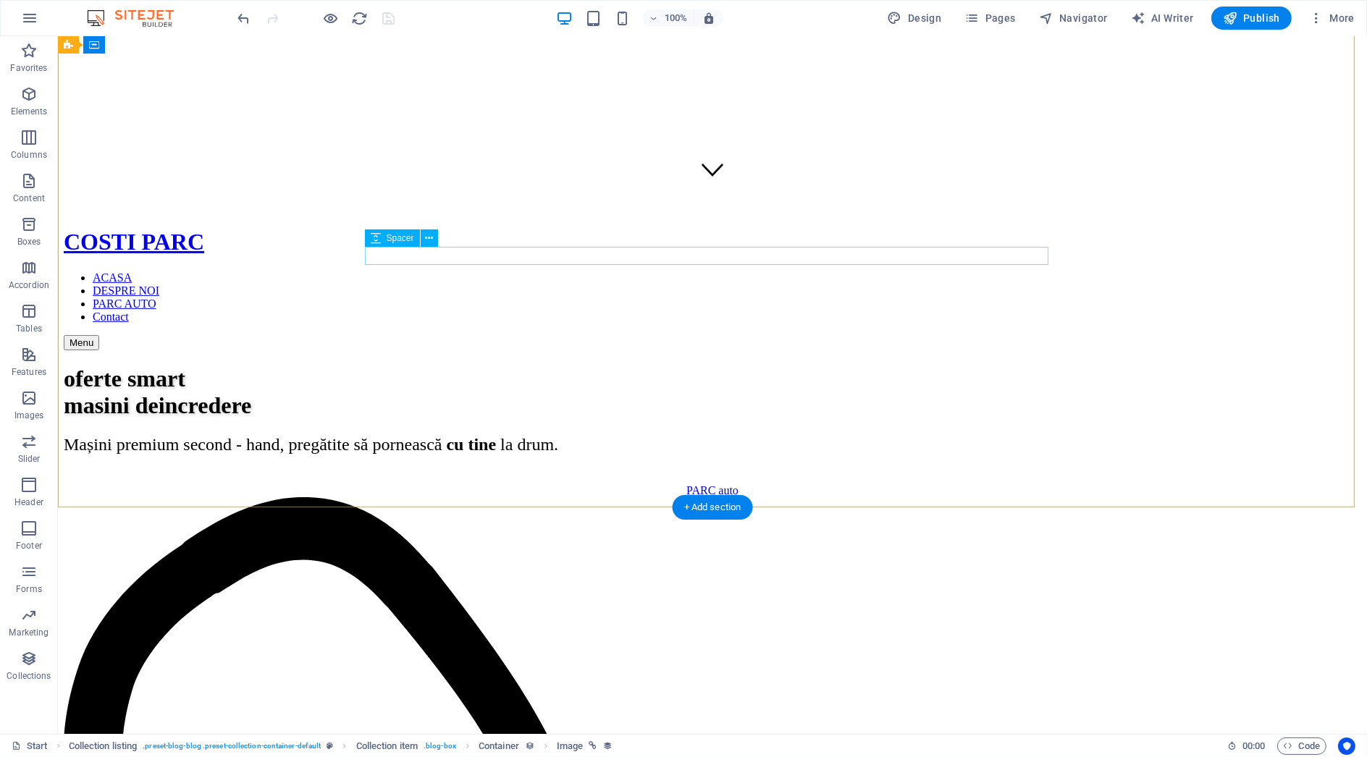
scroll to position [57, 0]
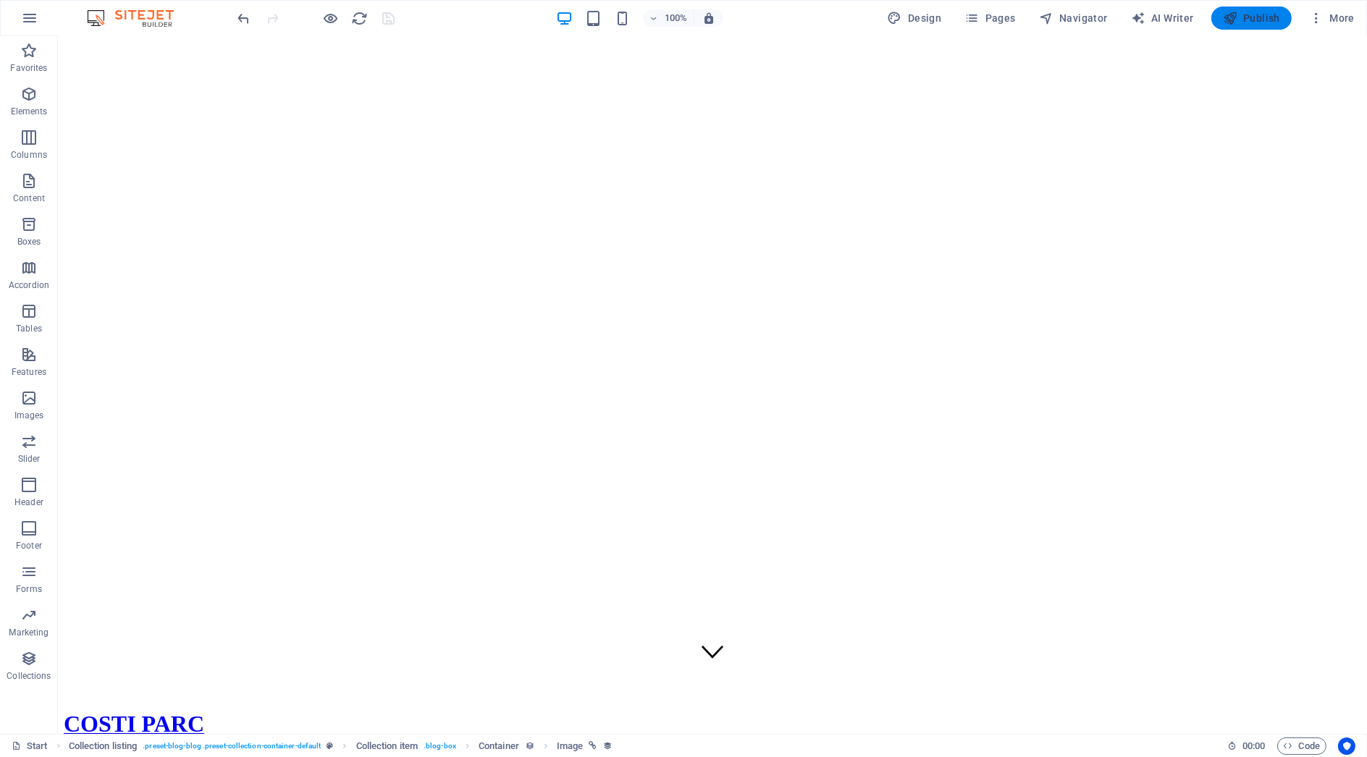
click at [1262, 20] on span "Publish" at bounding box center [1251, 18] width 57 height 14
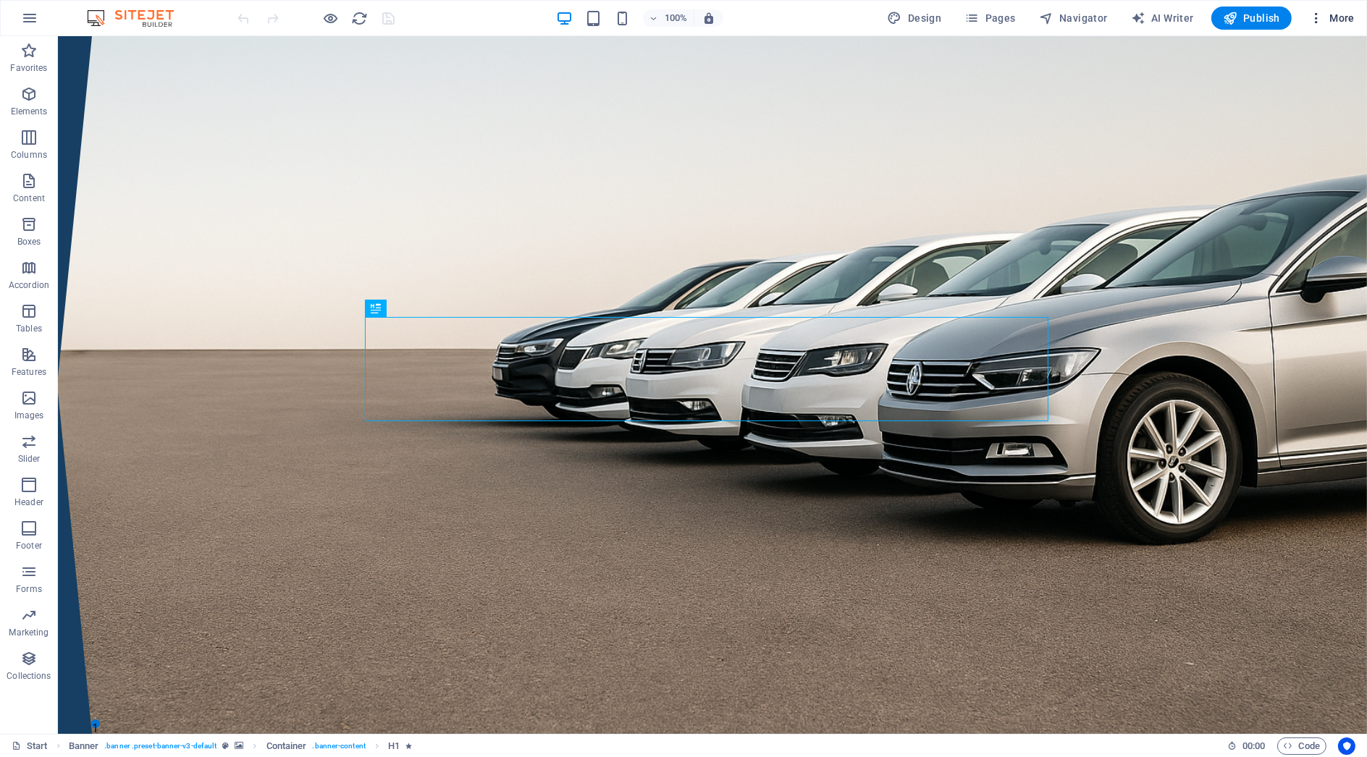
click at [1347, 16] on span "More" at bounding box center [1332, 18] width 46 height 14
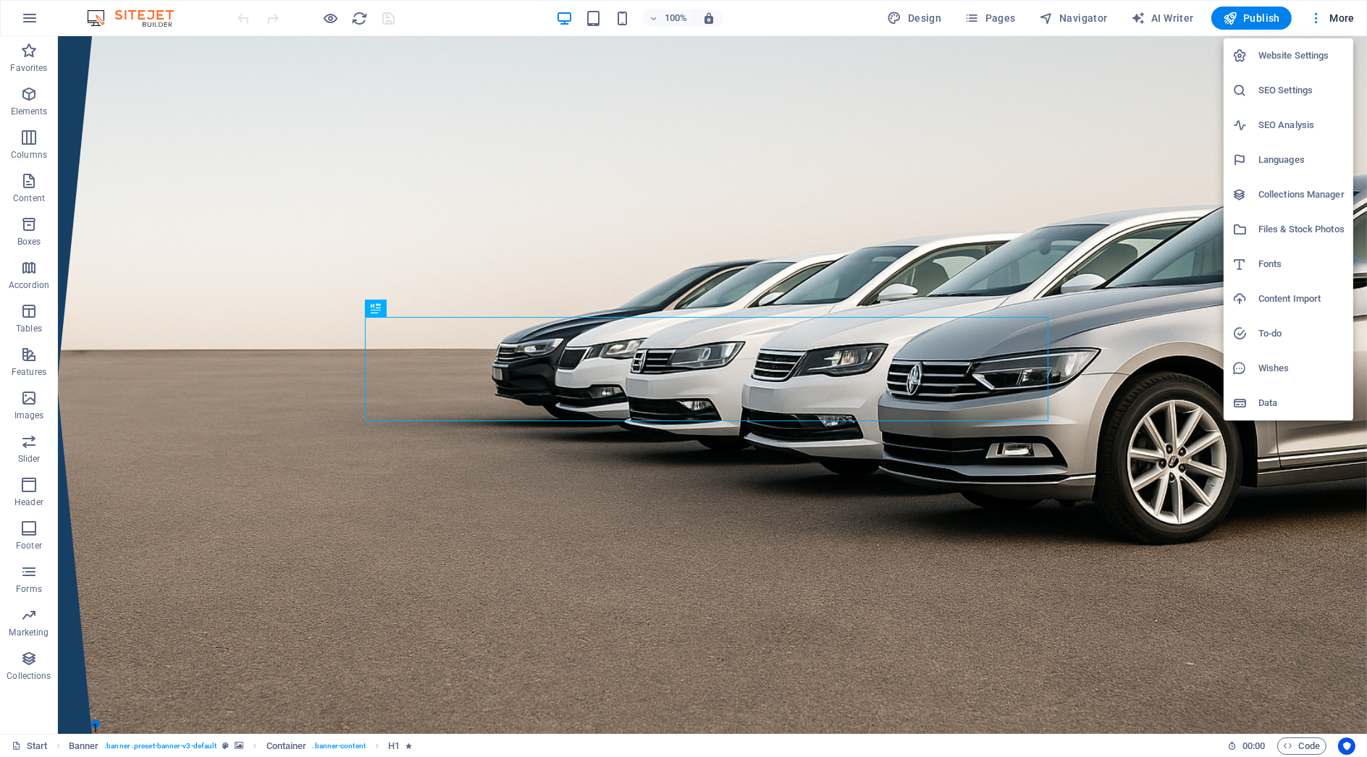
click at [1319, 191] on h6 "Collections Manager" at bounding box center [1302, 194] width 86 height 17
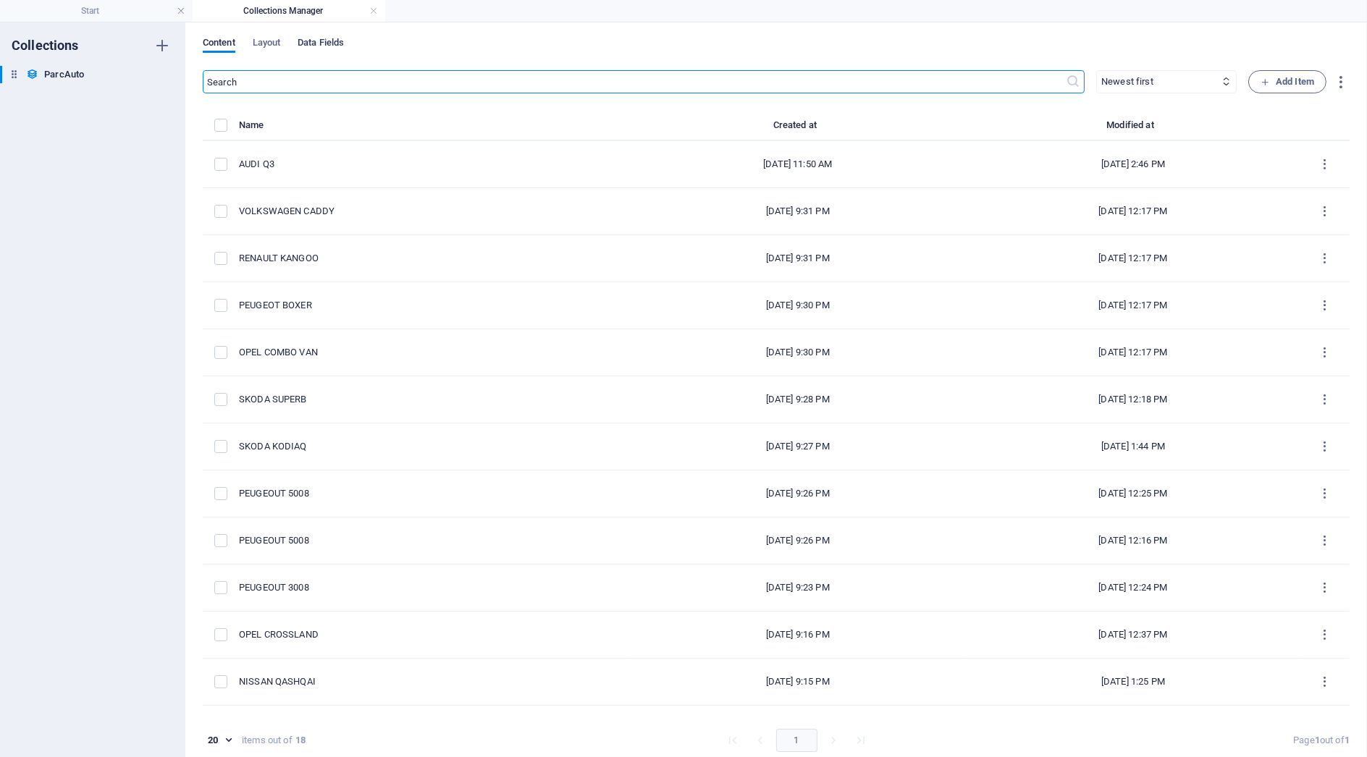
click at [308, 39] on span "Data Fields" at bounding box center [321, 44] width 46 height 20
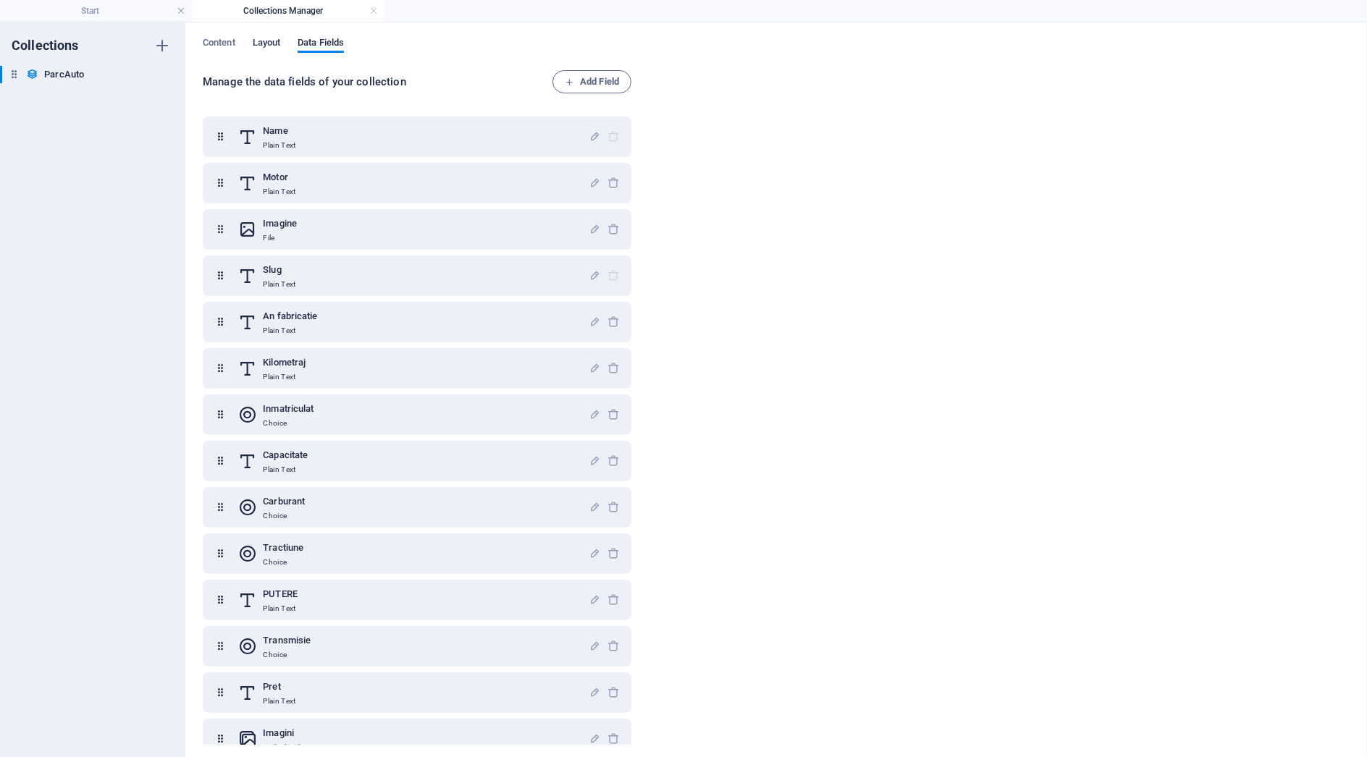
click at [276, 46] on span "Layout" at bounding box center [267, 44] width 28 height 20
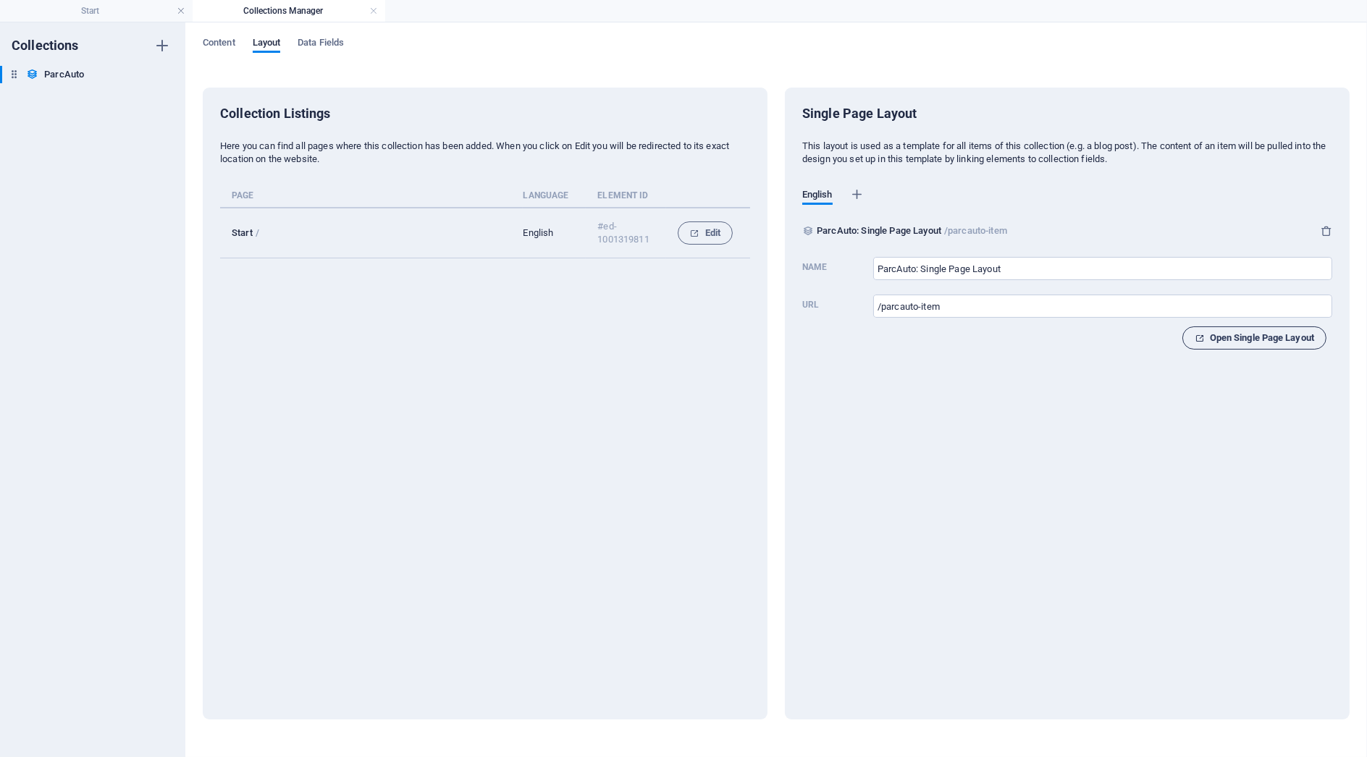
click at [1222, 334] on span "Open Single Page Layout" at bounding box center [1254, 338] width 119 height 17
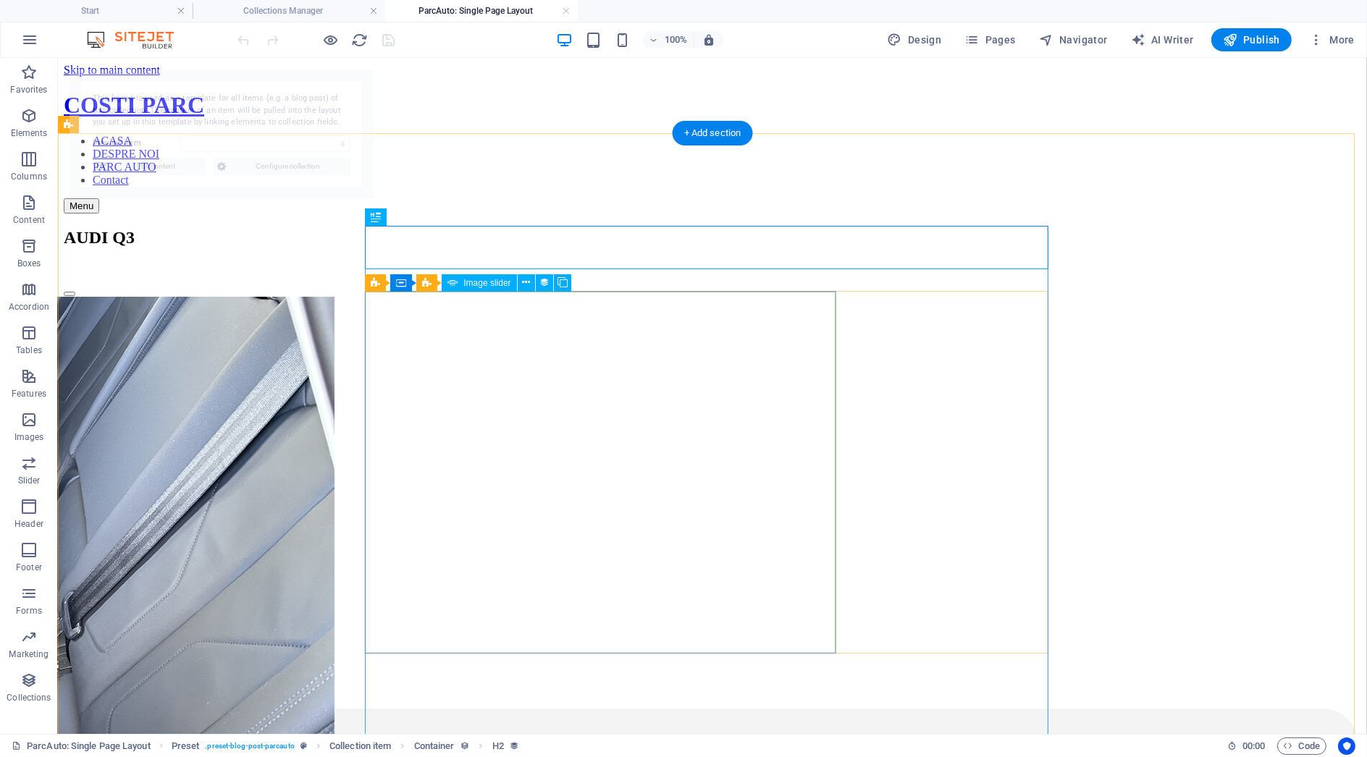
select select "68de3cf143a95aae480549db"
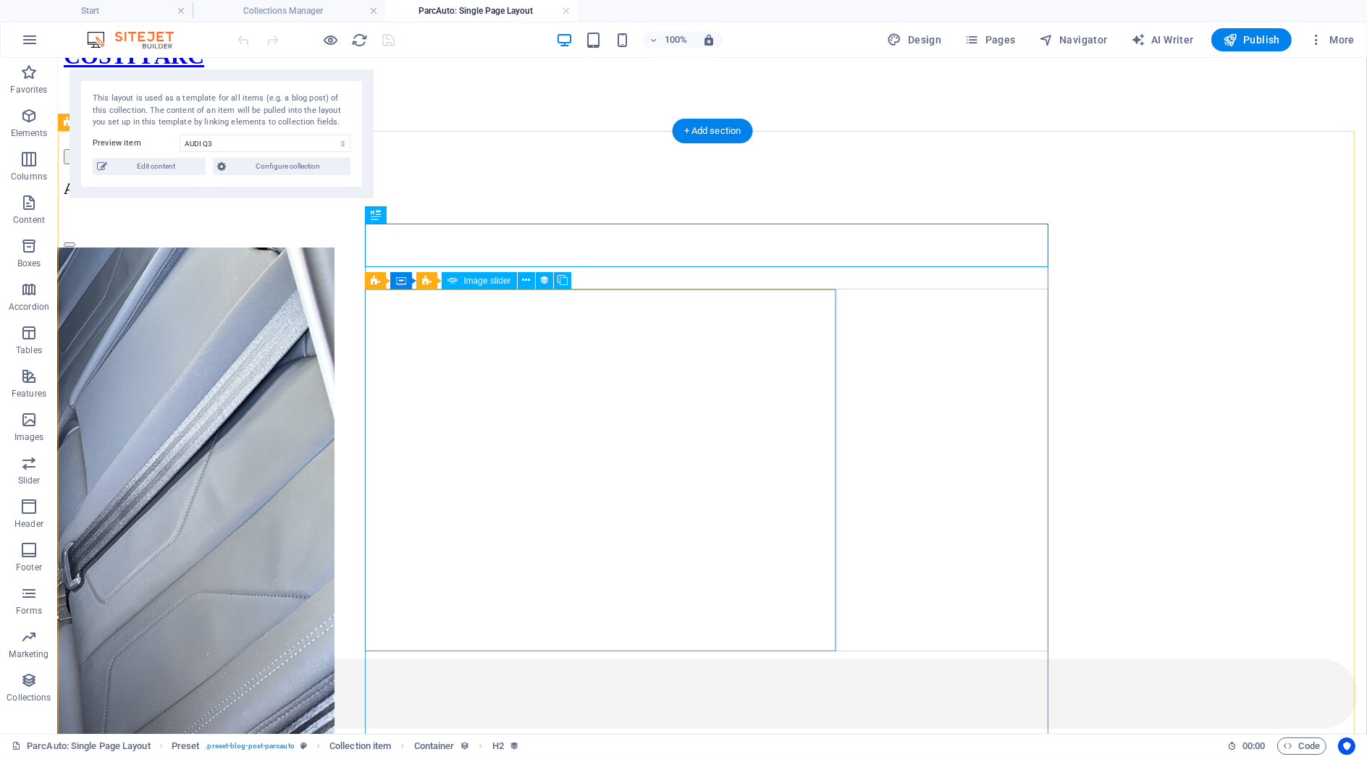
scroll to position [80, 0]
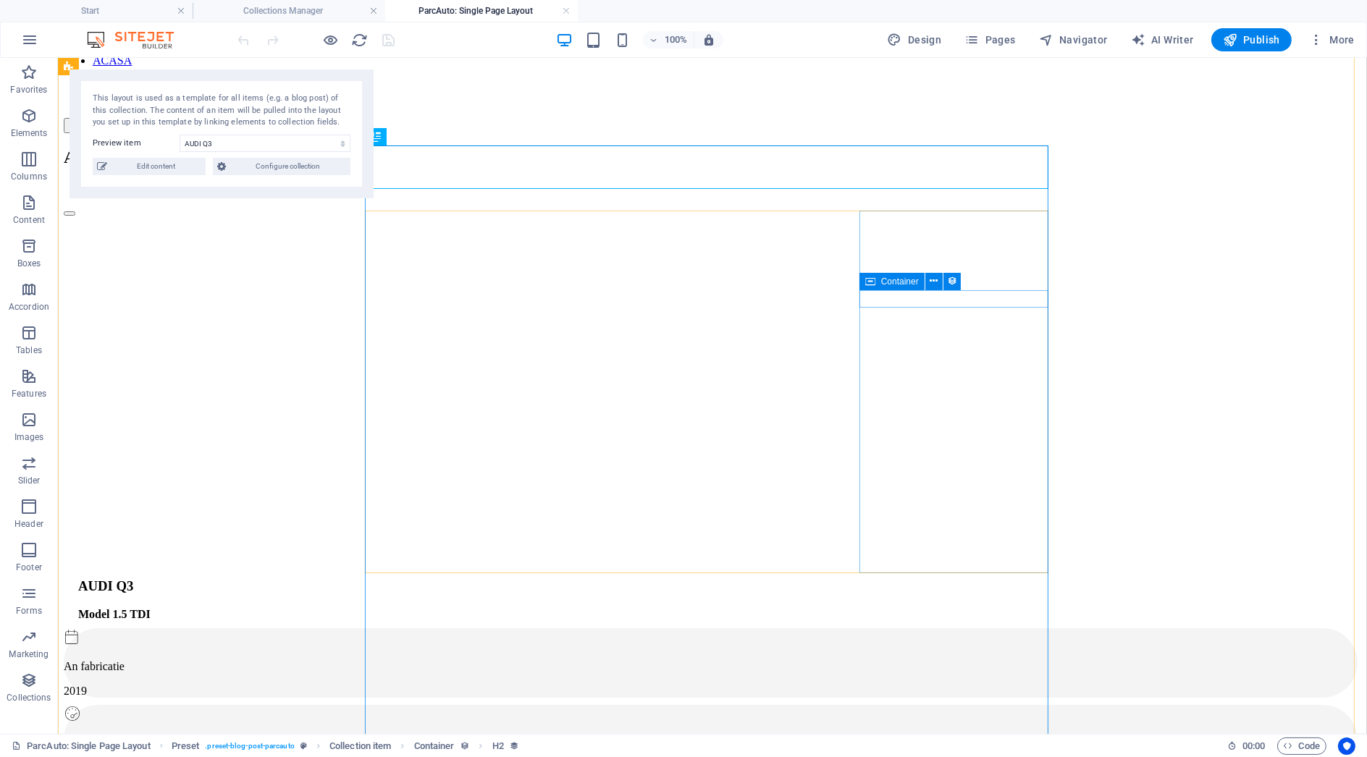
click at [980, 705] on div "Kilometraj 147000" at bounding box center [711, 740] width 1294 height 70
click at [935, 282] on icon at bounding box center [934, 281] width 8 height 15
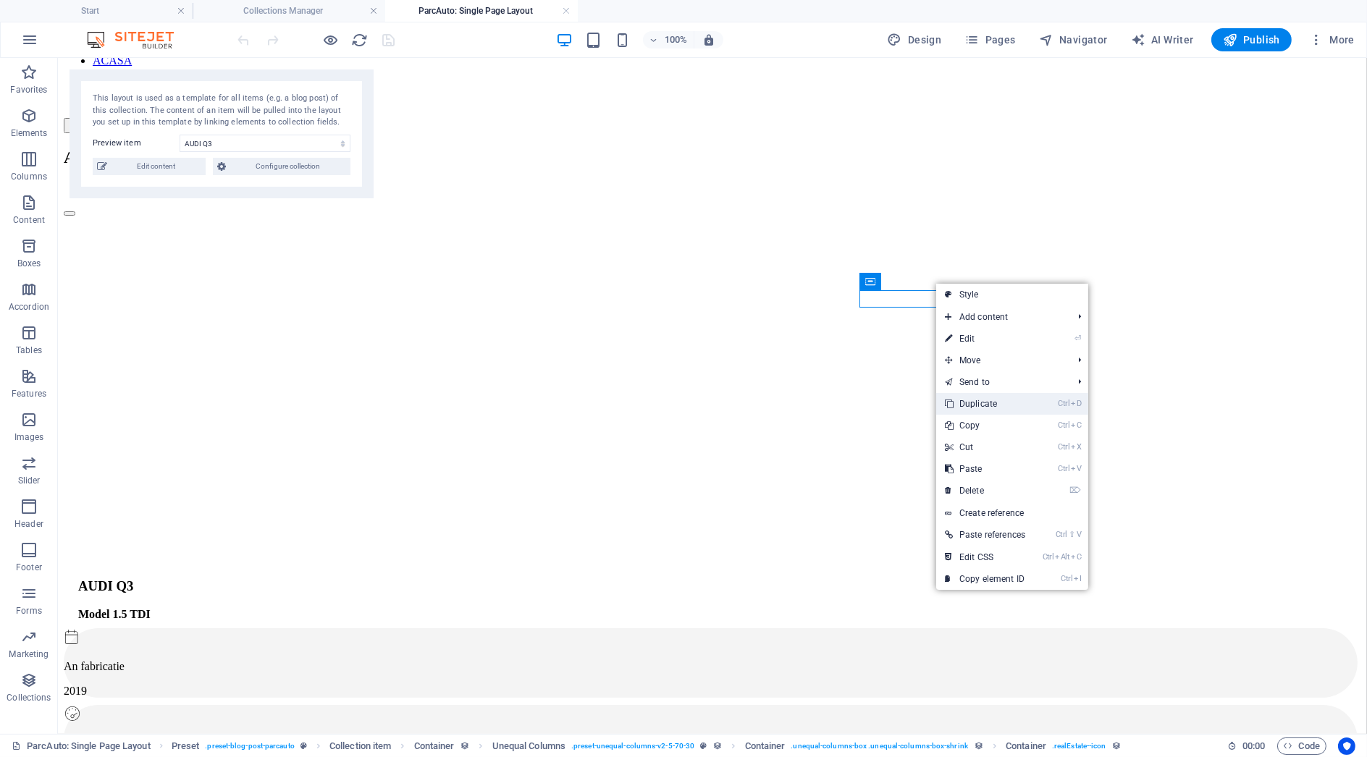
click at [994, 397] on link "Ctrl D Duplicate" at bounding box center [985, 404] width 98 height 22
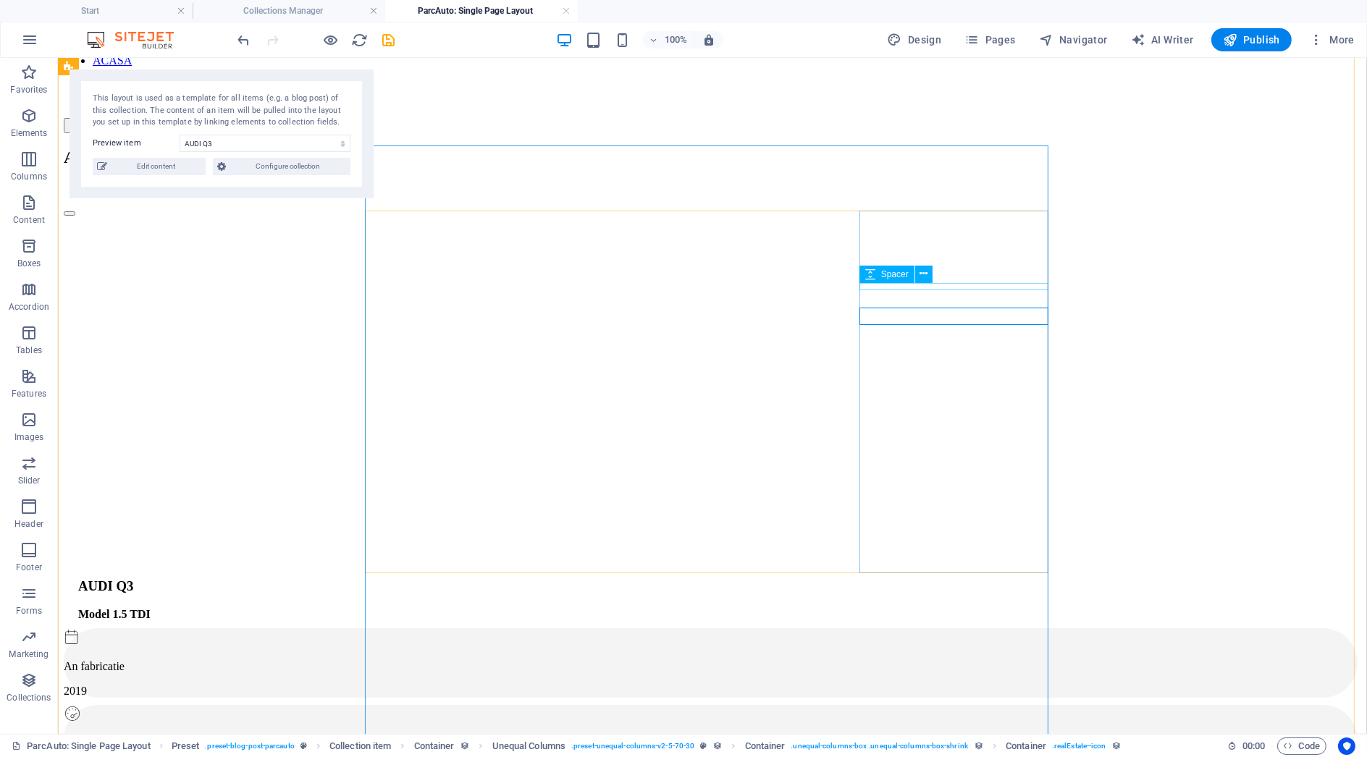
click at [968, 698] on div at bounding box center [713, 701] width 1298 height 7
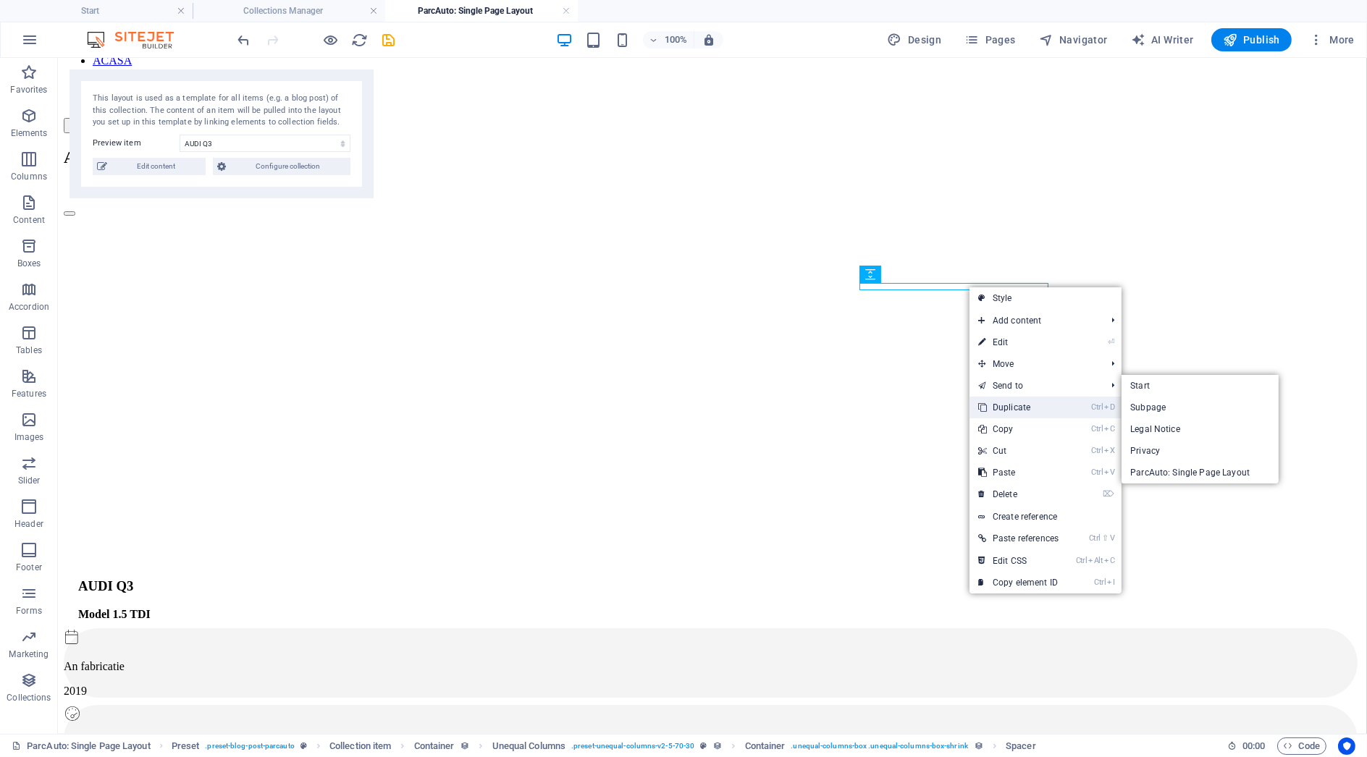
click at [1032, 399] on link "Ctrl D Duplicate" at bounding box center [1019, 408] width 98 height 22
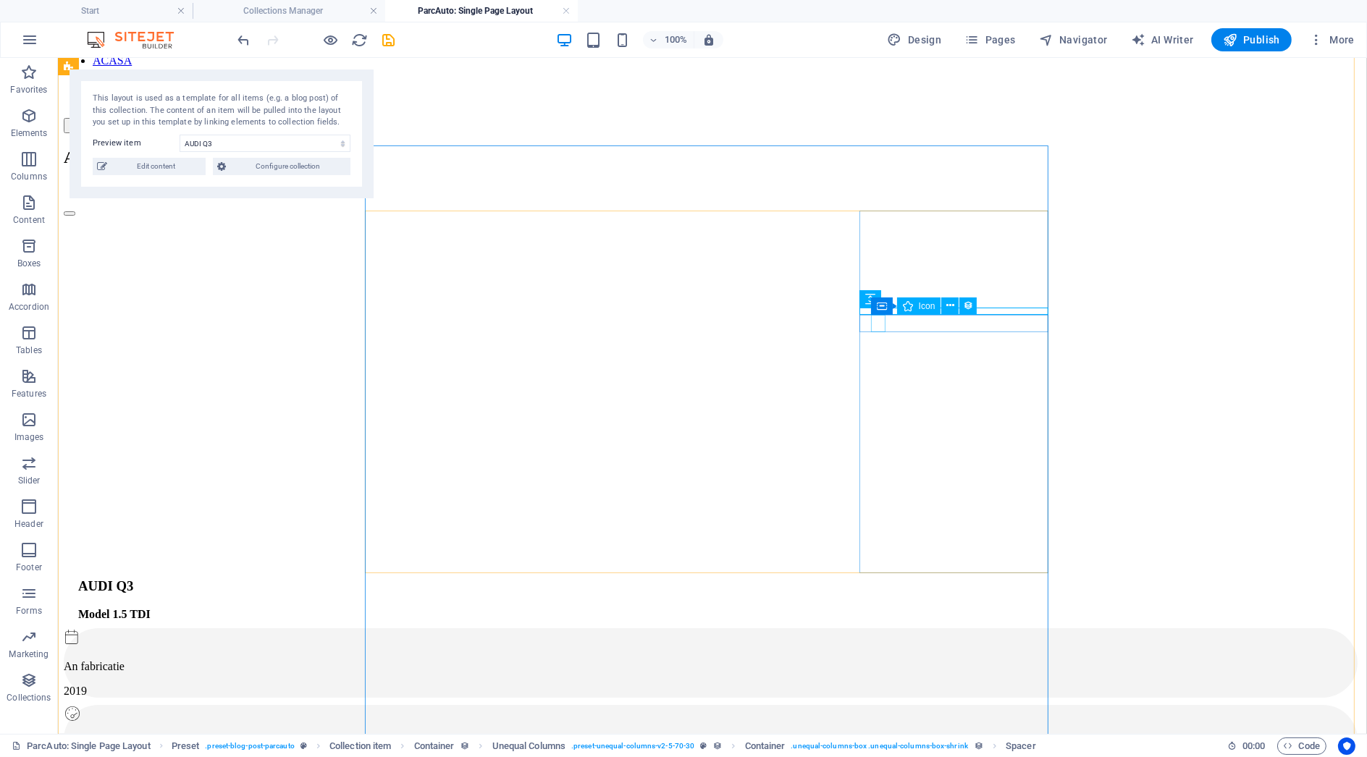
select select "xMidYMid"
select select "px"
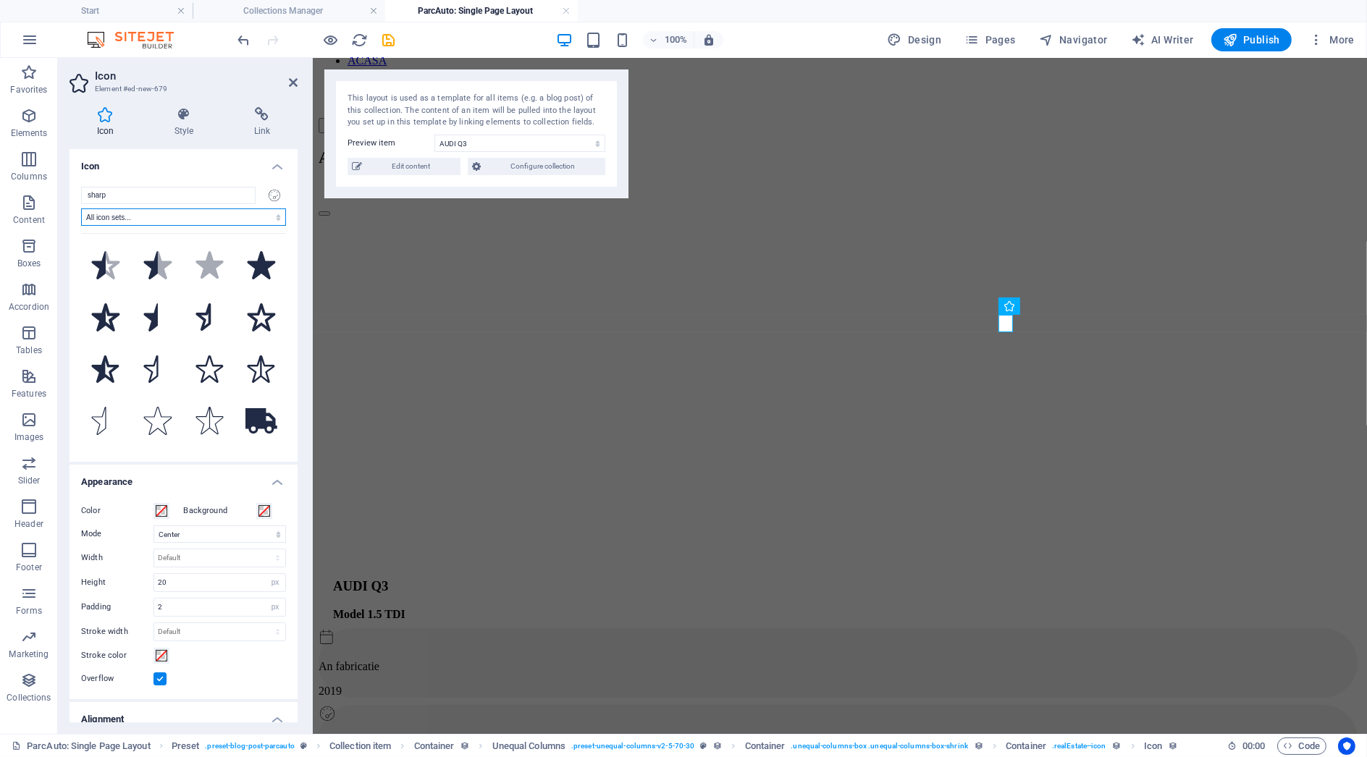
click at [217, 209] on select "All icon sets... IcoFont Ionicons FontAwesome Brands FontAwesome Duotone FontAw…" at bounding box center [183, 217] width 205 height 17
select select "font-awesome-thin"
click at [81, 209] on select "All icon sets... IcoFont Ionicons FontAwesome Brands FontAwesome Duotone FontAw…" at bounding box center [183, 217] width 205 height 17
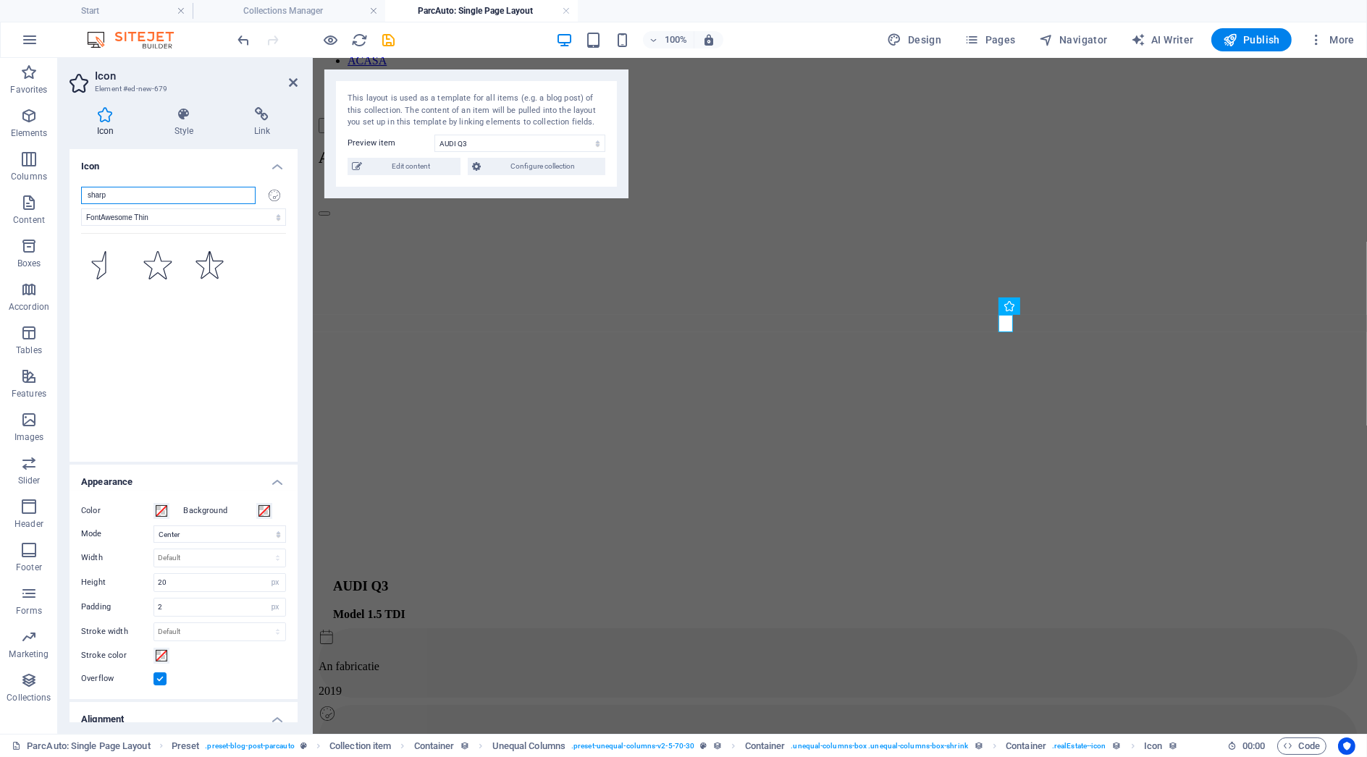
click at [169, 203] on input "sharp" at bounding box center [168, 195] width 175 height 17
type input "s"
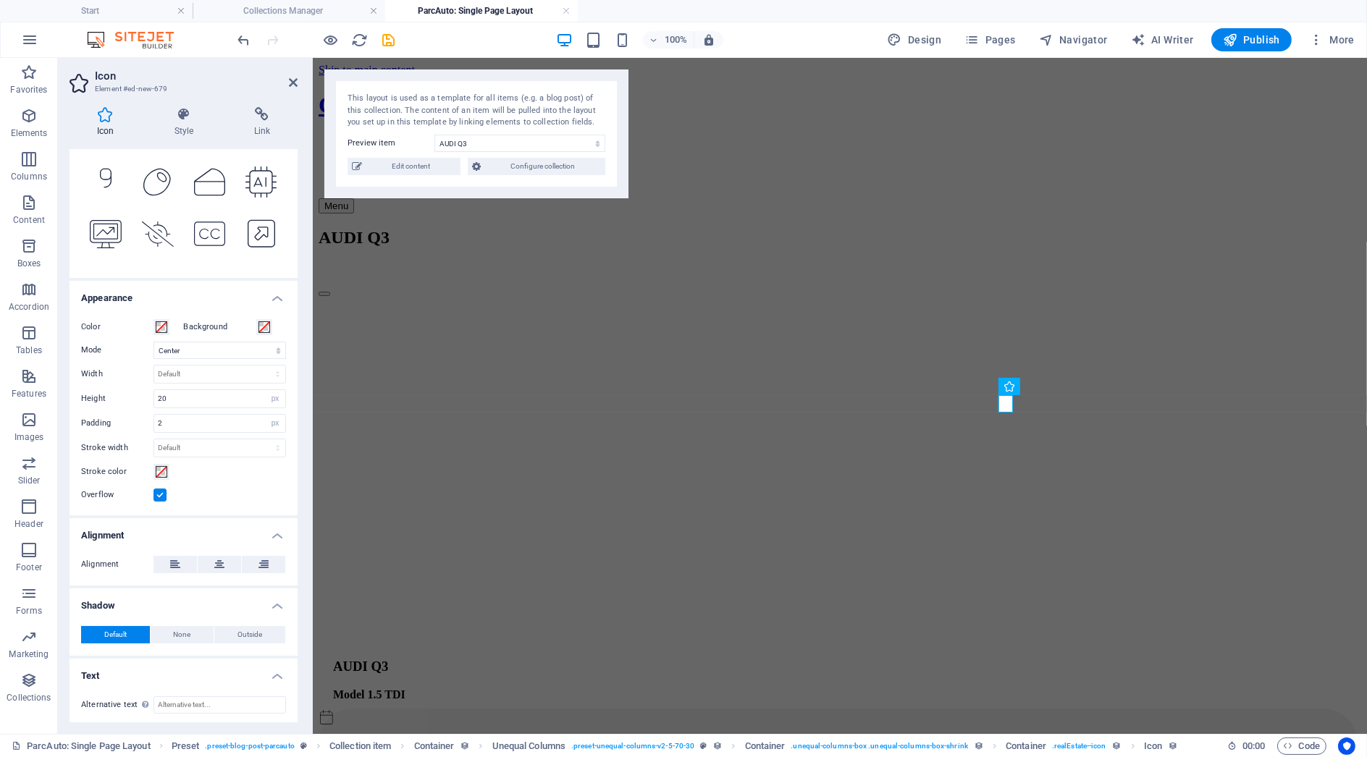
scroll to position [466, 0]
click at [88, 7] on h4 "Start" at bounding box center [96, 11] width 193 height 16
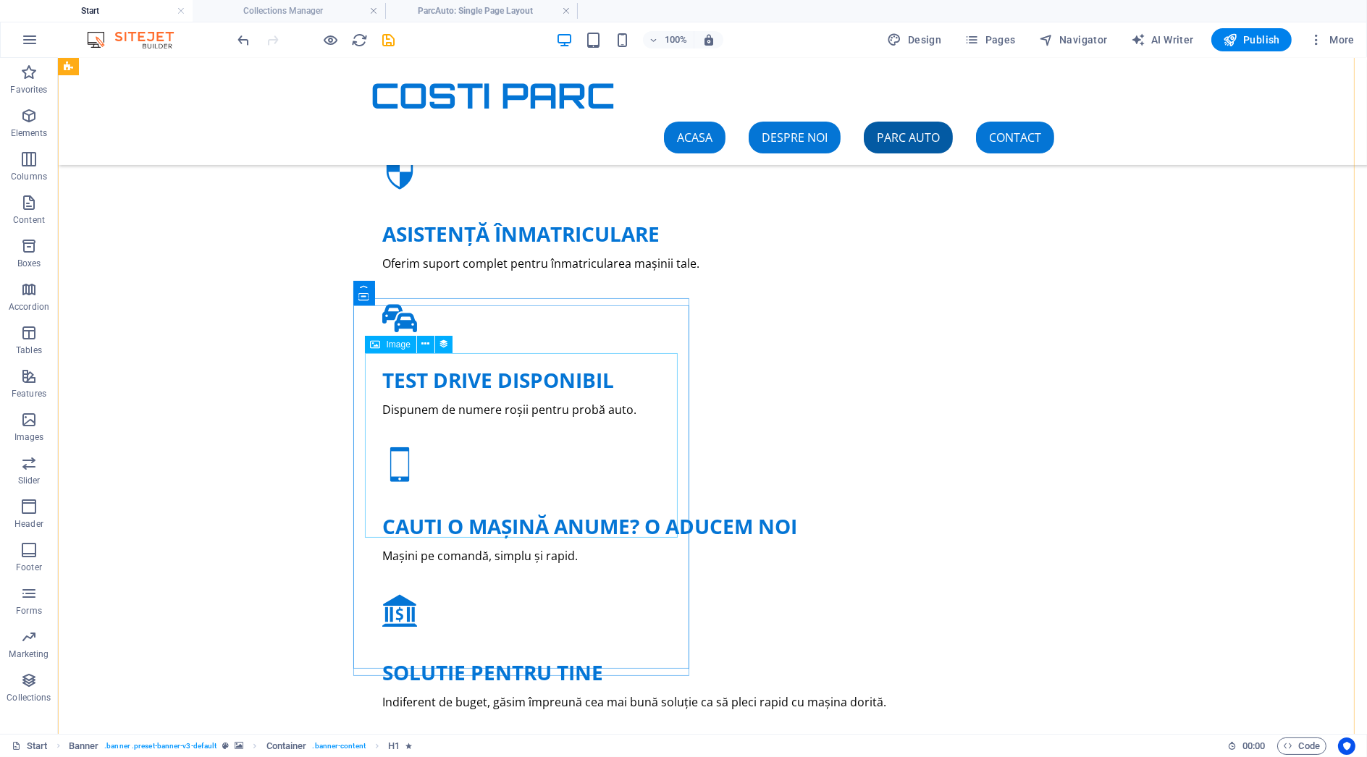
scroll to position [1690, 0]
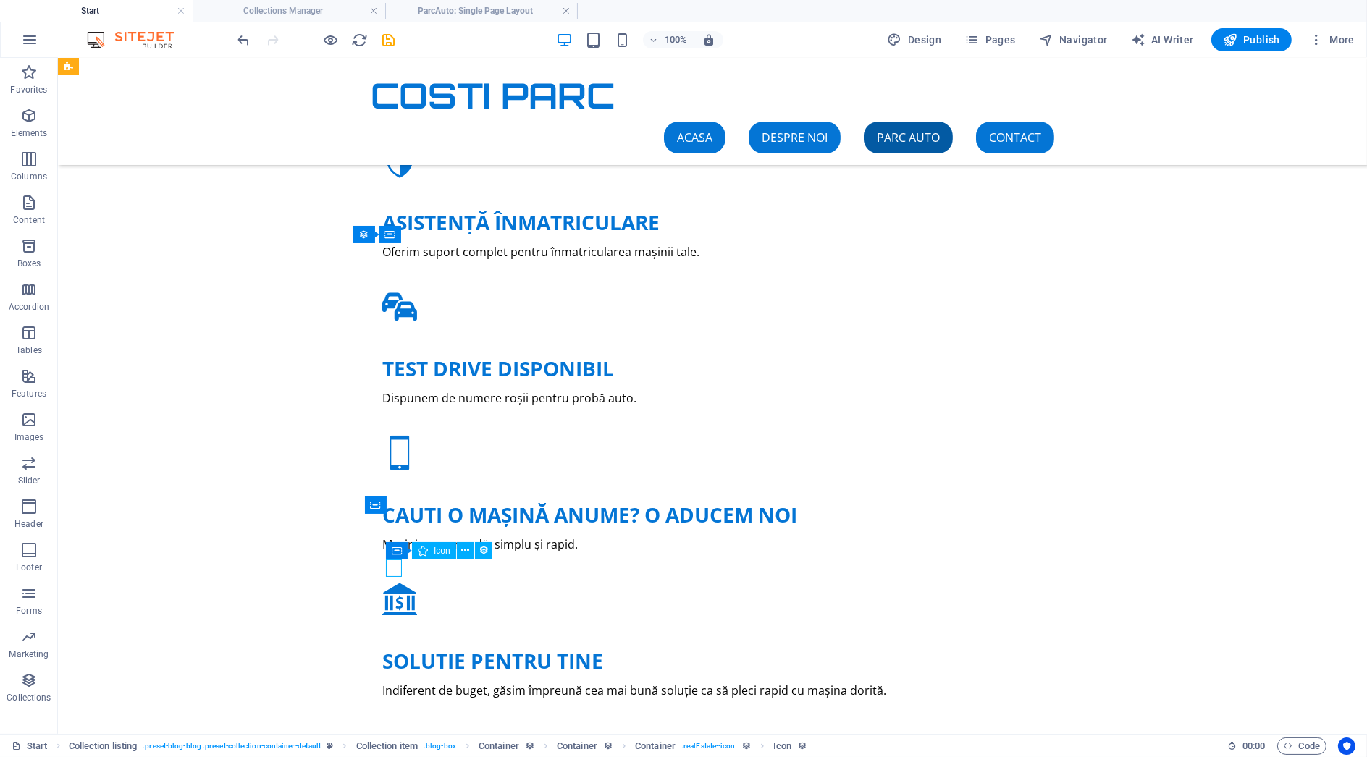
select select "xMidYMid"
select select "px"
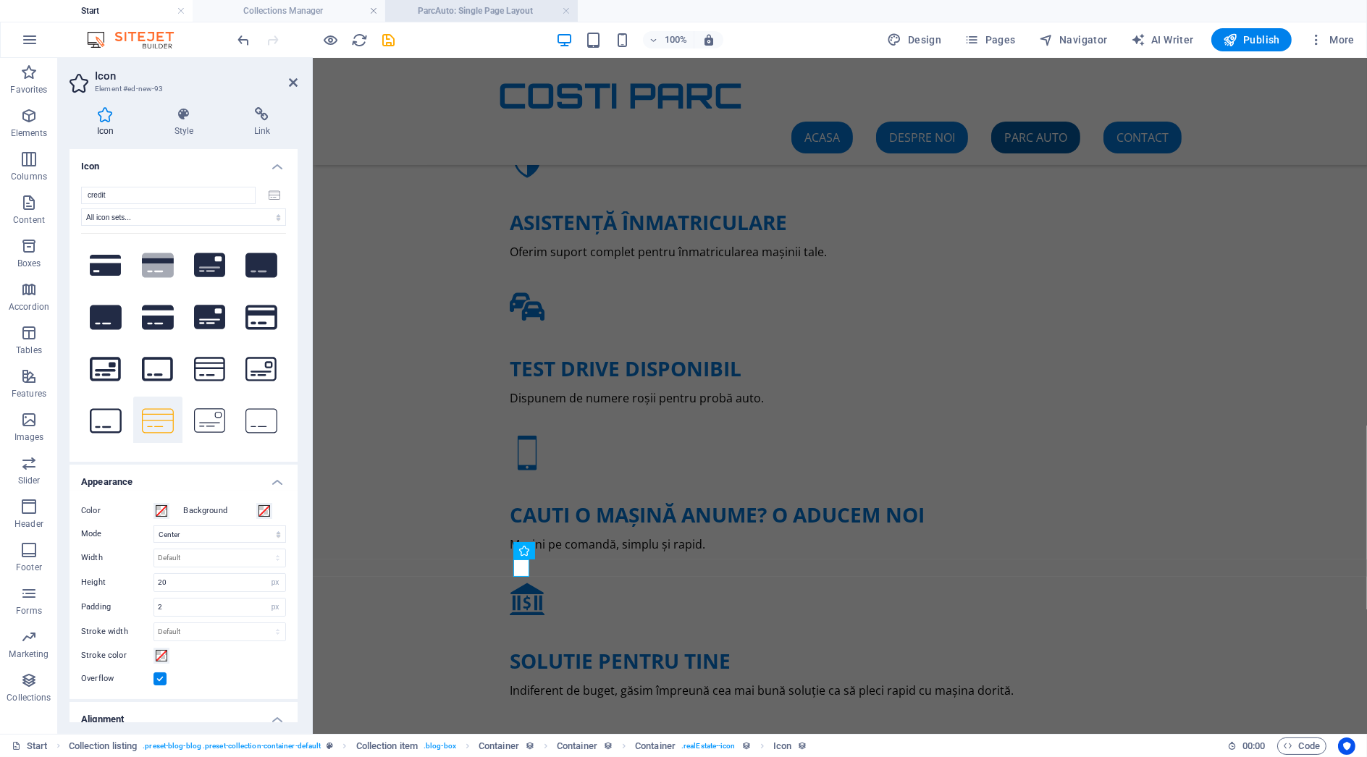
click at [490, 8] on h4 "ParcAuto: Single Page Layout" at bounding box center [481, 11] width 193 height 16
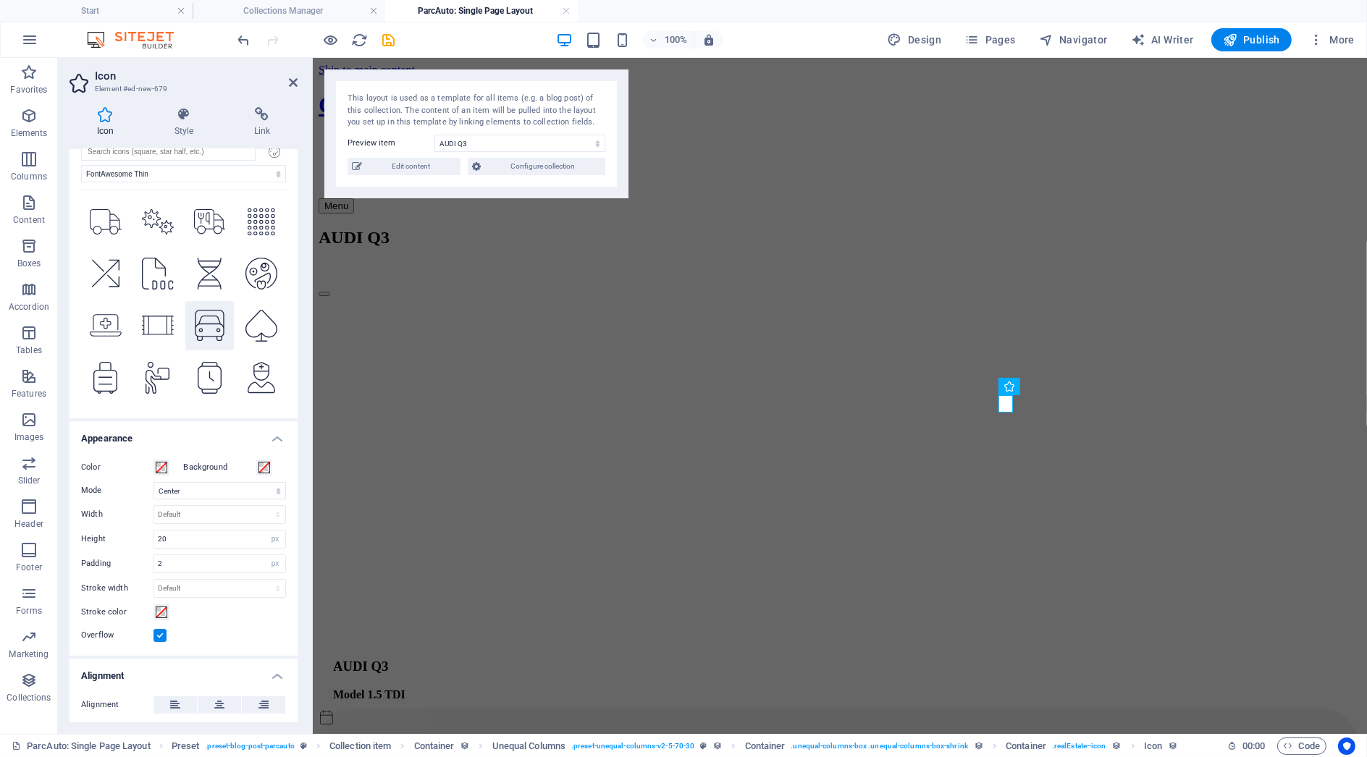
scroll to position [0, 0]
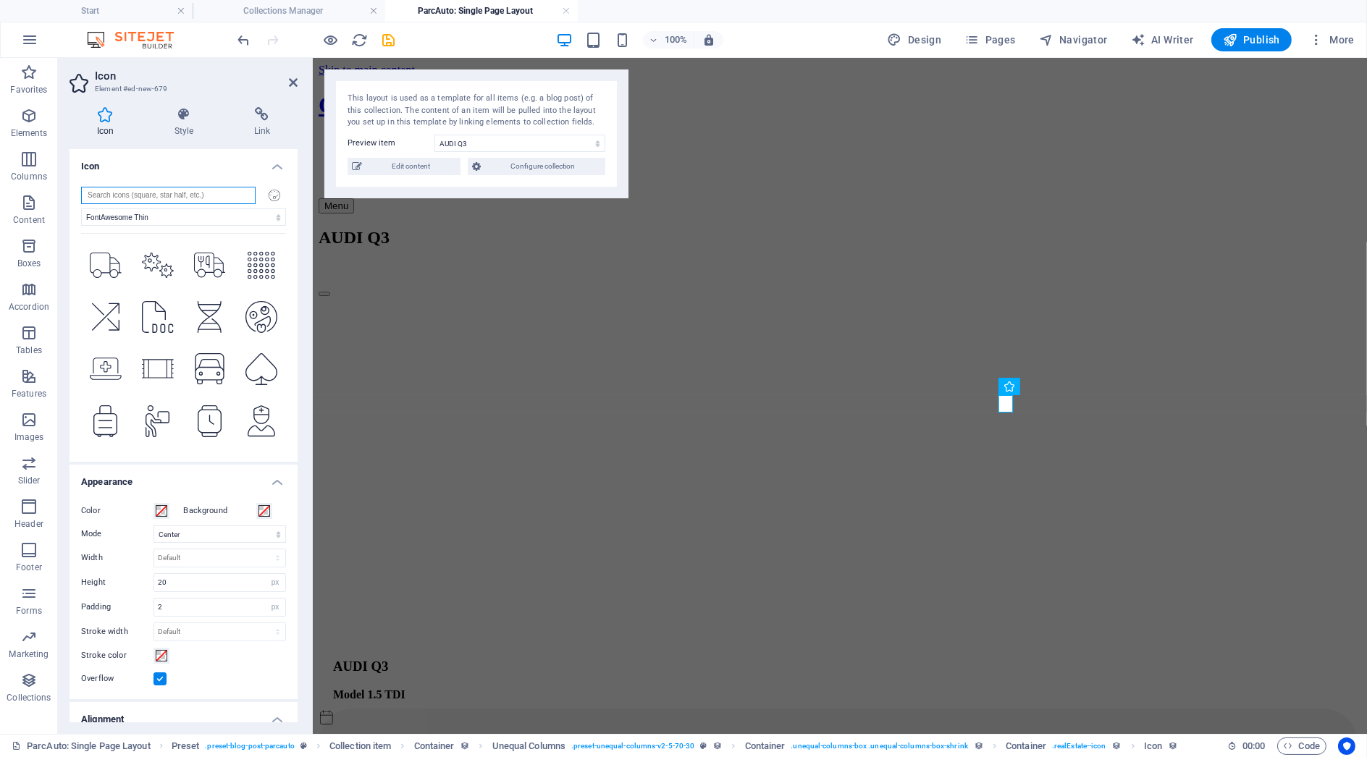
click at [170, 194] on input "search" at bounding box center [168, 195] width 175 height 17
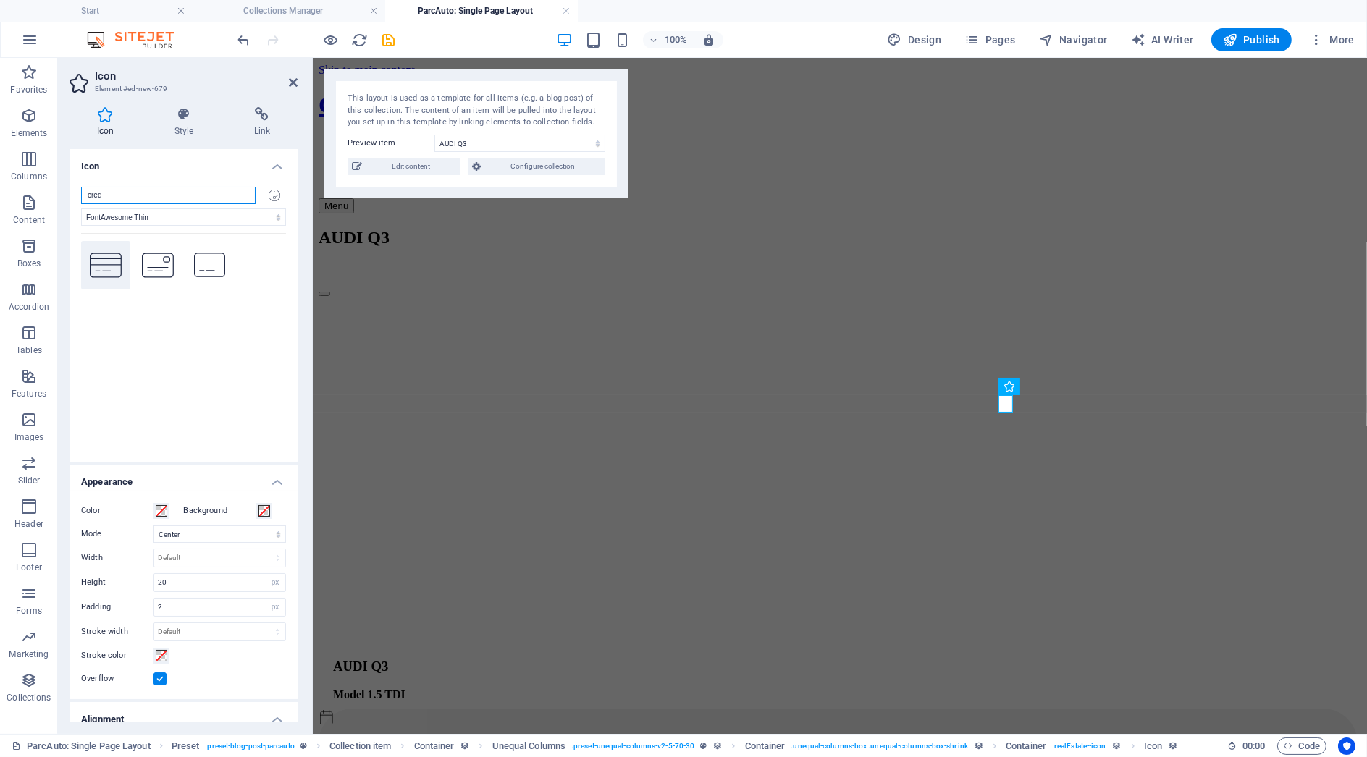
type input "cred"
click at [110, 264] on icon at bounding box center [106, 265] width 32 height 25
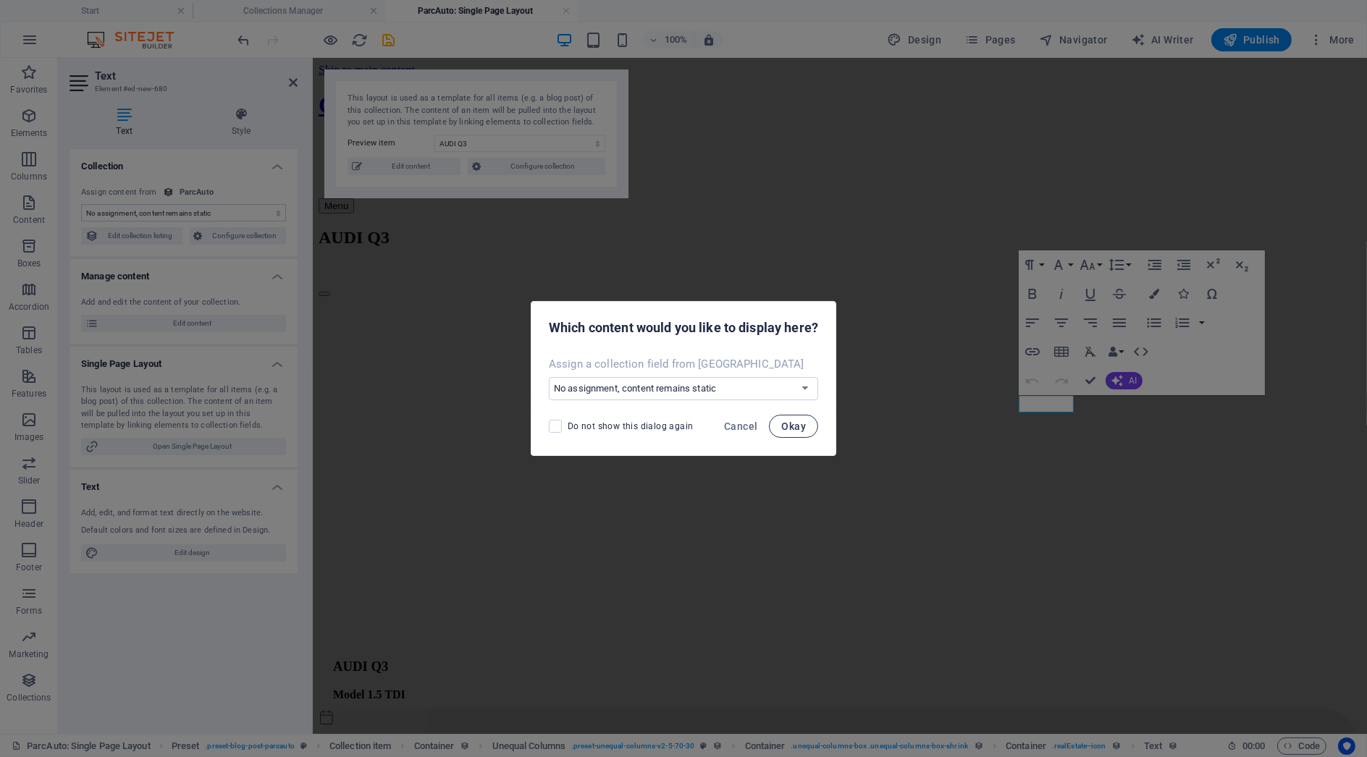
click at [809, 421] on button "Okay" at bounding box center [793, 426] width 49 height 23
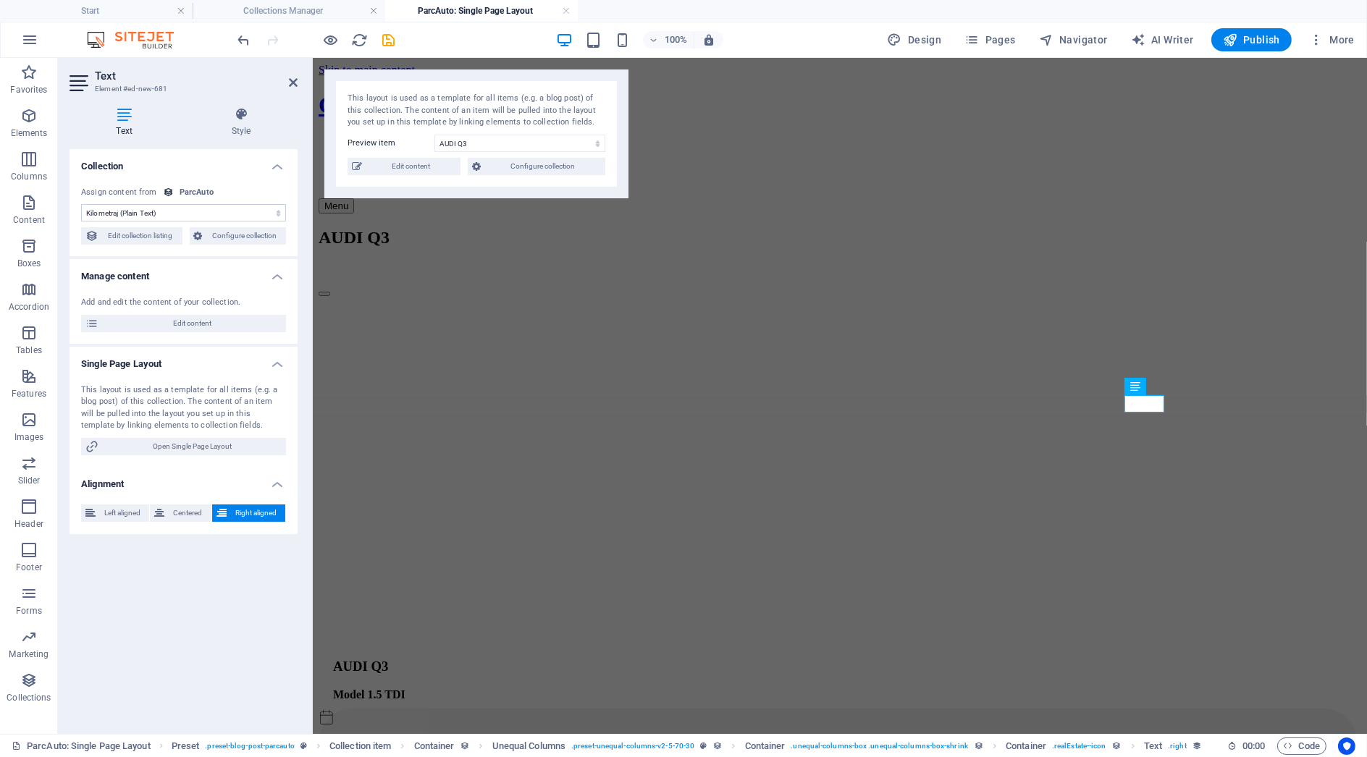
click at [261, 221] on select "No assignment, content remains static Created at (Date) Updated at (Date) Name …" at bounding box center [183, 212] width 205 height 17
select select "inmatriculat"
click at [81, 204] on select "No assignment, content remains static Created at (Date) Updated at (Date) Name …" at bounding box center [183, 212] width 205 height 17
click at [227, 123] on h4 "Style" at bounding box center [241, 122] width 113 height 30
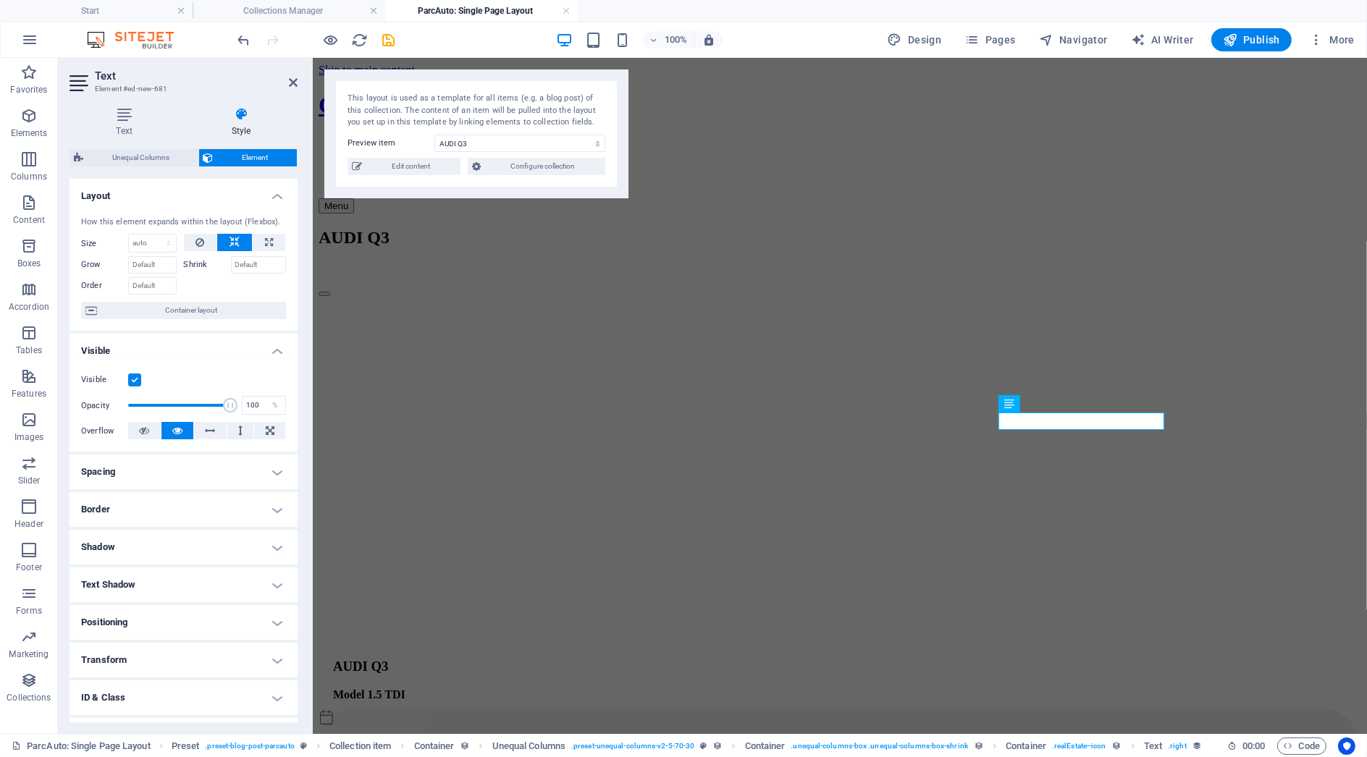
click at [243, 242] on button at bounding box center [234, 242] width 35 height 17
click at [393, 35] on icon "save" at bounding box center [389, 40] width 17 height 17
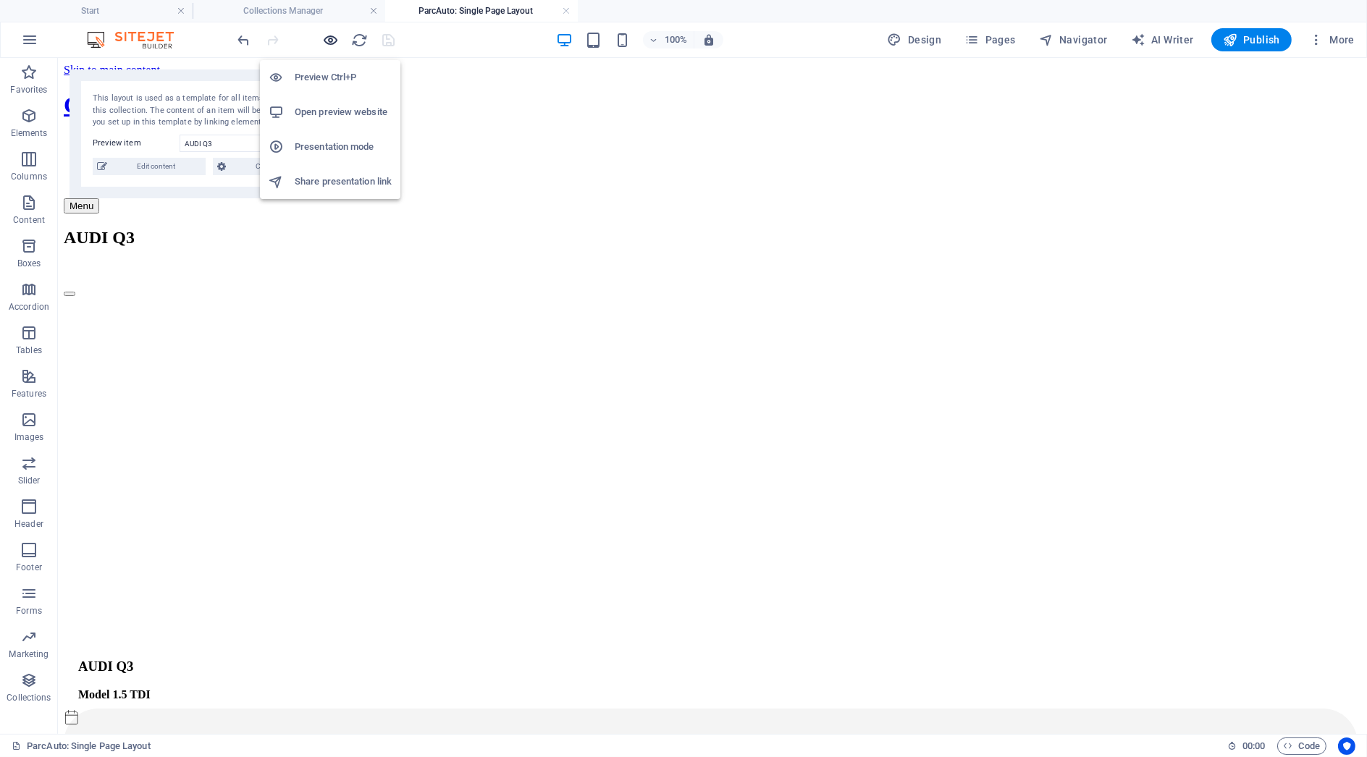
click at [333, 38] on icon "button" at bounding box center [331, 40] width 17 height 17
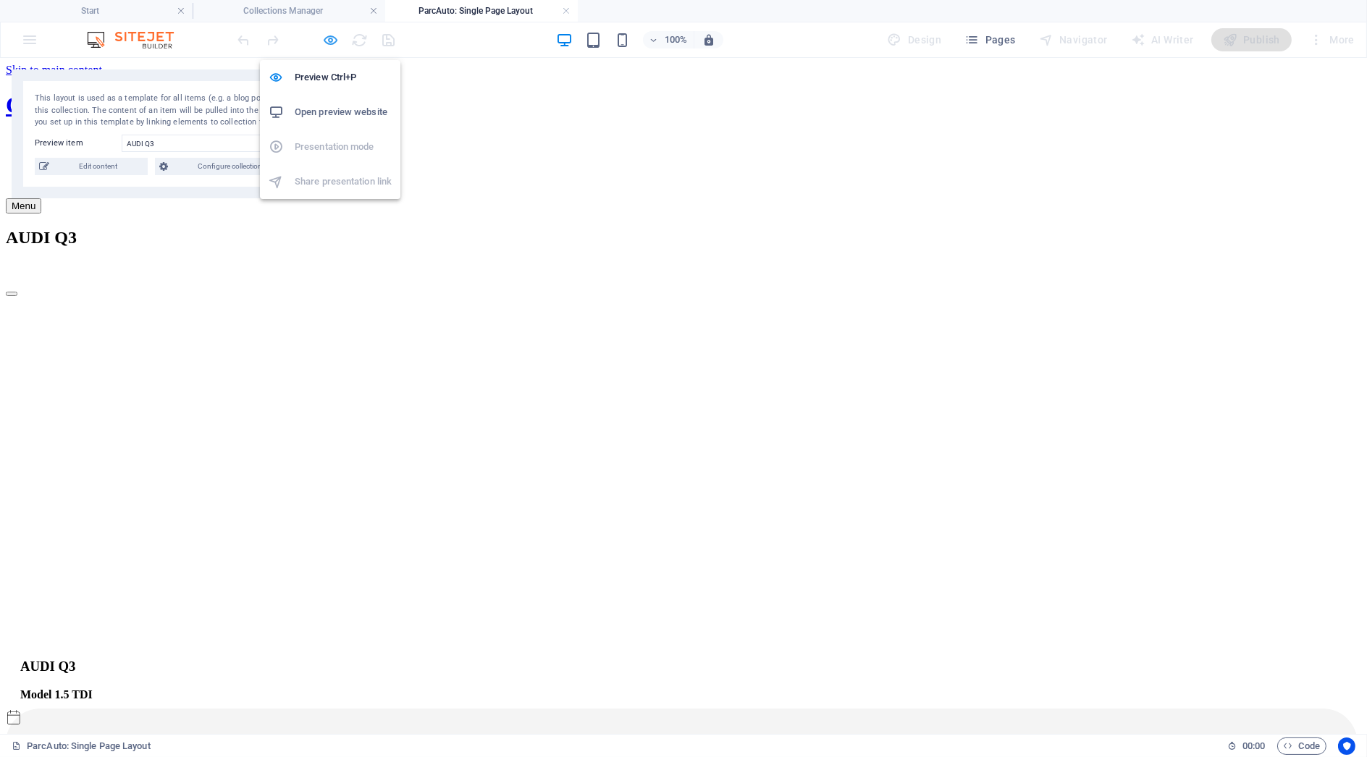
click at [333, 38] on icon "button" at bounding box center [331, 40] width 17 height 17
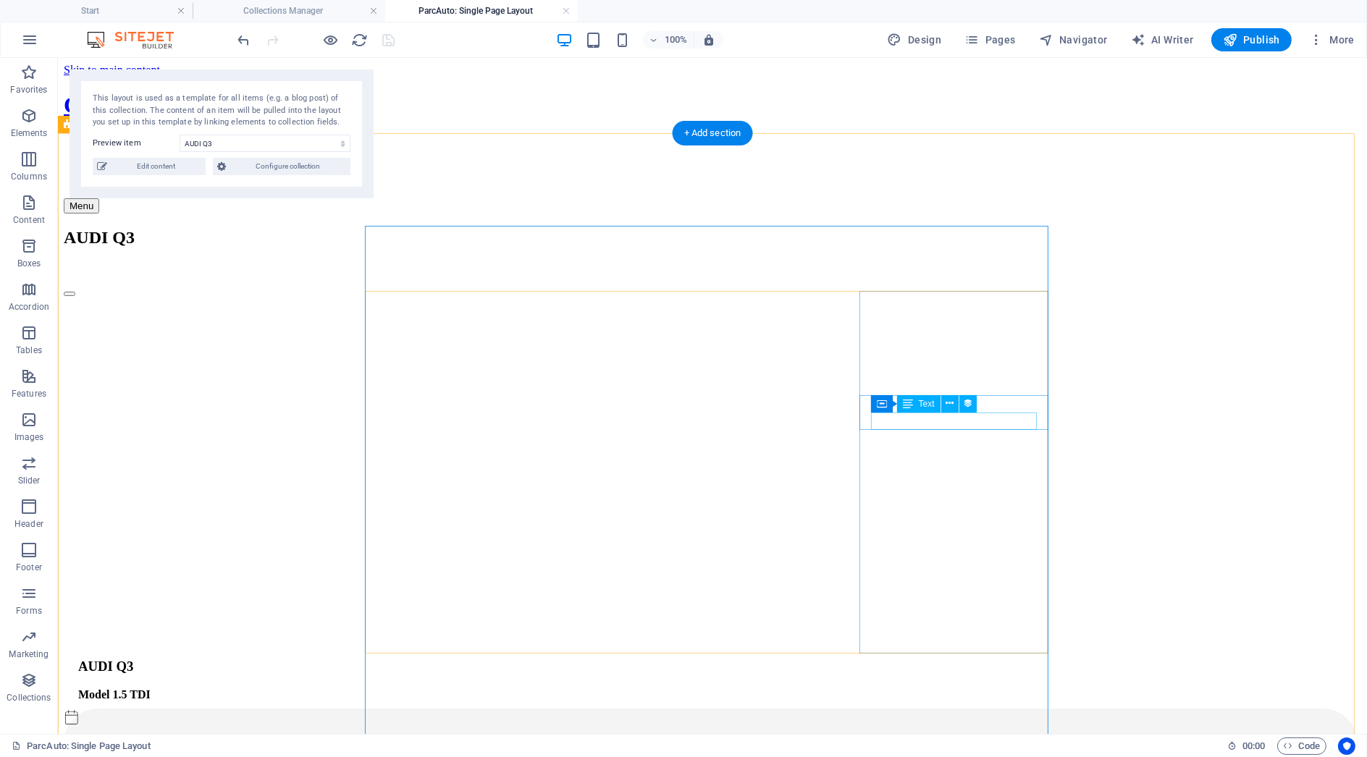
select select "px"
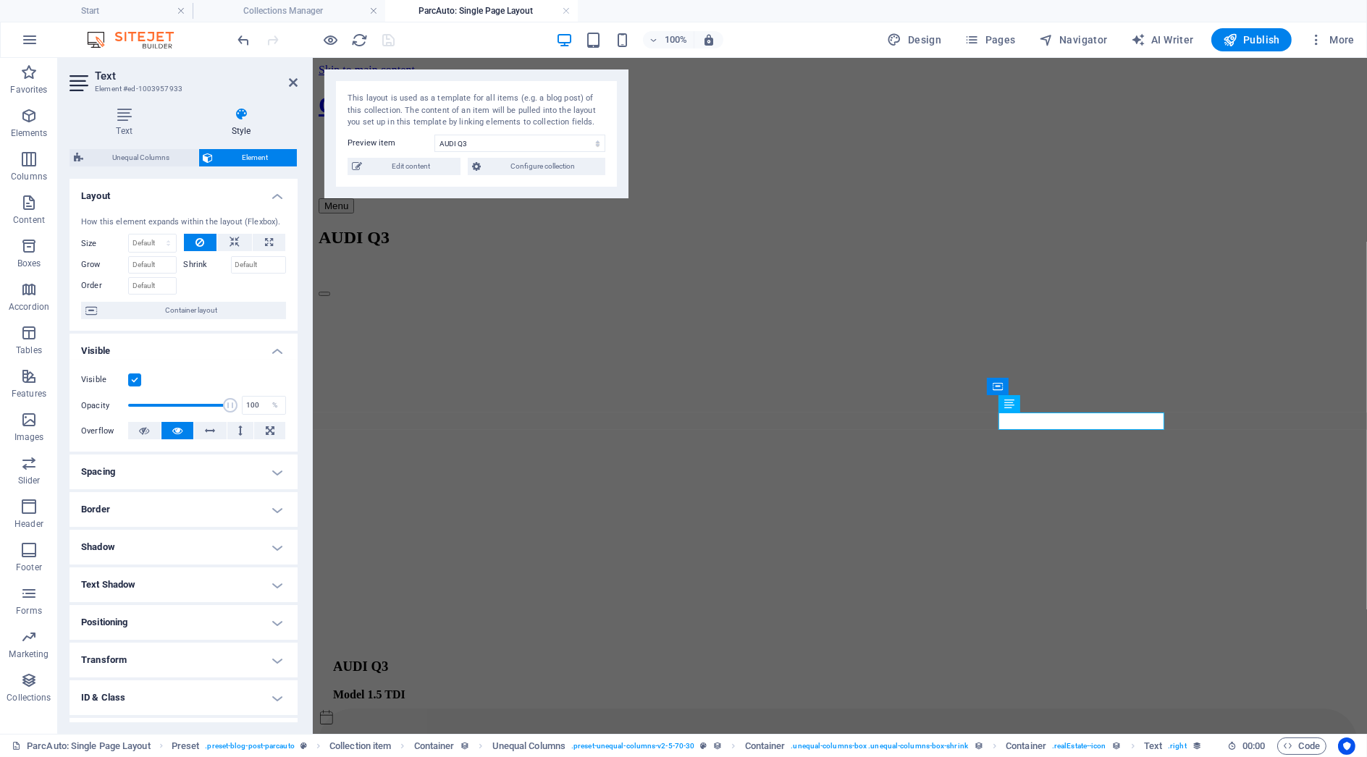
click at [177, 502] on h4 "Border" at bounding box center [184, 509] width 228 height 35
click at [173, 473] on h4 "Spacing" at bounding box center [184, 472] width 228 height 35
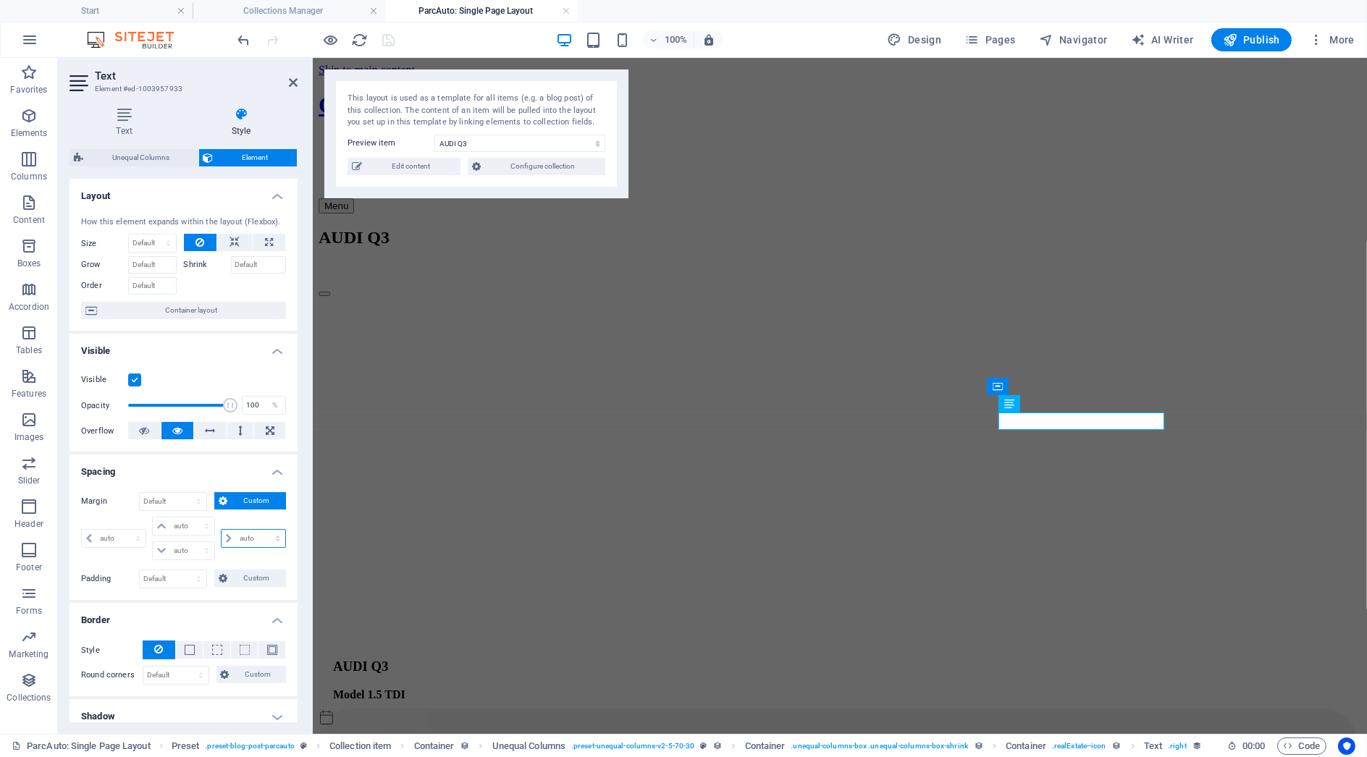
click at [250, 540] on select "auto px % rem vw vh" at bounding box center [254, 538] width 64 height 17
select select "px"
click at [262, 530] on select "auto px % rem vw vh" at bounding box center [254, 538] width 64 height 17
type input "0"
select select "px"
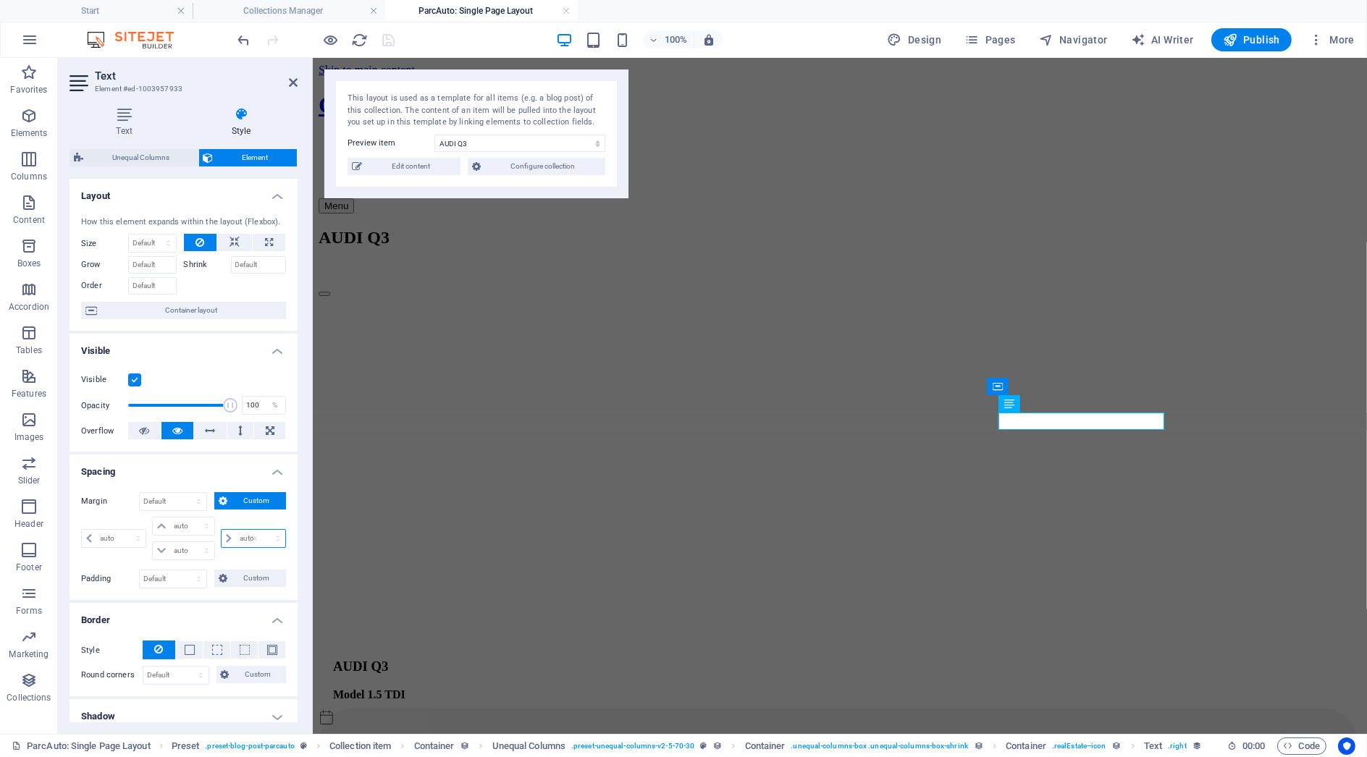
type input "0"
select select "px"
type input "0"
select select "px"
type input "0"
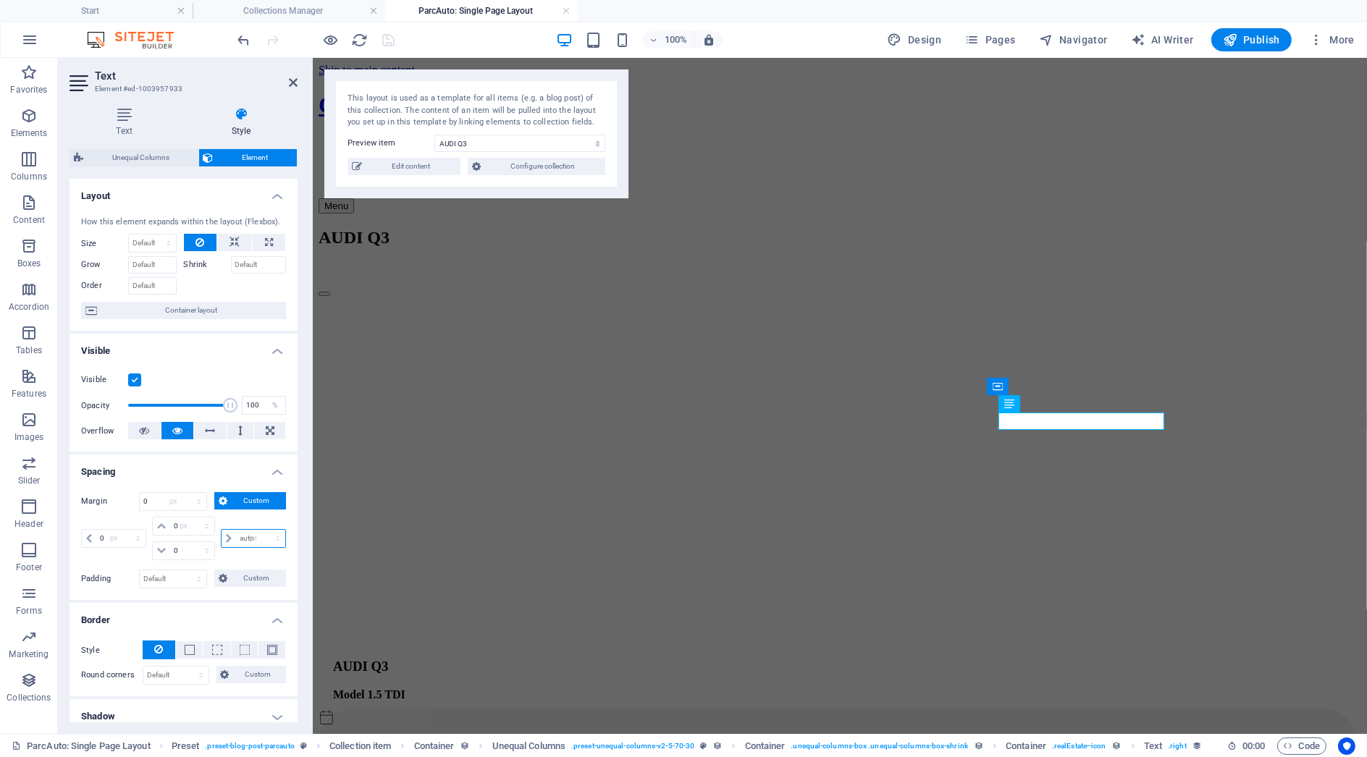
select select "px"
type input "0"
click at [238, 245] on button at bounding box center [234, 242] width 35 height 17
click at [182, 499] on input "0" at bounding box center [173, 501] width 67 height 17
click at [193, 499] on select "Default auto px % rem vw vh Custom" at bounding box center [196, 501] width 20 height 17
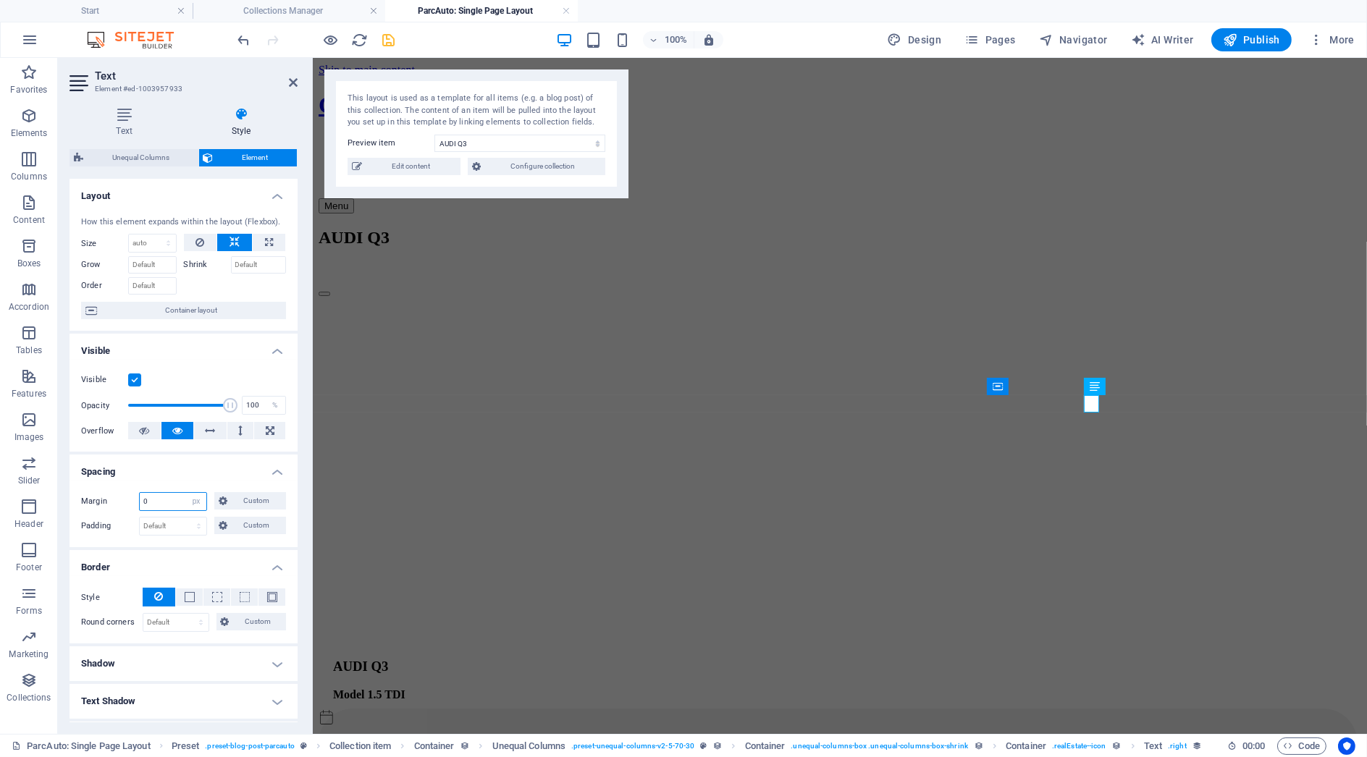
select select "auto"
click at [186, 493] on select "Default auto px % rem vw vh Custom" at bounding box center [196, 501] width 20 height 17
select select "DISABLED_OPTION_VALUE"
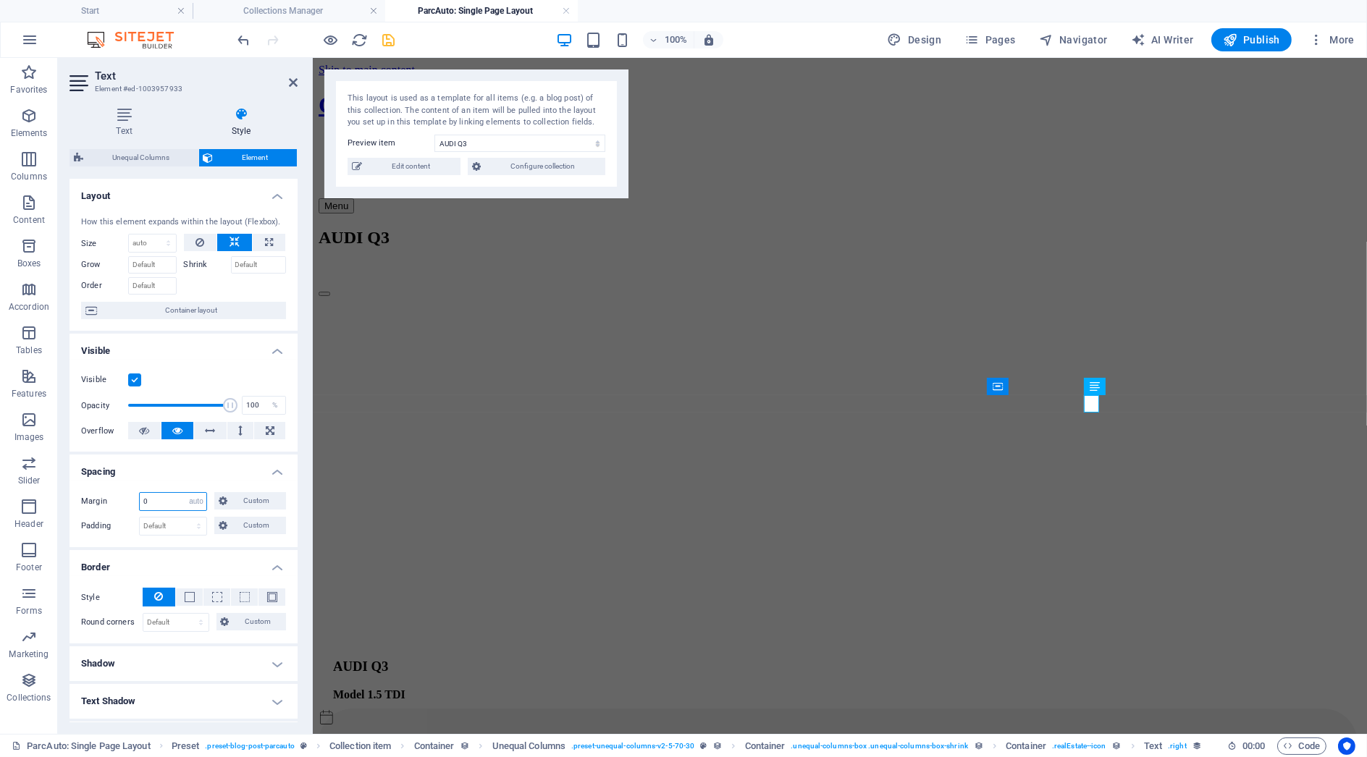
select select "DISABLED_OPTION_VALUE"
click at [248, 503] on span "Custom" at bounding box center [257, 500] width 50 height 17
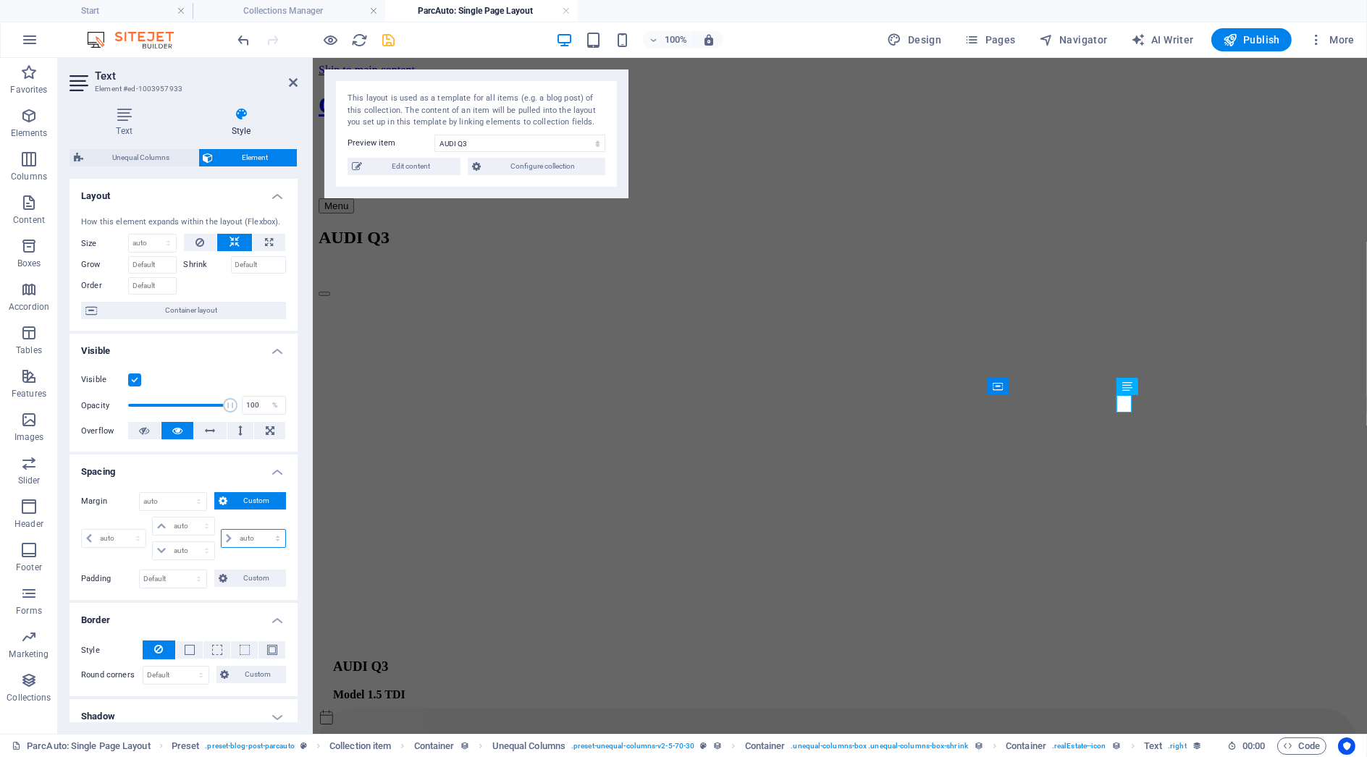
click at [249, 536] on select "auto px % rem vw vh" at bounding box center [254, 538] width 64 height 17
select select "px"
click at [262, 530] on select "auto px % rem vw vh" at bounding box center [254, 538] width 64 height 17
type input "0"
click at [387, 38] on icon "save" at bounding box center [389, 40] width 17 height 17
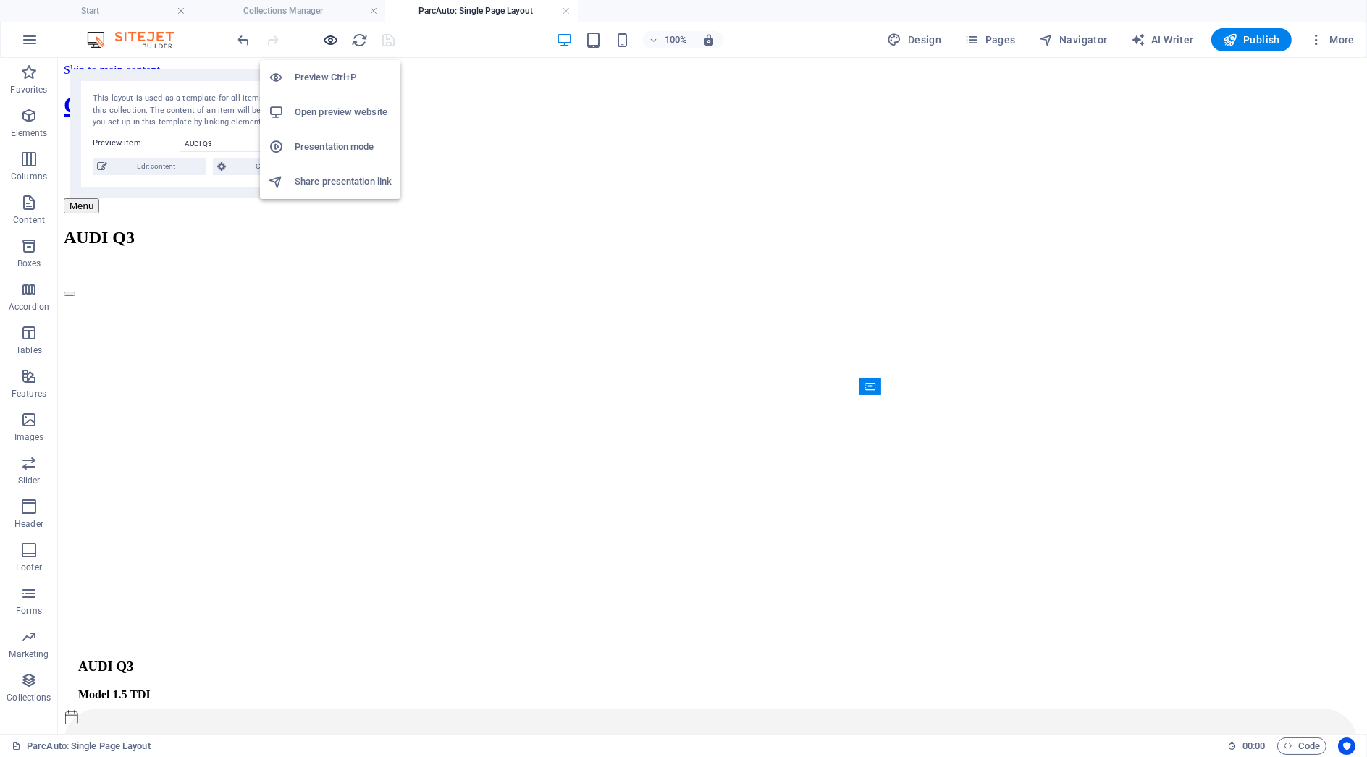
click at [337, 41] on icon "button" at bounding box center [331, 40] width 17 height 17
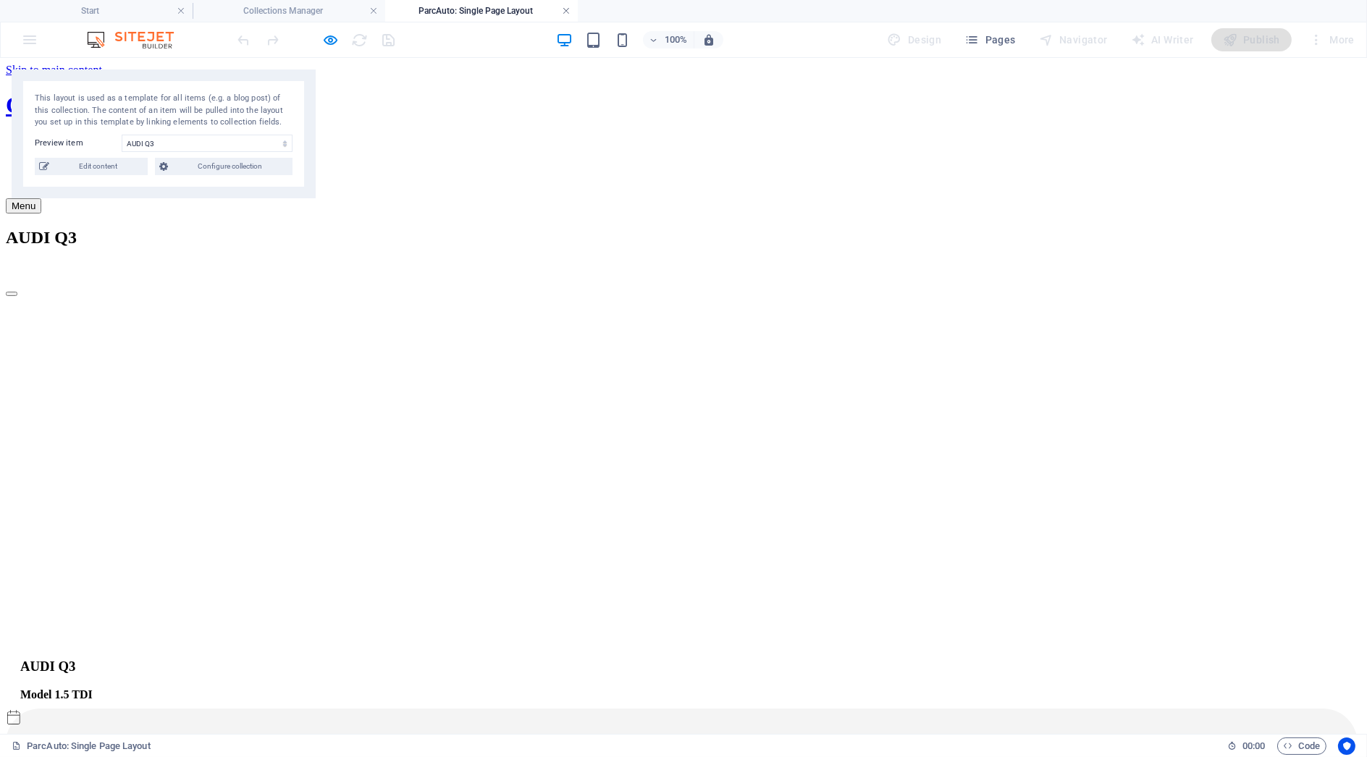
click at [565, 14] on link at bounding box center [566, 11] width 9 height 14
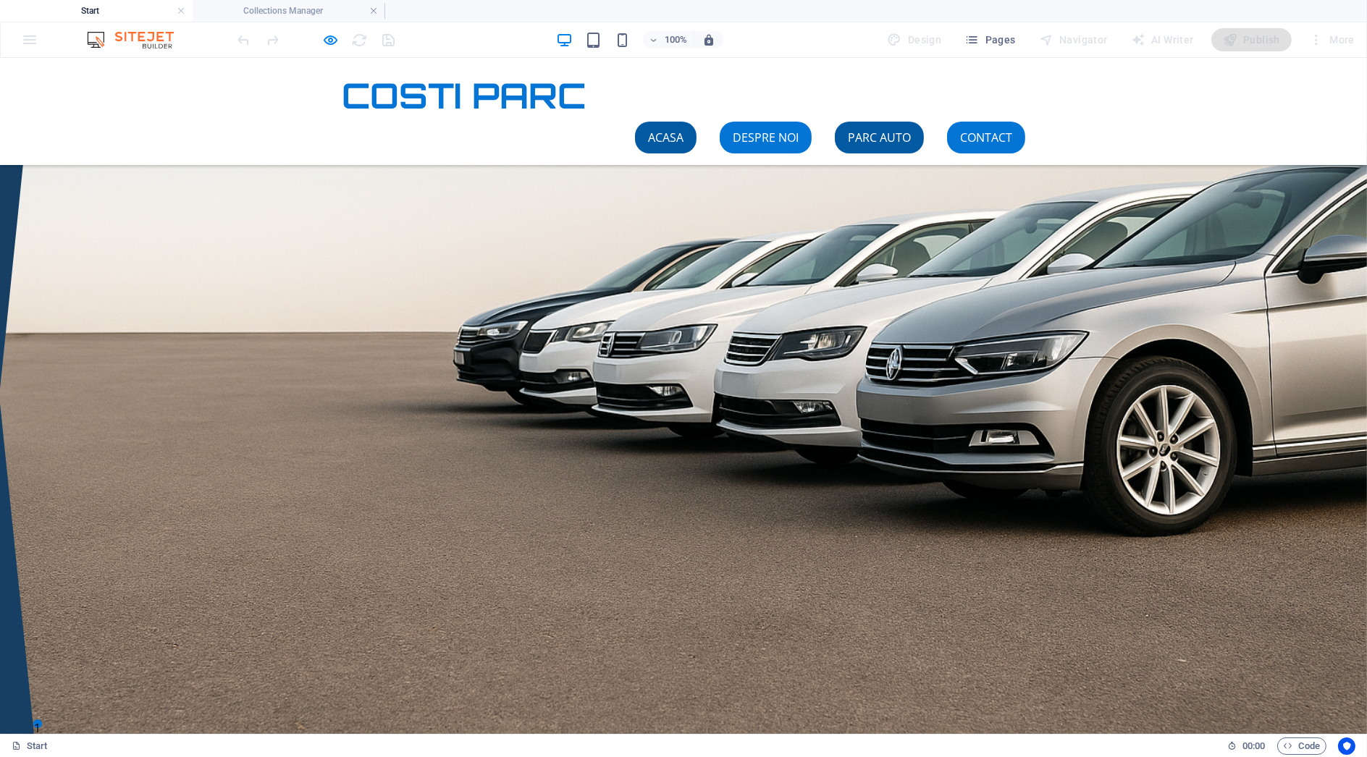
scroll to position [1690, 0]
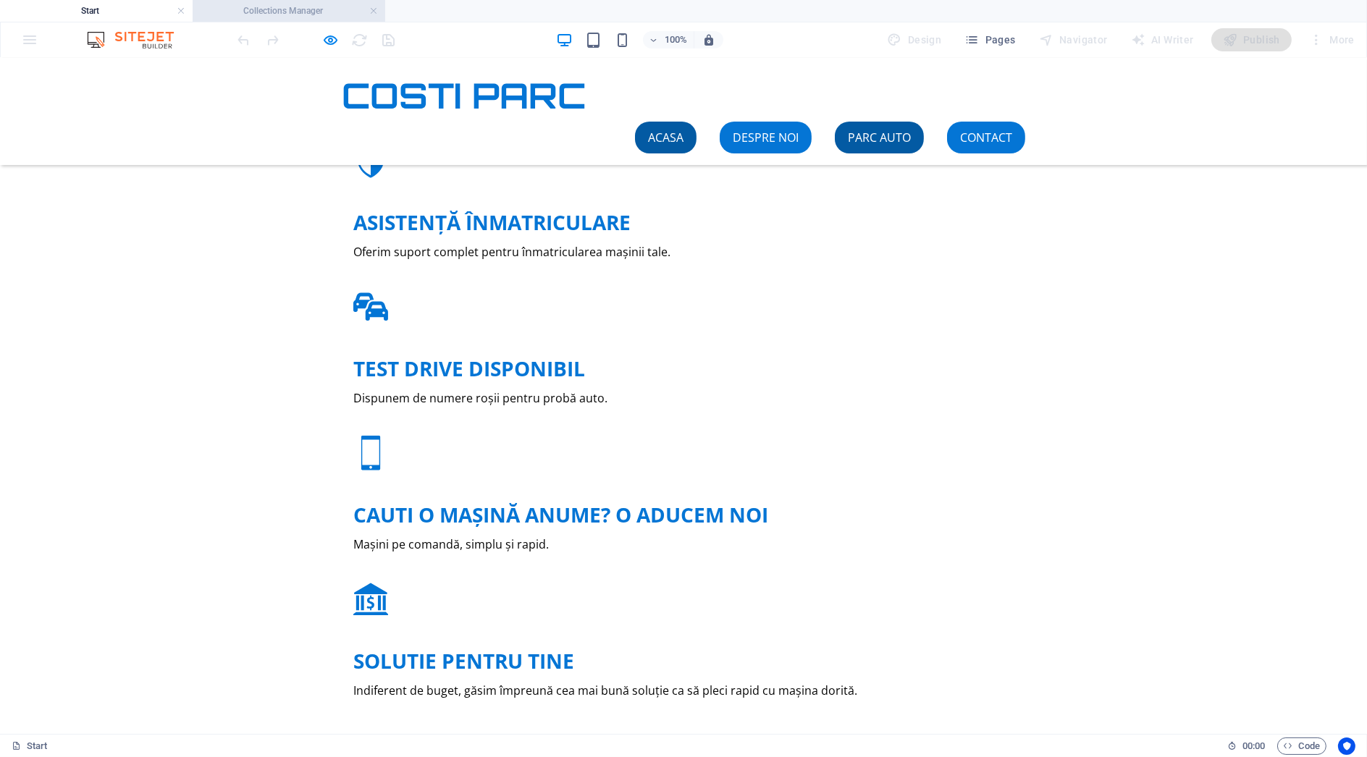
click at [296, 1] on li "Collections Manager" at bounding box center [289, 11] width 193 height 22
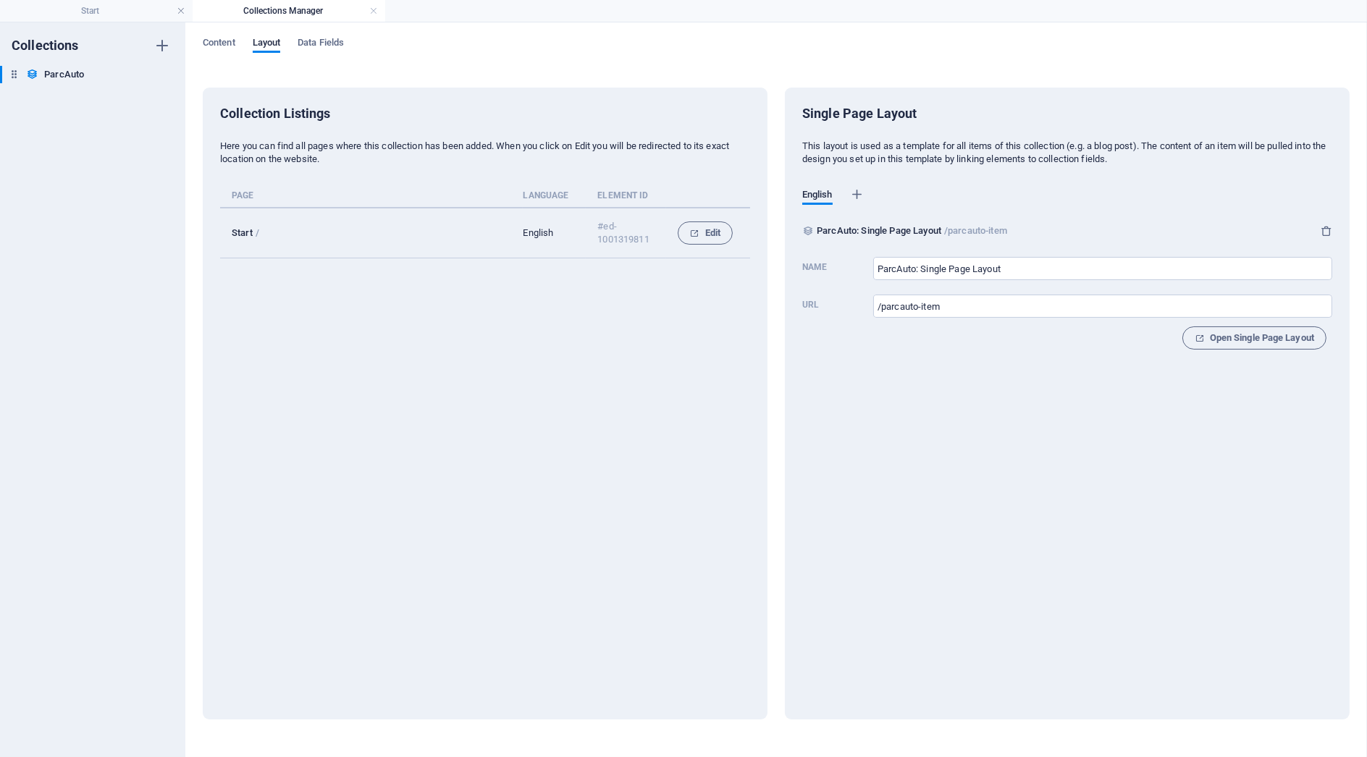
scroll to position [0, 0]
click at [369, 8] on link at bounding box center [373, 11] width 9 height 14
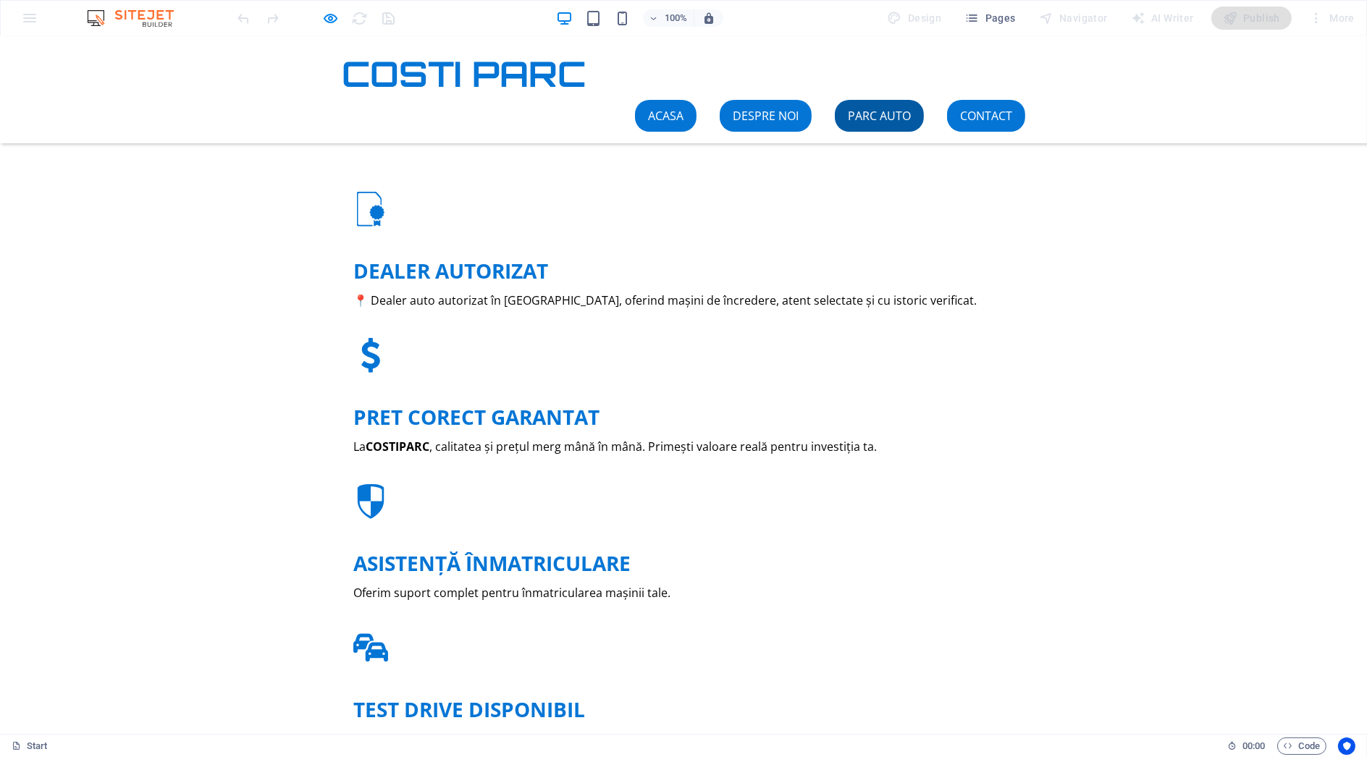
scroll to position [1287, 0]
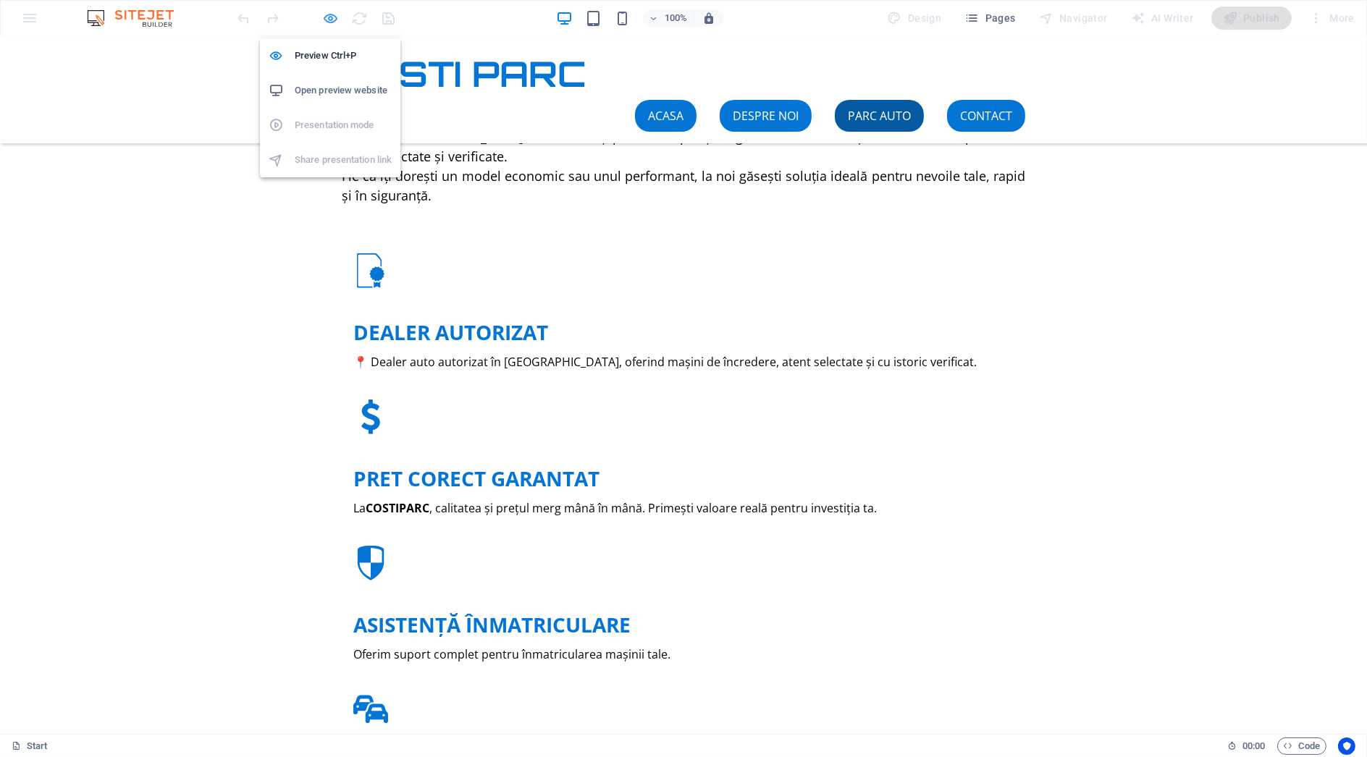
click at [329, 12] on icon "button" at bounding box center [331, 18] width 17 height 17
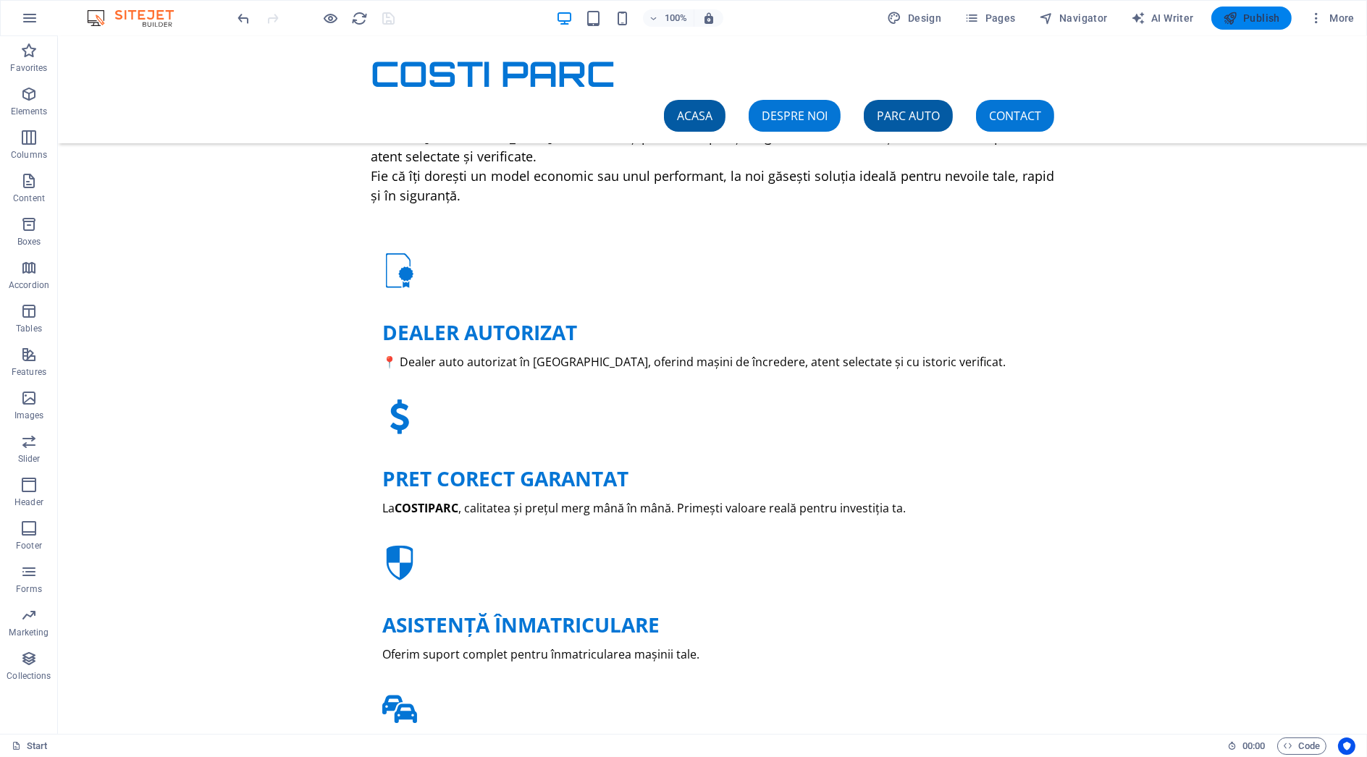
click at [1238, 19] on icon "button" at bounding box center [1230, 18] width 14 height 14
click at [1237, 18] on icon "button" at bounding box center [1230, 18] width 14 height 14
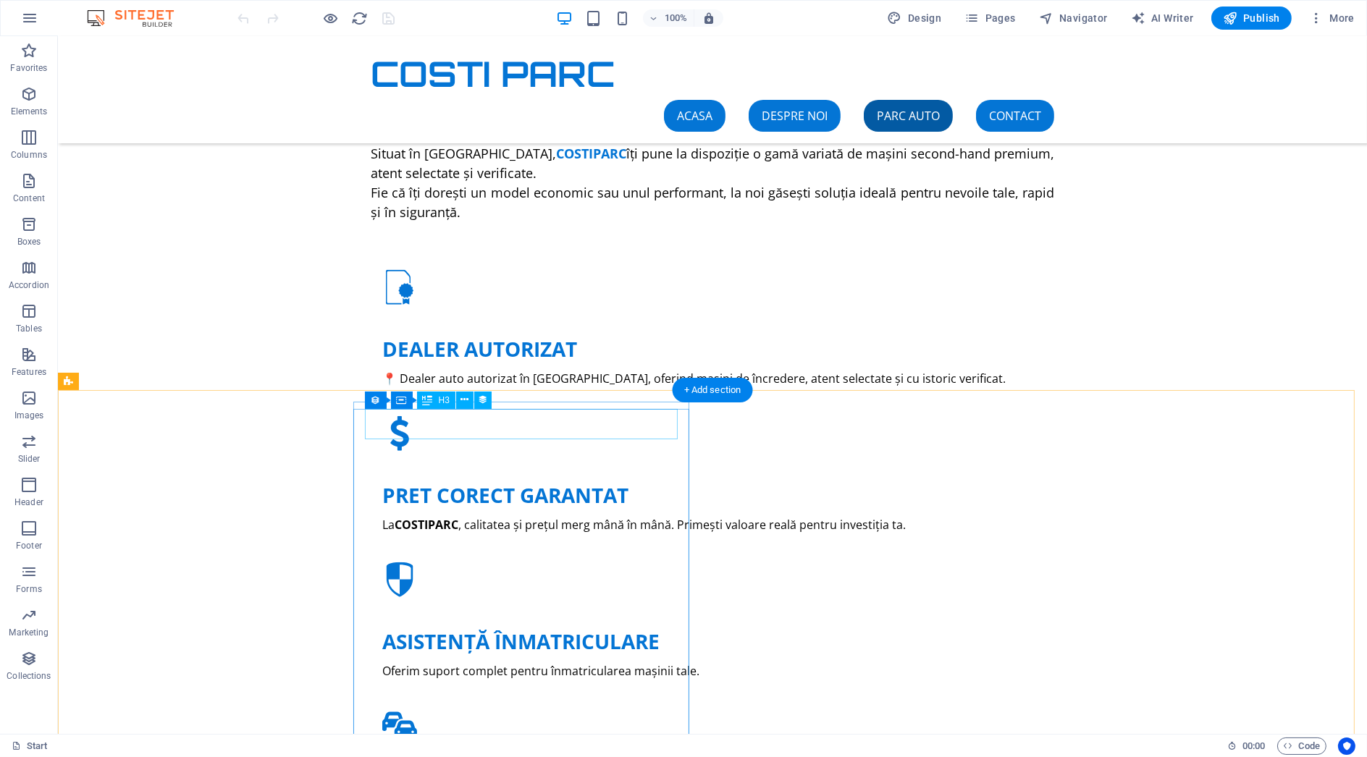
scroll to position [1287, 0]
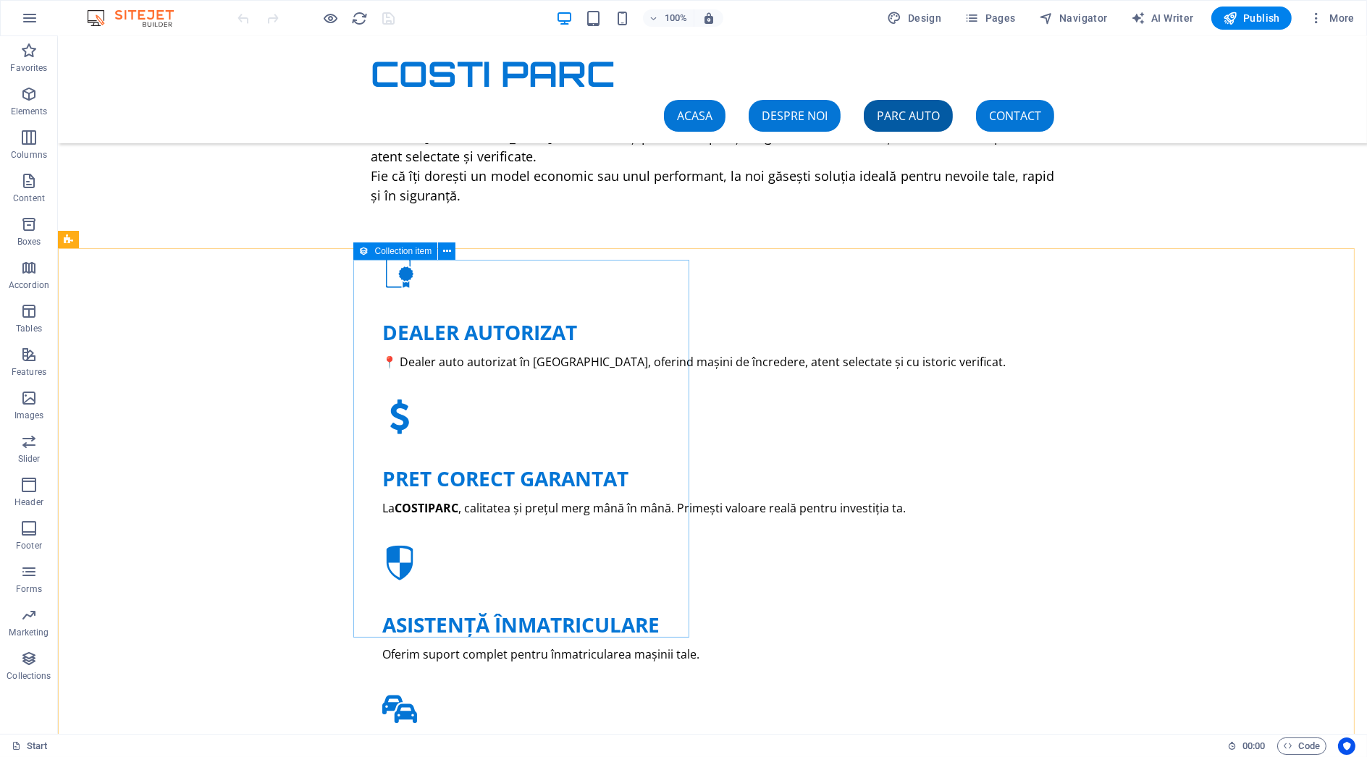
click at [364, 253] on icon at bounding box center [364, 251] width 10 height 17
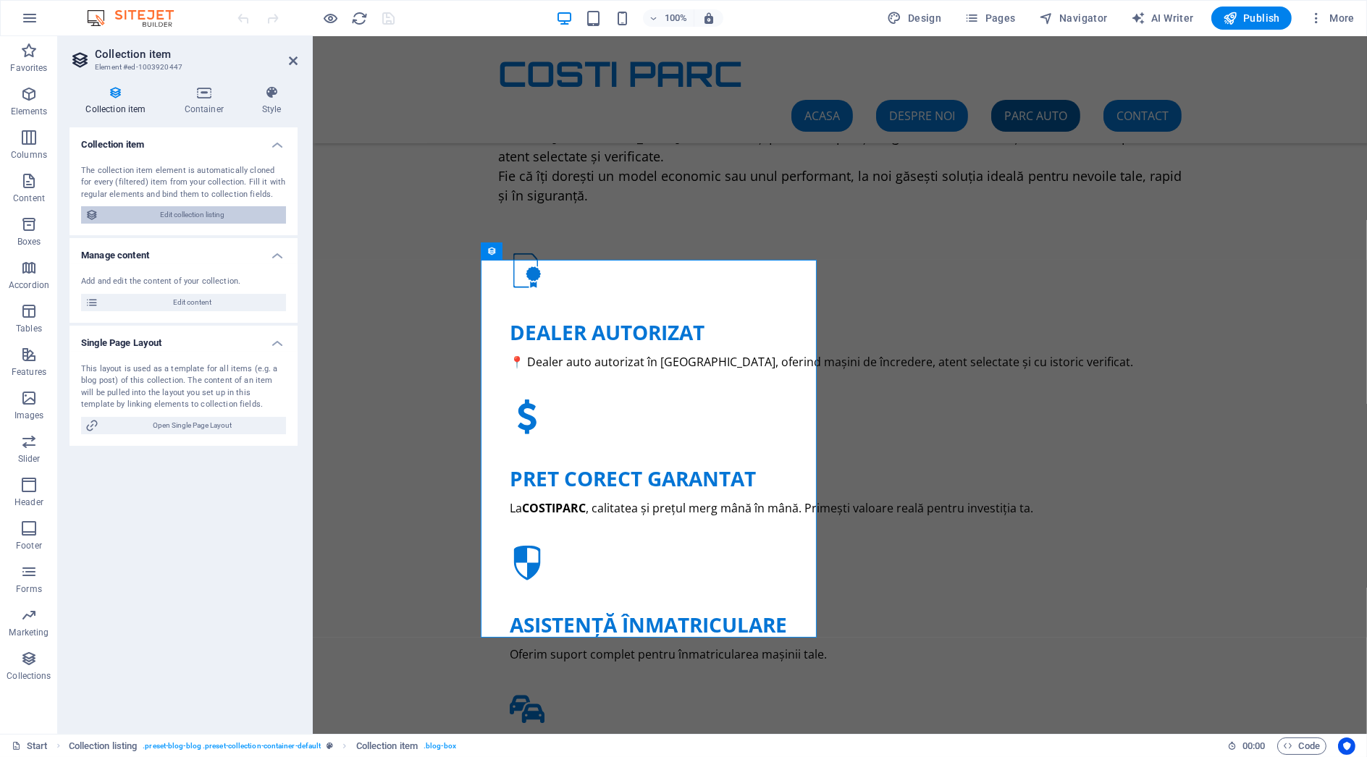
click at [186, 219] on span "Edit collection listing" at bounding box center [192, 214] width 179 height 17
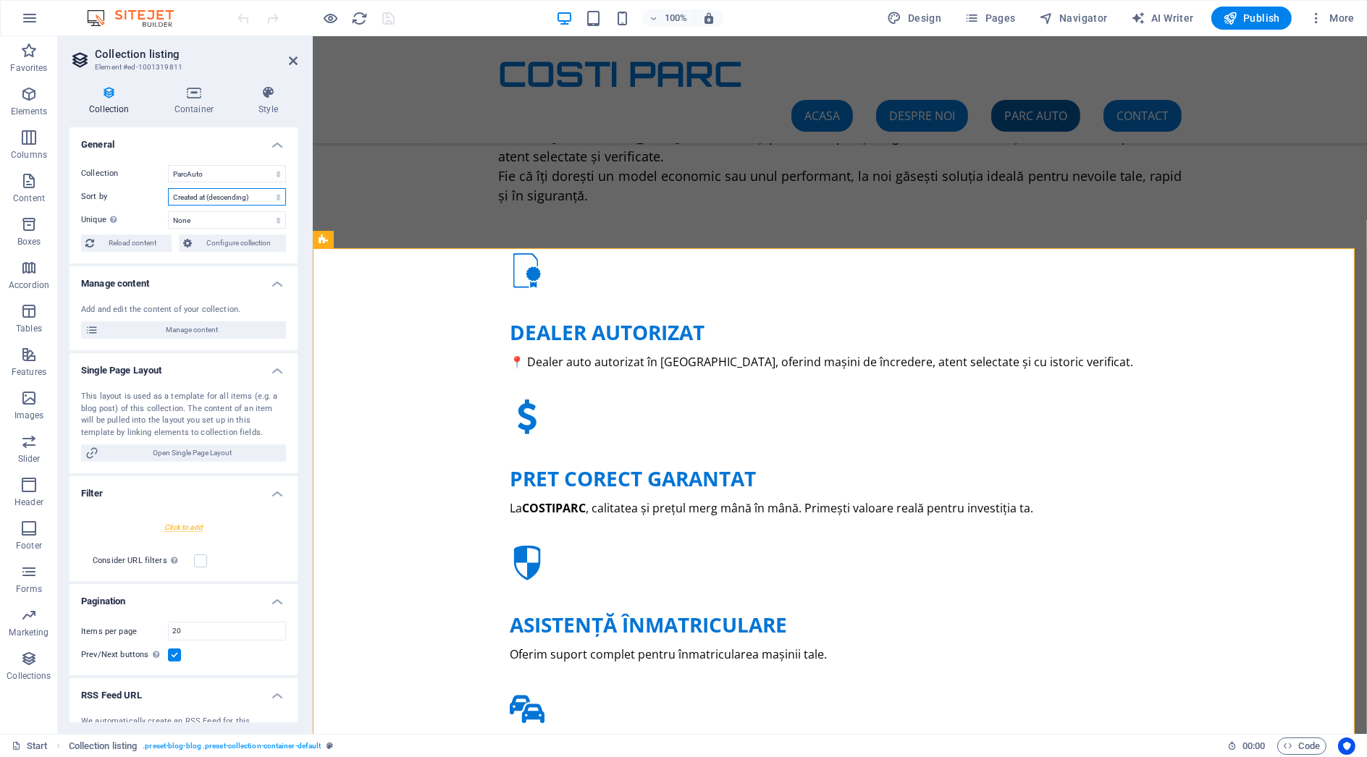
click at [225, 198] on select "Created at (ascending) Created at (descending) Updated at (ascending) Updated a…" at bounding box center [227, 196] width 118 height 17
select select "columns.name_DESC"
click at [168, 188] on select "Created at (ascending) Created at (descending) Updated at (ascending) Updated a…" at bounding box center [227, 196] width 118 height 17
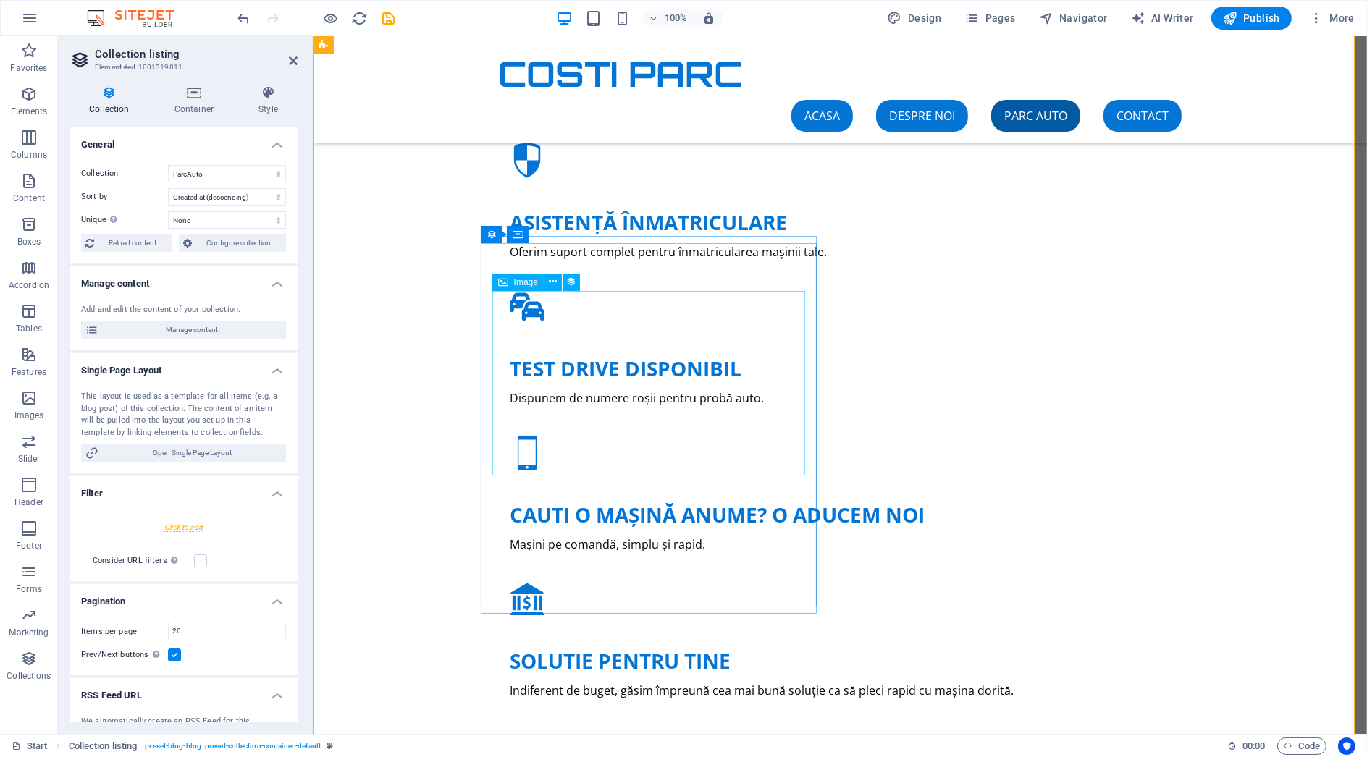
scroll to position [1448, 0]
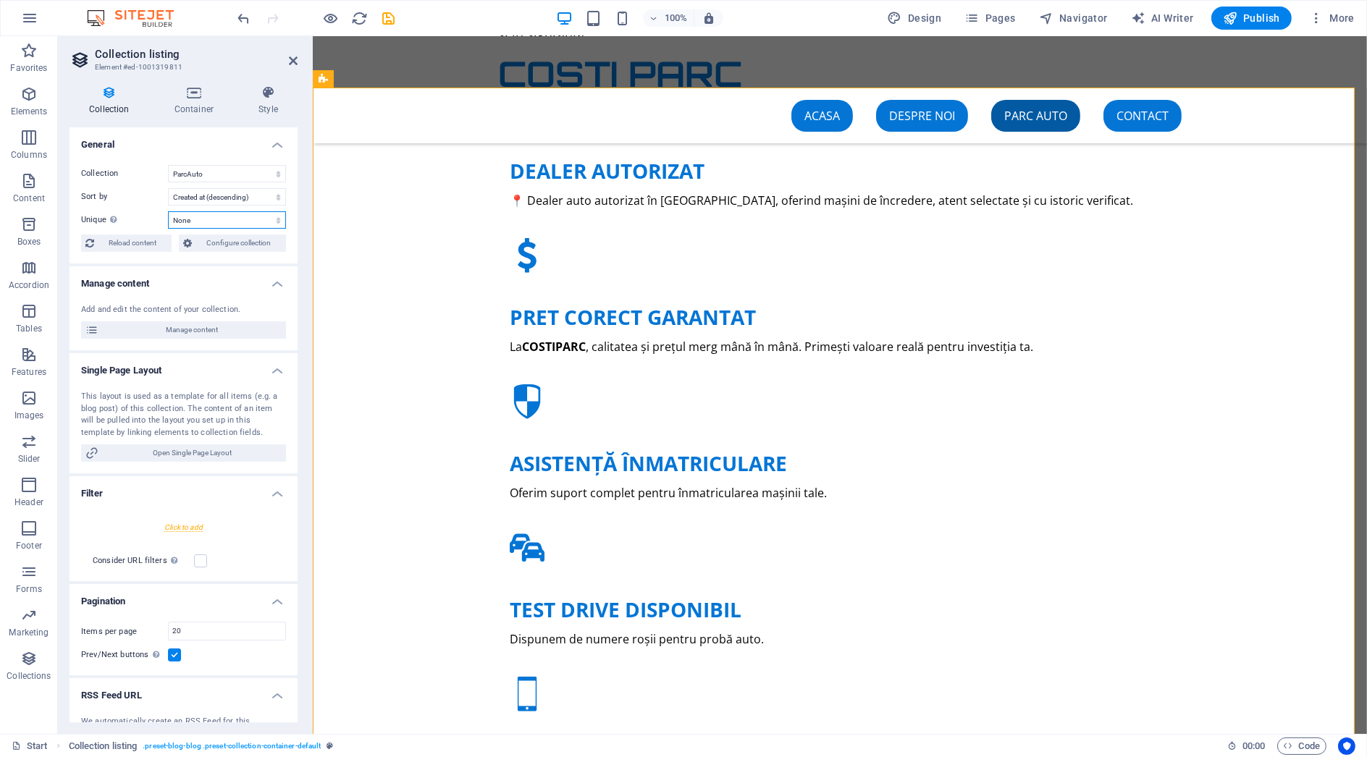
click at [223, 211] on select "None Name Motor Imagine Slug An fabricatie Kilometraj Inmatriculat Capacitate C…" at bounding box center [227, 219] width 118 height 17
click at [230, 198] on select "Created at (ascending) Created at (descending) Updated at (ascending) Updated a…" at bounding box center [227, 196] width 118 height 17
